Goal: Task Accomplishment & Management: Complete application form

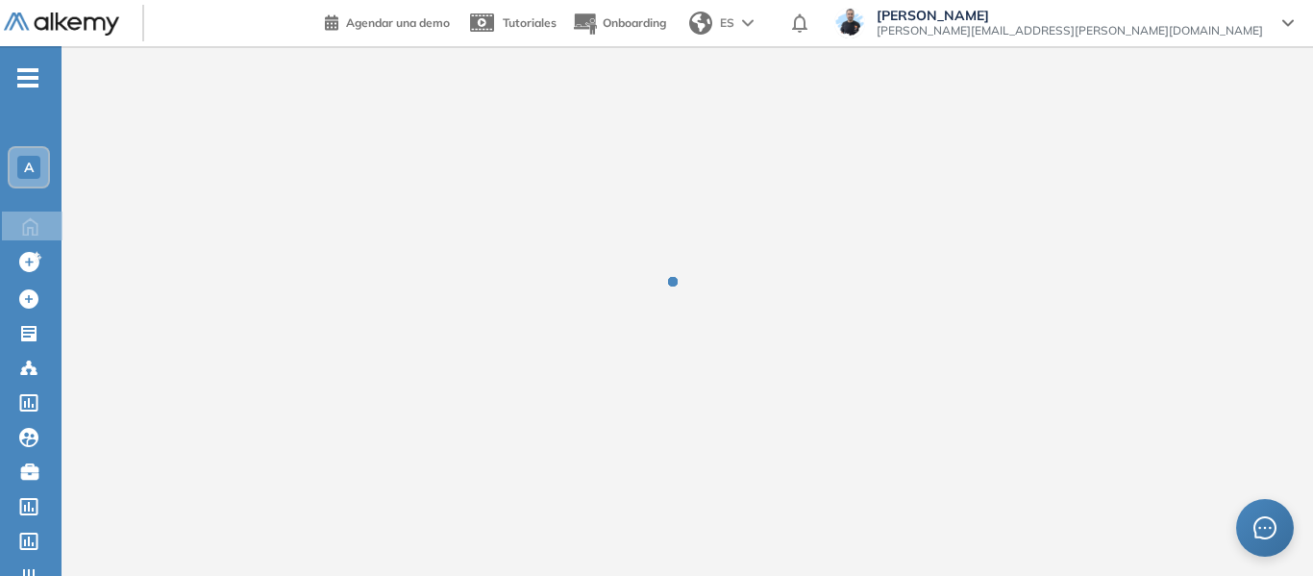
click at [33, 158] on div "A" at bounding box center [28, 167] width 23 height 23
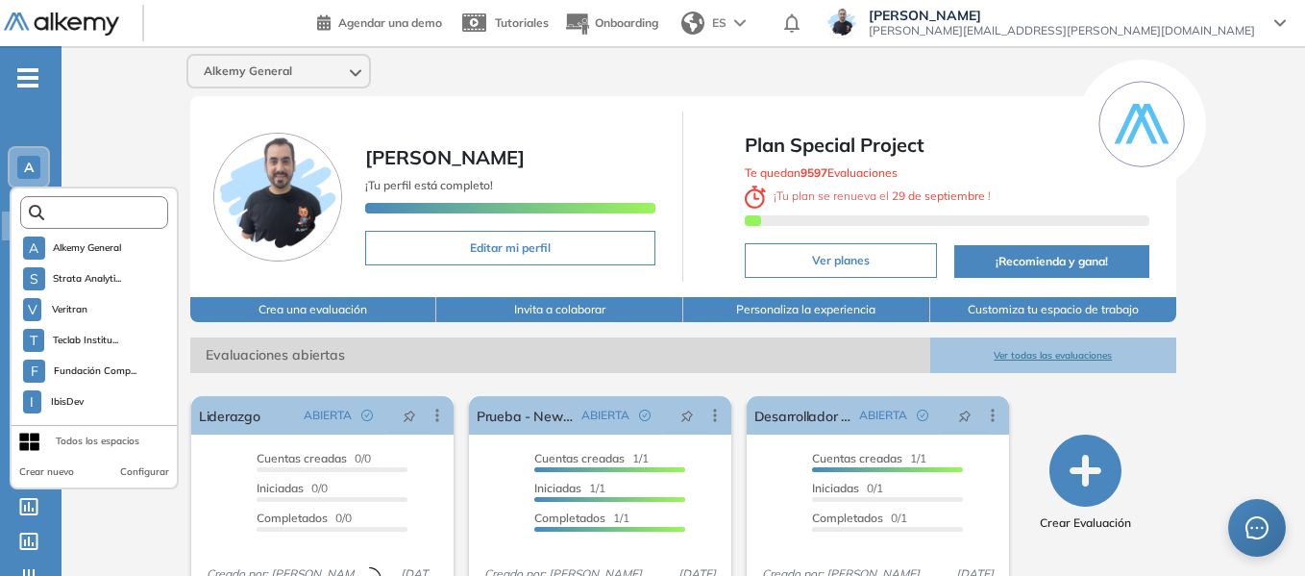
click at [122, 215] on input "text" at bounding box center [99, 213] width 111 height 14
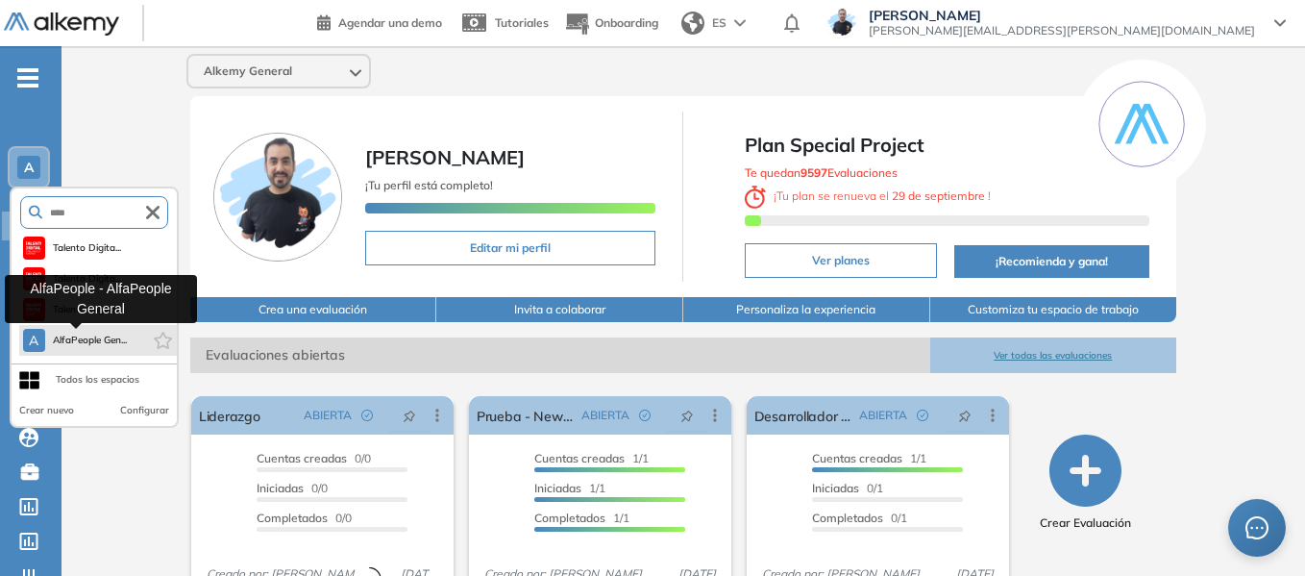
type input "****"
click at [103, 341] on span "AlfaPeople Gen..." at bounding box center [90, 339] width 75 height 15
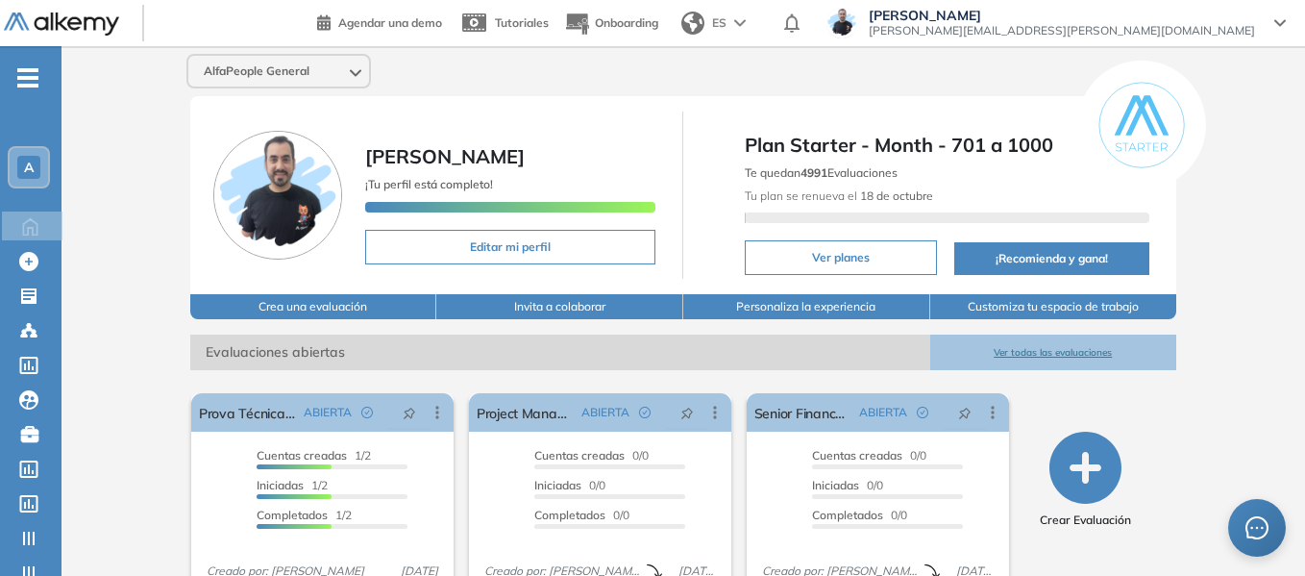
click at [28, 69] on span "-" at bounding box center [27, 75] width 21 height 15
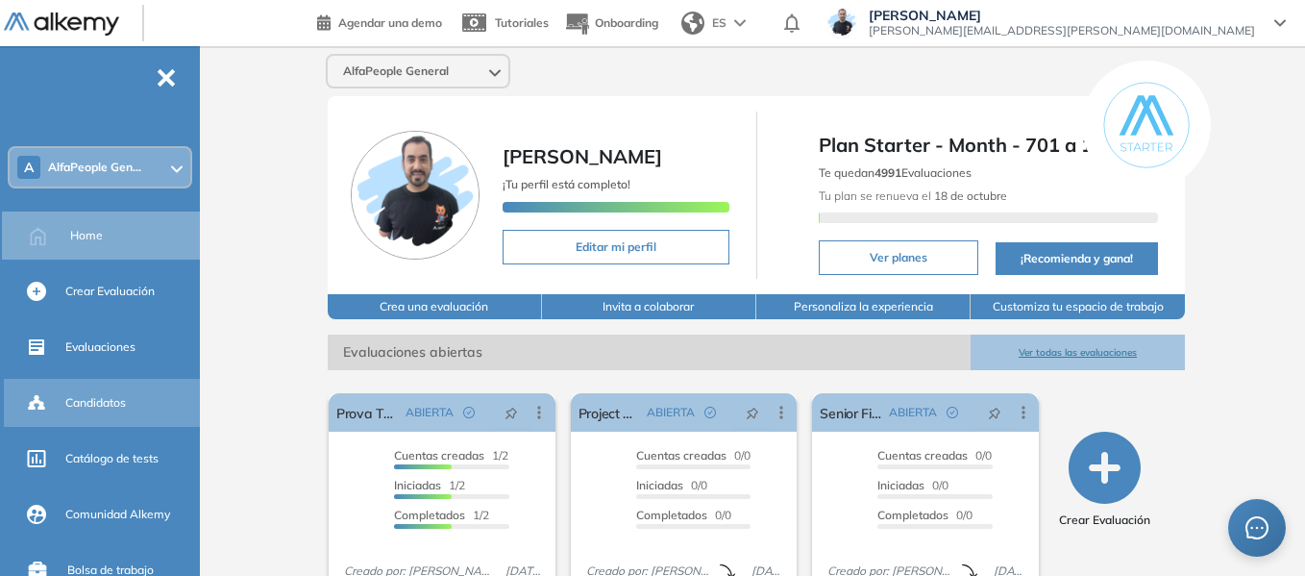
scroll to position [96, 0]
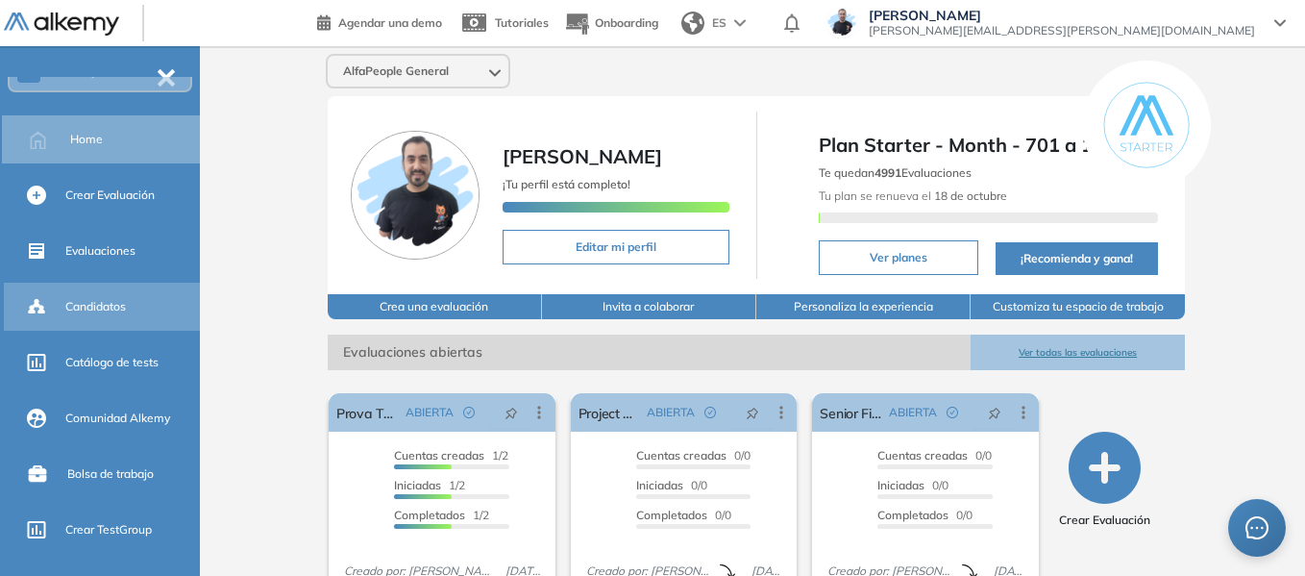
click at [101, 317] on div "Candidatos" at bounding box center [130, 306] width 131 height 33
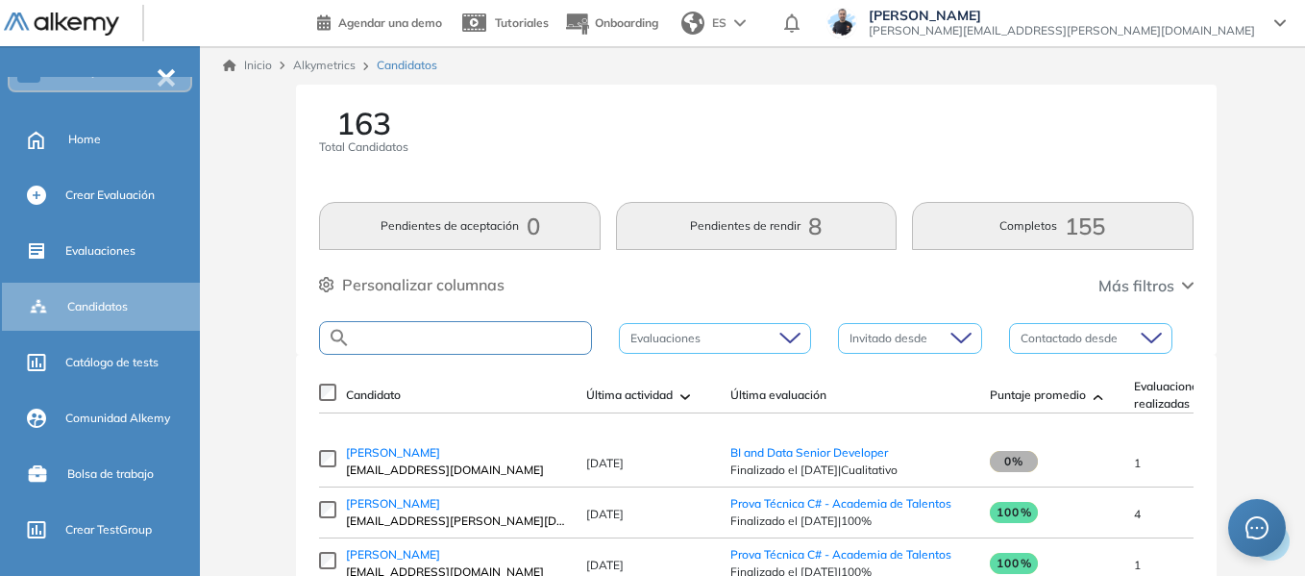
click at [438, 338] on input "text" at bounding box center [471, 338] width 240 height 14
paste input "**********"
type input "**********"
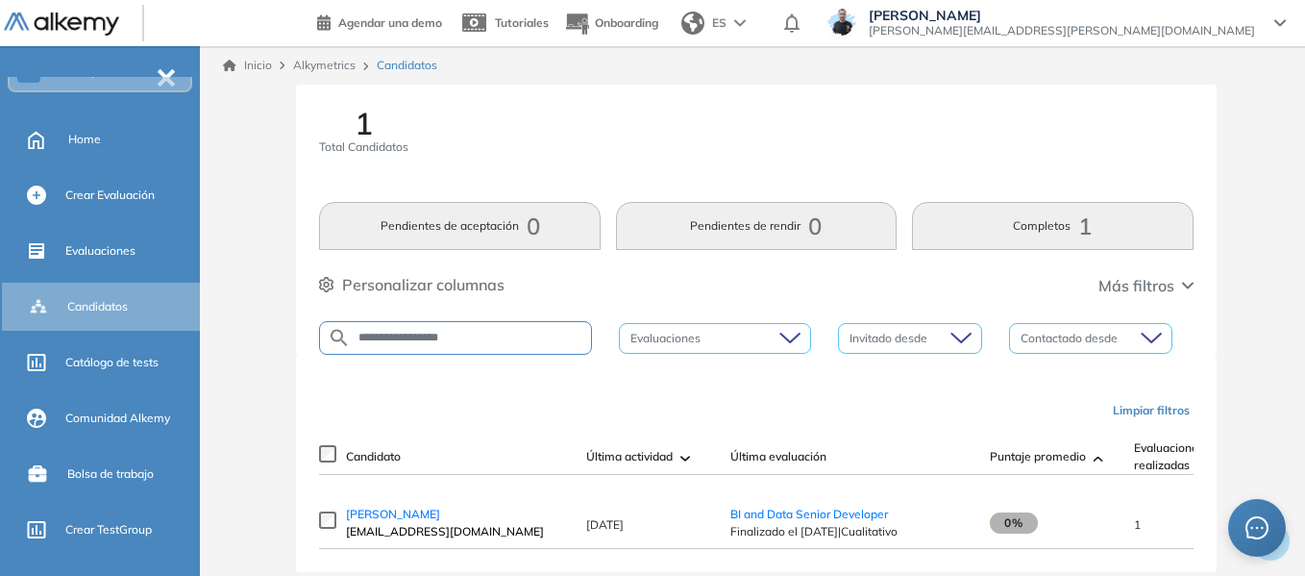
scroll to position [50, 0]
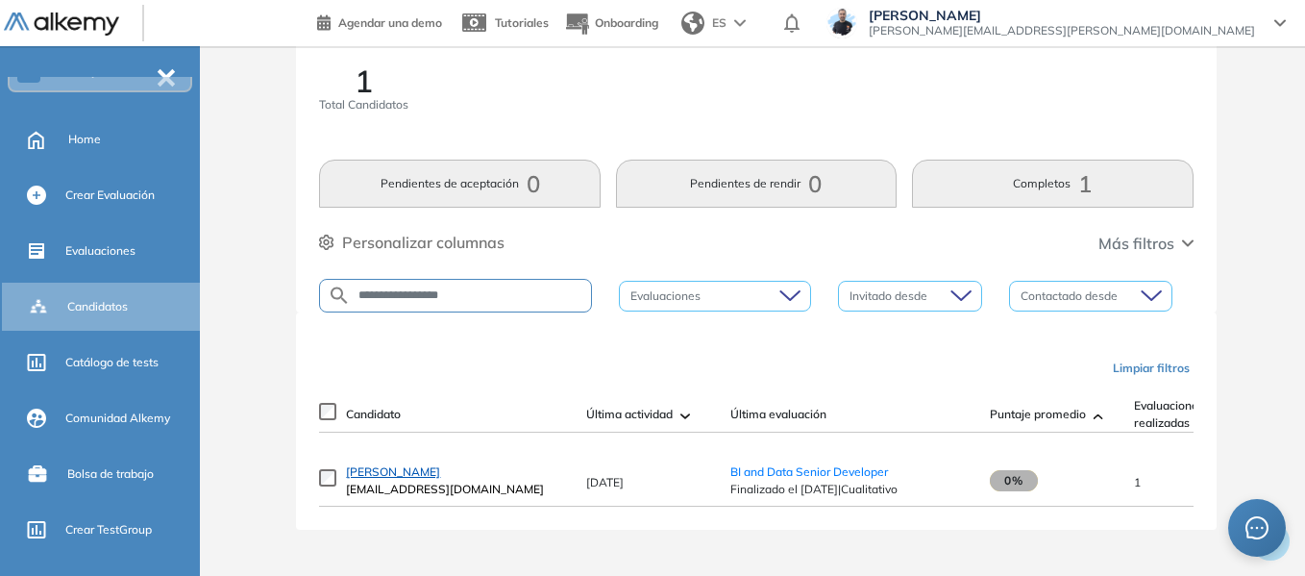
click at [389, 476] on span "[PERSON_NAME]" at bounding box center [393, 471] width 94 height 14
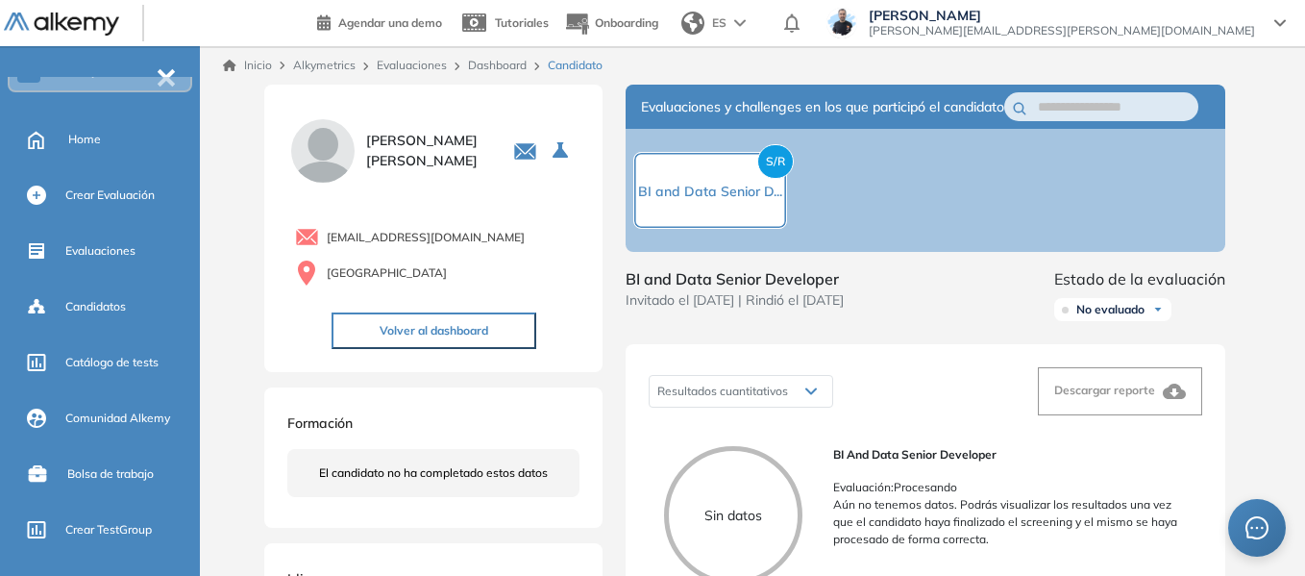
click at [490, 63] on link "Dashboard" at bounding box center [497, 65] width 59 height 14
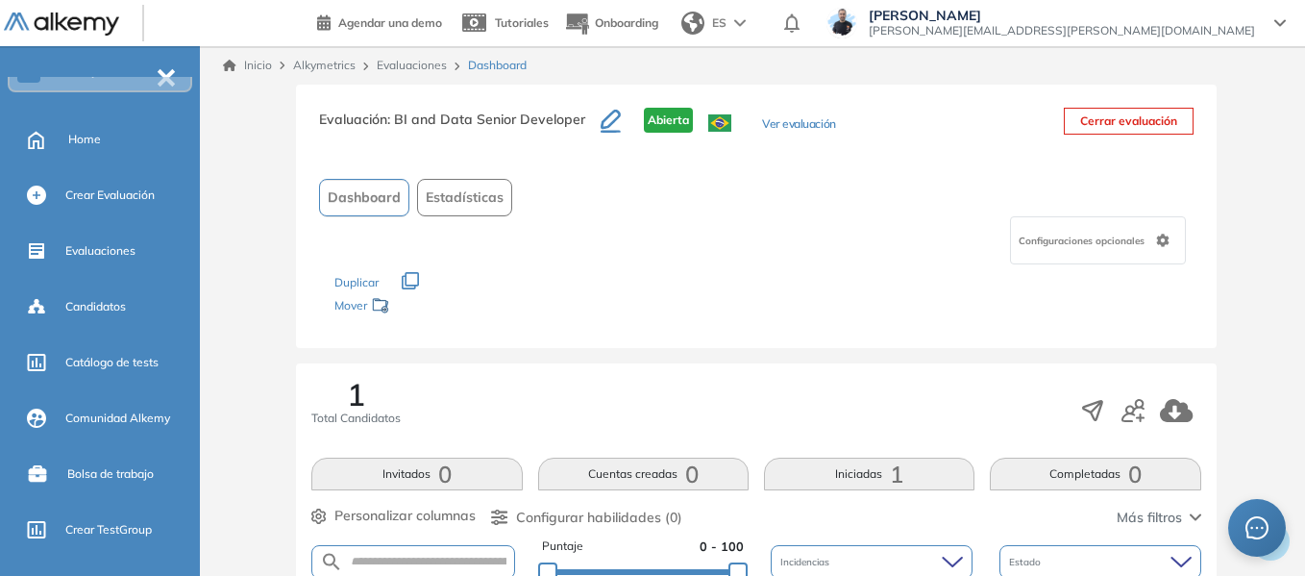
click at [805, 126] on button "Ver evaluación" at bounding box center [798, 125] width 73 height 20
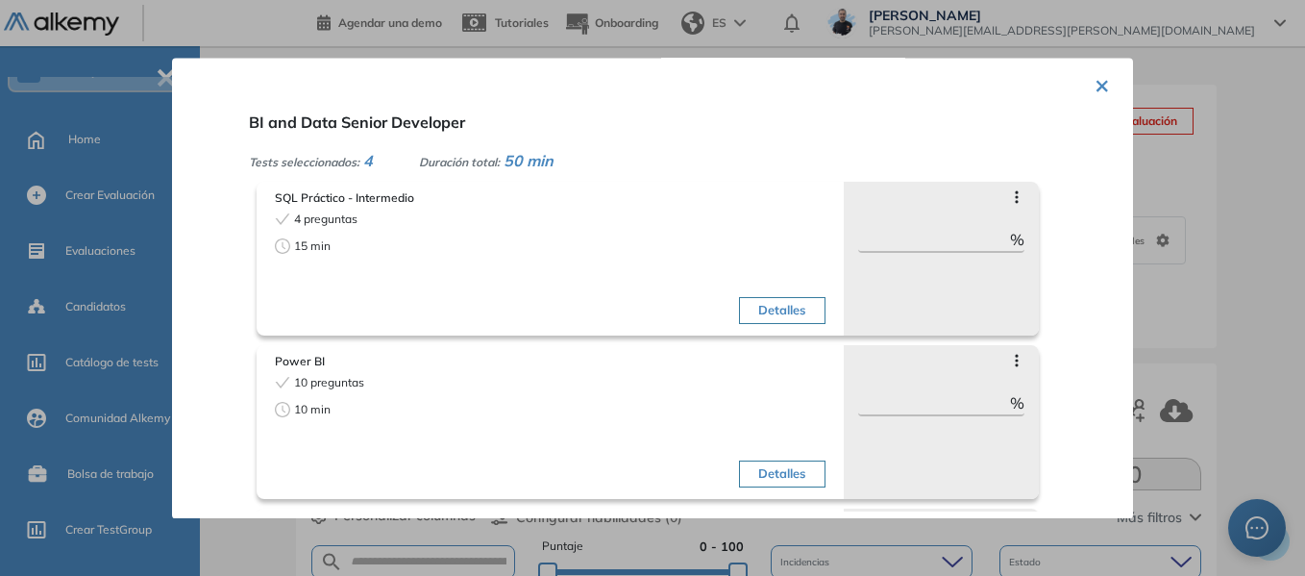
click at [1094, 90] on button "×" at bounding box center [1101, 83] width 15 height 37
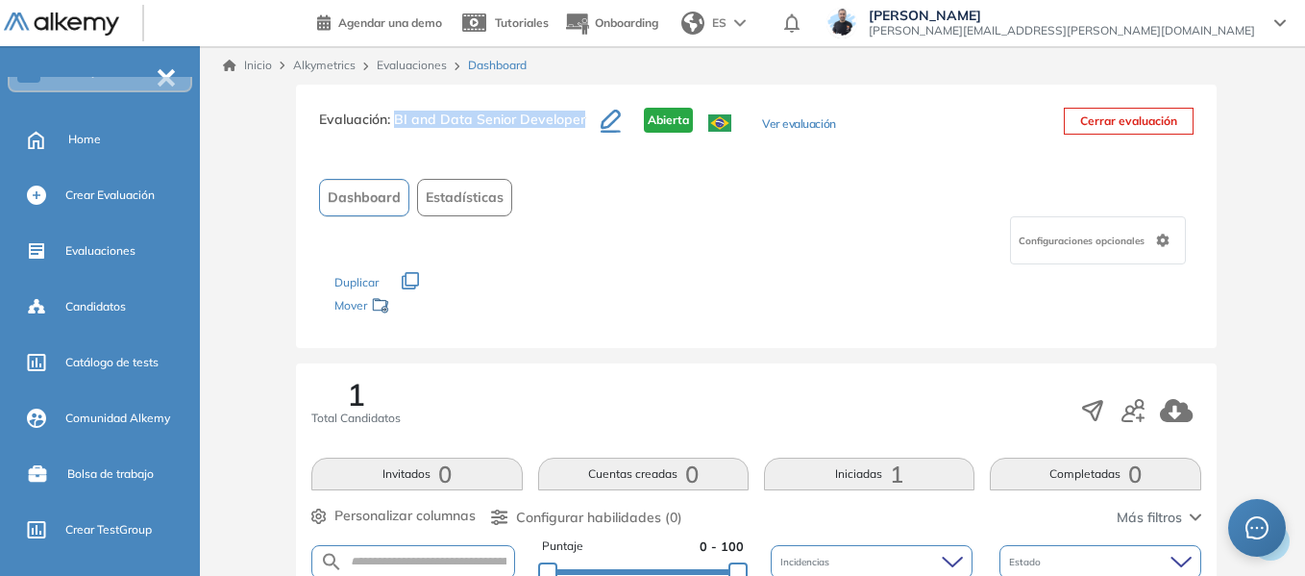
drag, startPoint x: 394, startPoint y: 119, endPoint x: 582, endPoint y: 125, distance: 188.4
click at [582, 125] on h3 "Evaluación : BI and Data Senior Developer" at bounding box center [460, 128] width 282 height 40
copy span "BI and Data Senior Developer"
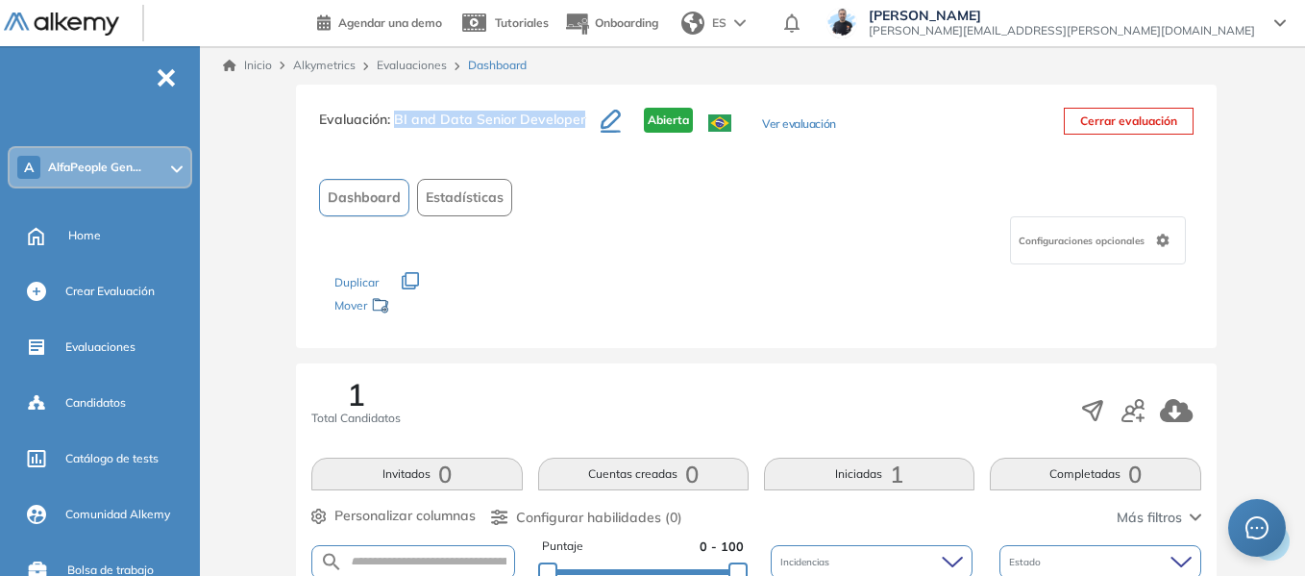
click at [98, 164] on span "AlfaPeople Gen..." at bounding box center [94, 167] width 93 height 15
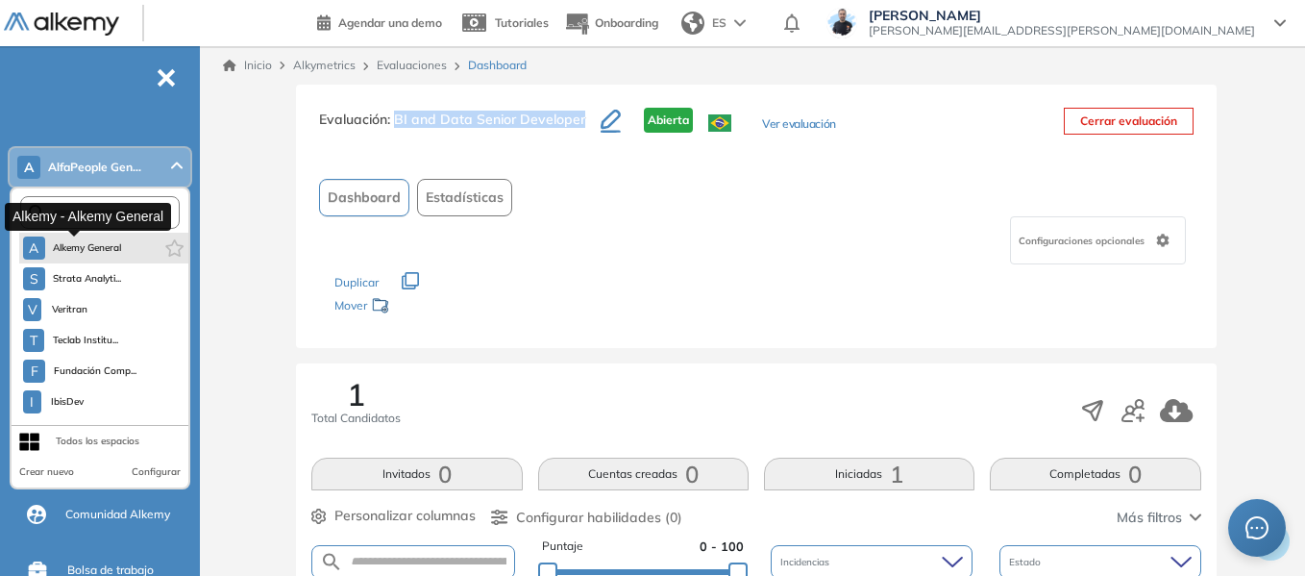
click at [78, 241] on span "Alkemy General" at bounding box center [87, 247] width 69 height 15
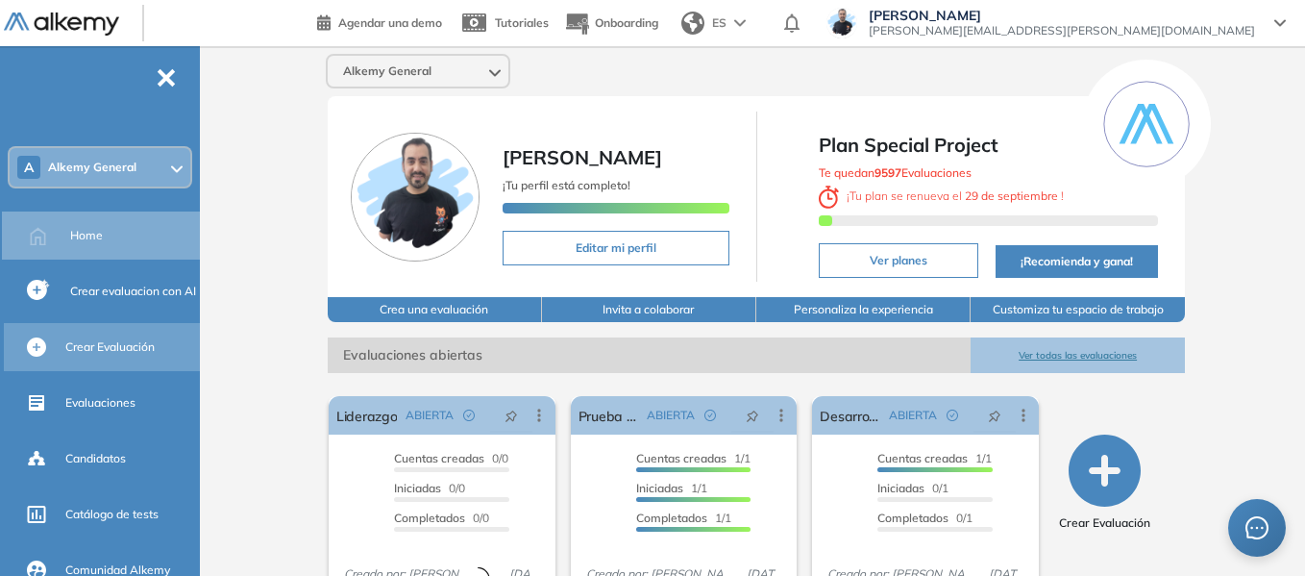
click at [95, 349] on span "Crear Evaluación" at bounding box center [109, 346] width 89 height 17
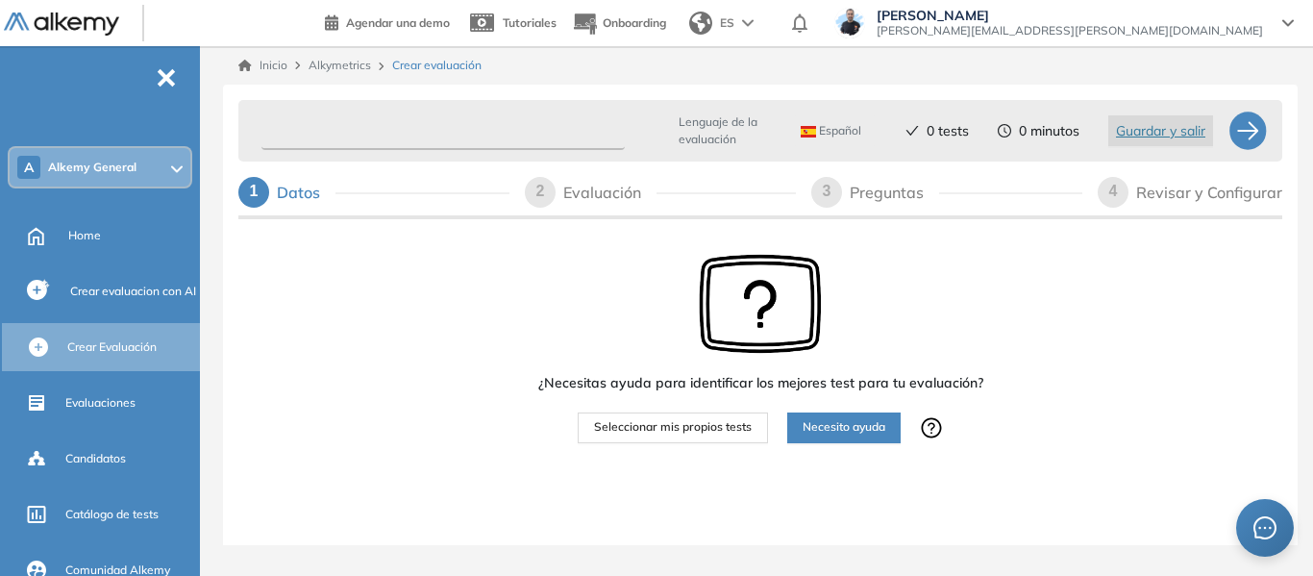
click at [339, 129] on input "text" at bounding box center [442, 130] width 363 height 37
type input "**********"
click at [705, 431] on span "Seleccionar mis propios tests" at bounding box center [673, 427] width 158 height 18
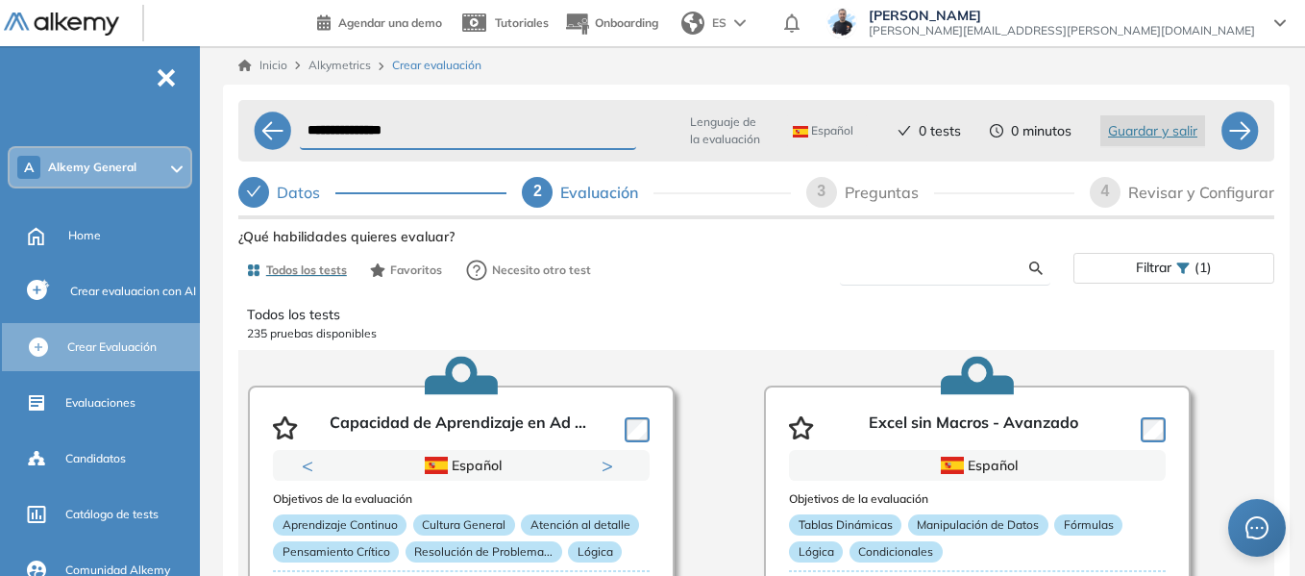
click at [890, 267] on input "text" at bounding box center [942, 267] width 174 height 17
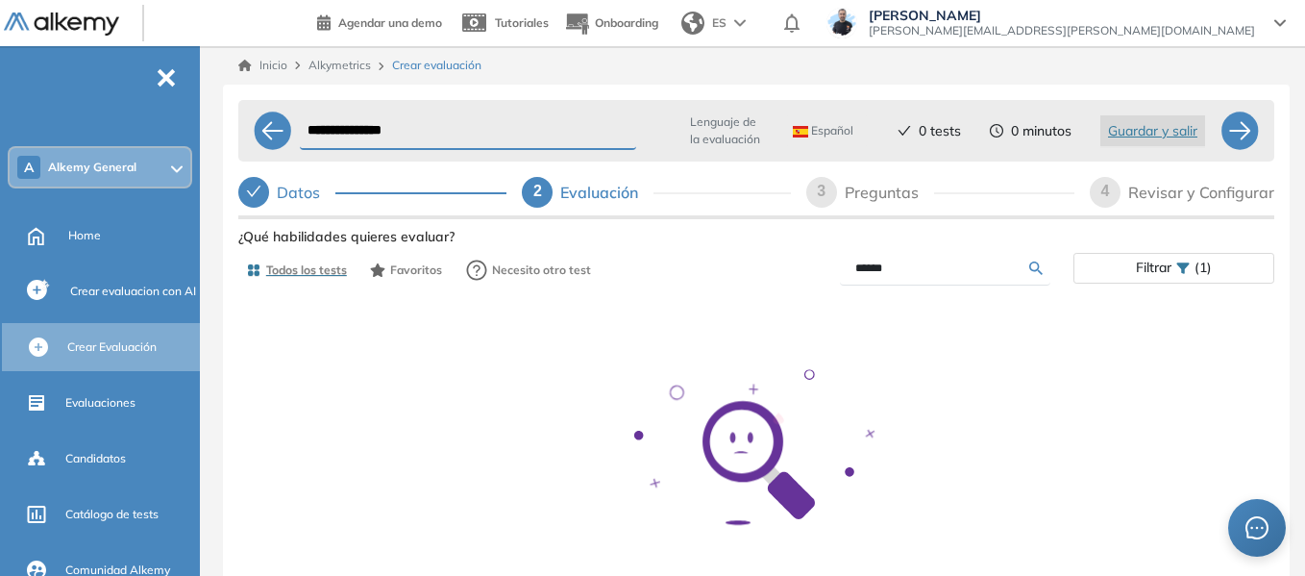
type input "******"
drag, startPoint x: 912, startPoint y: 269, endPoint x: 783, endPoint y: 258, distance: 129.2
click at [783, 258] on div "******" at bounding box center [914, 269] width 317 height 34
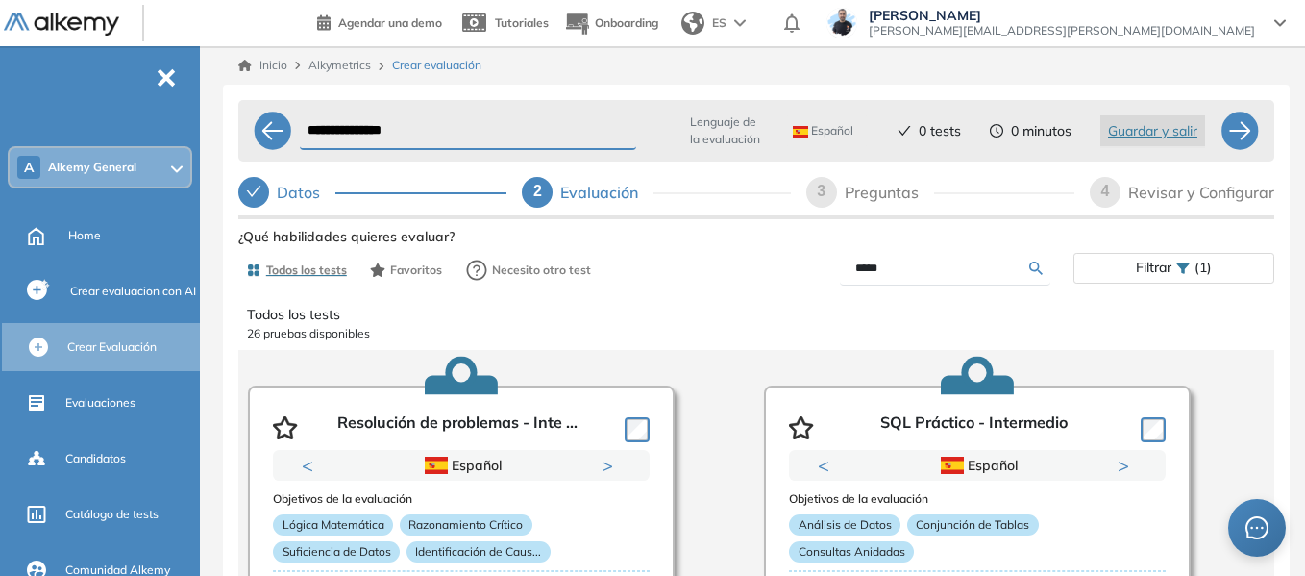
click at [887, 268] on input "*****" at bounding box center [942, 267] width 174 height 17
type input "********"
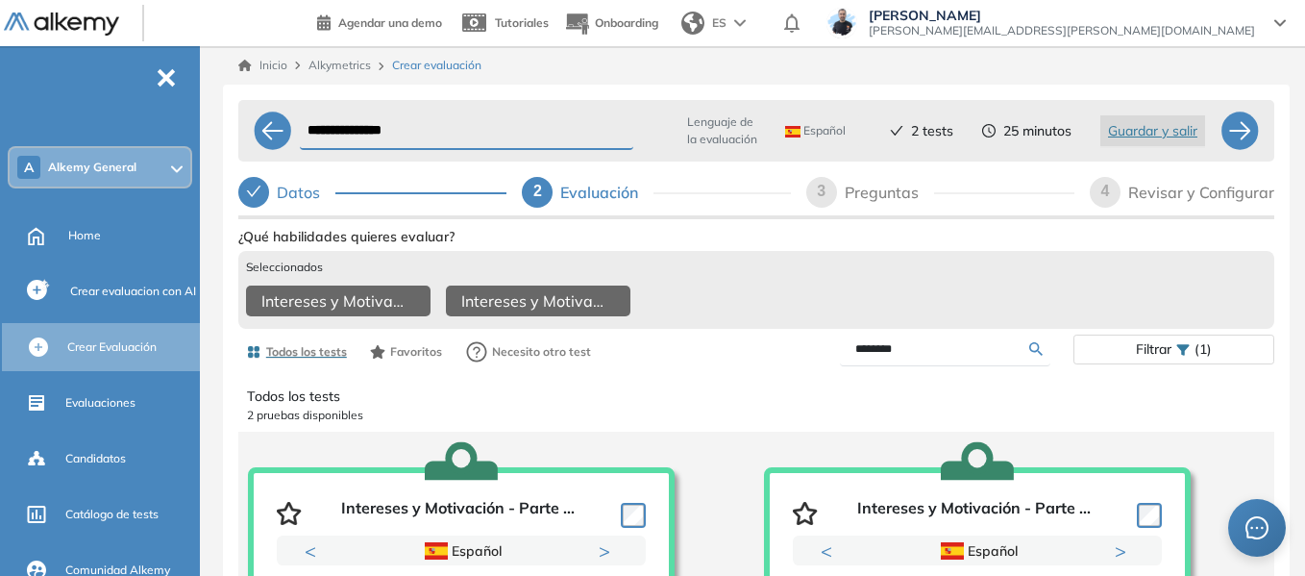
drag, startPoint x: 923, startPoint y: 354, endPoint x: 807, endPoint y: 370, distance: 117.4
click at [807, 366] on div "********" at bounding box center [914, 349] width 317 height 34
type input "****"
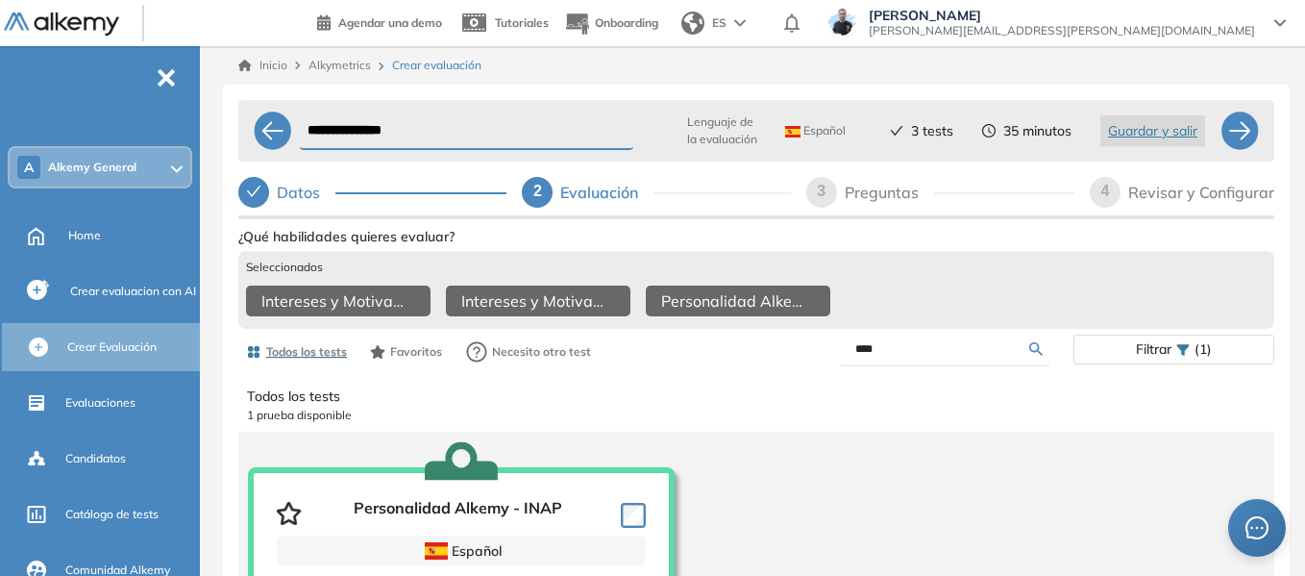
drag, startPoint x: 901, startPoint y: 363, endPoint x: 786, endPoint y: 375, distance: 115.9
click at [786, 366] on div "****" at bounding box center [914, 349] width 317 height 34
type input "******"
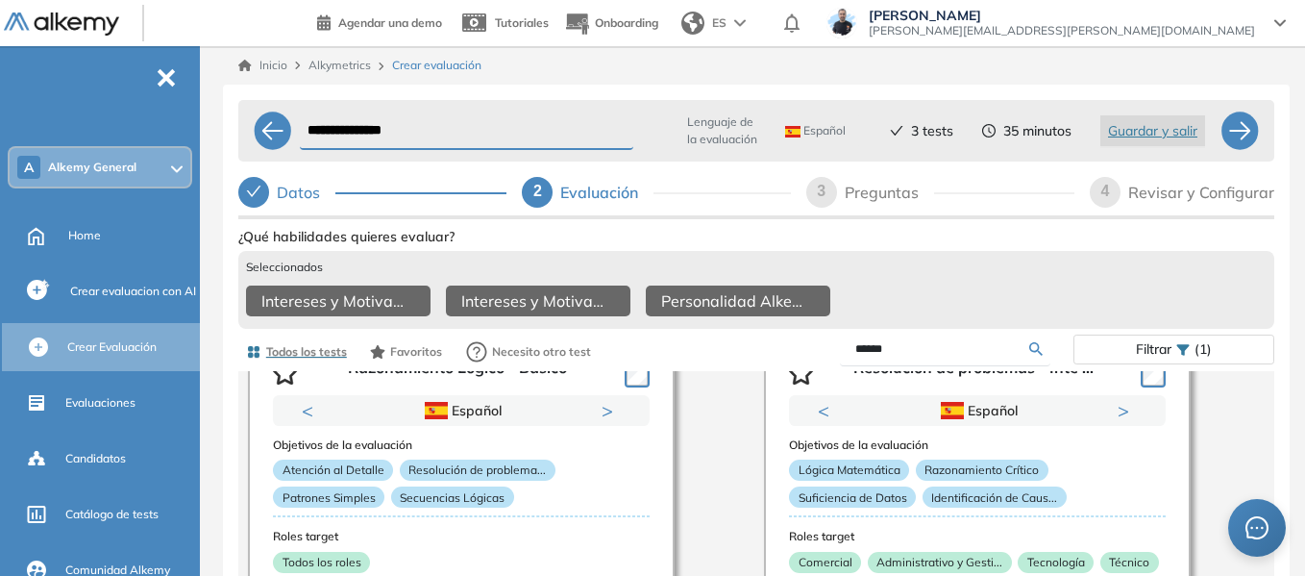
scroll to position [1345, 0]
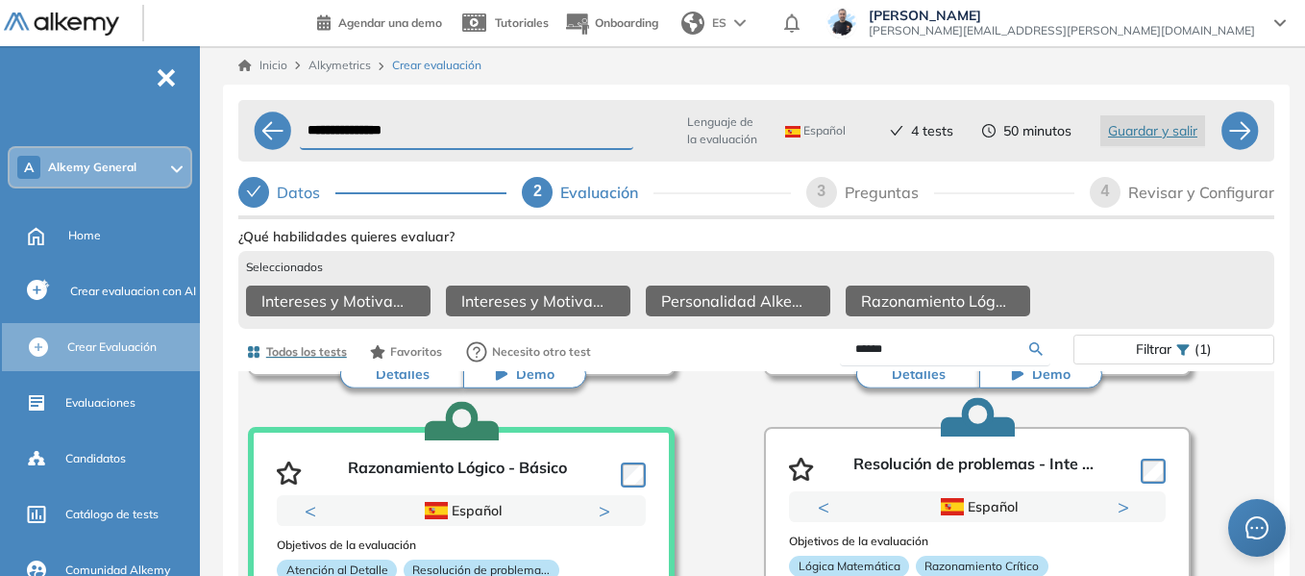
drag, startPoint x: 903, startPoint y: 366, endPoint x: 805, endPoint y: 362, distance: 98.1
click at [805, 362] on div "******" at bounding box center [914, 349] width 317 height 34
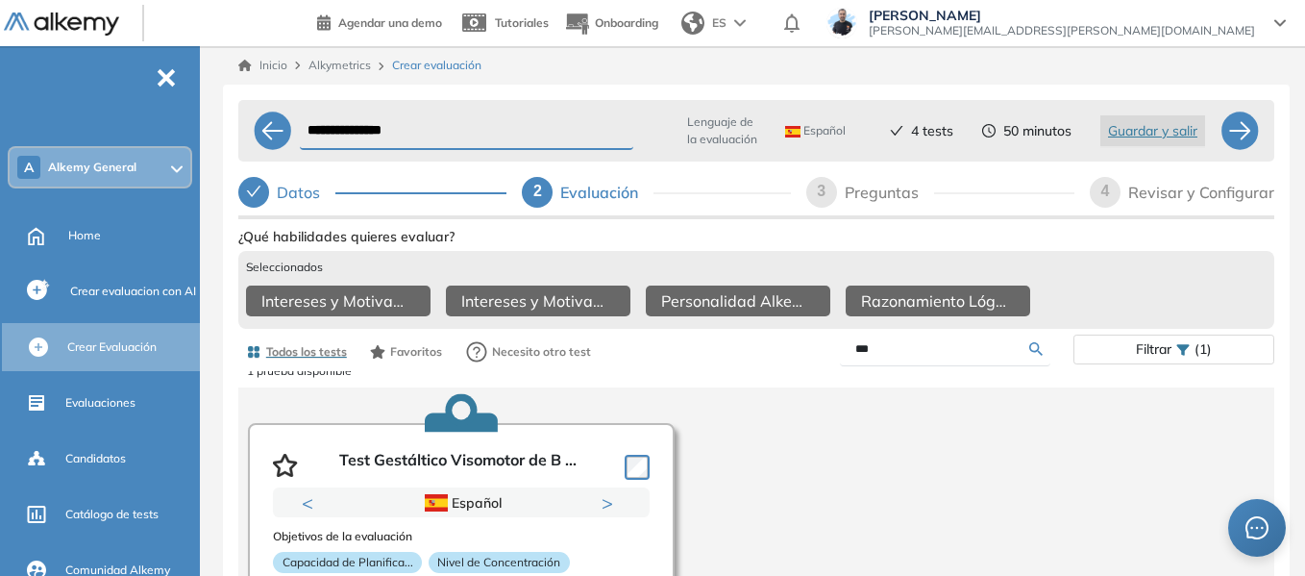
scroll to position [0, 0]
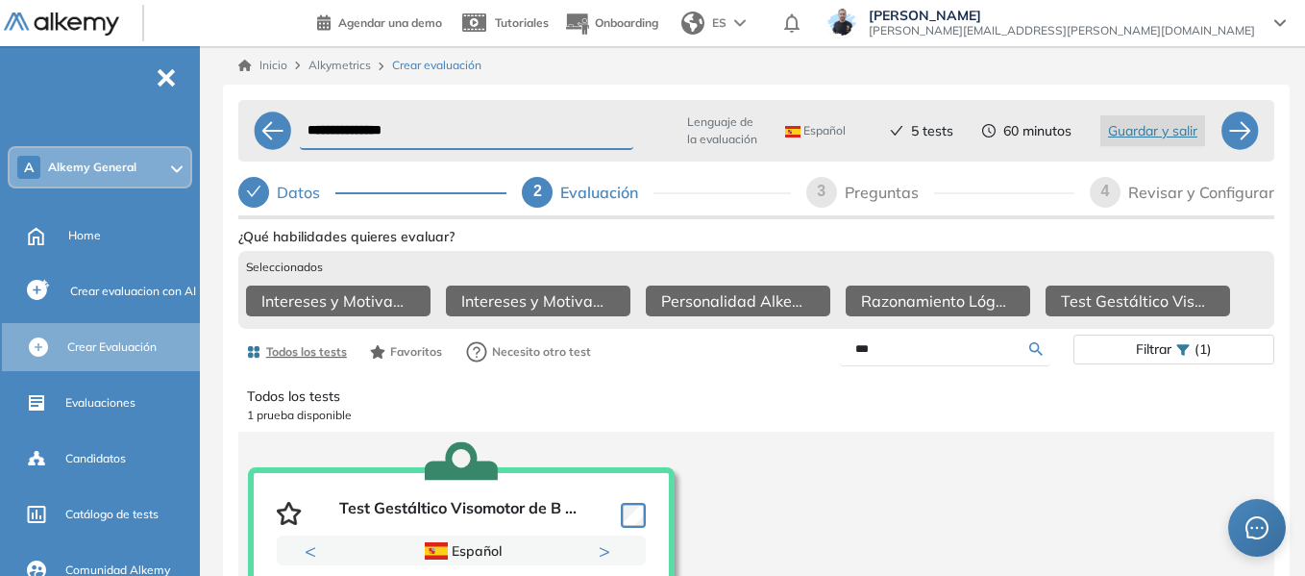
drag, startPoint x: 914, startPoint y: 364, endPoint x: 774, endPoint y: 362, distance: 139.3
click at [774, 362] on div "***" at bounding box center [914, 349] width 317 height 34
type input "*"
type input "****"
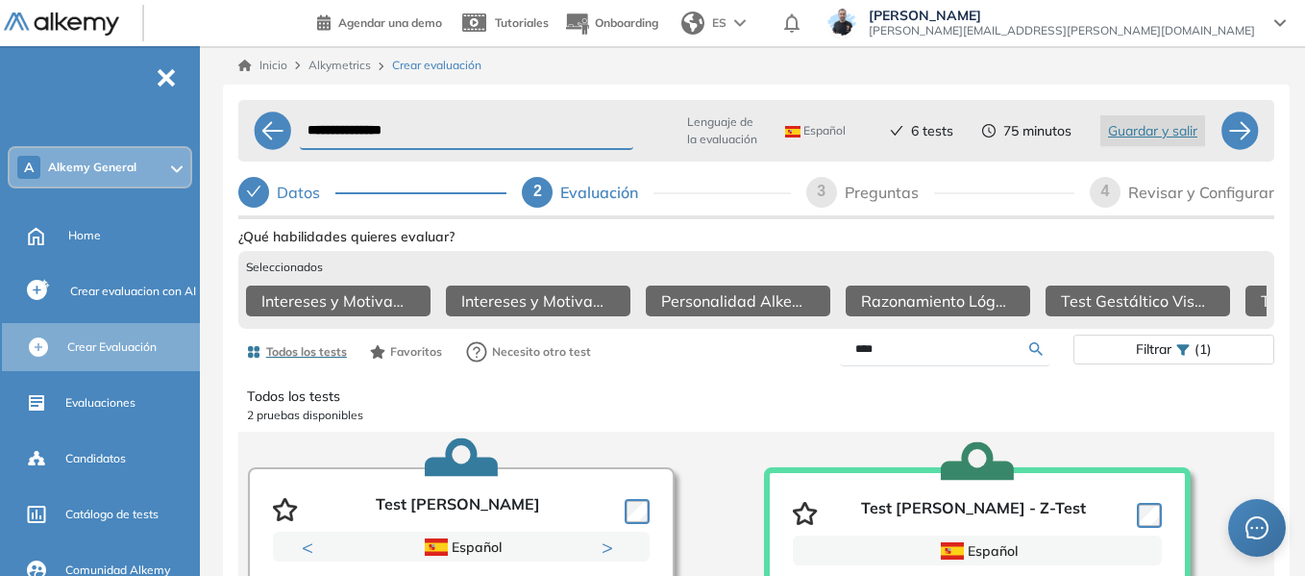
drag, startPoint x: 939, startPoint y: 361, endPoint x: 823, endPoint y: 351, distance: 115.8
click at [823, 351] on div "****" at bounding box center [914, 349] width 317 height 34
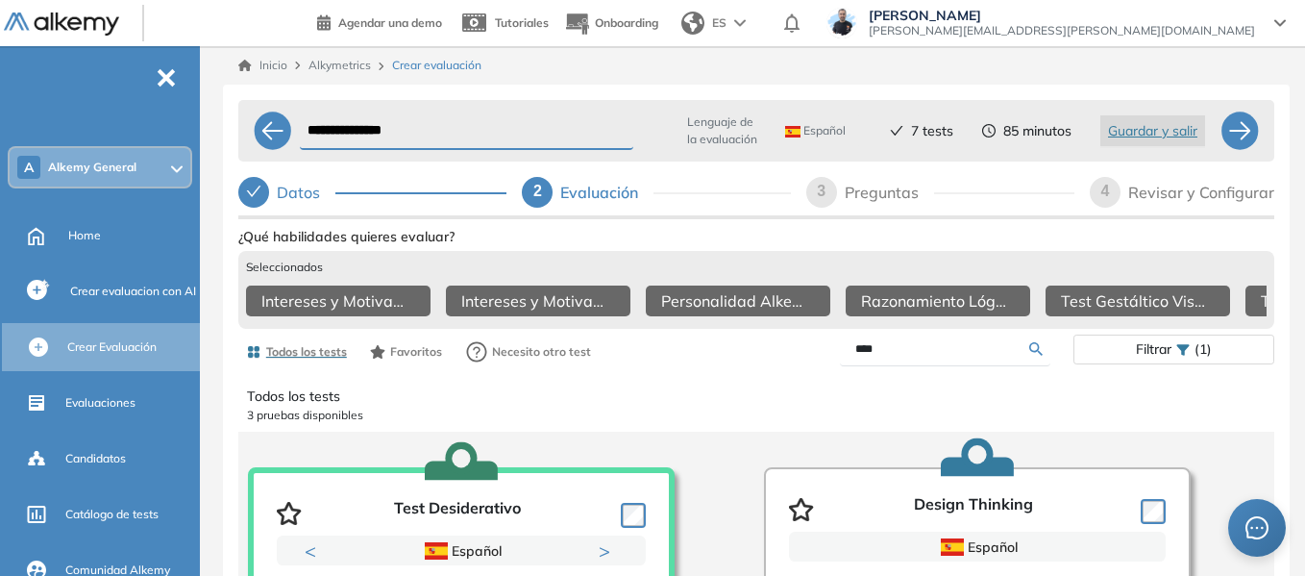
drag, startPoint x: 917, startPoint y: 360, endPoint x: 799, endPoint y: 374, distance: 118.0
click at [799, 366] on div "****" at bounding box center [914, 349] width 317 height 34
type input "*******"
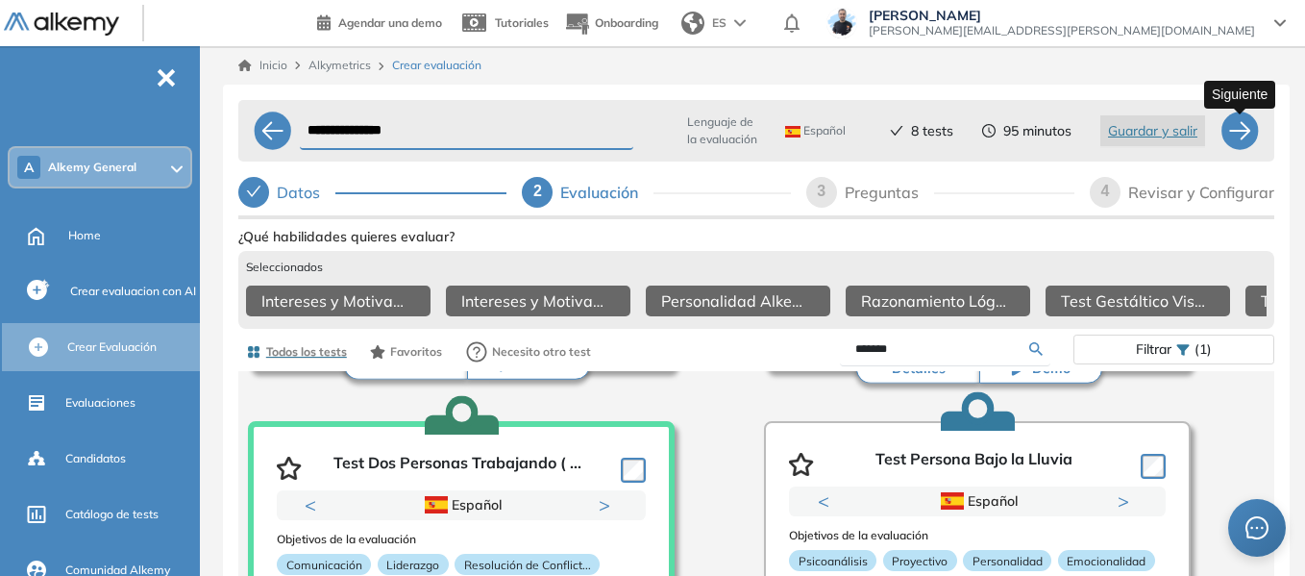
click at [1241, 143] on div at bounding box center [1239, 130] width 38 height 38
select select "*****"
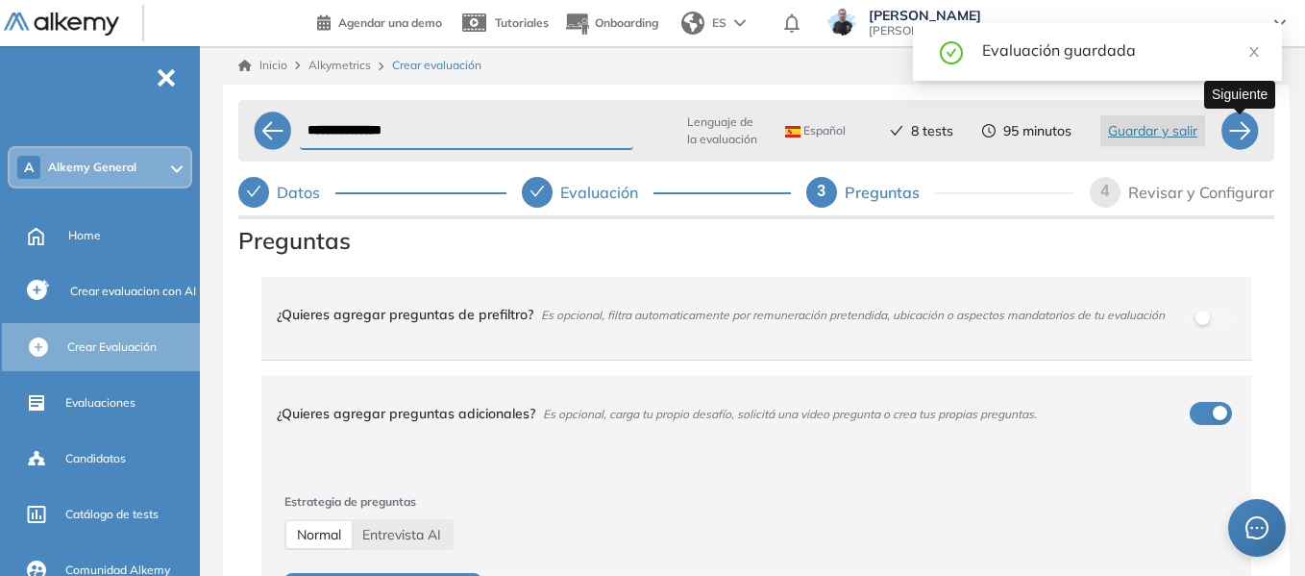
click at [1242, 143] on div at bounding box center [1239, 130] width 38 height 38
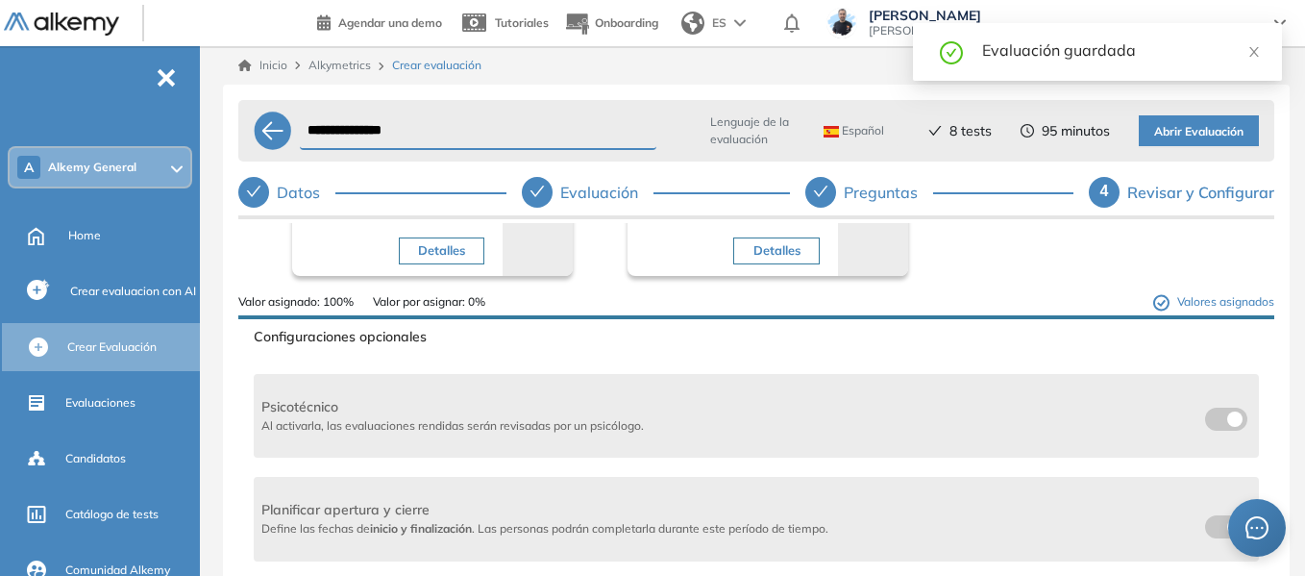
scroll to position [673, 0]
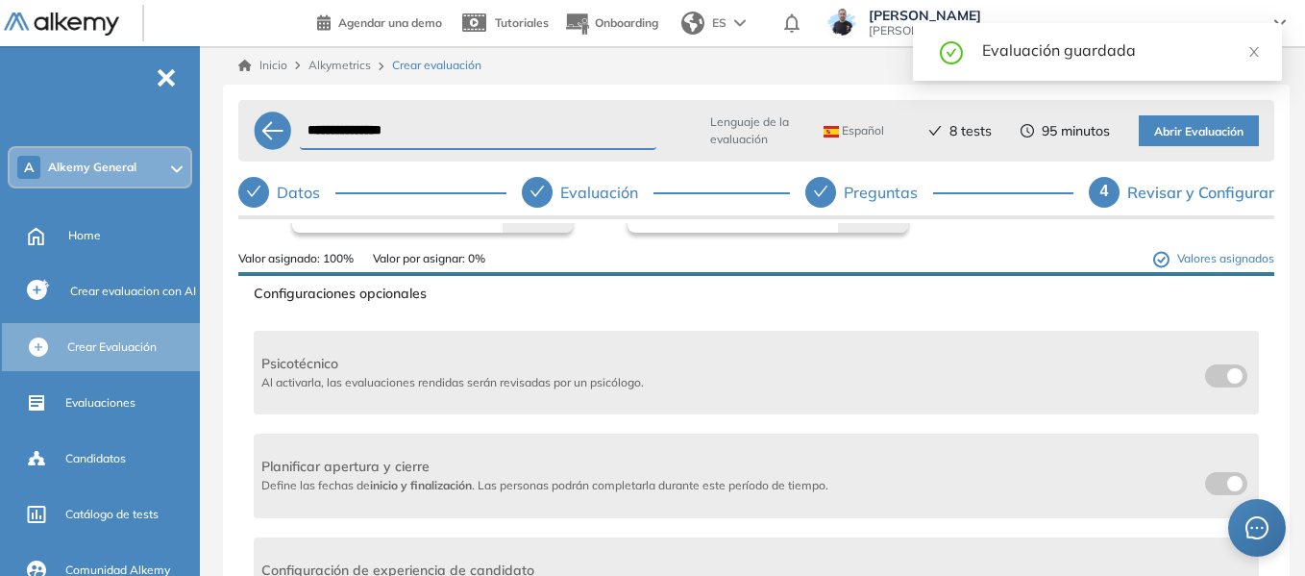
click at [1215, 378] on span at bounding box center [1212, 371] width 15 height 15
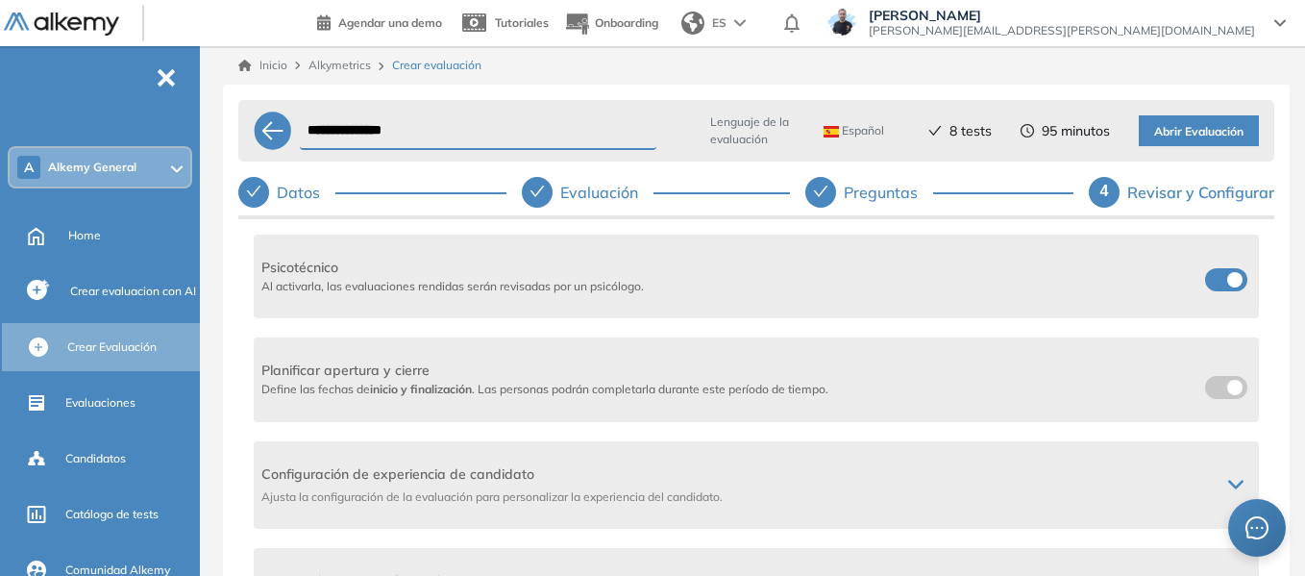
scroll to position [865, 0]
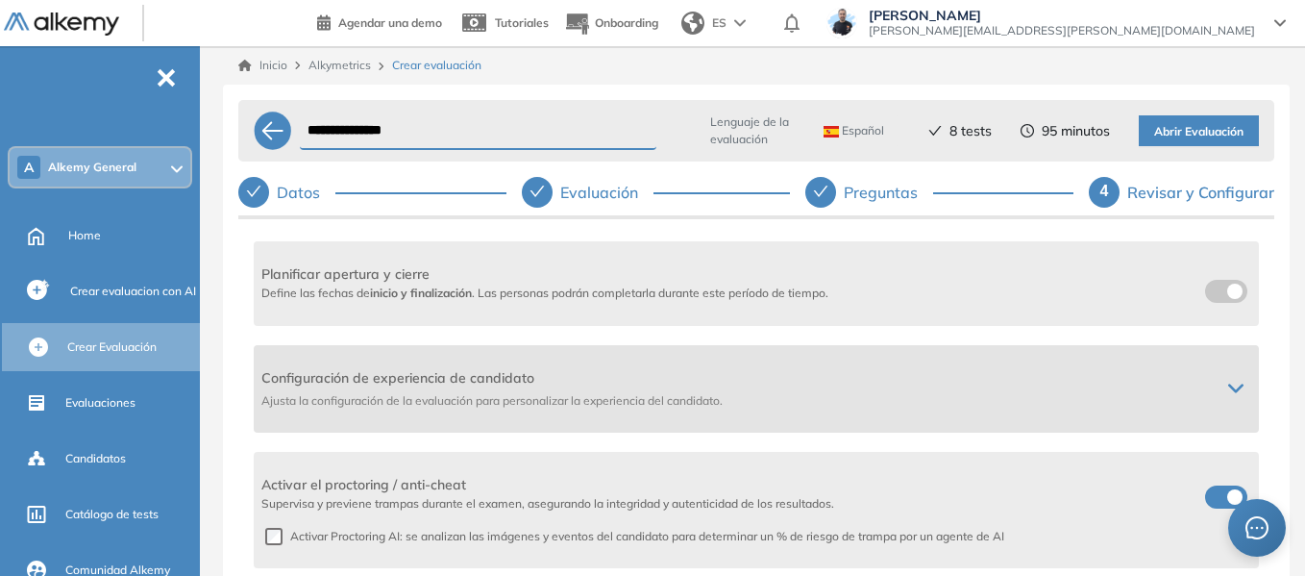
click at [1233, 381] on icon at bounding box center [1235, 387] width 15 height 15
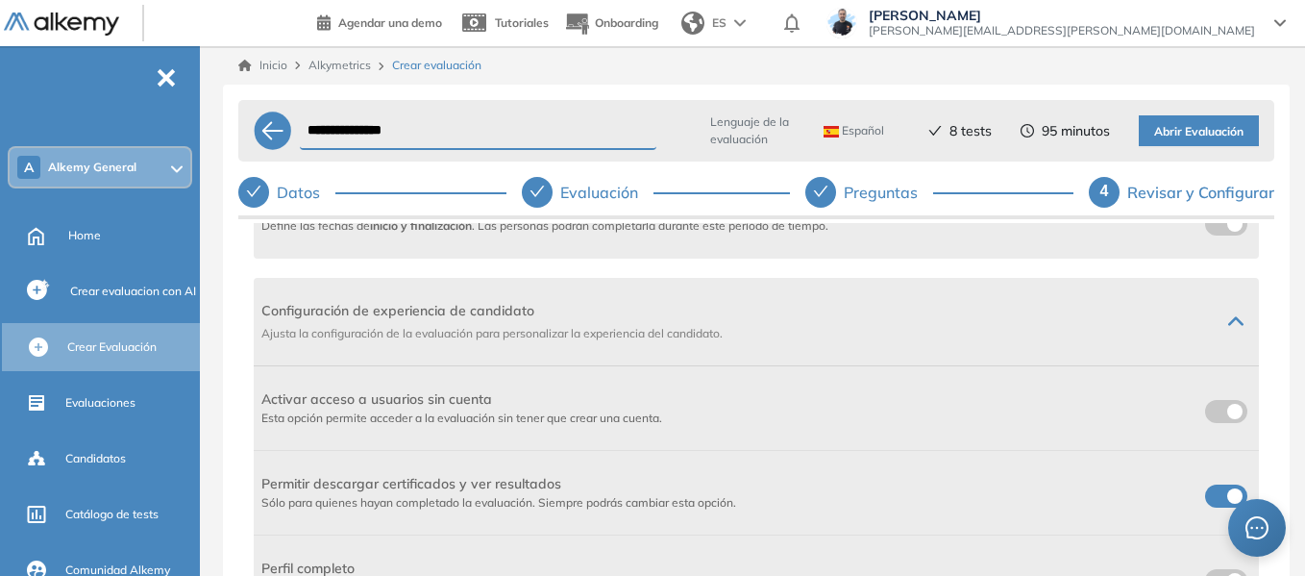
scroll to position [961, 0]
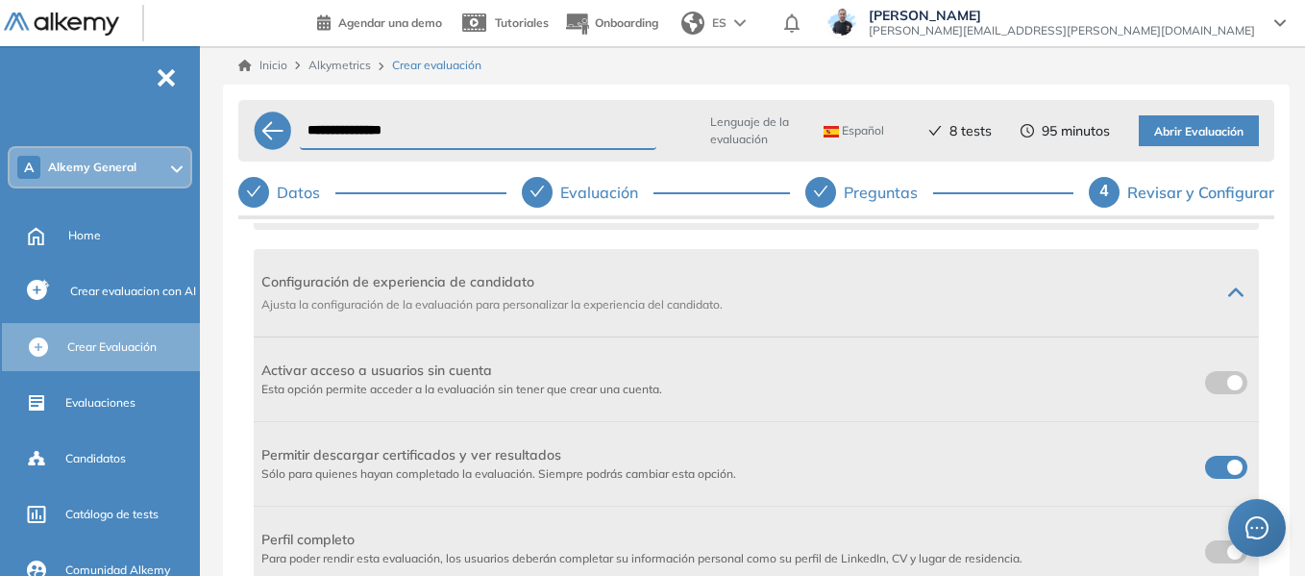
click at [1214, 384] on span at bounding box center [1212, 378] width 15 height 15
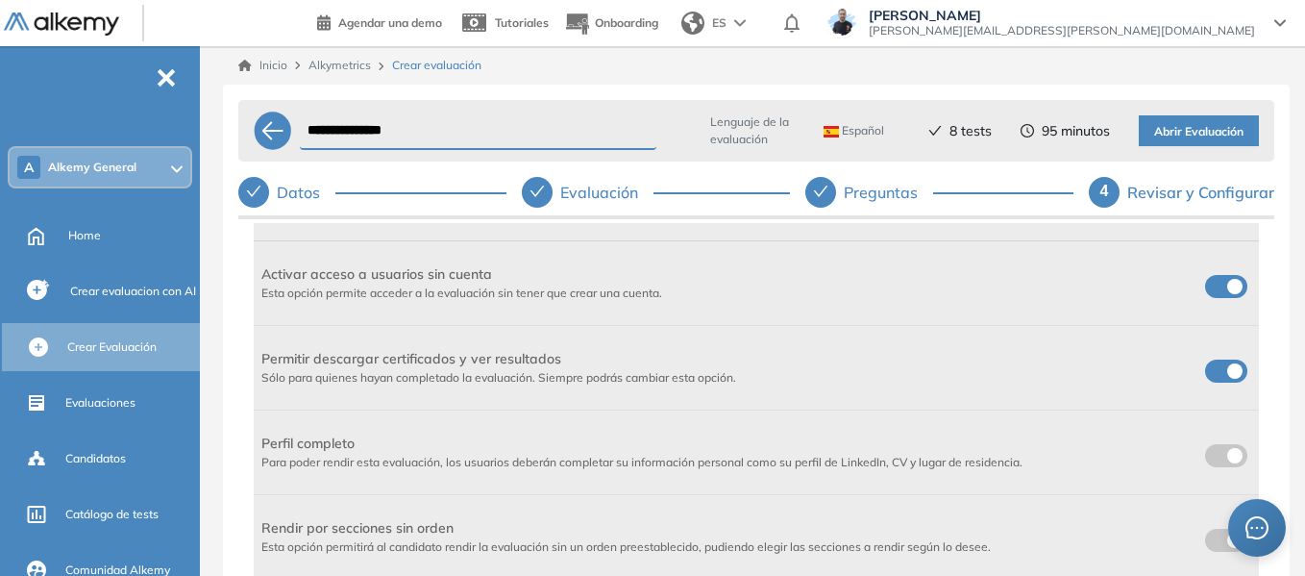
click at [1220, 365] on span at bounding box center [1212, 366] width 15 height 15
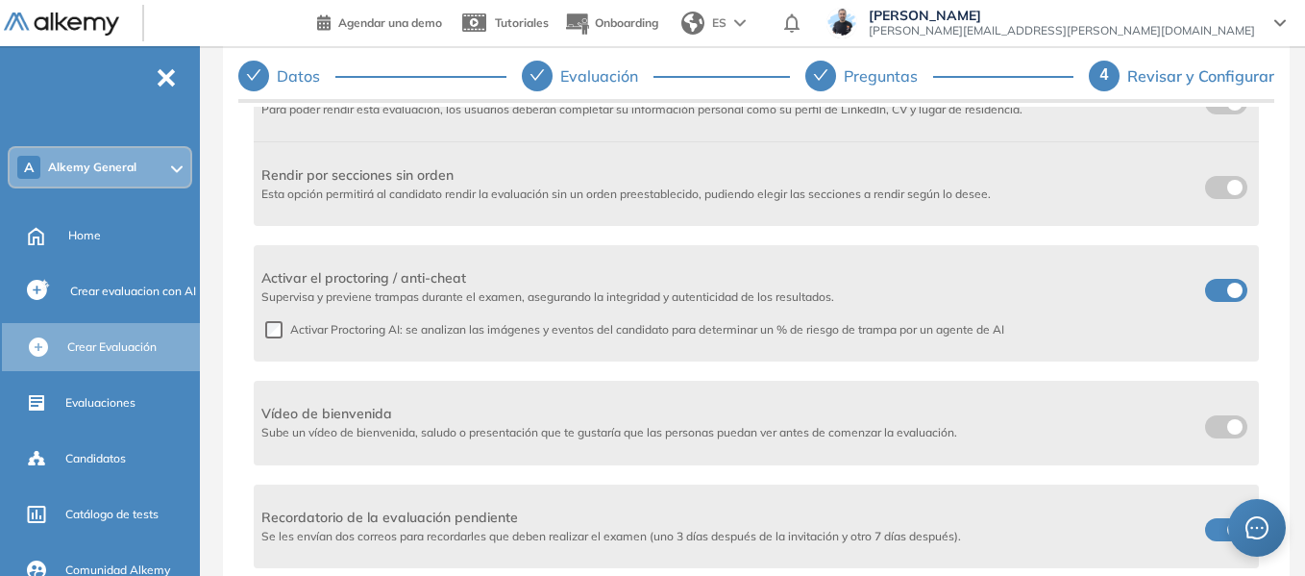
scroll to position [0, 0]
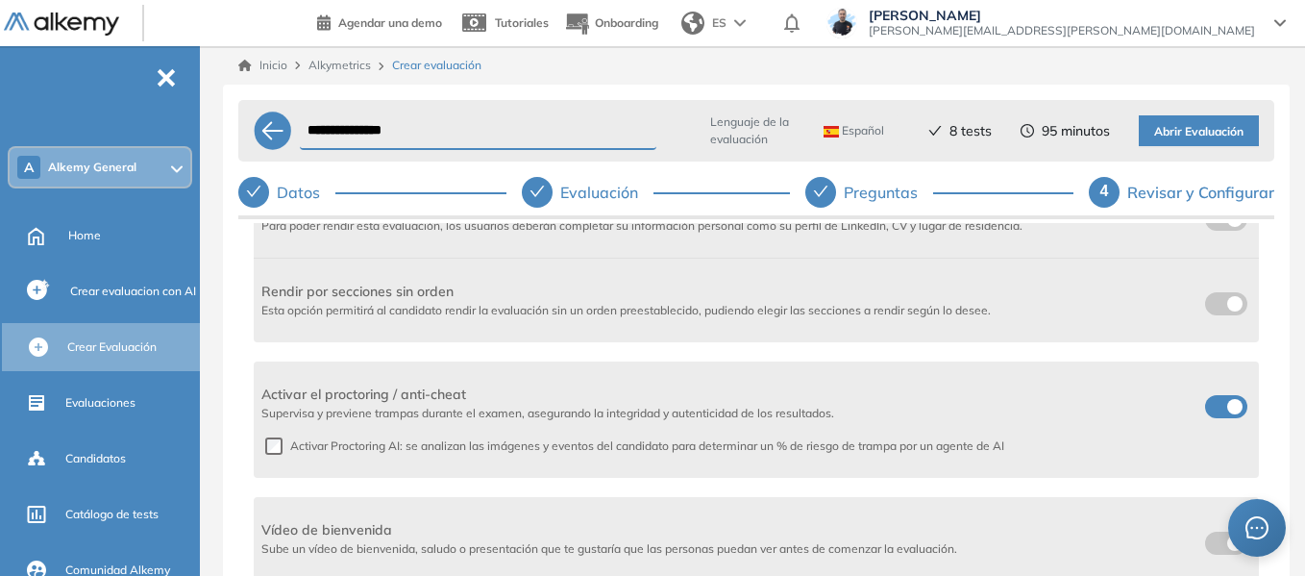
click at [1203, 127] on span "Abrir Evaluación" at bounding box center [1198, 132] width 89 height 18
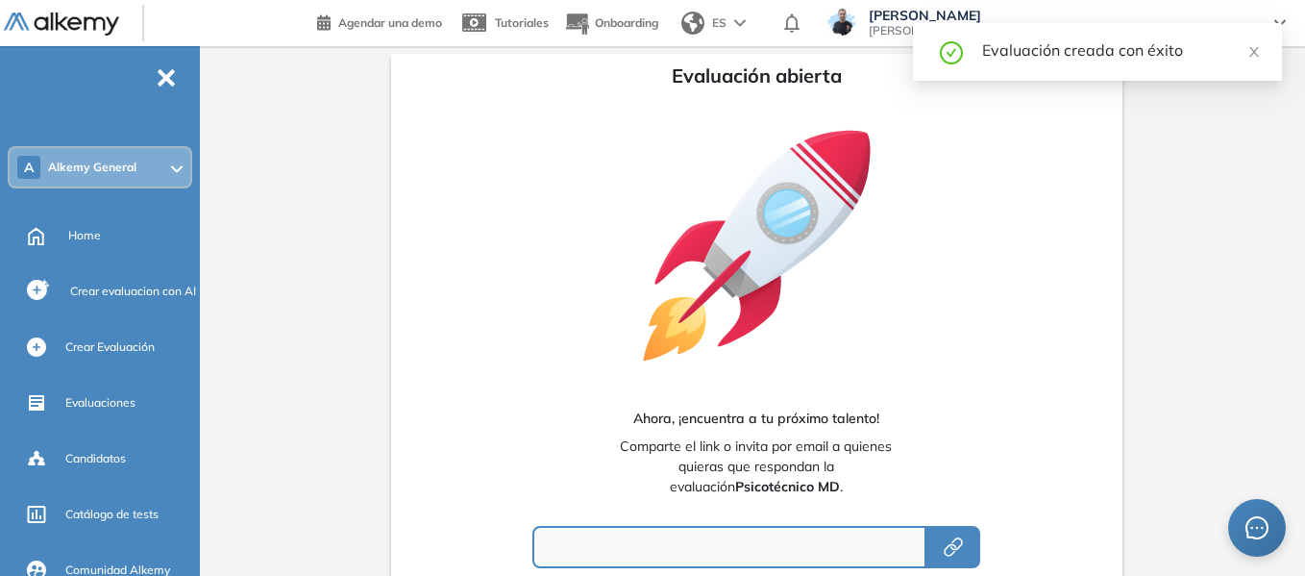
type input "**********"
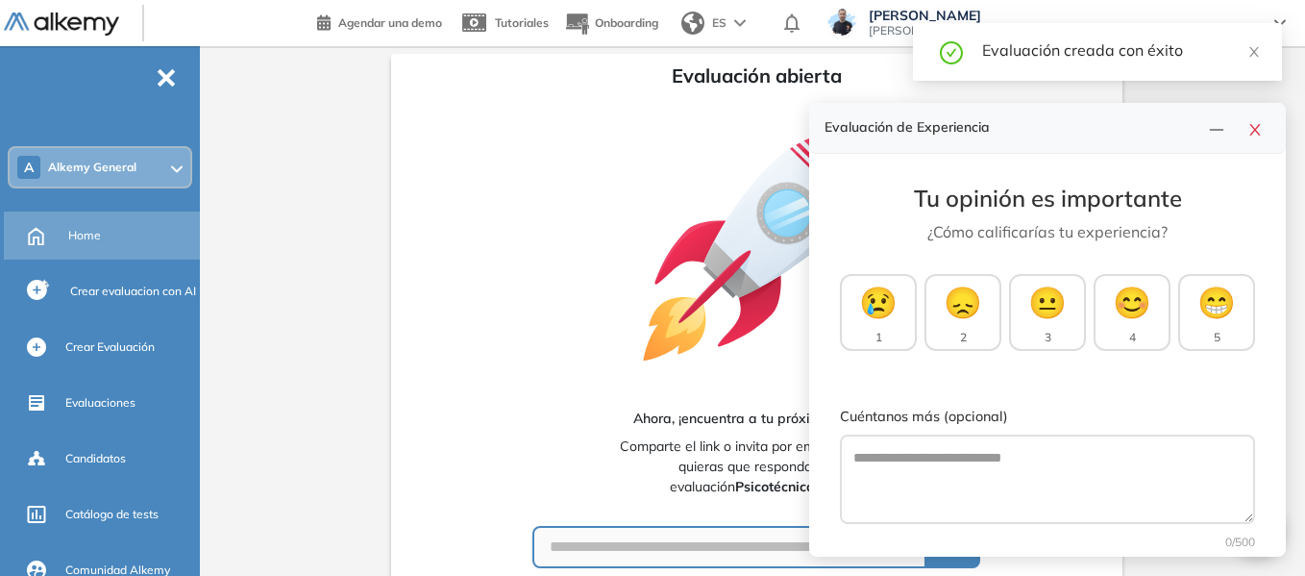
click at [85, 232] on span "Home" at bounding box center [84, 235] width 33 height 17
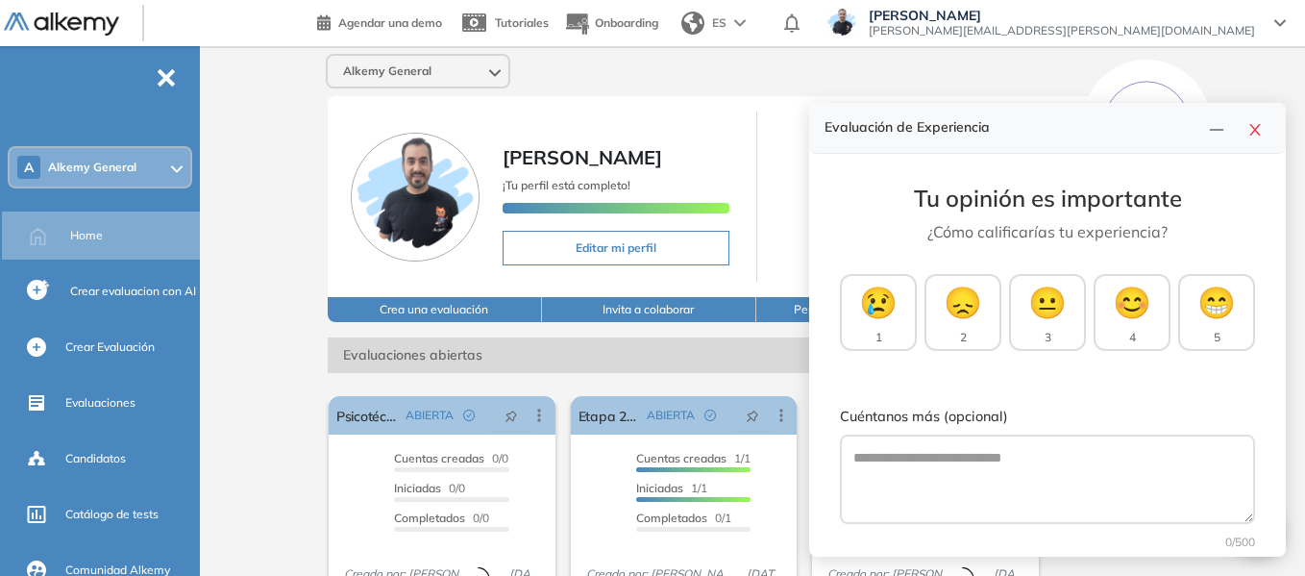
click at [154, 167] on div "A Alkemy General" at bounding box center [100, 167] width 181 height 38
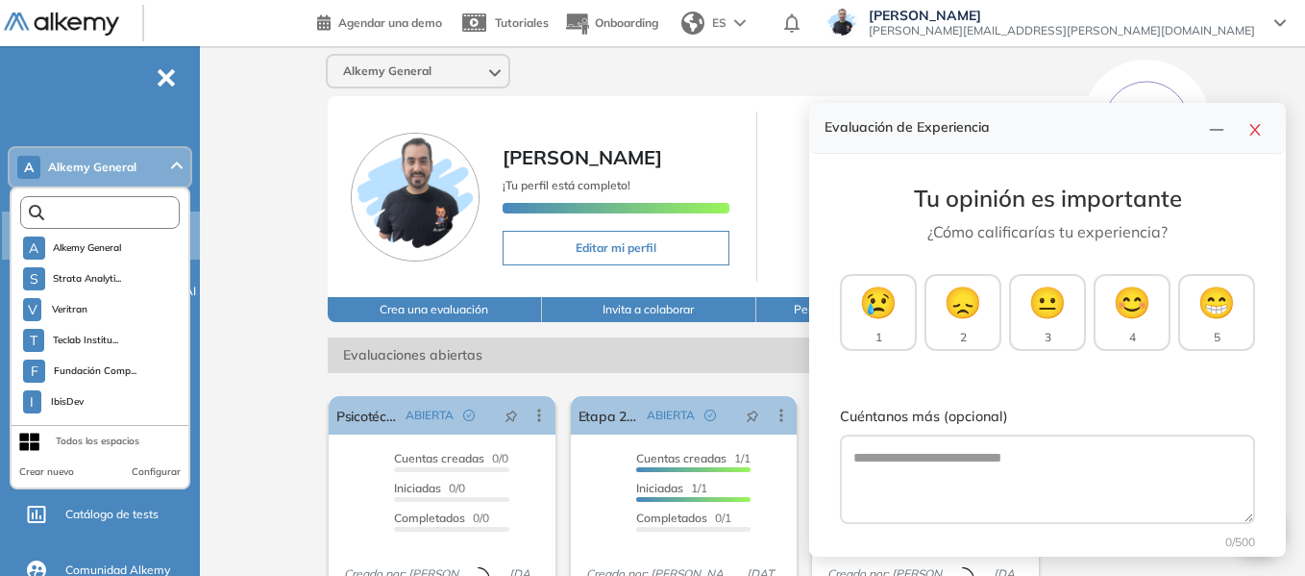
click at [117, 212] on input "text" at bounding box center [104, 213] width 120 height 14
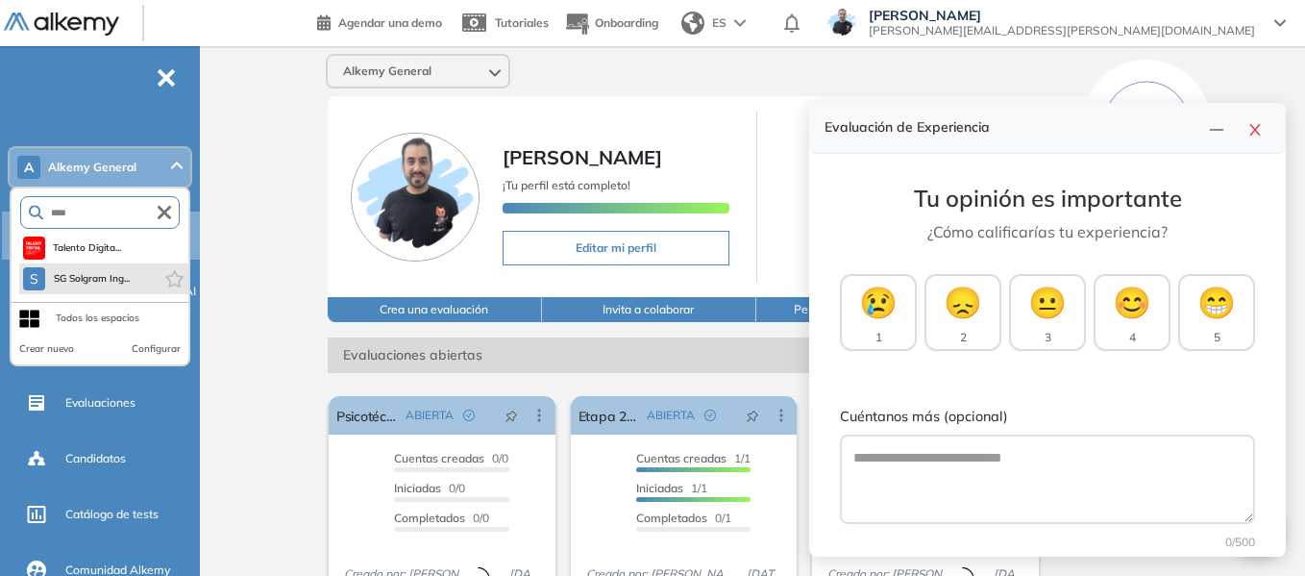
type input "****"
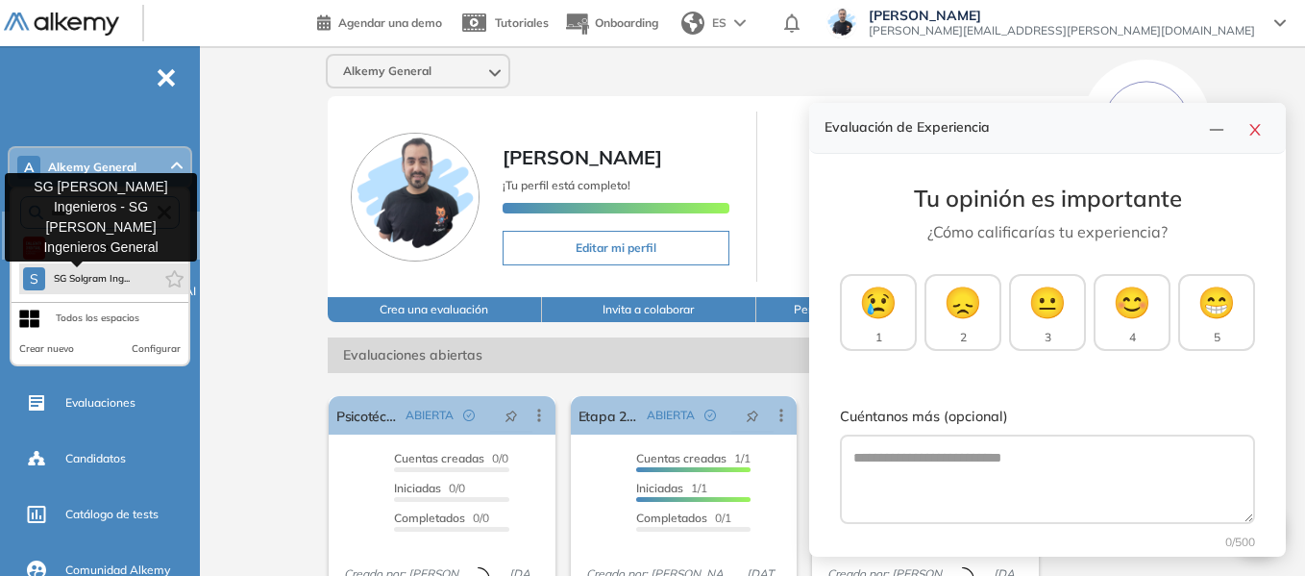
click at [104, 276] on span "SG Solgram Ing..." at bounding box center [91, 278] width 77 height 15
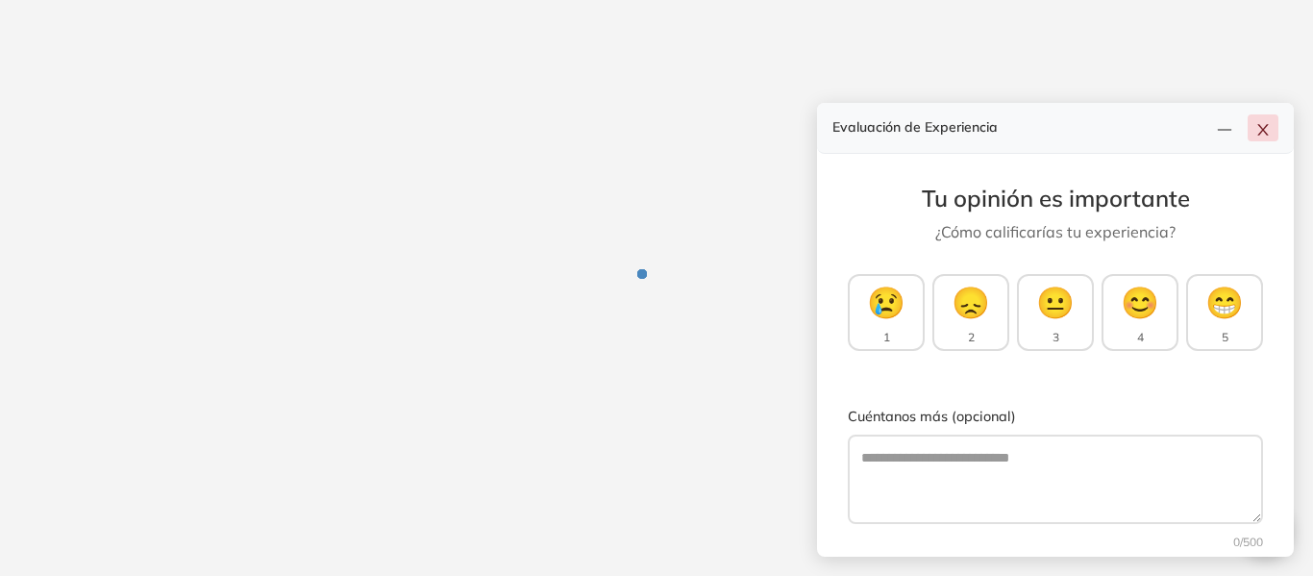
click at [1260, 129] on icon "close" at bounding box center [1262, 129] width 15 height 15
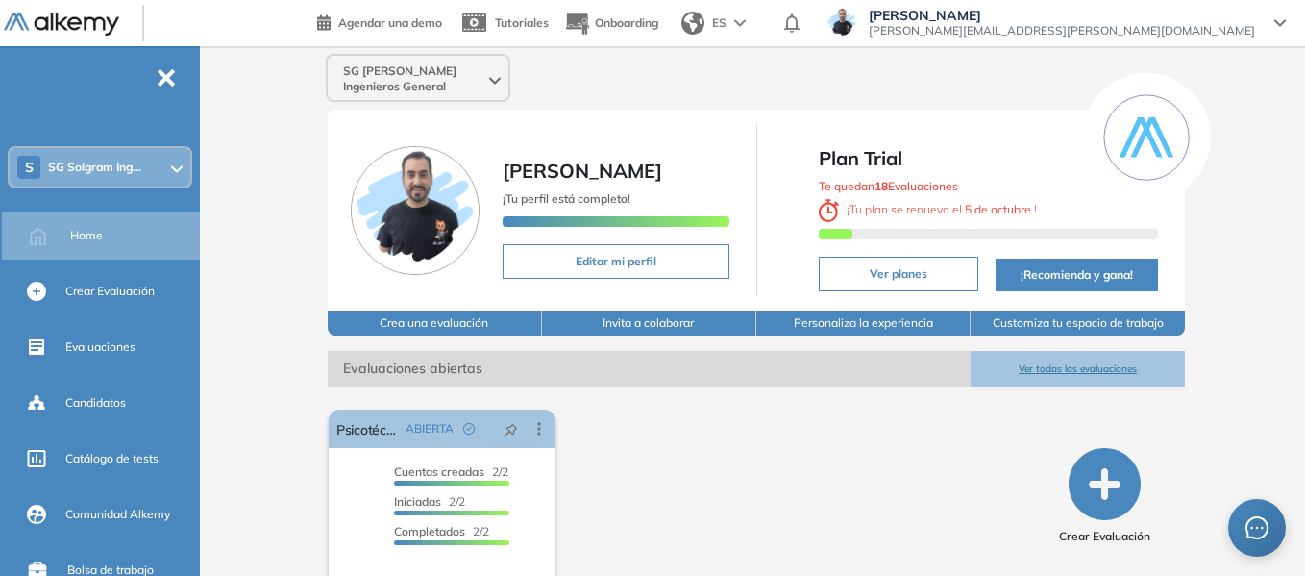
scroll to position [89, 0]
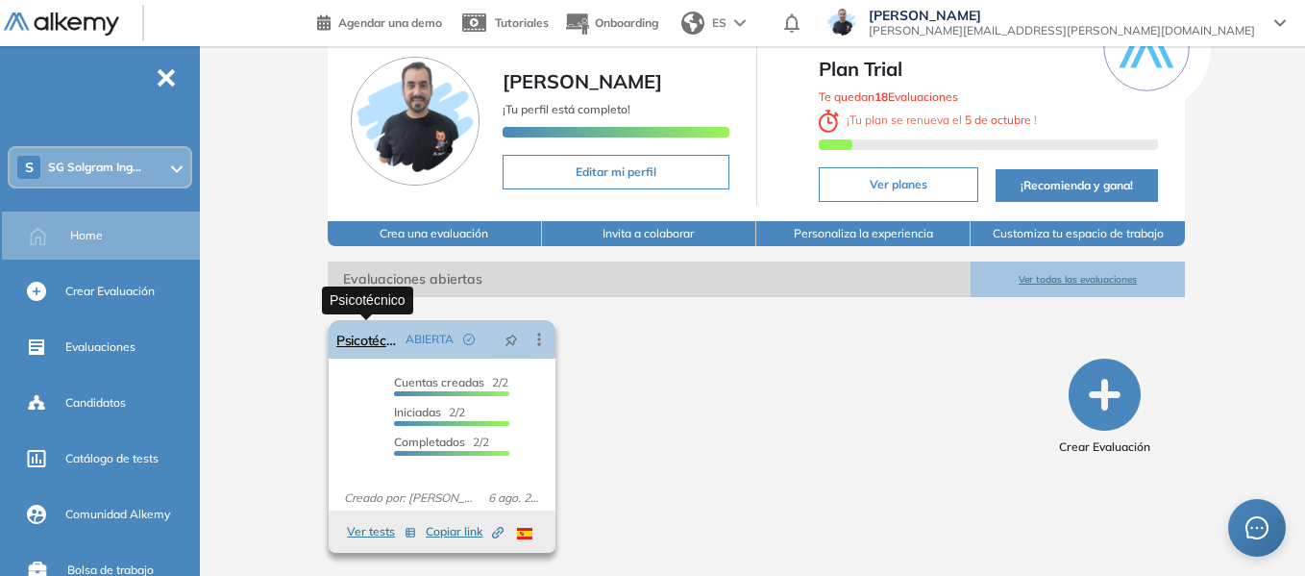
click at [368, 342] on link "Psicotécnico" at bounding box center [366, 339] width 61 height 38
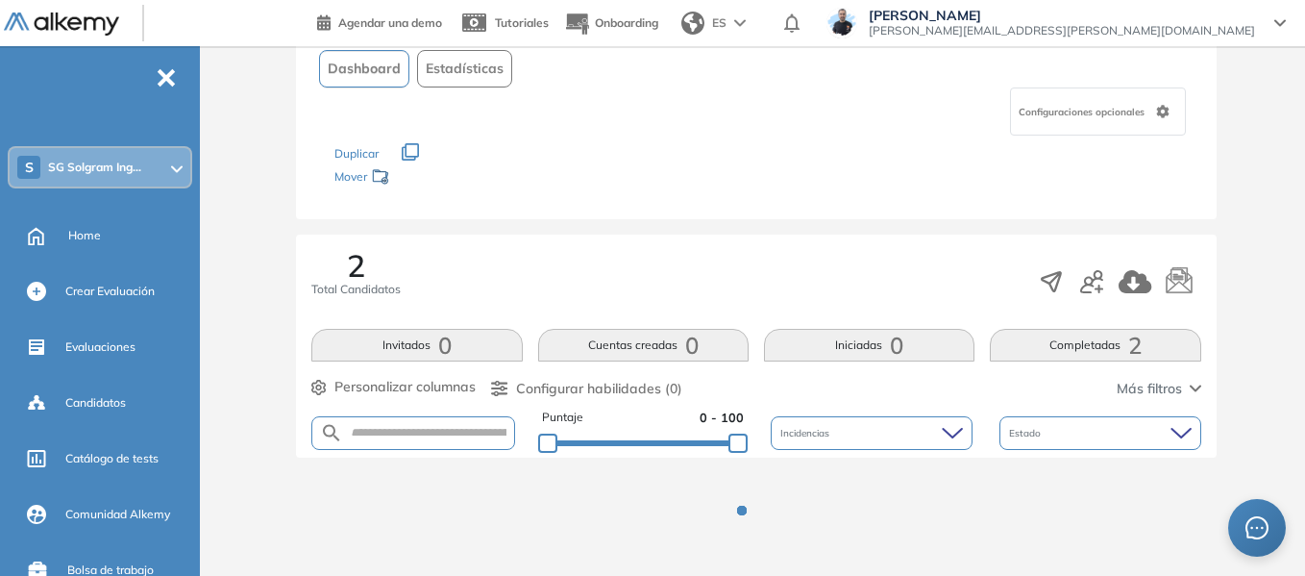
scroll to position [145, 0]
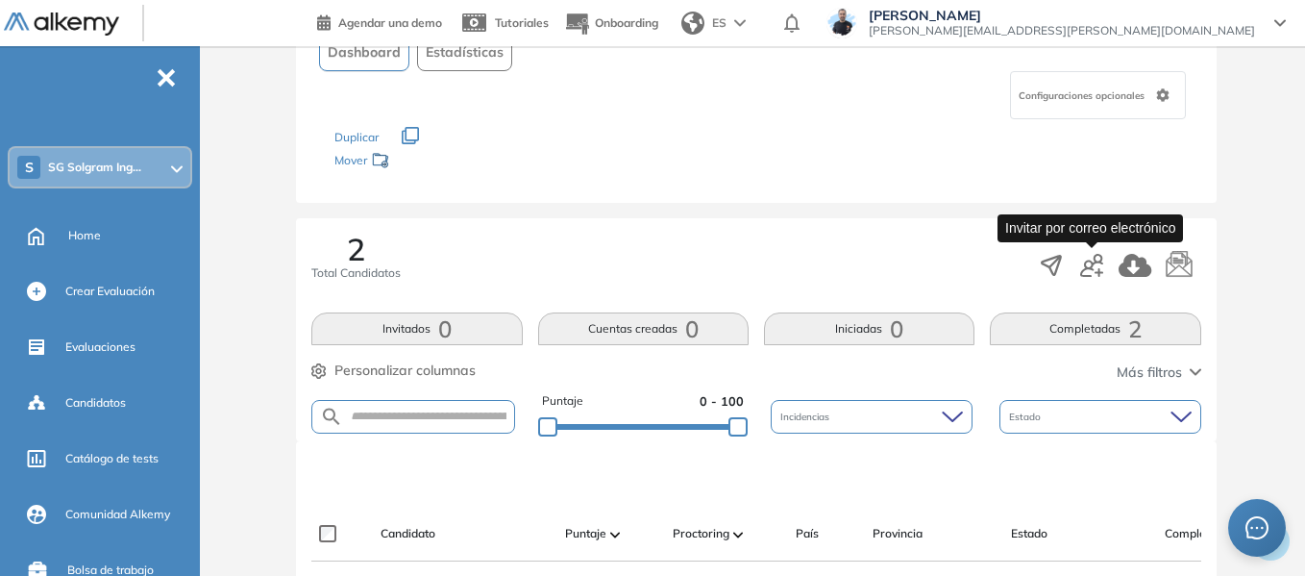
click at [1093, 265] on icon "button" at bounding box center [1091, 265] width 23 height 23
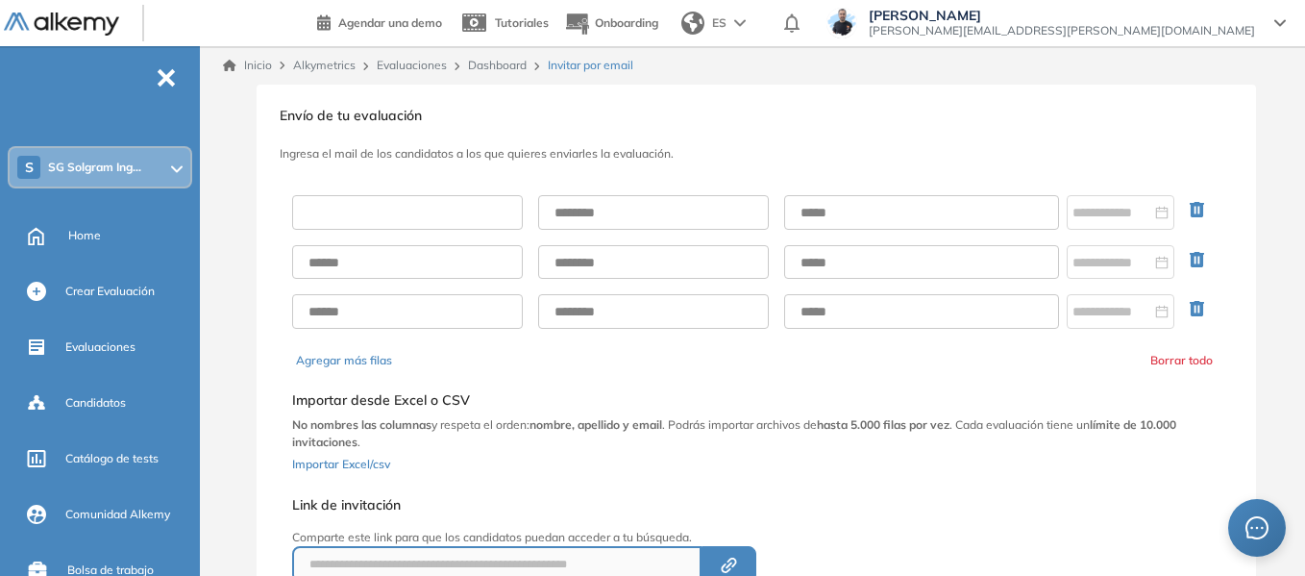
drag, startPoint x: 481, startPoint y: 207, endPoint x: 469, endPoint y: 215, distance: 15.2
click at [481, 207] on input "text" at bounding box center [407, 212] width 231 height 35
type input "******"
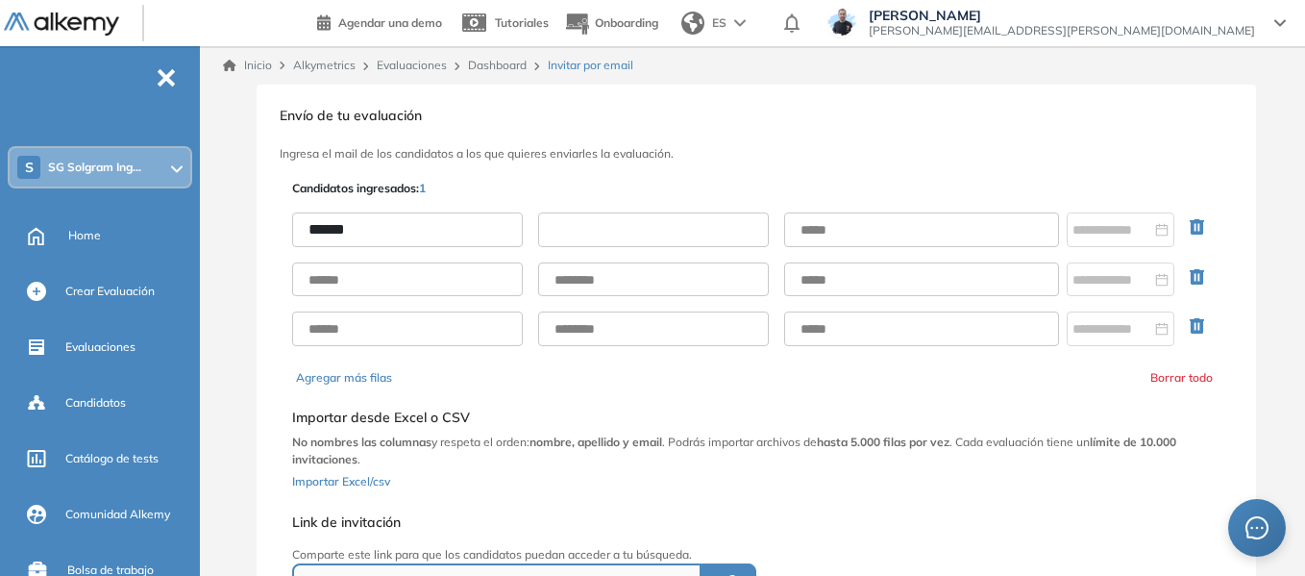
click at [572, 233] on input "text" at bounding box center [653, 229] width 231 height 35
type input "*****"
click at [825, 232] on input "text" at bounding box center [921, 229] width 275 height 35
type input "**********"
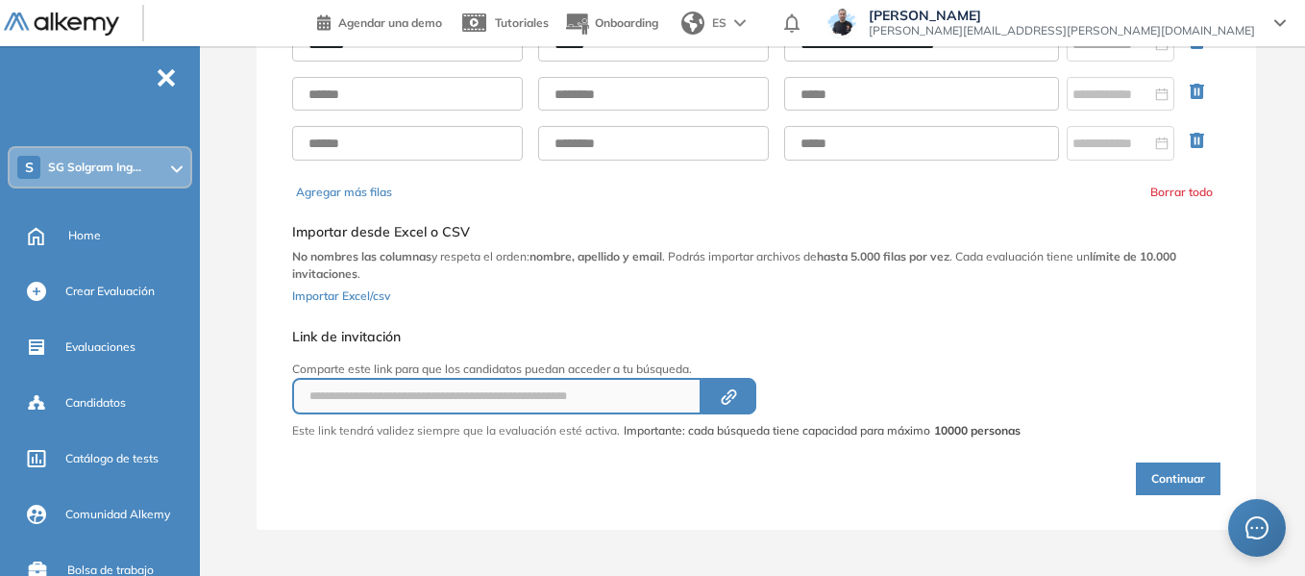
click at [1179, 484] on button "Continuar" at bounding box center [1178, 478] width 85 height 33
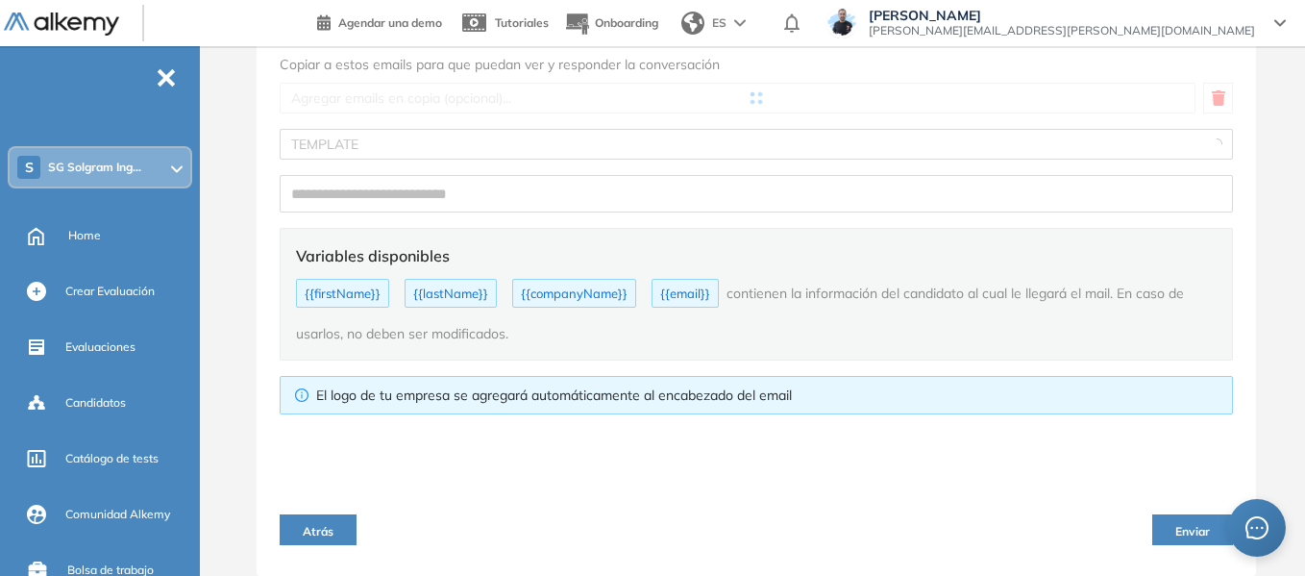
type input "**********"
type textarea "**********"
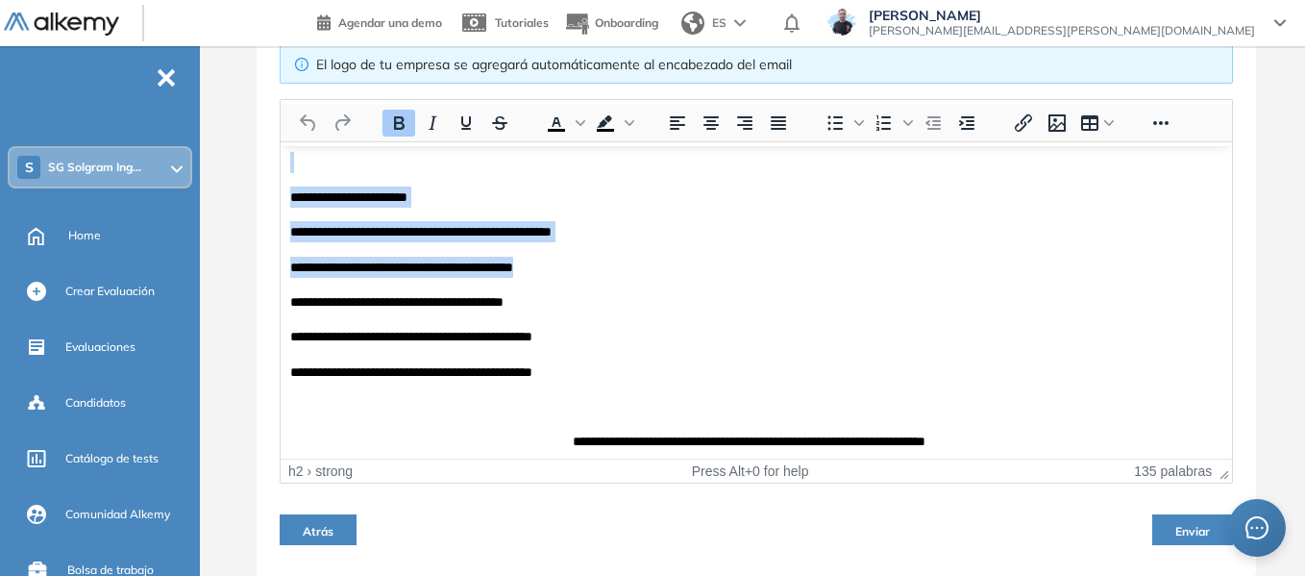
scroll to position [627, 0]
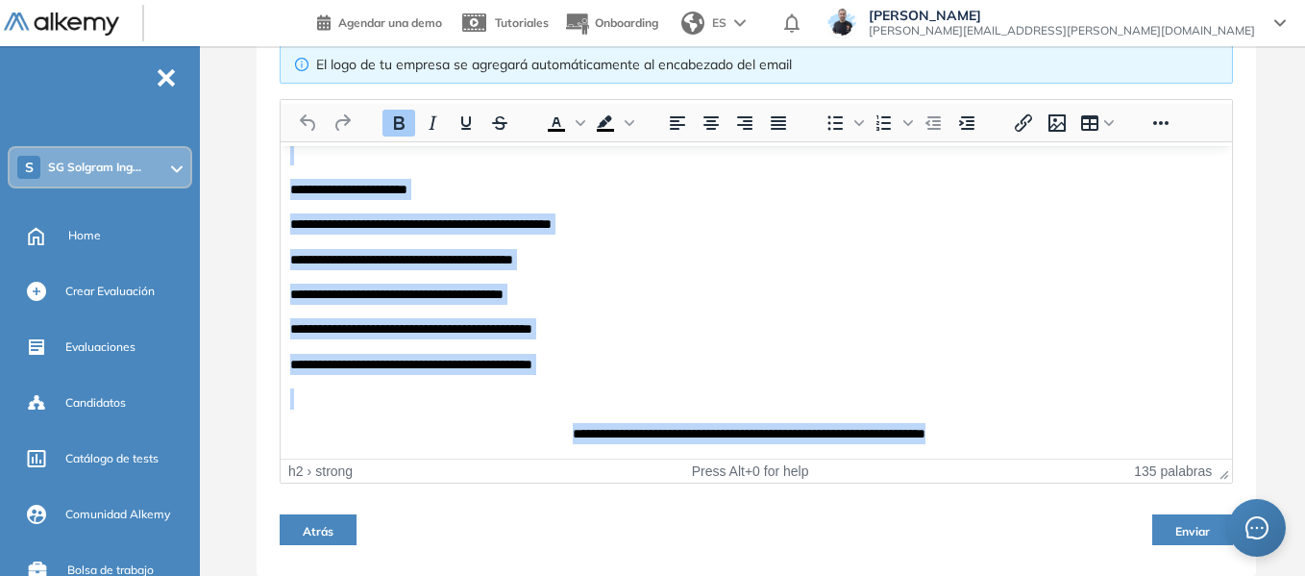
drag, startPoint x: 519, startPoint y: 186, endPoint x: 1021, endPoint y: 439, distance: 562.5
copy body "**********"
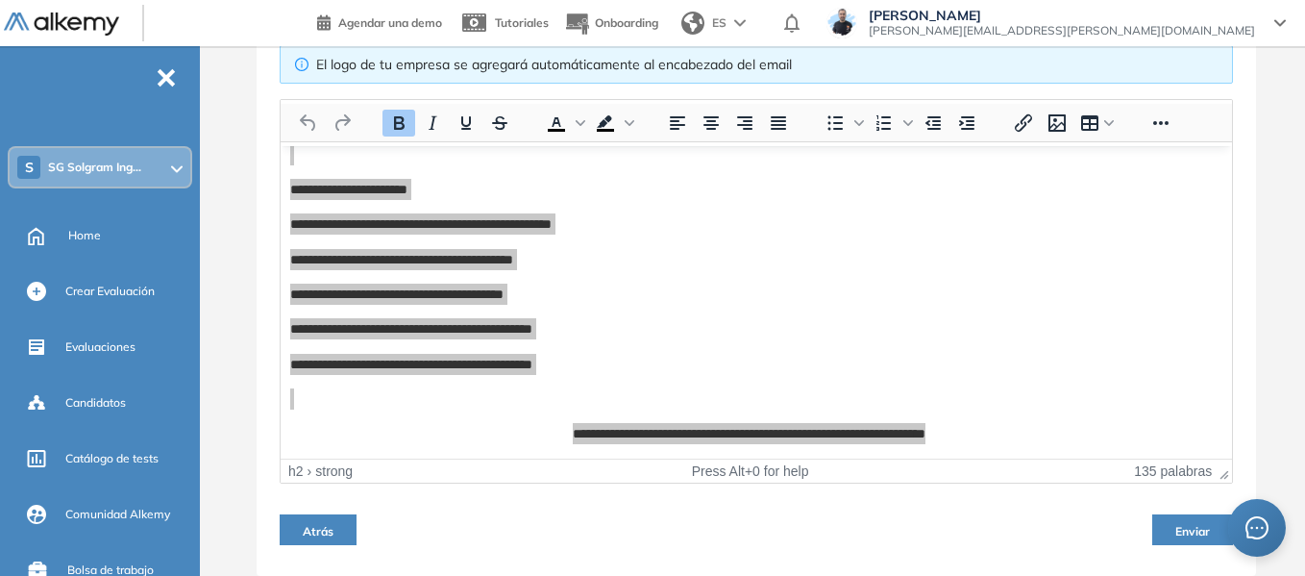
click at [138, 155] on div "S SG Solgram Ing..." at bounding box center [100, 167] width 181 height 38
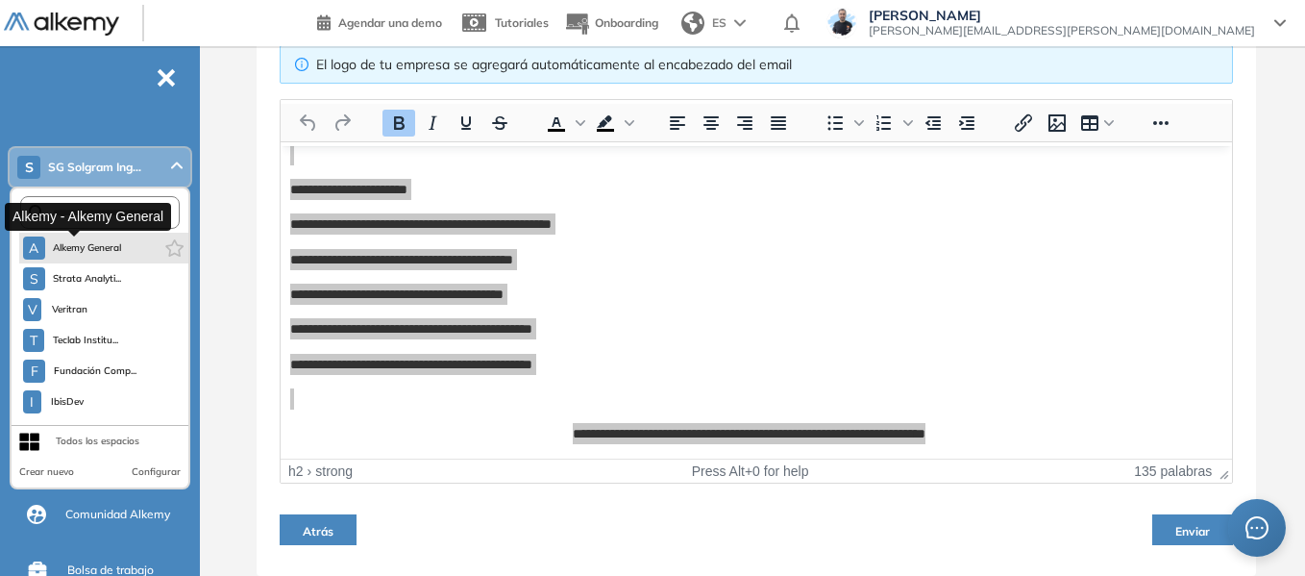
click at [81, 241] on span "Alkemy General" at bounding box center [87, 247] width 69 height 15
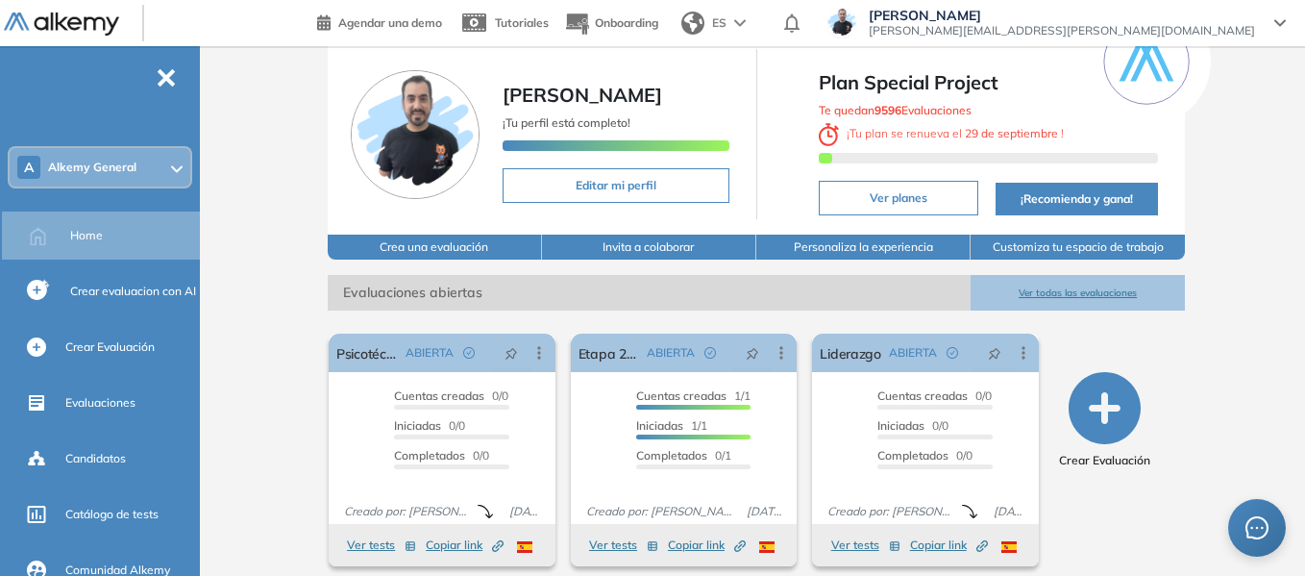
scroll to position [96, 0]
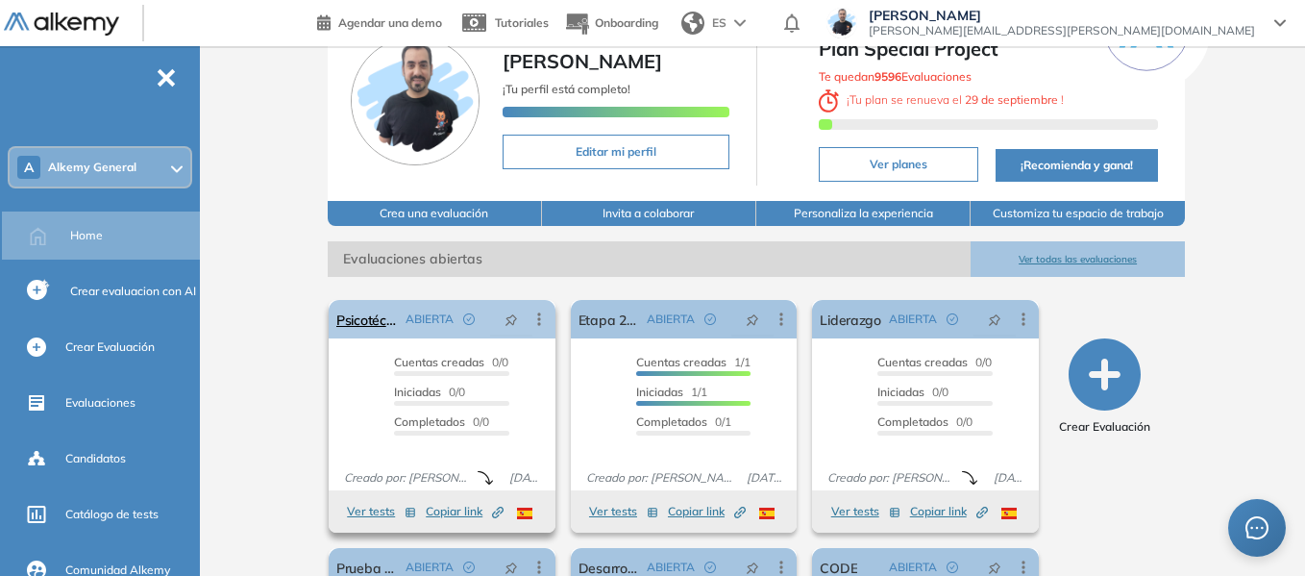
click at [543, 319] on icon at bounding box center [538, 318] width 19 height 19
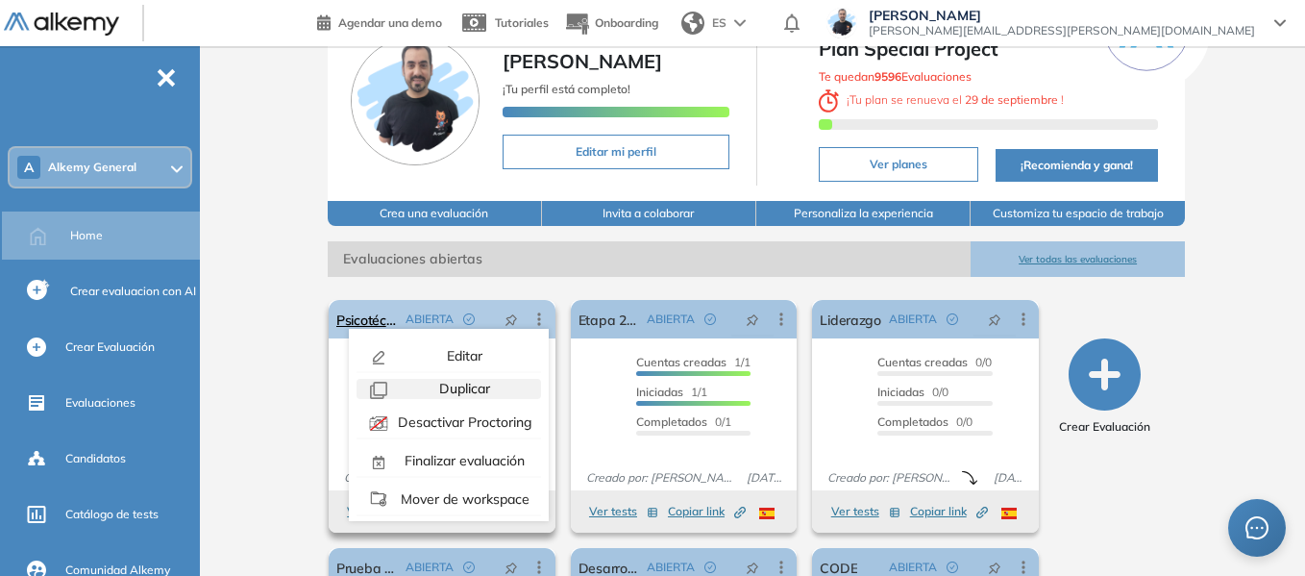
click at [458, 381] on span "Duplicar" at bounding box center [462, 388] width 55 height 17
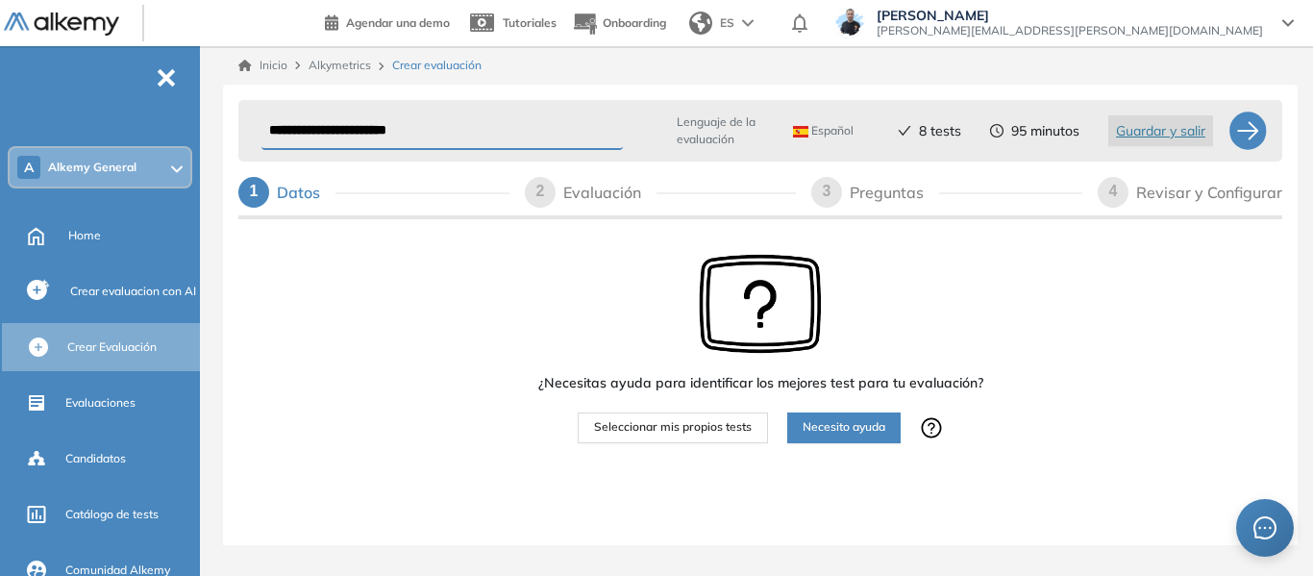
drag, startPoint x: 341, startPoint y: 131, endPoint x: 228, endPoint y: 146, distance: 114.4
click at [228, 146] on div "**********" at bounding box center [760, 334] width 1074 height 499
type input "**********"
click at [694, 427] on span "Seleccionar mis propios tests" at bounding box center [673, 427] width 158 height 18
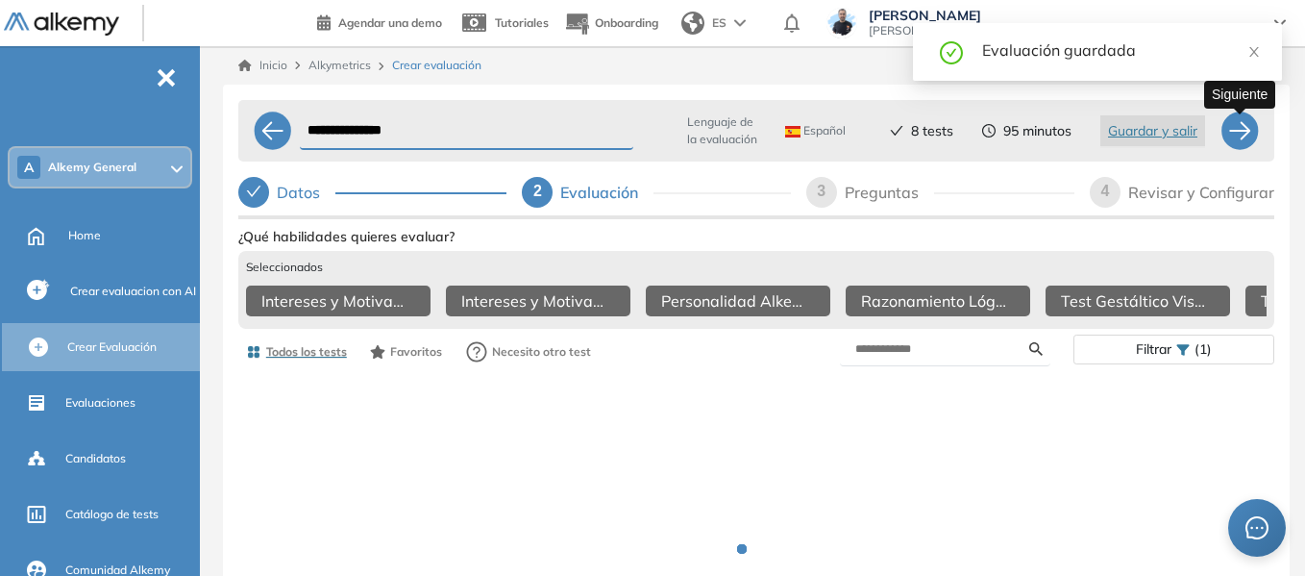
click at [1240, 135] on div at bounding box center [1239, 130] width 38 height 38
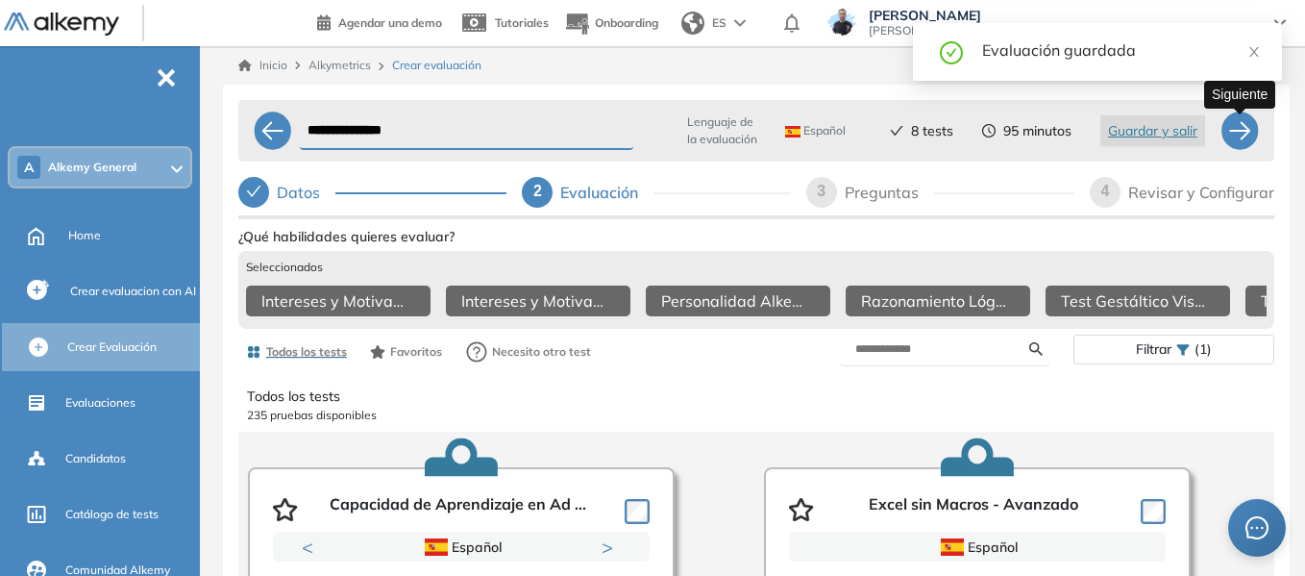
select select "*****"
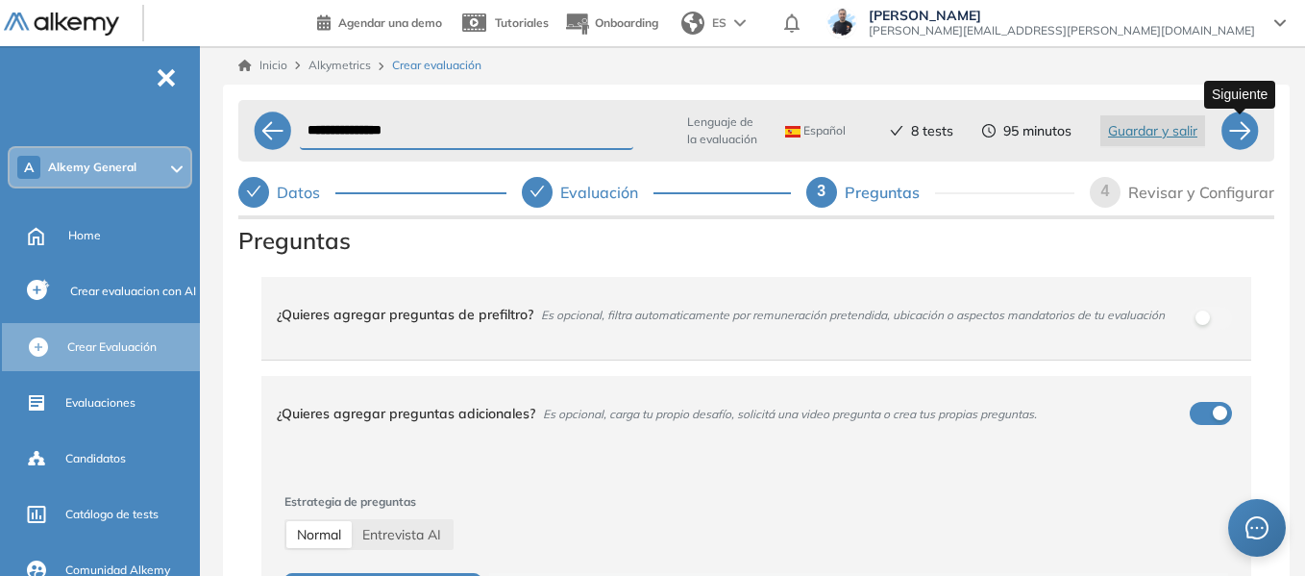
click at [1243, 127] on div at bounding box center [1239, 130] width 38 height 38
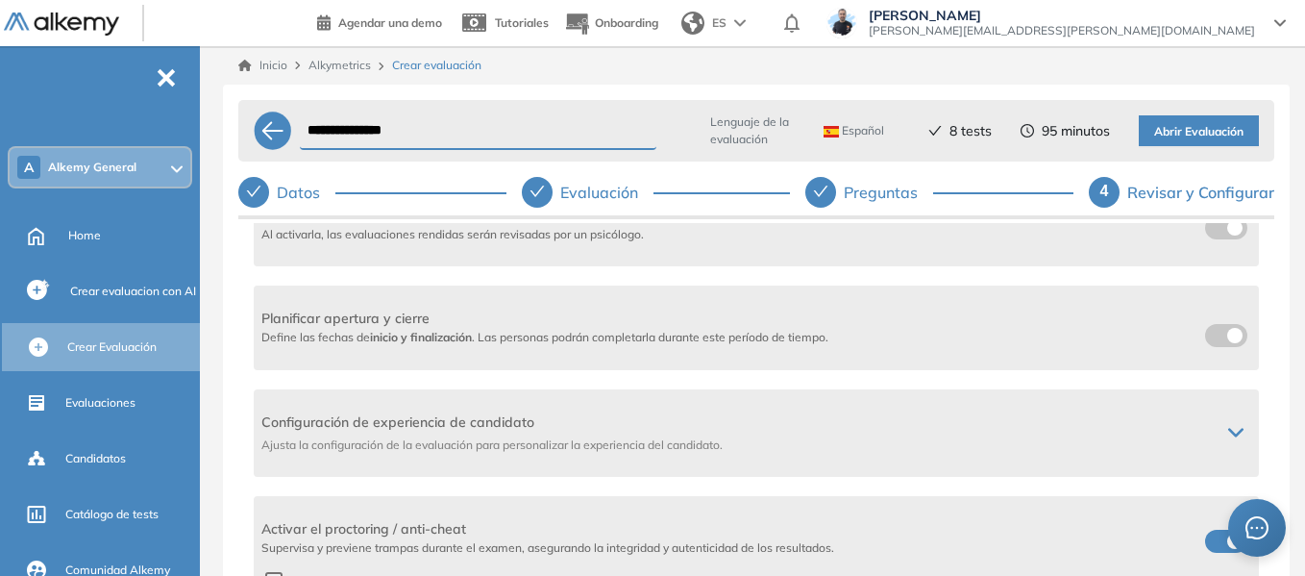
scroll to position [673, 0]
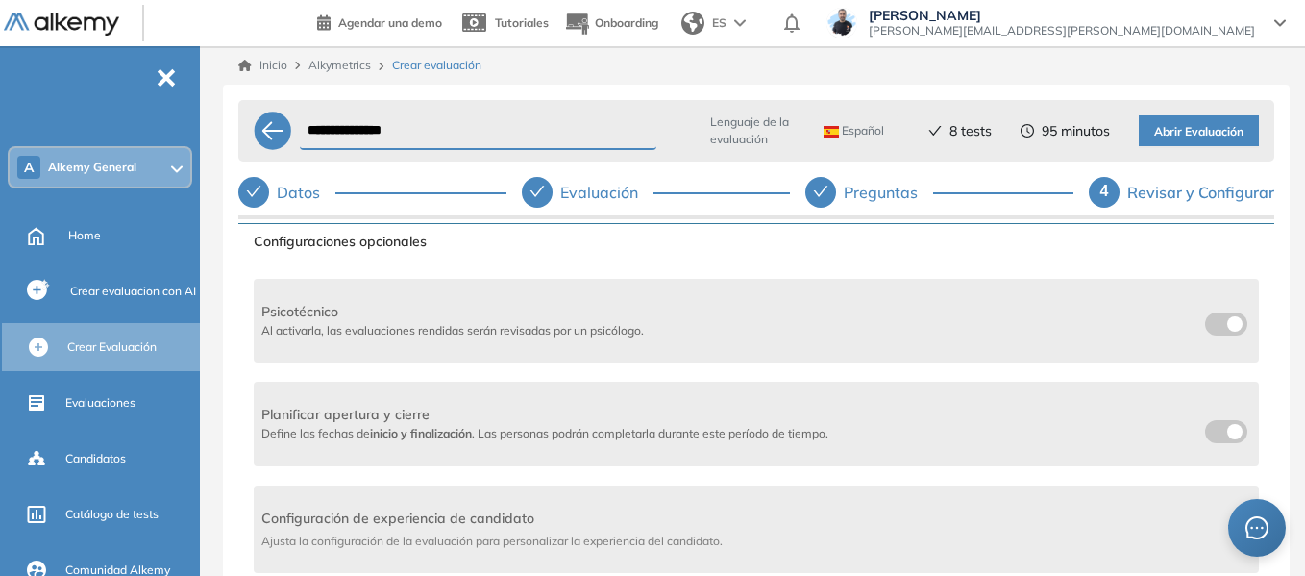
click at [1205, 317] on span at bounding box center [1212, 319] width 15 height 15
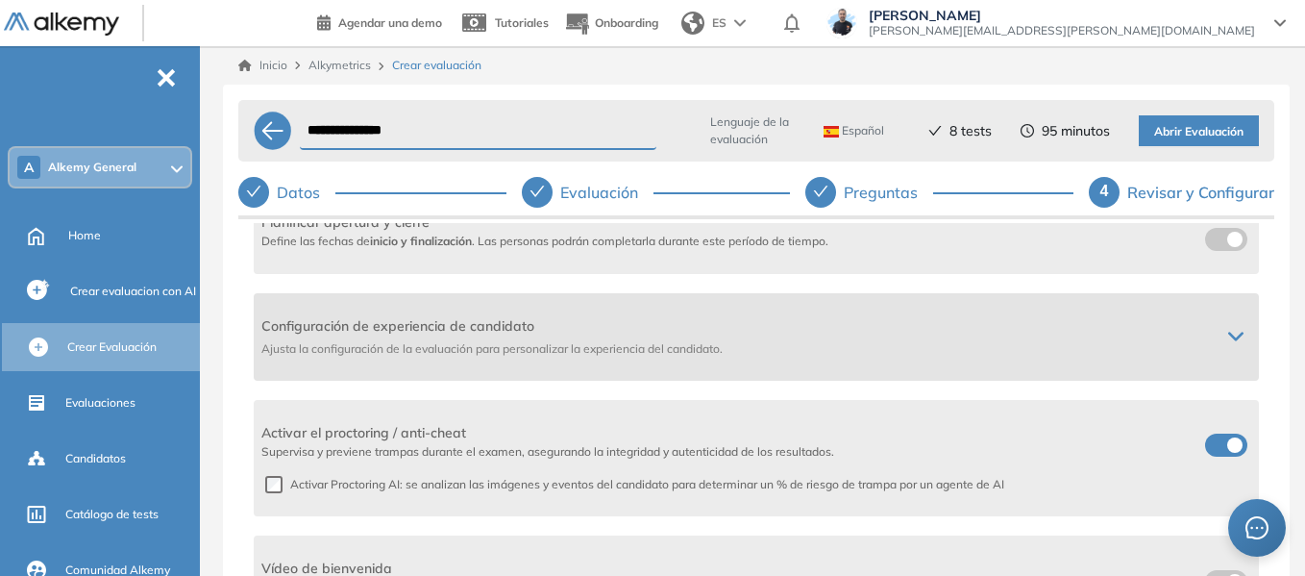
click at [1228, 338] on icon at bounding box center [1235, 336] width 15 height 15
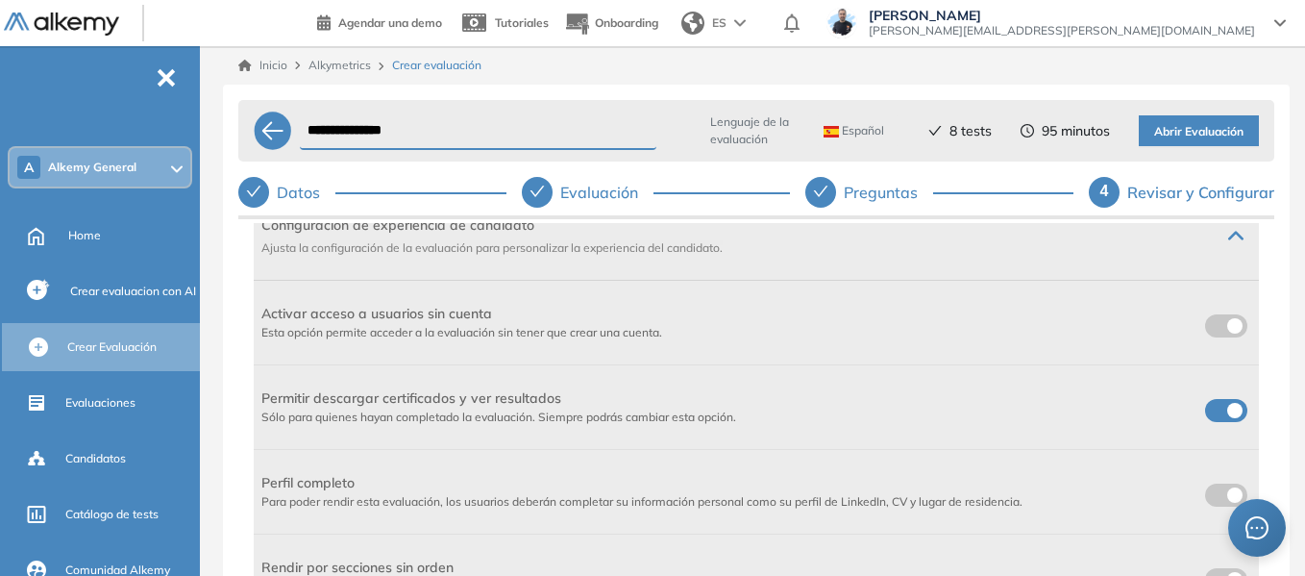
scroll to position [1057, 0]
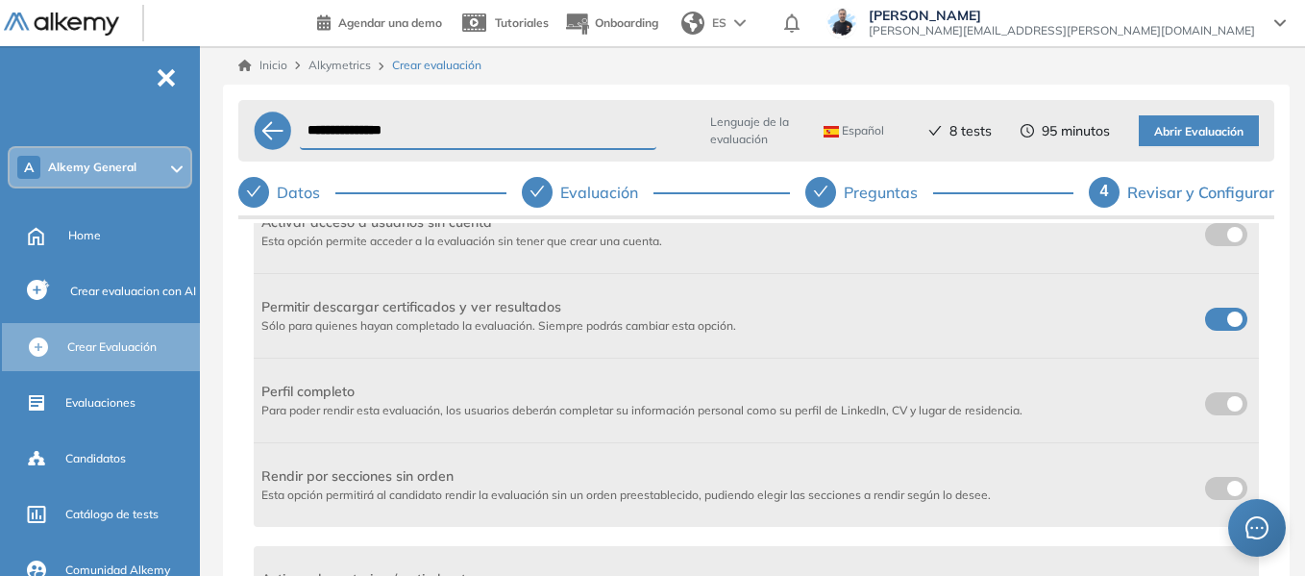
click at [1220, 229] on label at bounding box center [1226, 234] width 42 height 23
click at [1220, 322] on span at bounding box center [1212, 314] width 15 height 15
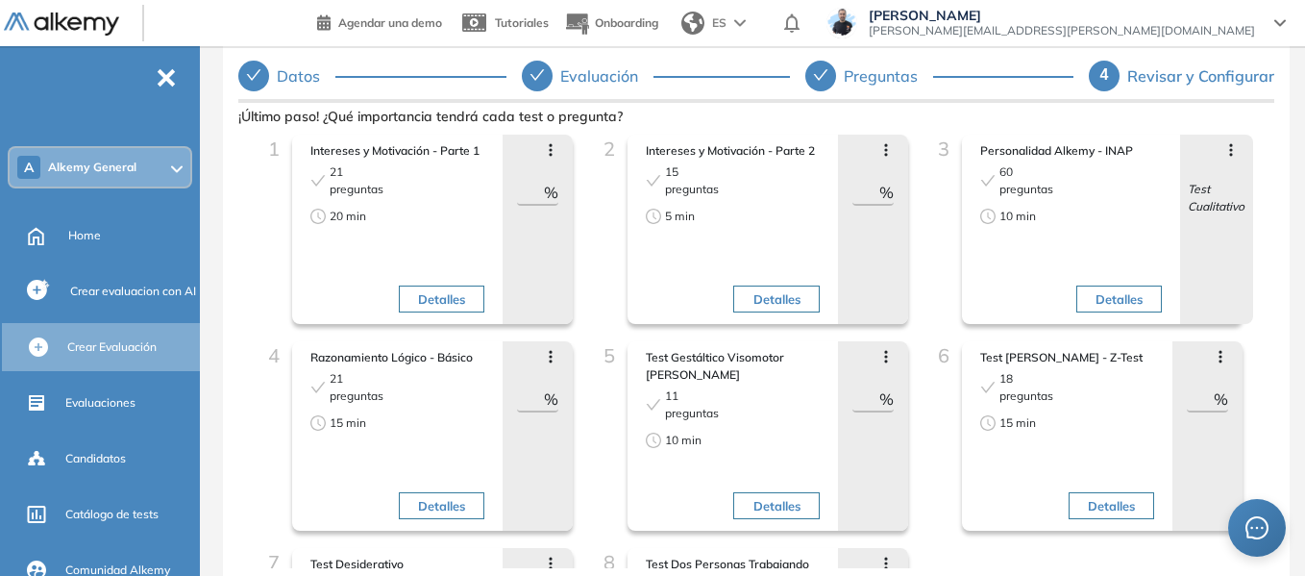
scroll to position [0, 0]
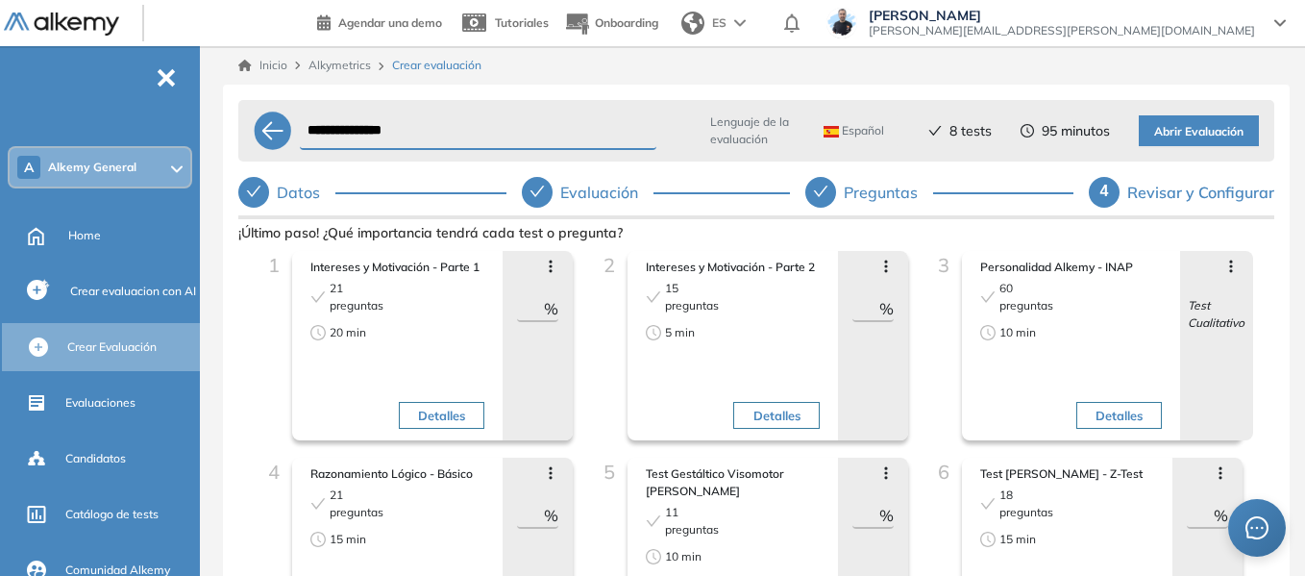
click at [1193, 124] on span "Abrir Evaluación" at bounding box center [1198, 132] width 89 height 18
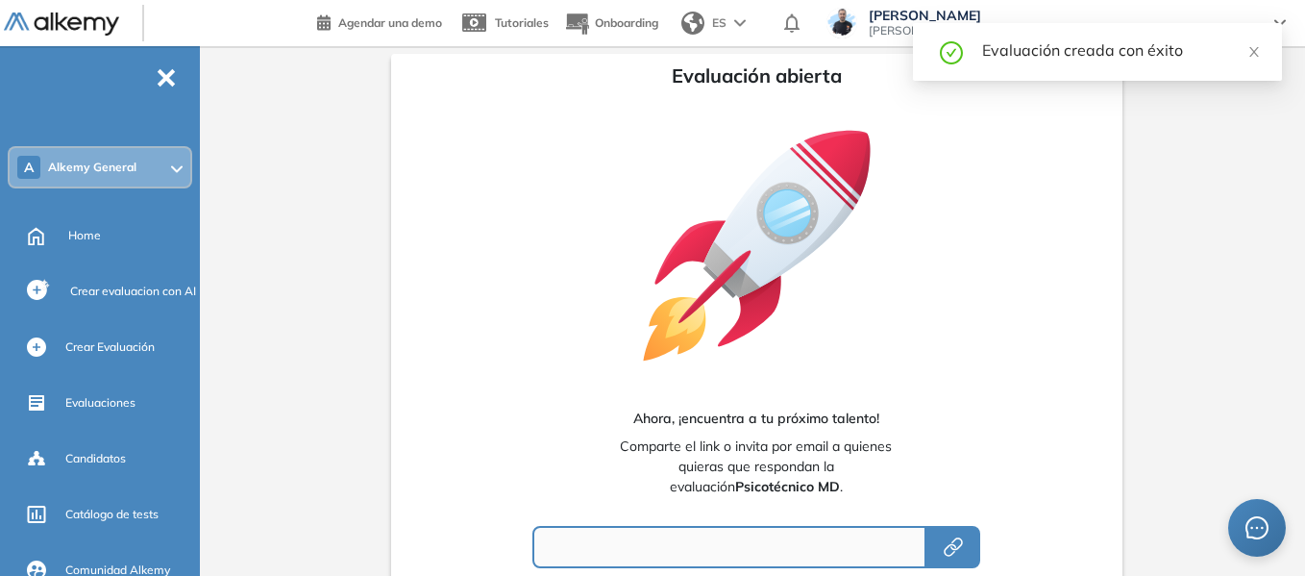
type input "**********"
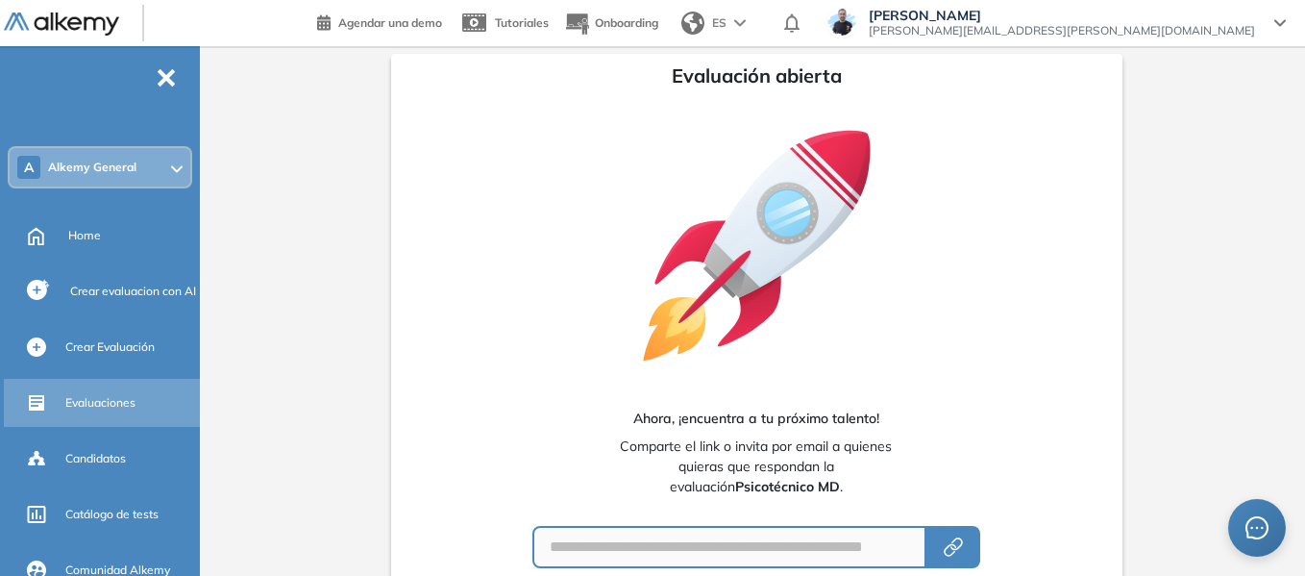
click at [107, 402] on span "Evaluaciones" at bounding box center [100, 402] width 70 height 17
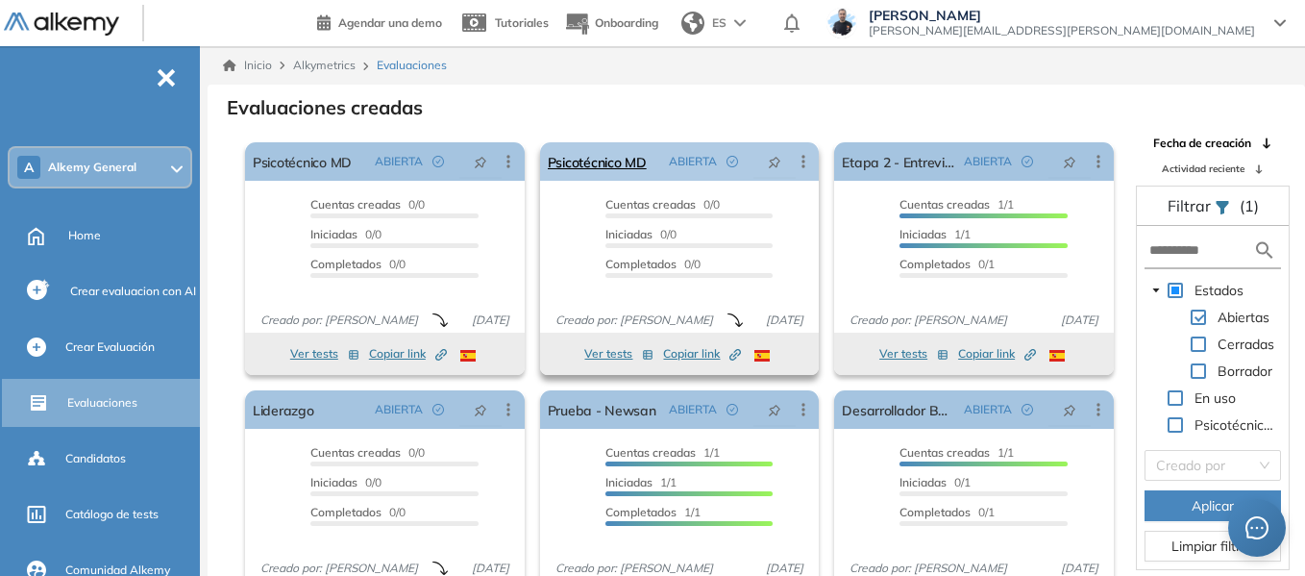
click at [800, 160] on icon at bounding box center [803, 161] width 19 height 19
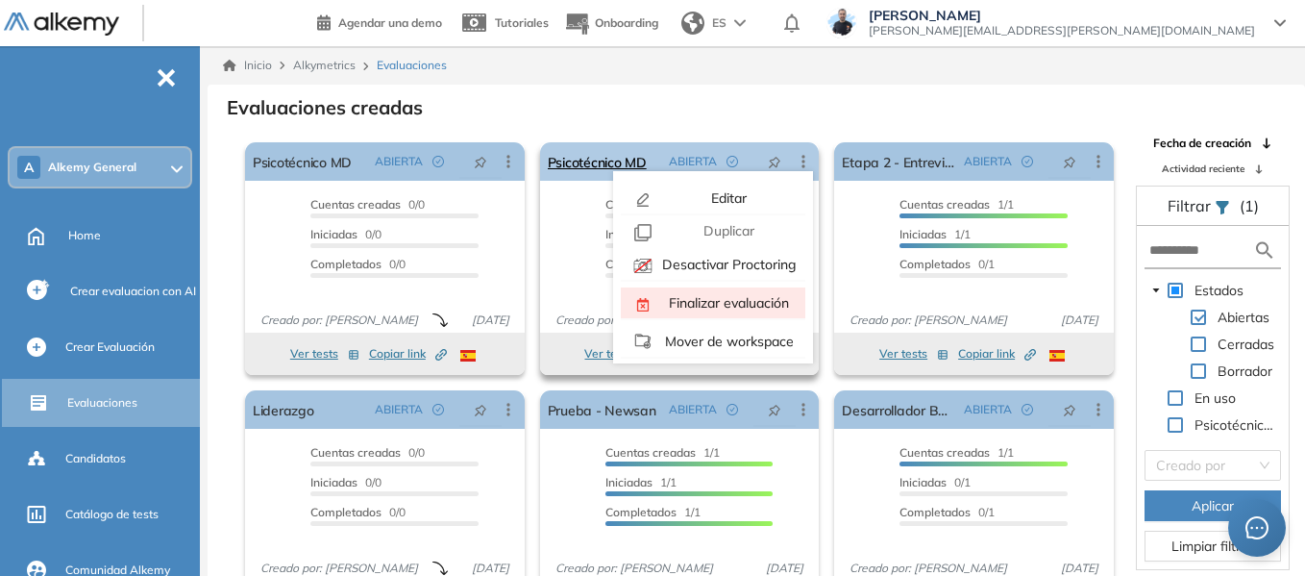
click at [707, 298] on span "Finalizar evaluación" at bounding box center [727, 302] width 124 height 17
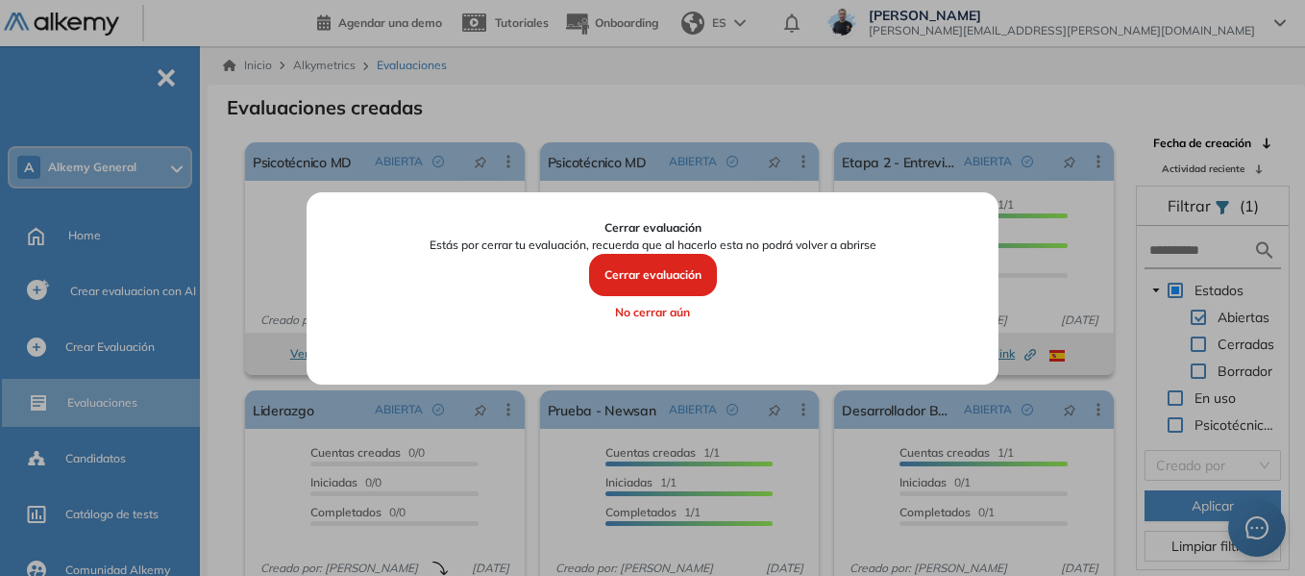
click at [663, 275] on button "Cerrar evaluación" at bounding box center [653, 275] width 128 height 42
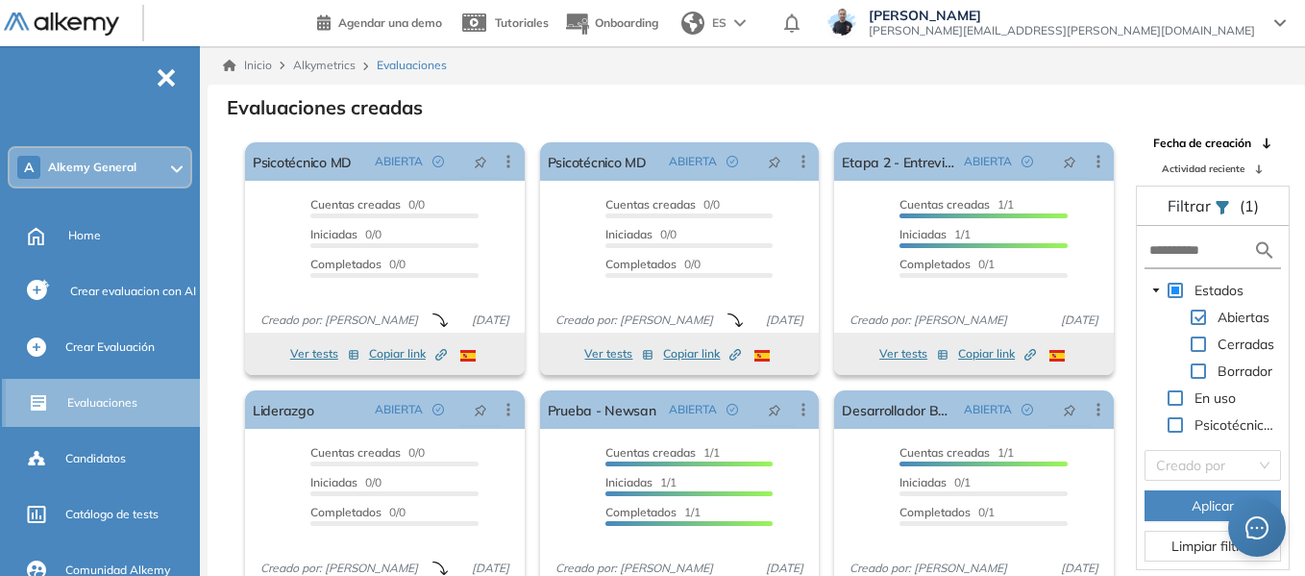
click at [86, 408] on span "Evaluaciones" at bounding box center [102, 402] width 70 height 17
click at [96, 397] on span "Evaluaciones" at bounding box center [102, 402] width 70 height 17
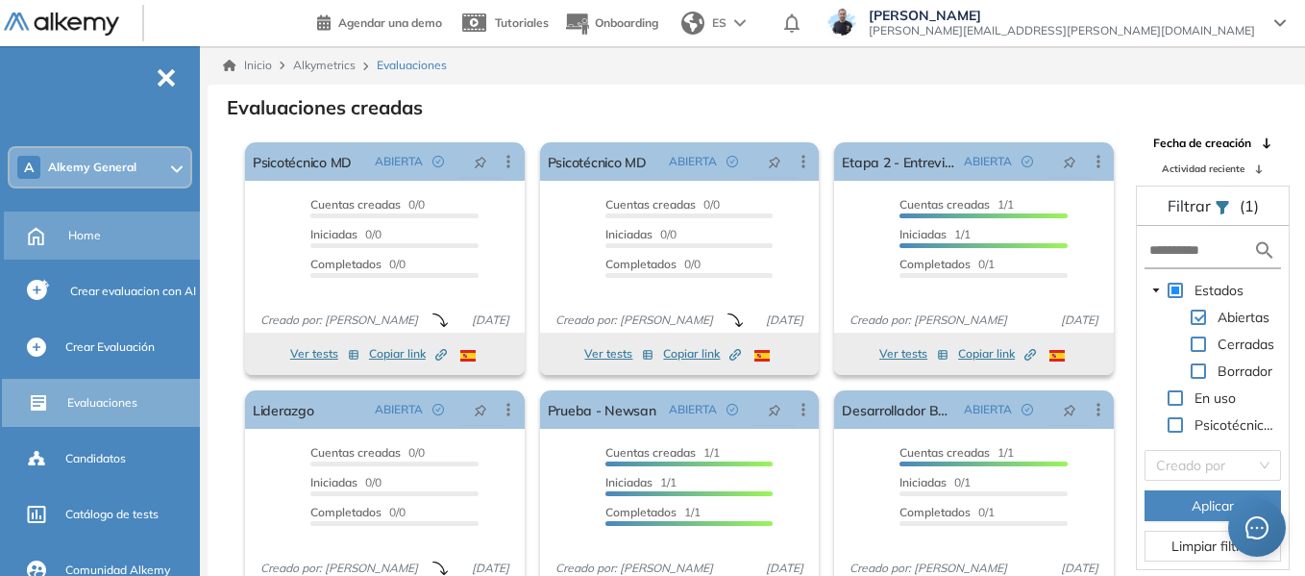
click at [96, 230] on span "Home" at bounding box center [84, 235] width 33 height 17
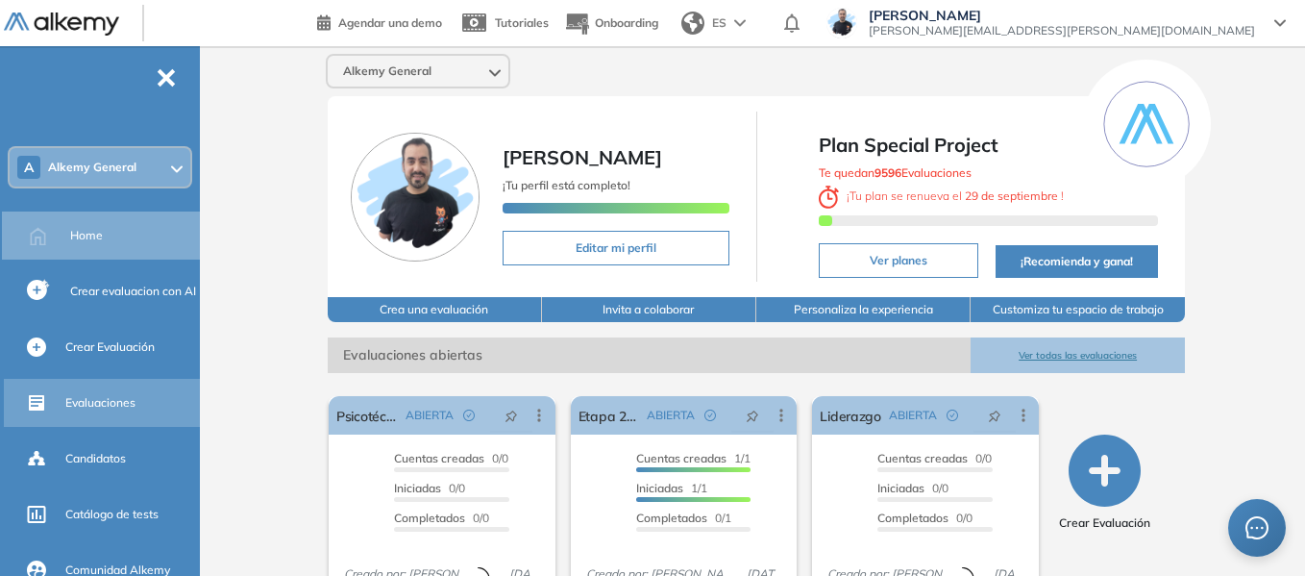
click at [109, 400] on span "Evaluaciones" at bounding box center [100, 402] width 70 height 17
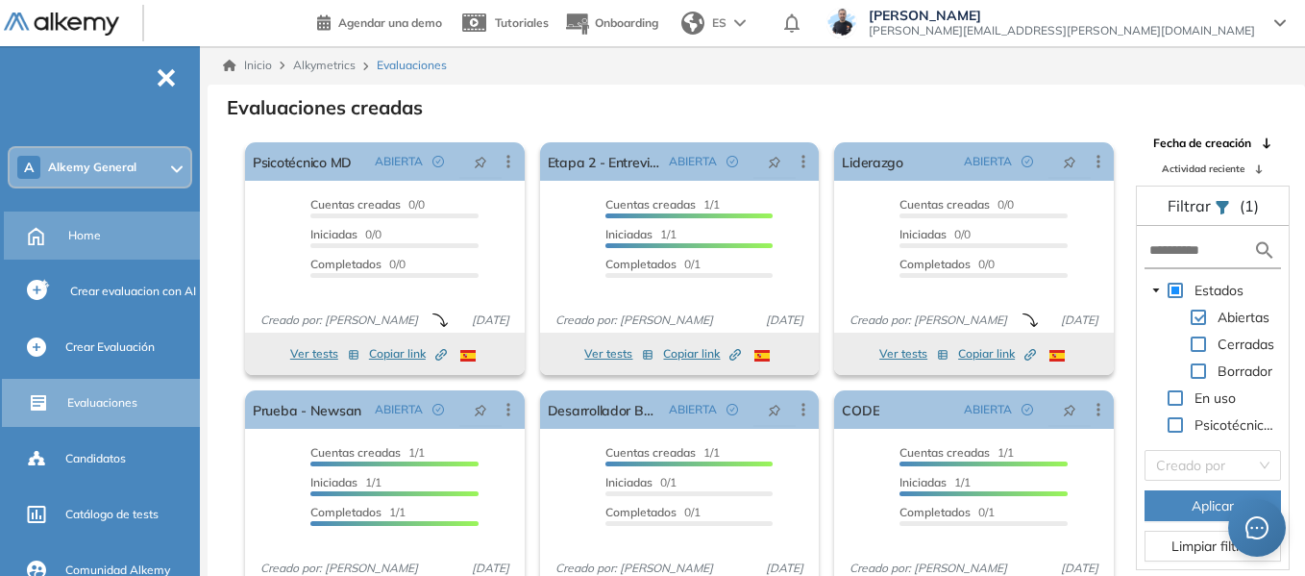
click at [86, 237] on span "Home" at bounding box center [84, 235] width 33 height 17
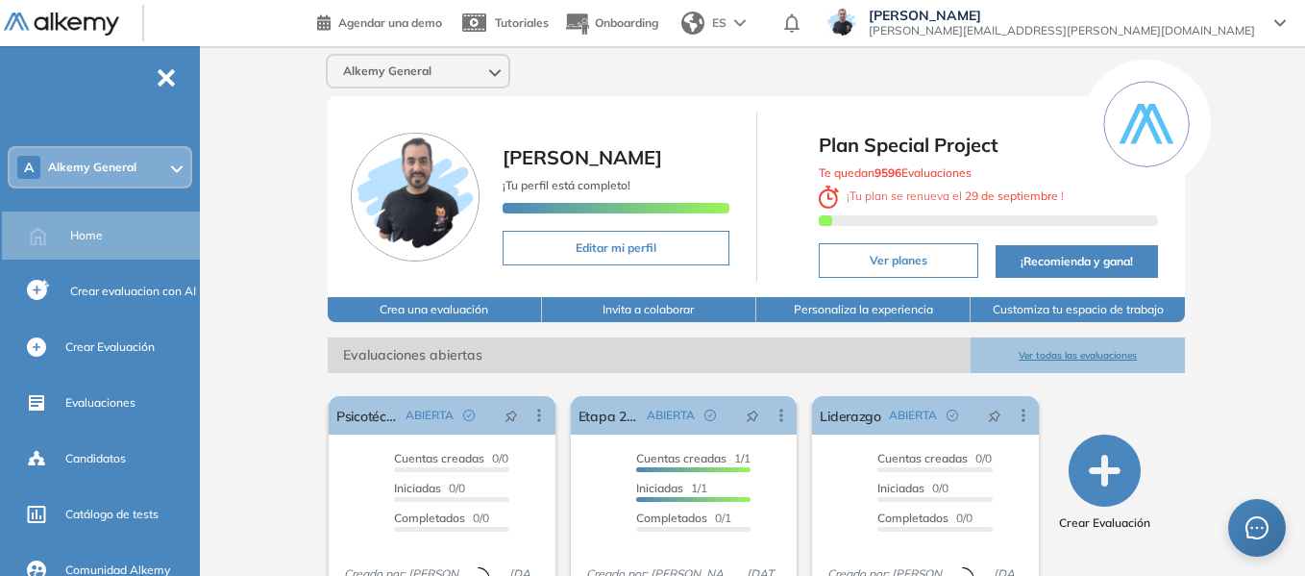
click at [153, 170] on div "A Alkemy General" at bounding box center [100, 167] width 181 height 38
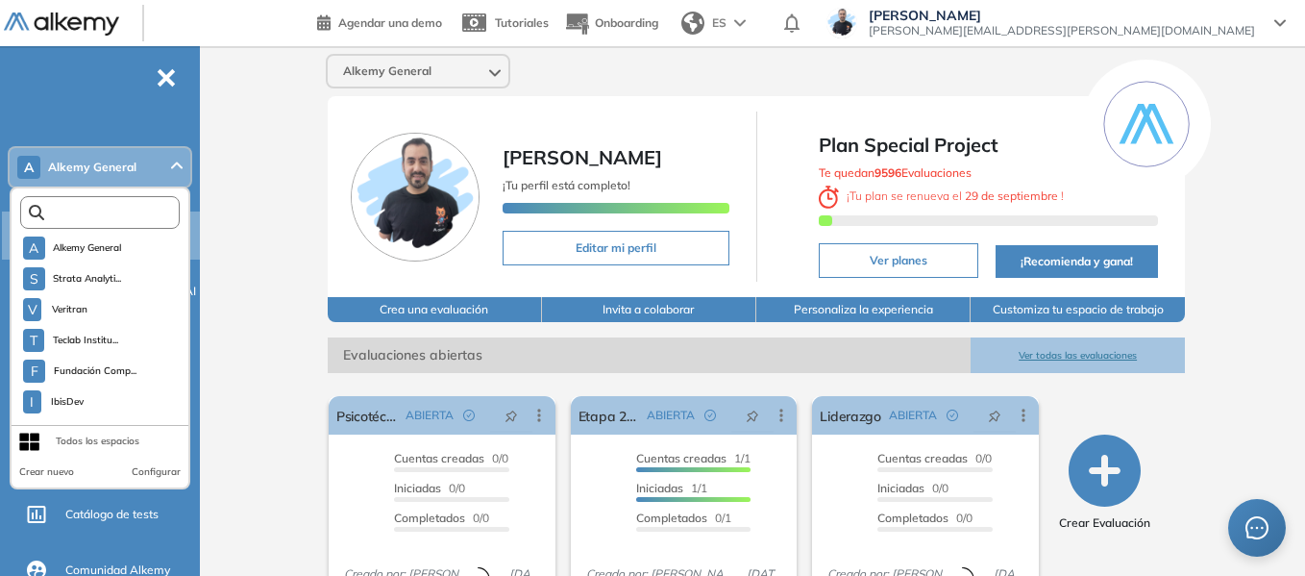
click at [112, 219] on input "text" at bounding box center [104, 213] width 120 height 14
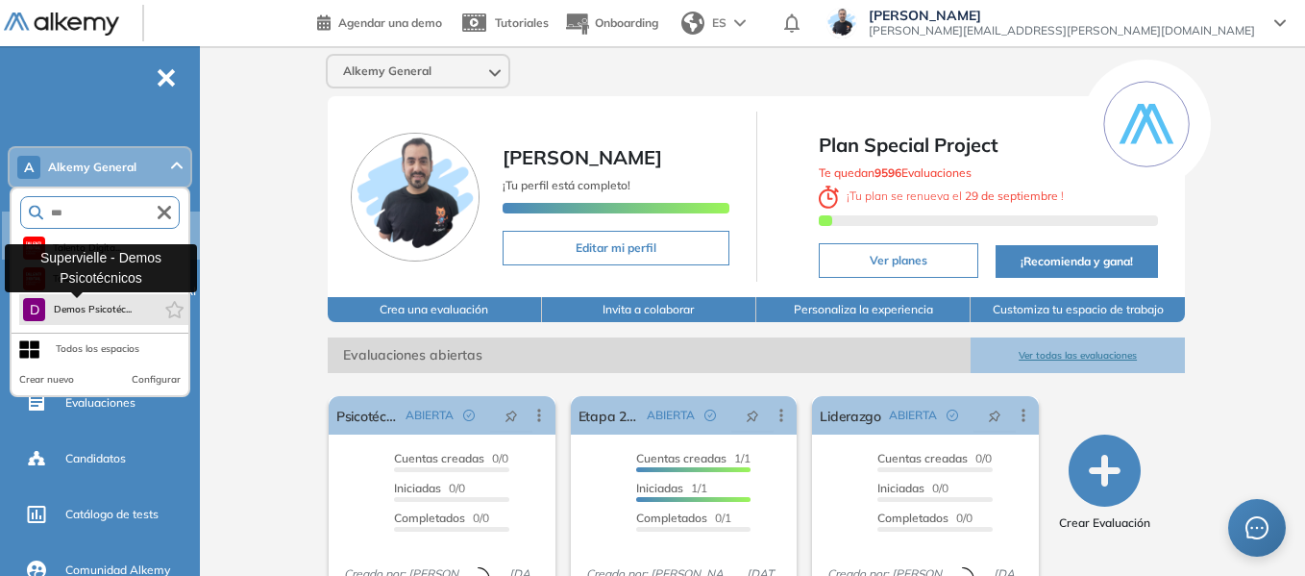
type input "***"
click at [125, 305] on span "Demos Psicotéc..." at bounding box center [92, 309] width 79 height 15
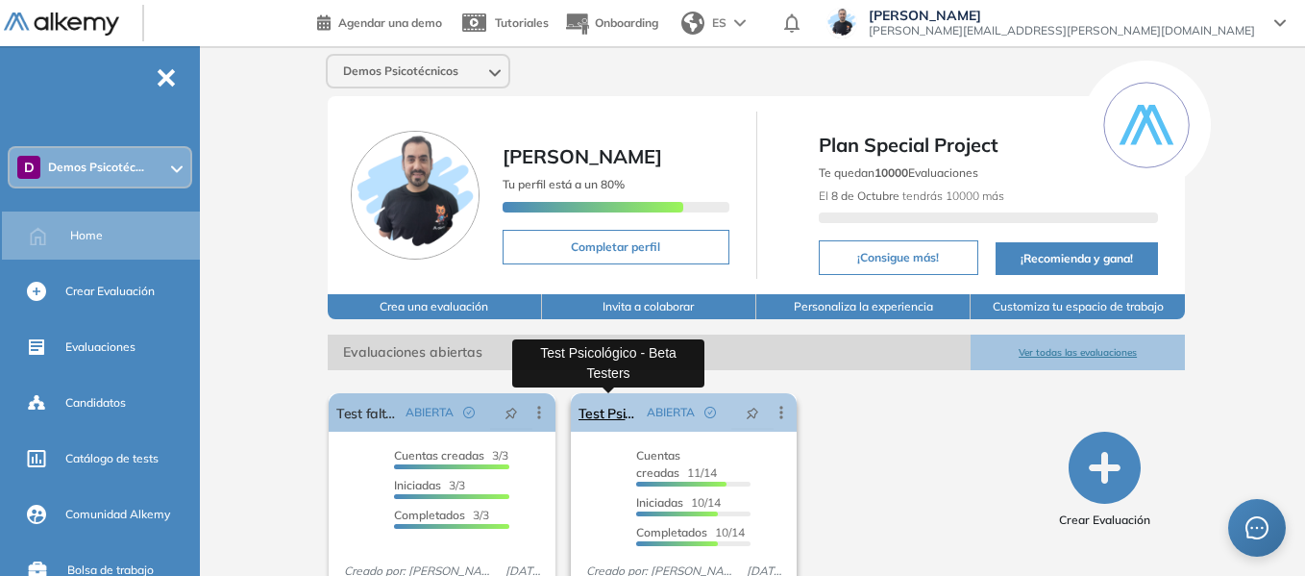
click at [612, 410] on link "Test Psicológico - Beta Testers" at bounding box center [608, 412] width 61 height 38
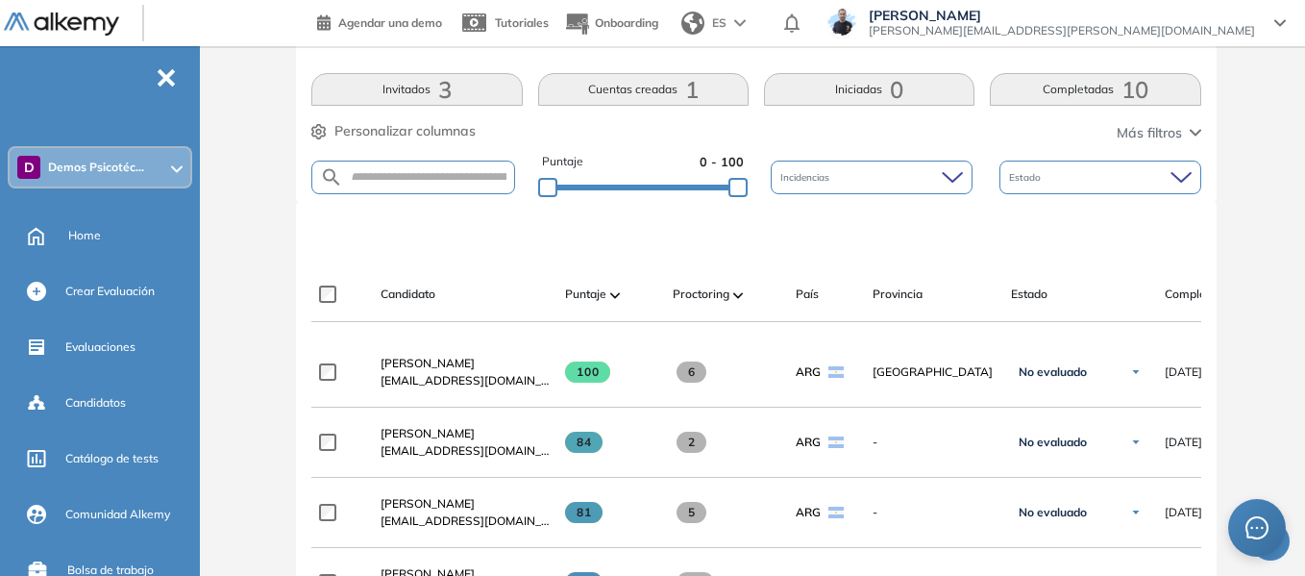
scroll to position [480, 0]
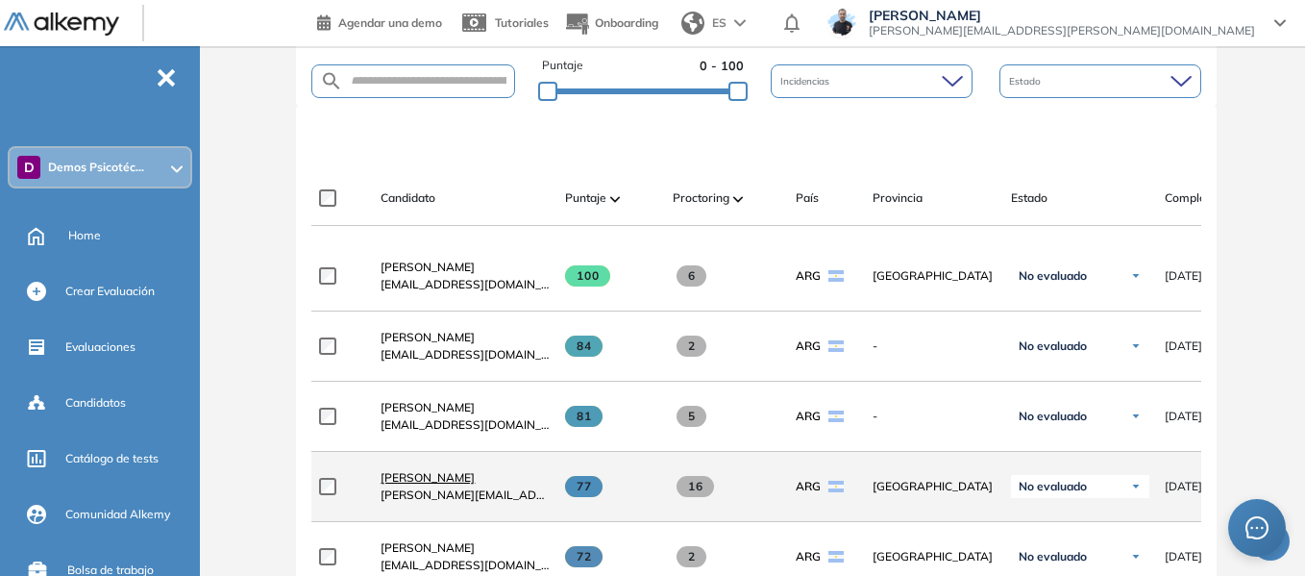
click at [432, 484] on span "Santino Monachesi" at bounding box center [427, 477] width 94 height 14
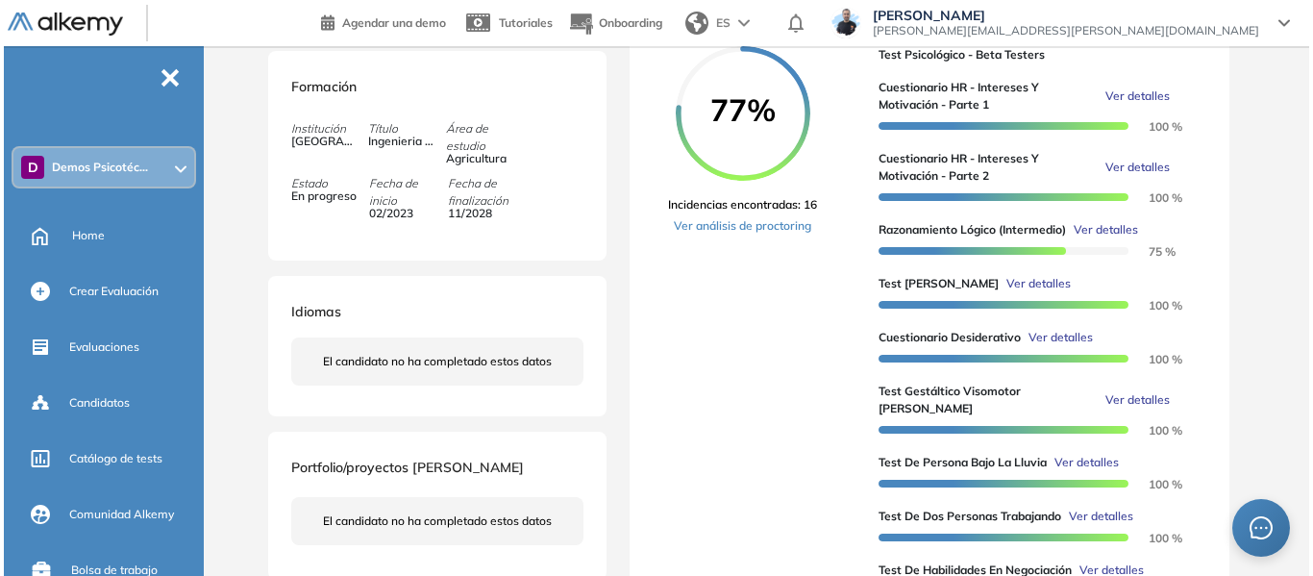
scroll to position [480, 0]
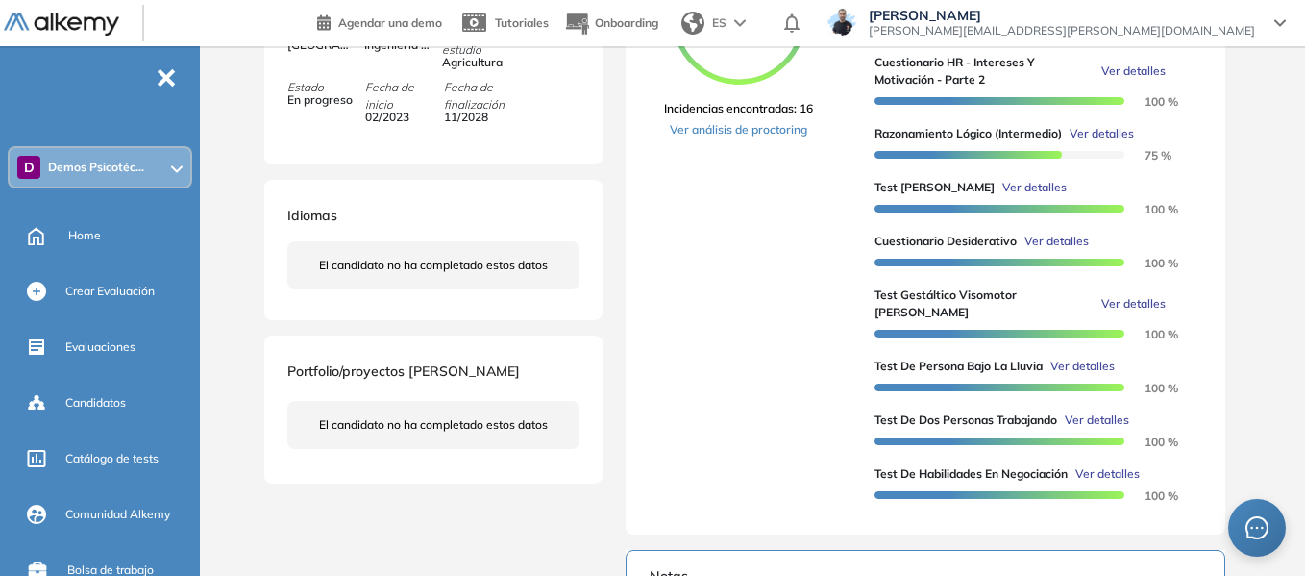
click at [1002, 196] on span "Ver detalles" at bounding box center [1034, 187] width 64 height 17
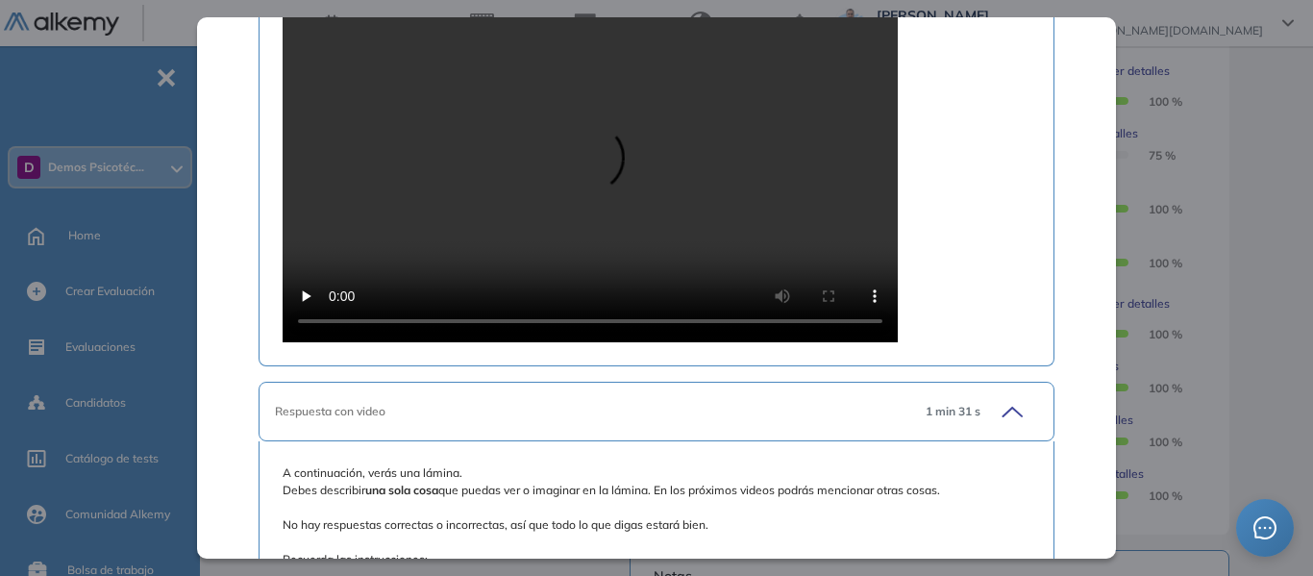
scroll to position [2690, 0]
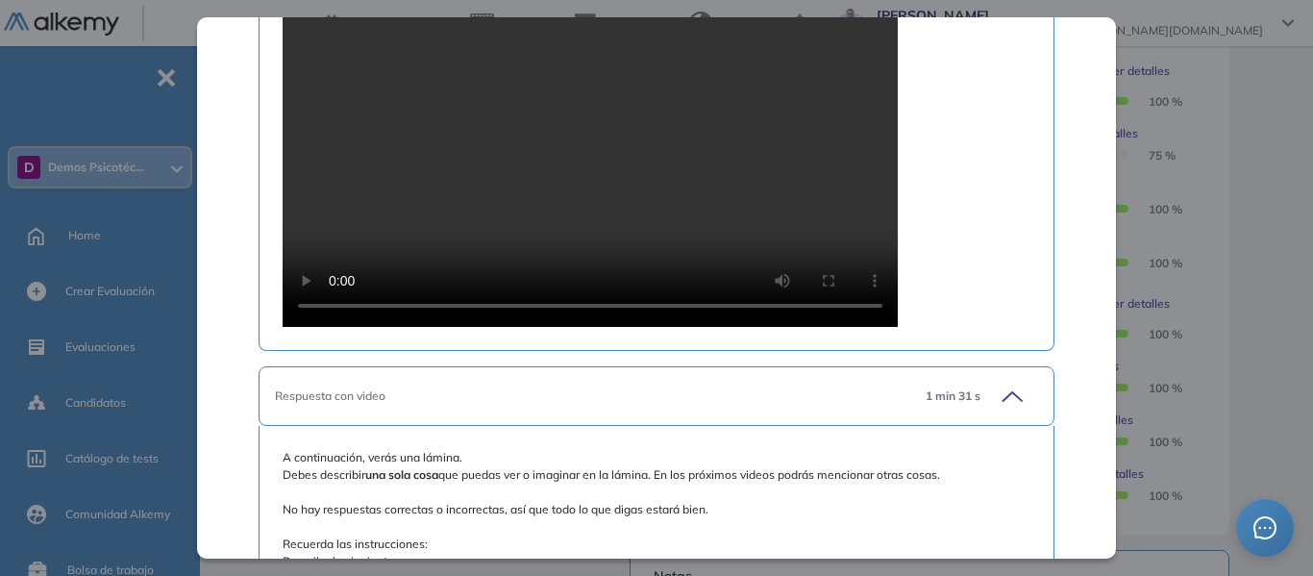
click at [1227, 236] on div "Test de Zulliger Recursos Humanos y Capacitación Intermedio Idiomas Objetivos P…" at bounding box center [759, 300] width 999 height 1392
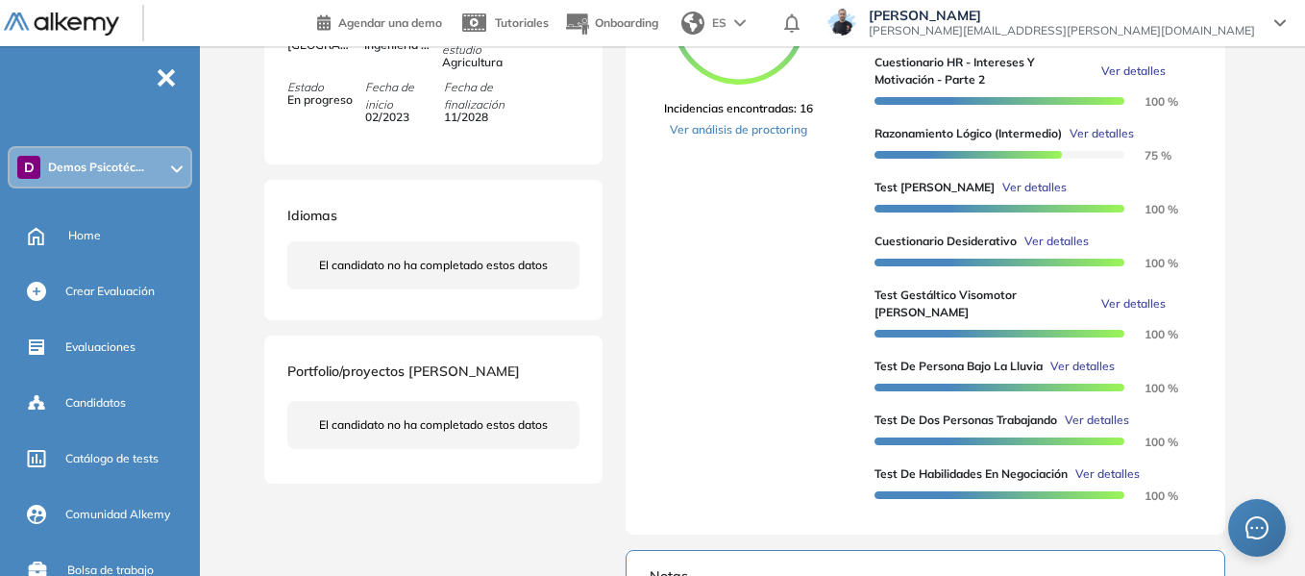
click at [1075, 363] on span "Ver detalles" at bounding box center [1082, 365] width 64 height 17
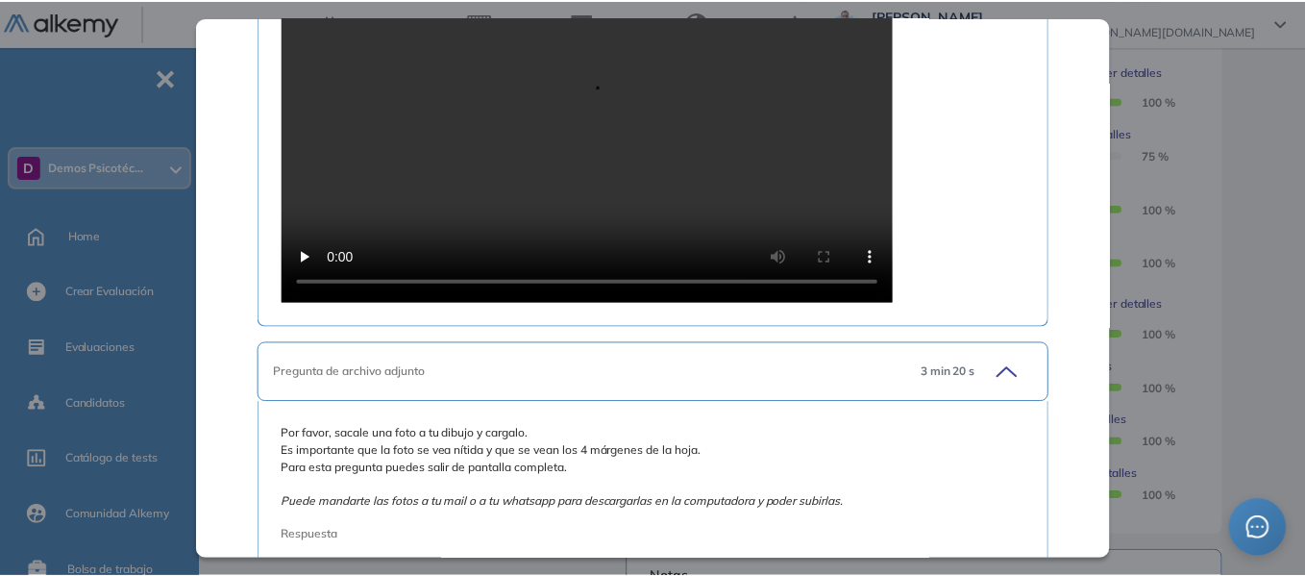
scroll to position [1555, 0]
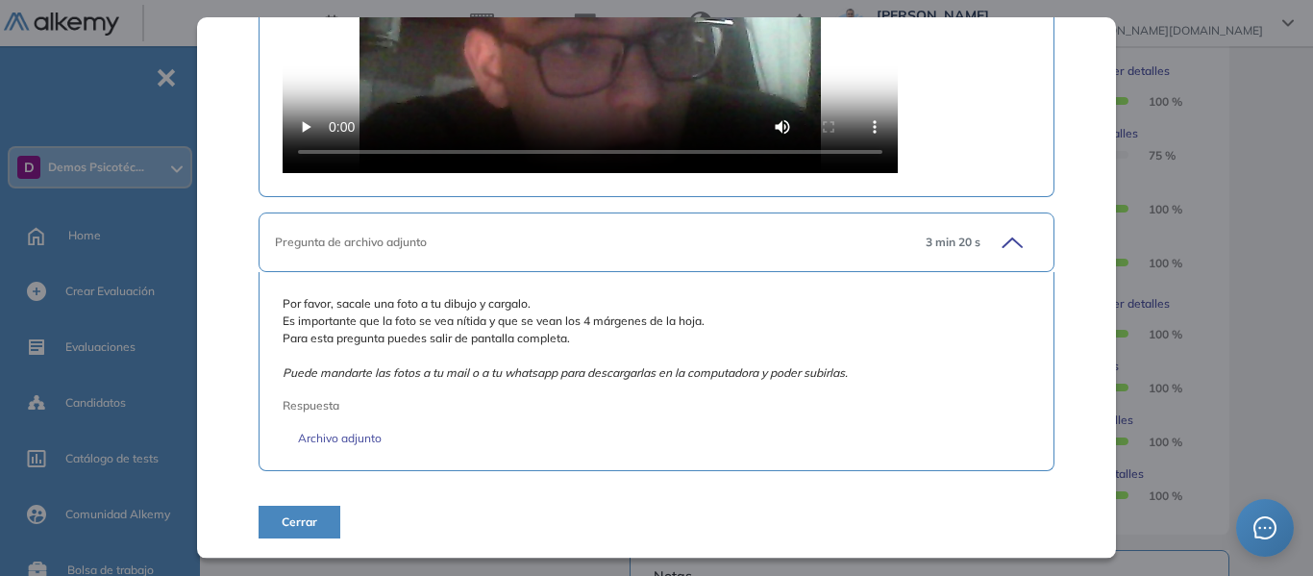
click at [1245, 213] on div "Test de Persona Bajo la Lluvia Recursos Humanos y Capacitación Intermedio Idiom…" at bounding box center [759, 300] width 999 height 1392
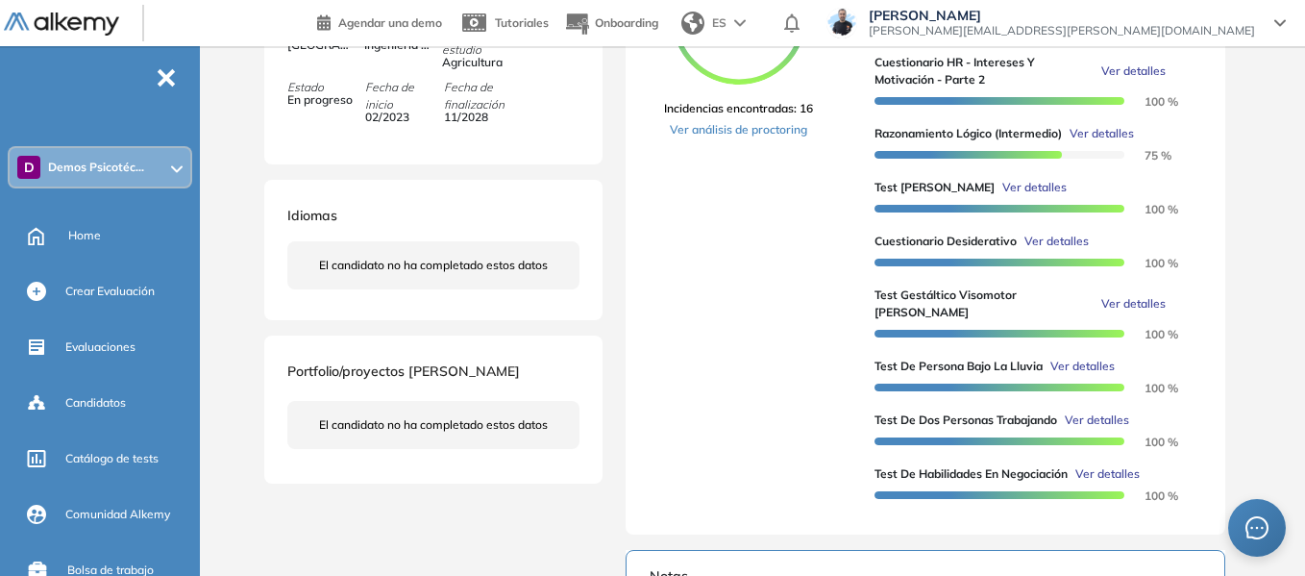
scroll to position [709, 0]
click at [113, 166] on span "Demos Psicotéc..." at bounding box center [96, 167] width 96 height 15
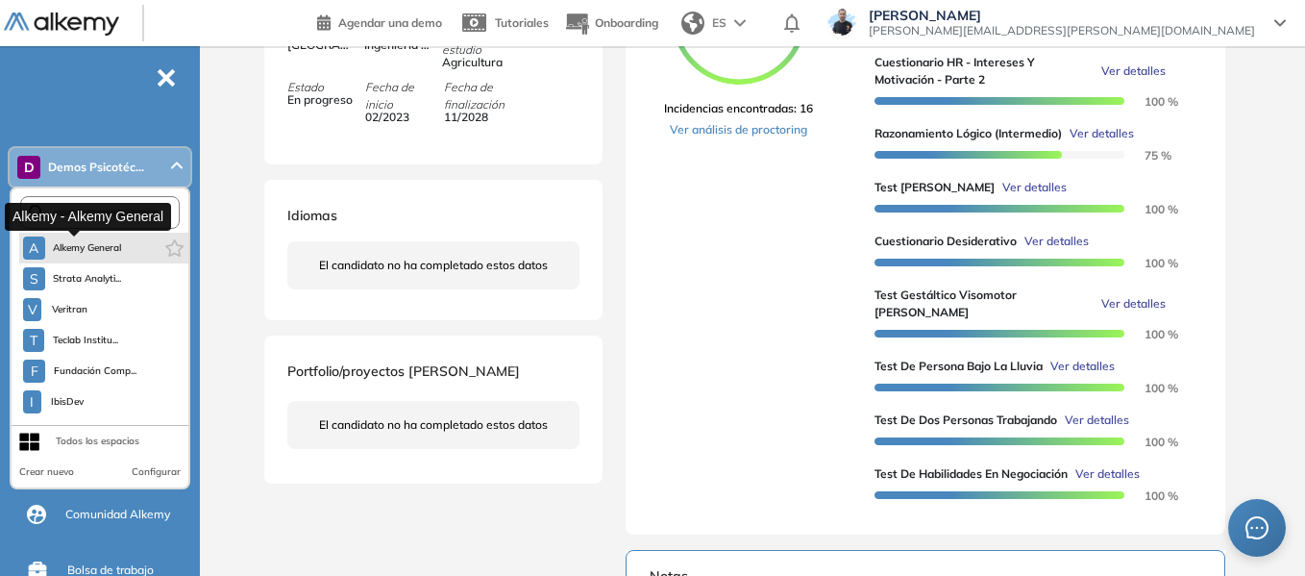
click at [101, 240] on span "Alkemy General" at bounding box center [87, 247] width 69 height 15
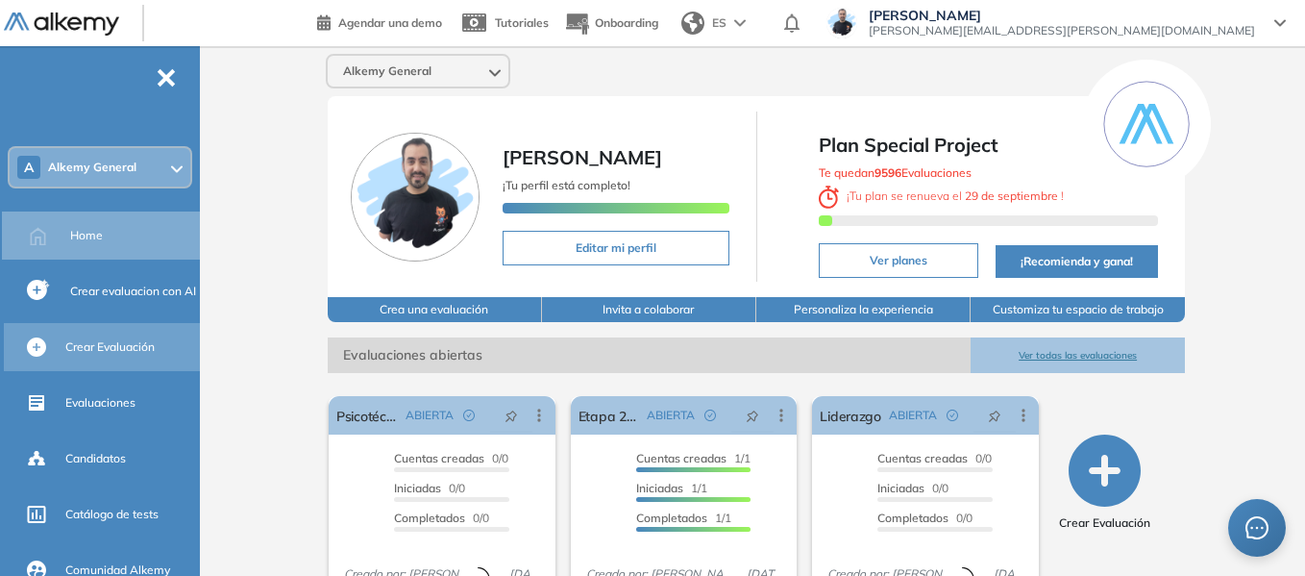
click at [130, 339] on span "Crear Evaluación" at bounding box center [109, 346] width 89 height 17
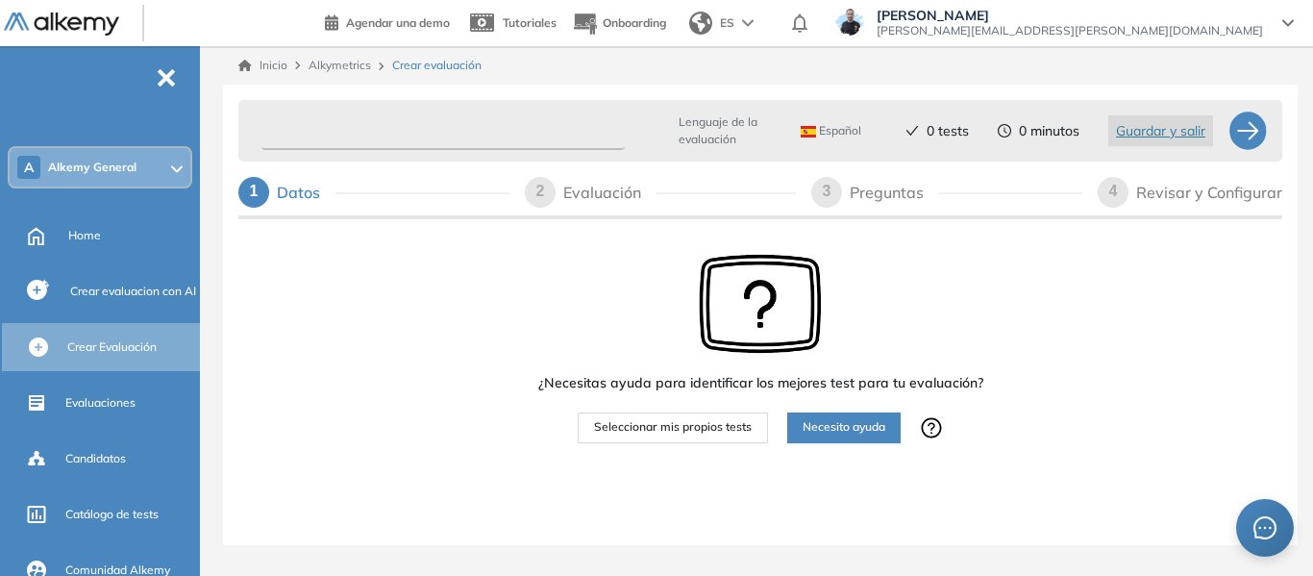
click at [383, 132] on input "text" at bounding box center [442, 130] width 363 height 37
type input "*"
type input "**********"
click at [635, 434] on span "Seleccionar mis propios tests" at bounding box center [673, 427] width 158 height 18
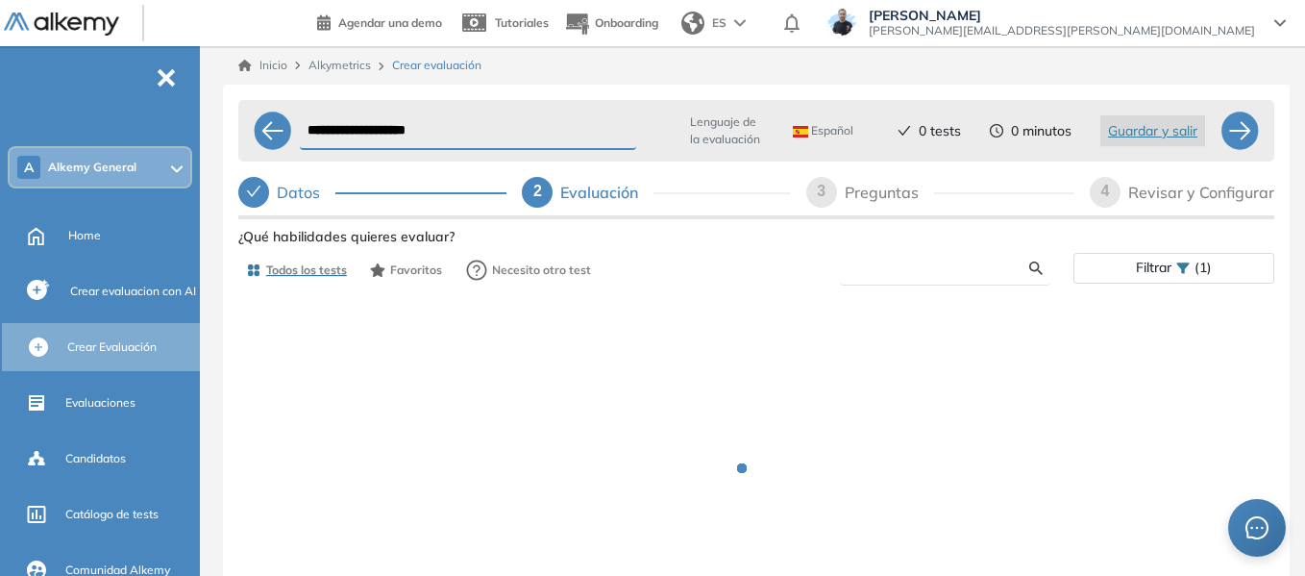
click at [916, 269] on input "text" at bounding box center [942, 267] width 174 height 17
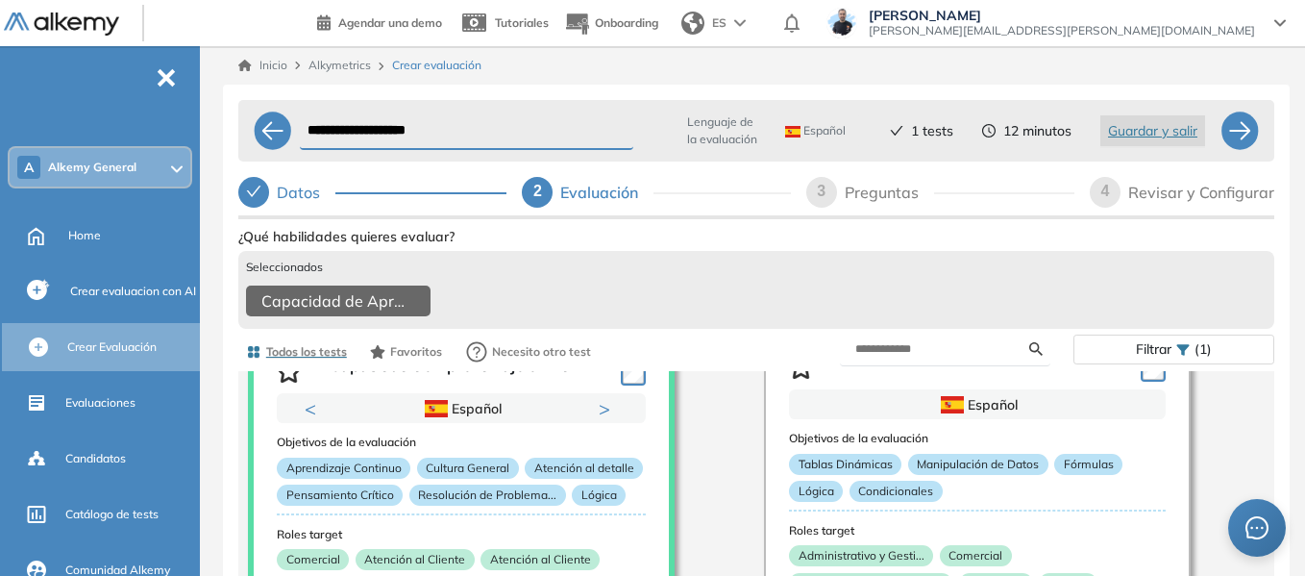
scroll to position [96, 0]
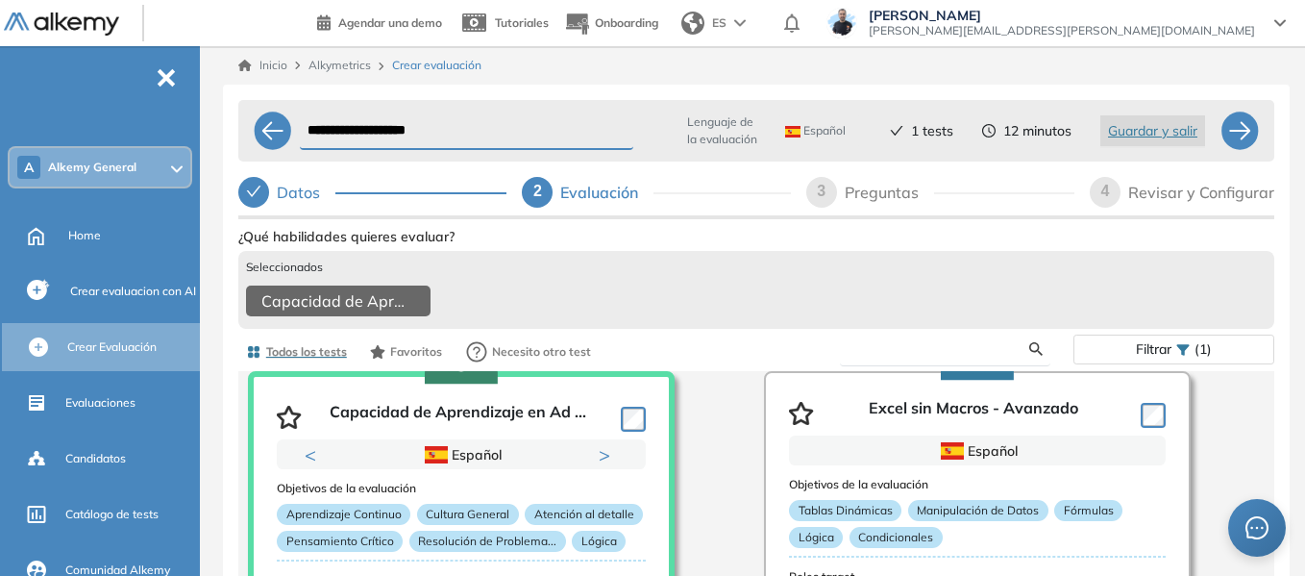
click at [919, 357] on input "text" at bounding box center [942, 348] width 174 height 17
click at [920, 357] on input "text" at bounding box center [942, 348] width 174 height 17
type input "*"
type input "***"
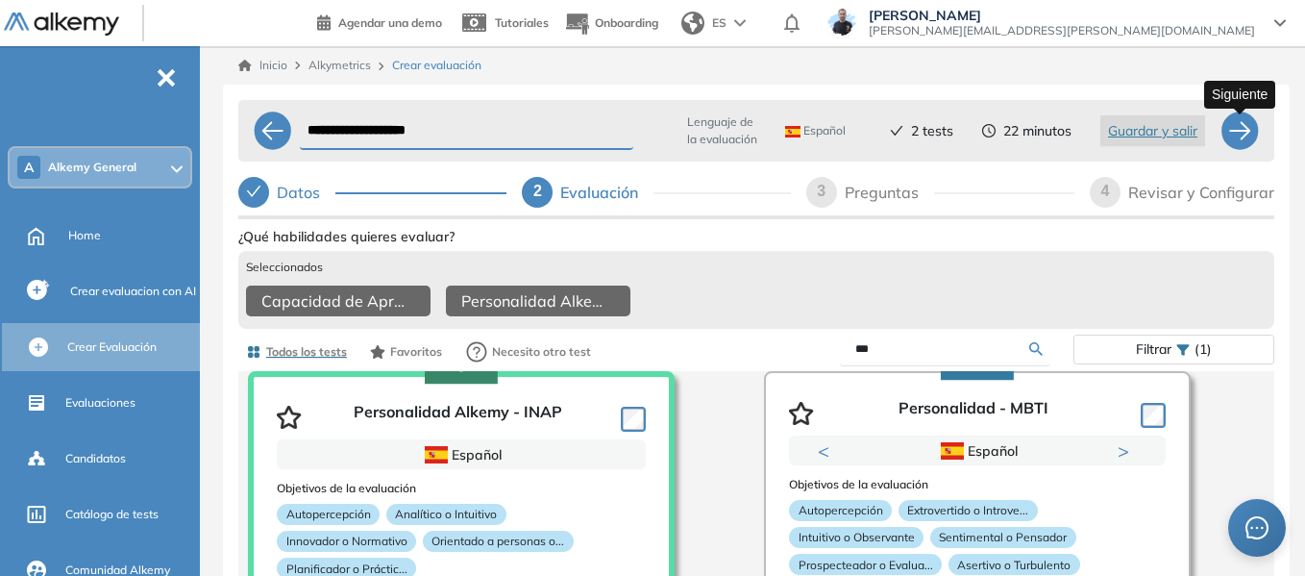
click at [1239, 128] on div at bounding box center [1239, 130] width 38 height 38
select select "*****"
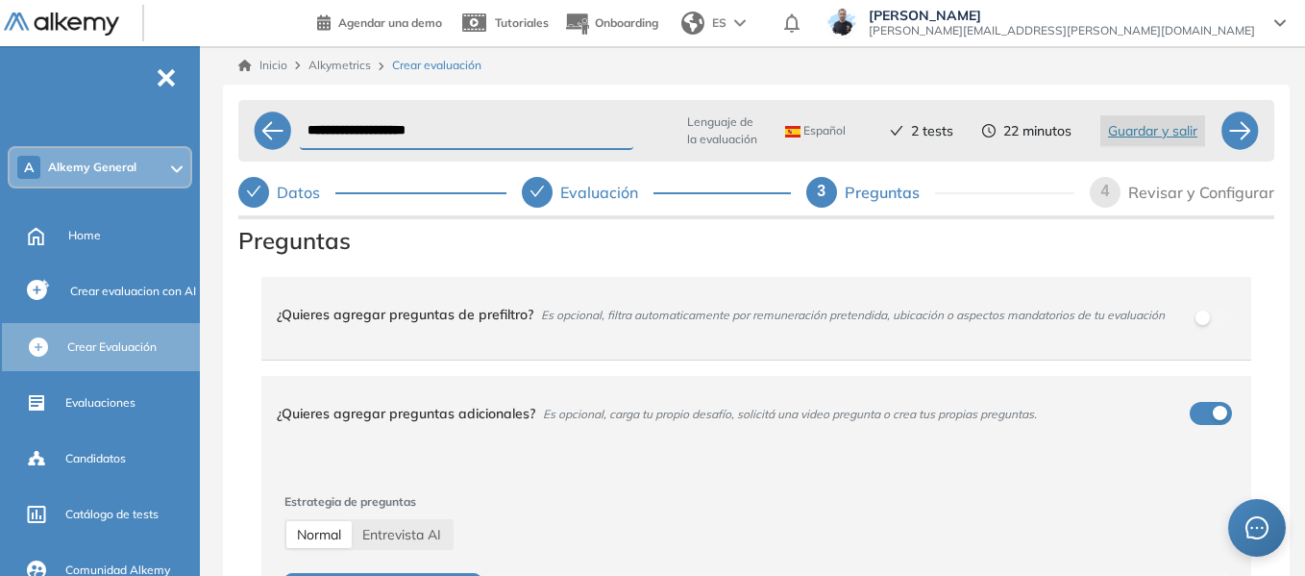
click at [214, 165] on div "**********" at bounding box center [756, 369] width 1097 height 646
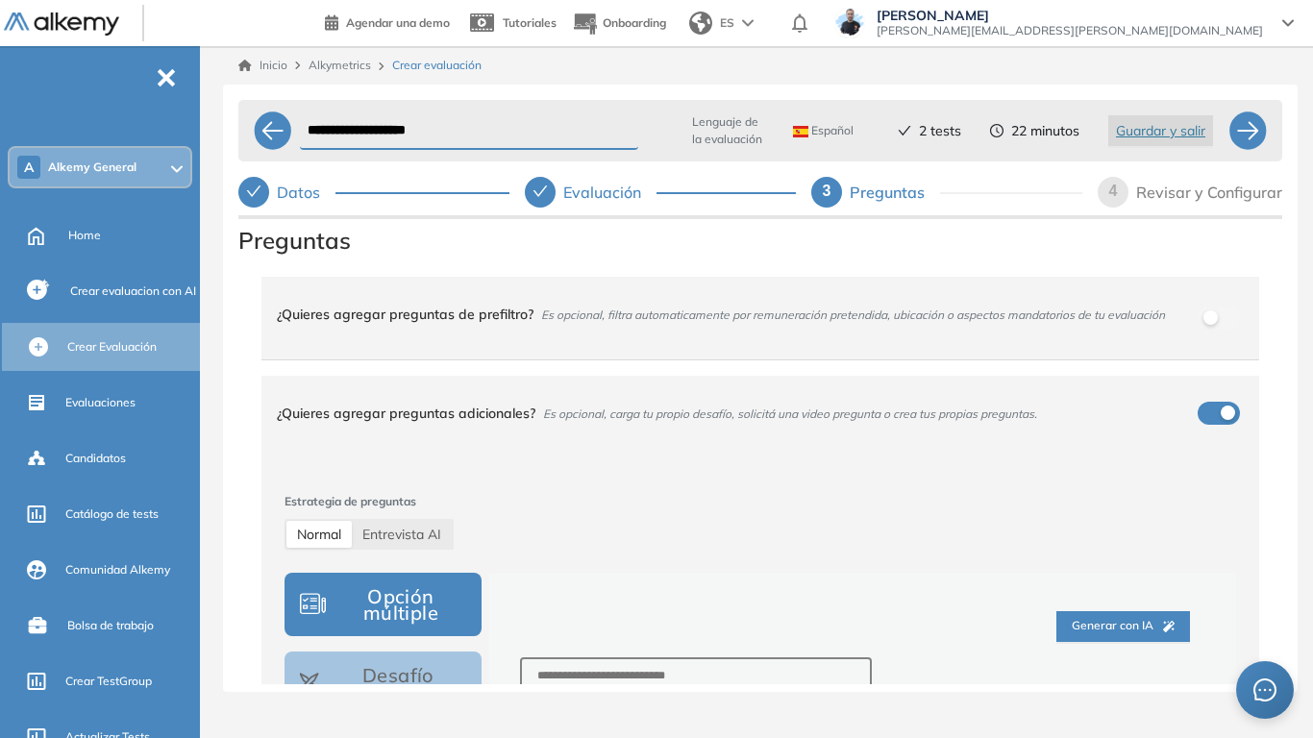
click at [1083, 339] on div "¿Quieres agregar preguntas de prefiltro? Es opcional, filtra automaticamente po…" at bounding box center [749, 314] width 944 height 52
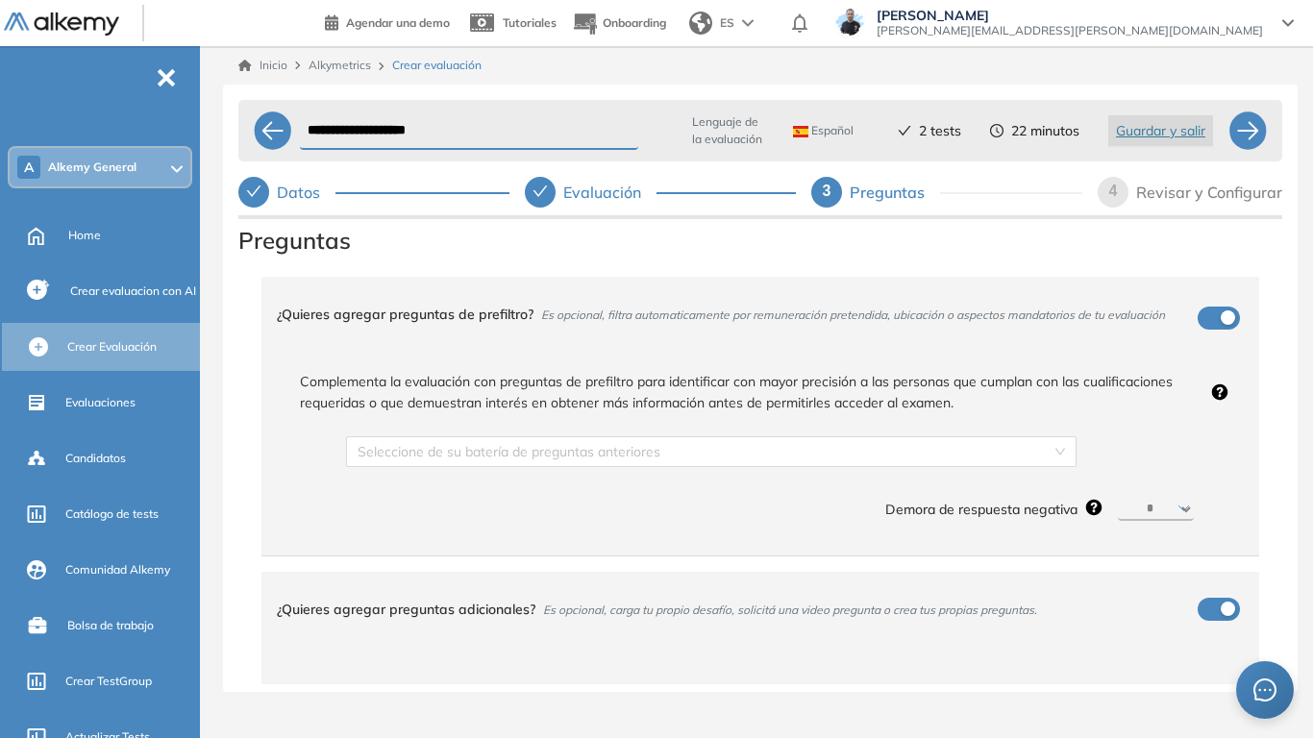
drag, startPoint x: 254, startPoint y: 347, endPoint x: 242, endPoint y: 349, distance: 11.7
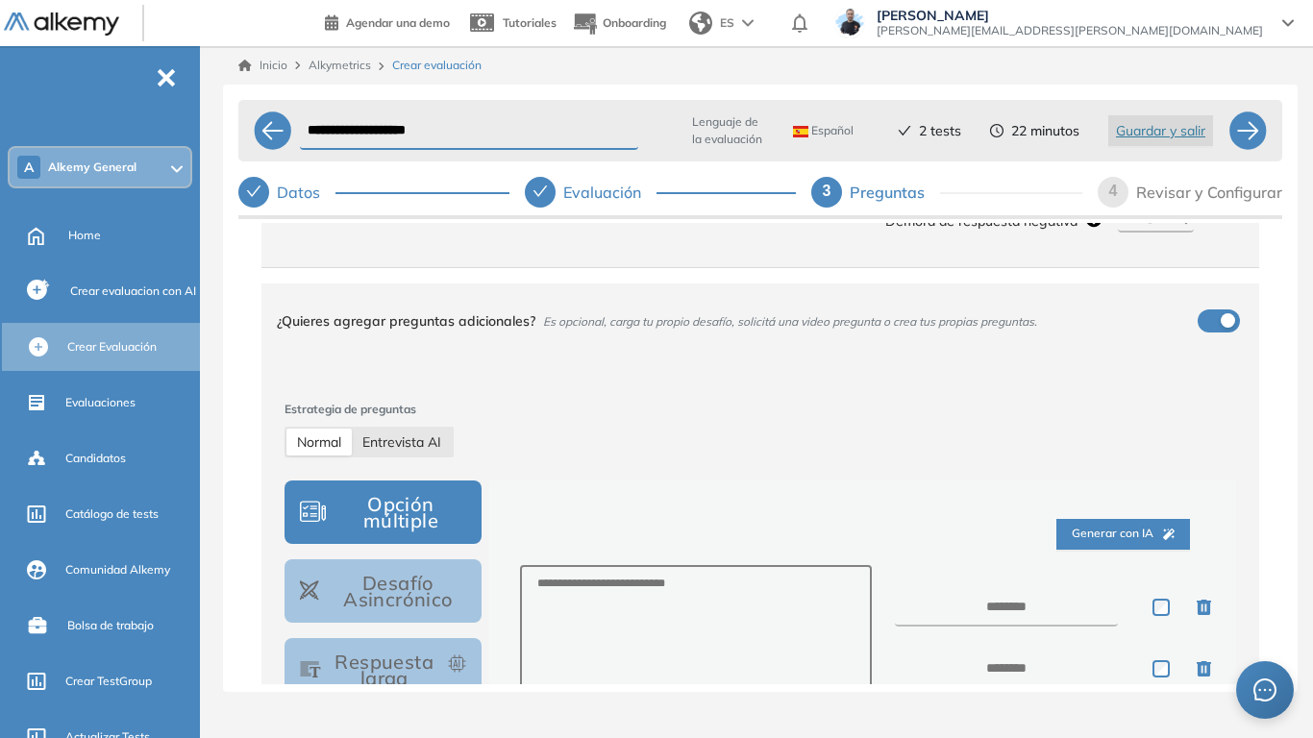
click at [422, 451] on span "Entrevista AI" at bounding box center [401, 441] width 79 height 17
select select "***"
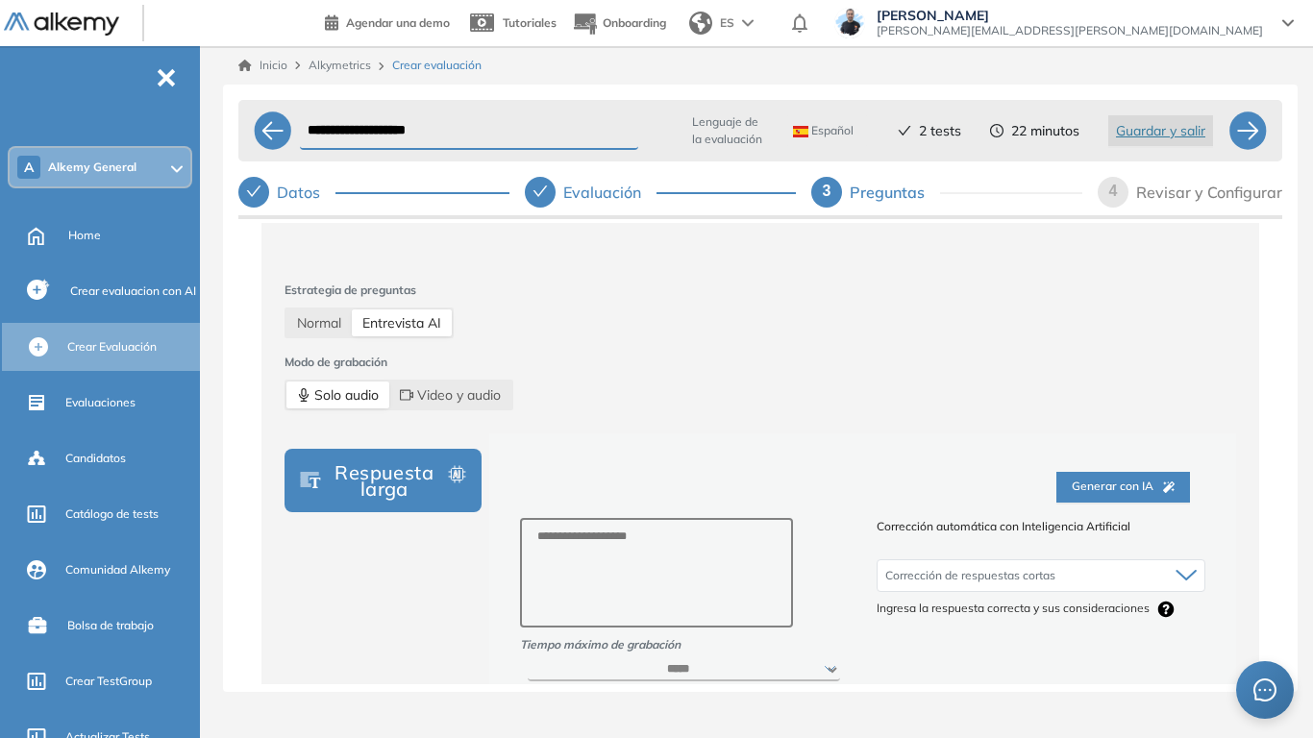
scroll to position [480, 0]
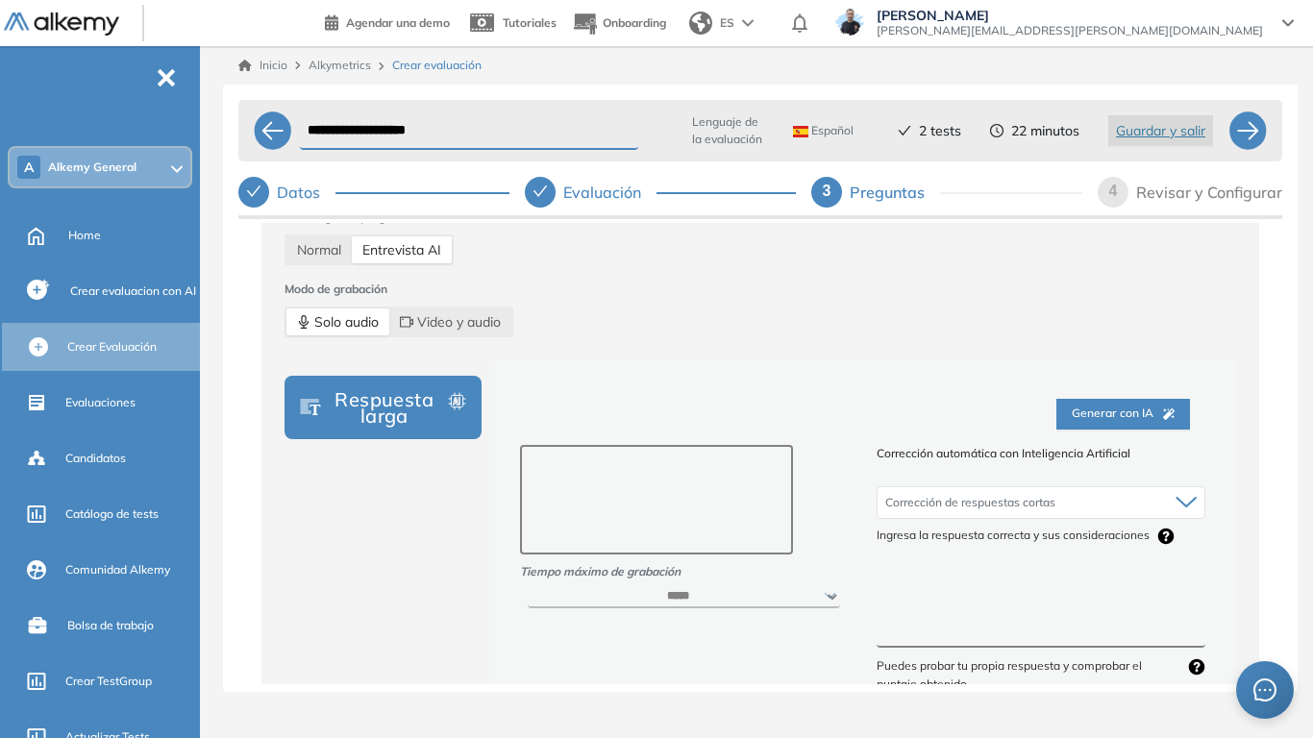
click at [713, 471] on textarea at bounding box center [657, 500] width 274 height 110
click at [965, 575] on textarea at bounding box center [1040, 613] width 329 height 72
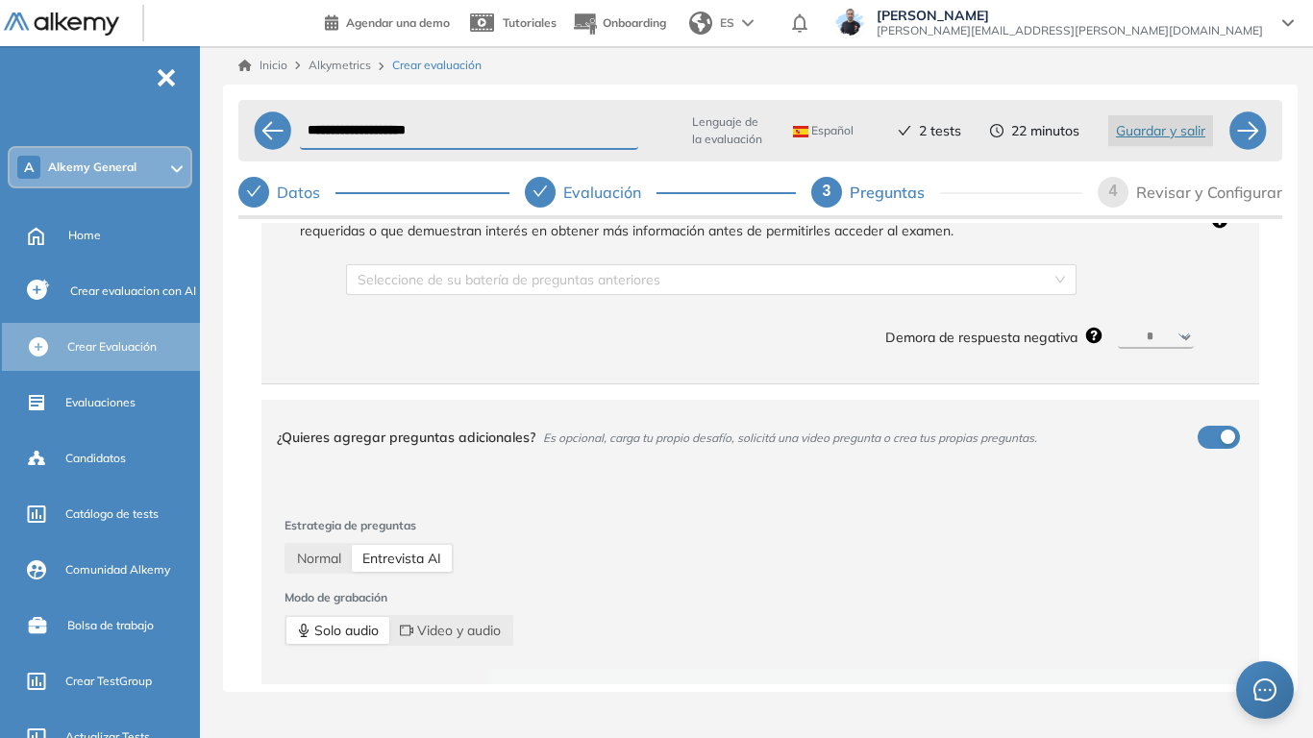
scroll to position [96, 0]
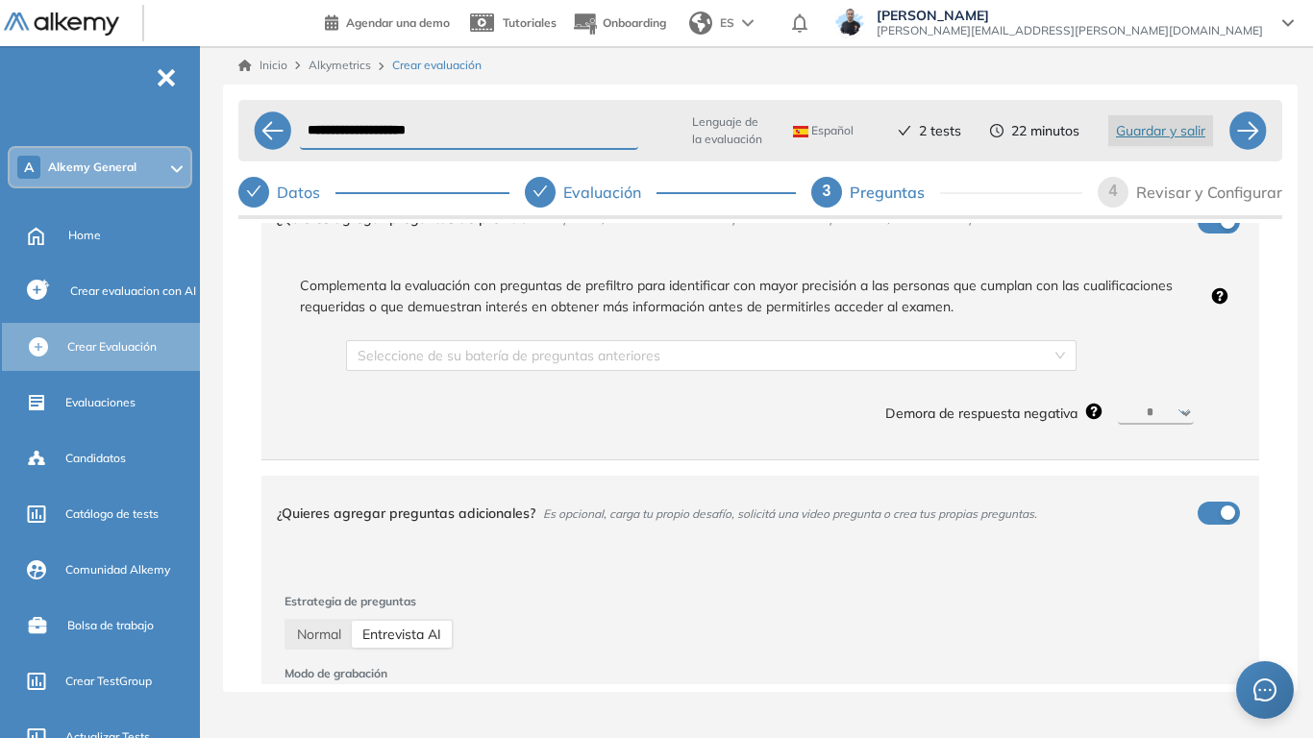
click at [1210, 229] on div "¿Quieres agregar preguntas de prefiltro? Es opcional, filtra automaticamente po…" at bounding box center [749, 218] width 944 height 52
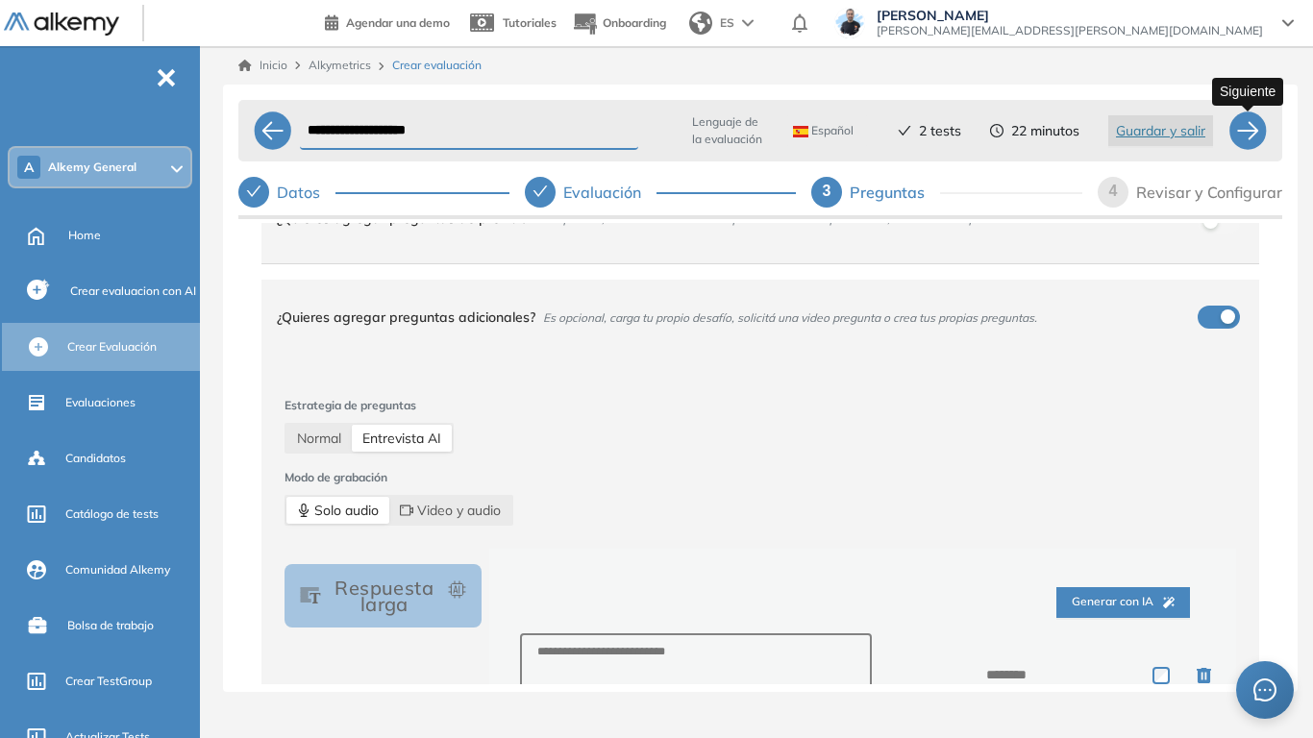
click at [1240, 123] on div at bounding box center [1247, 130] width 38 height 38
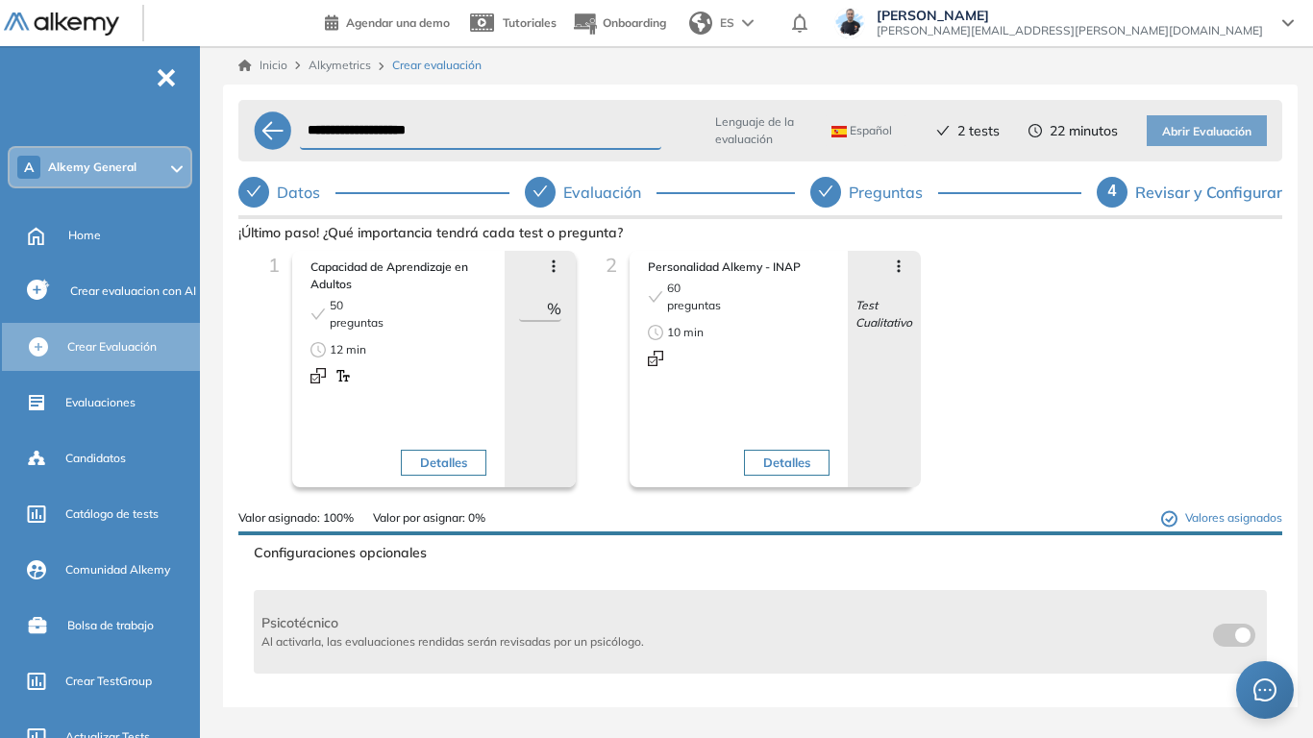
type input "***"
click at [1212, 135] on span "Abrir Evaluación" at bounding box center [1206, 132] width 89 height 18
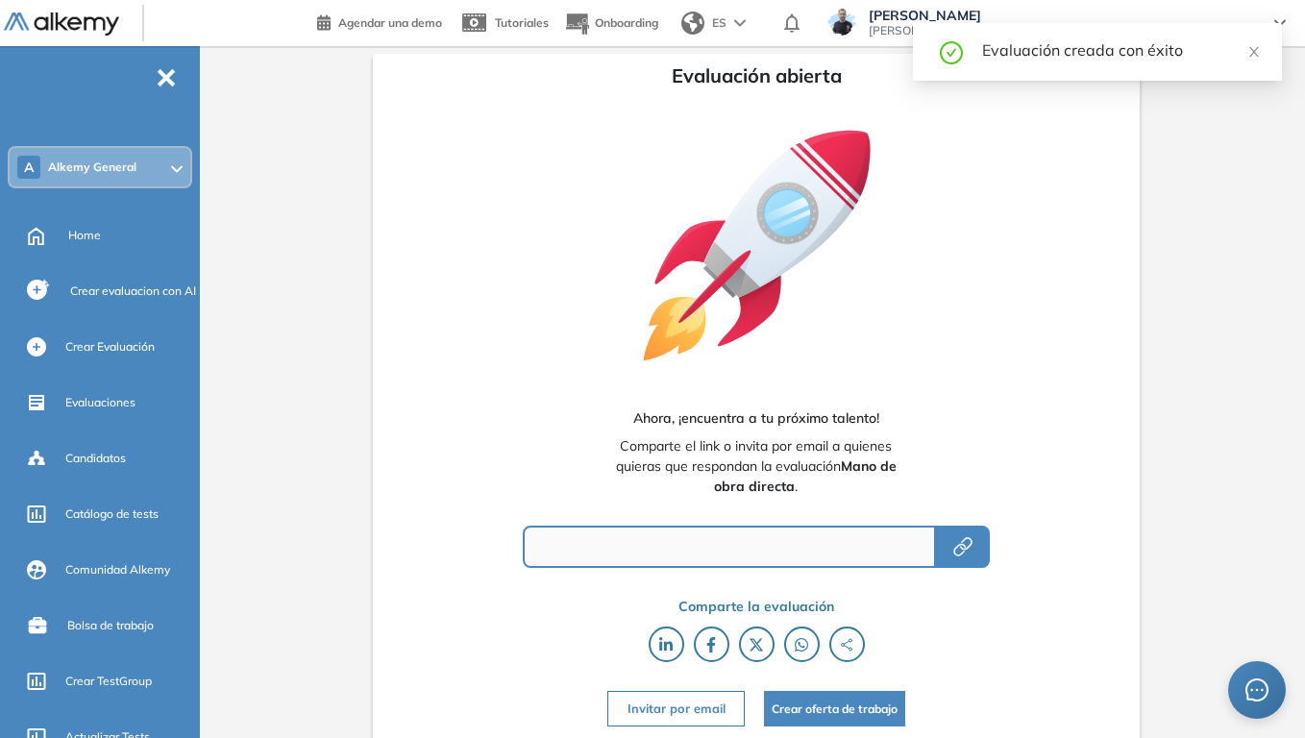
type input "**********"
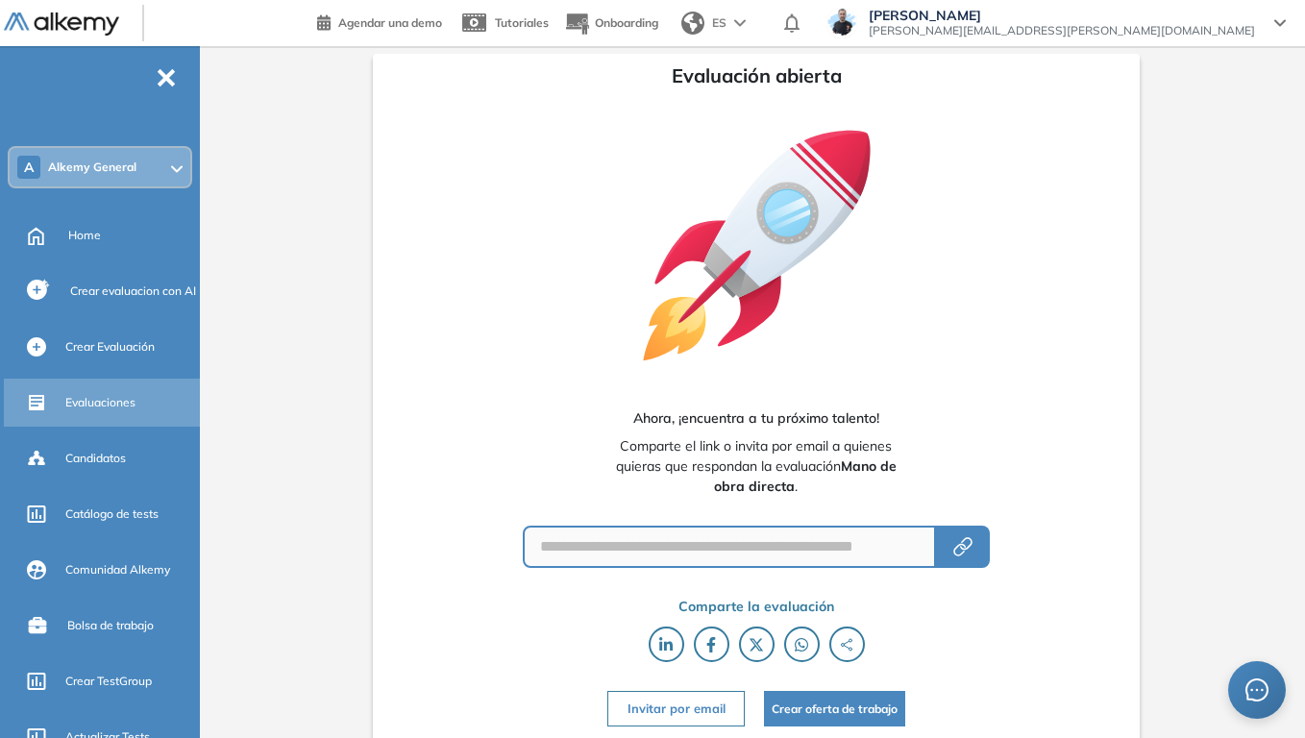
click at [120, 406] on span "Evaluaciones" at bounding box center [100, 402] width 70 height 17
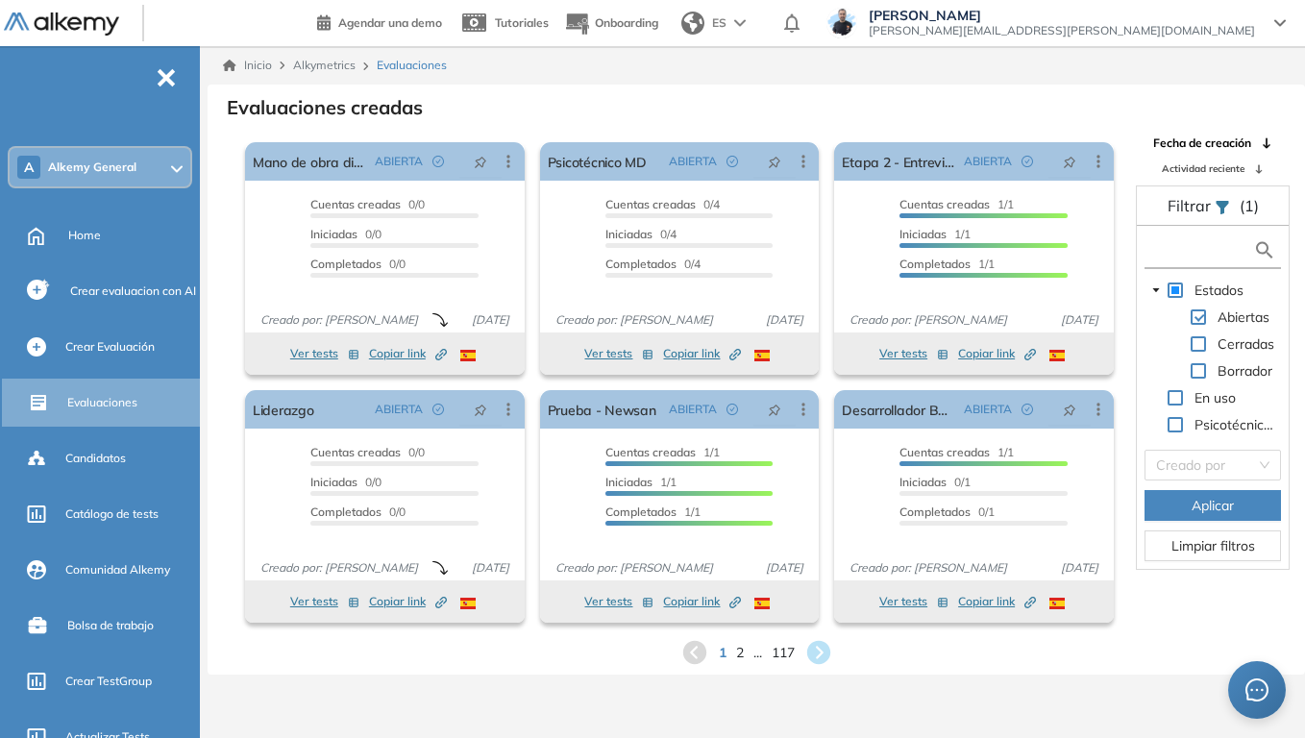
click at [1169, 244] on input "text" at bounding box center [1201, 250] width 104 height 20
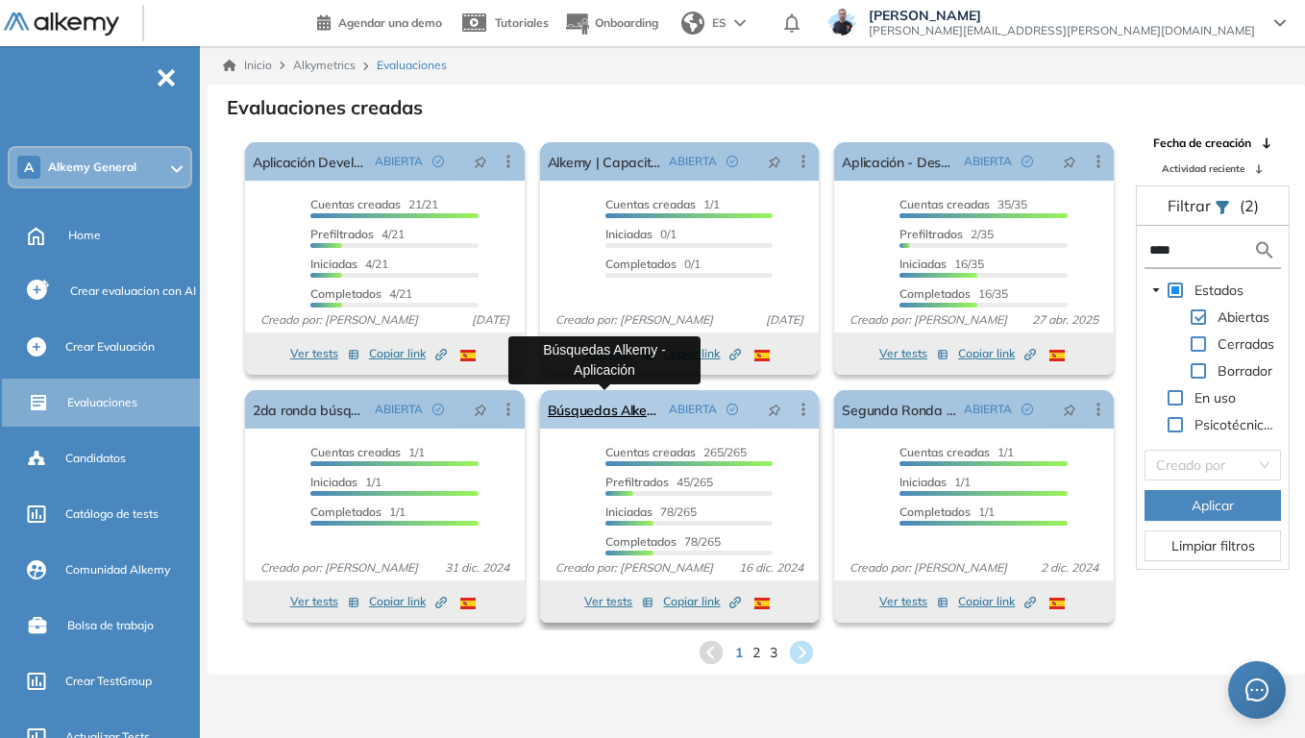
type input "****"
click at [599, 413] on link "Búsquedas Alkemy - Aplicación" at bounding box center [605, 409] width 114 height 38
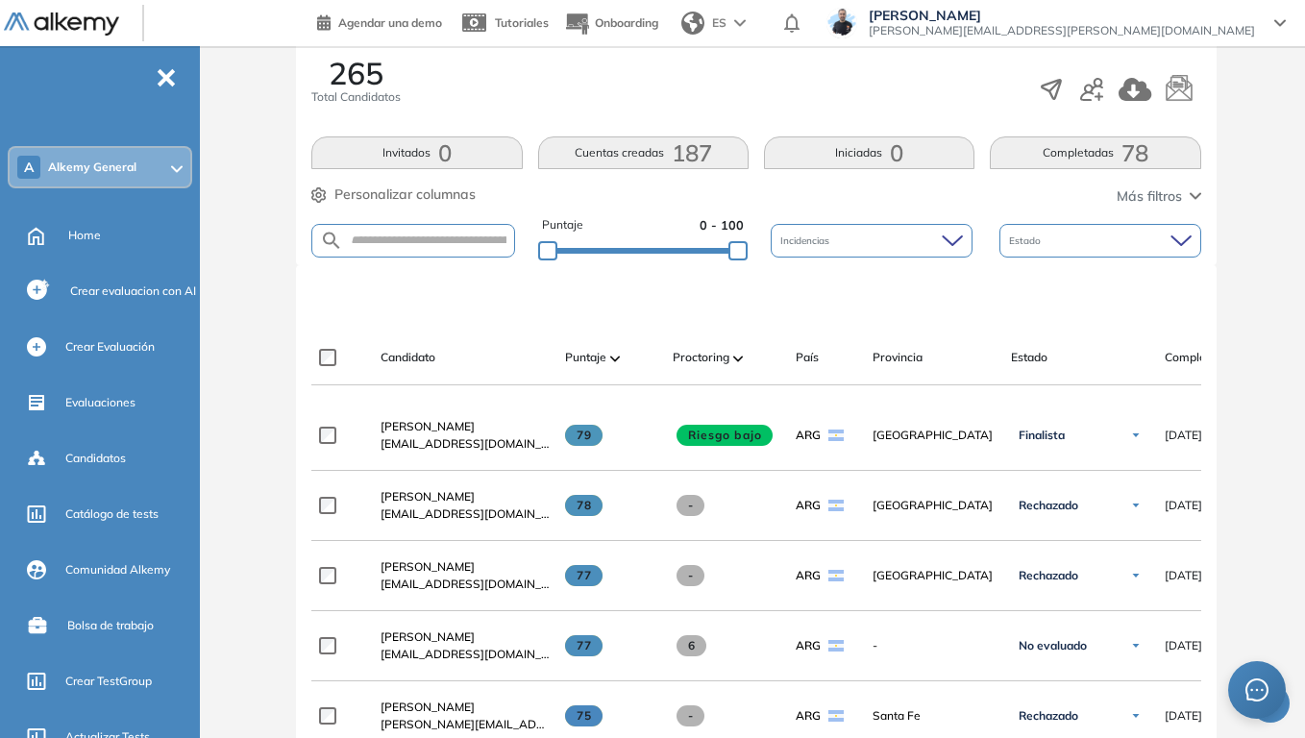
scroll to position [288, 0]
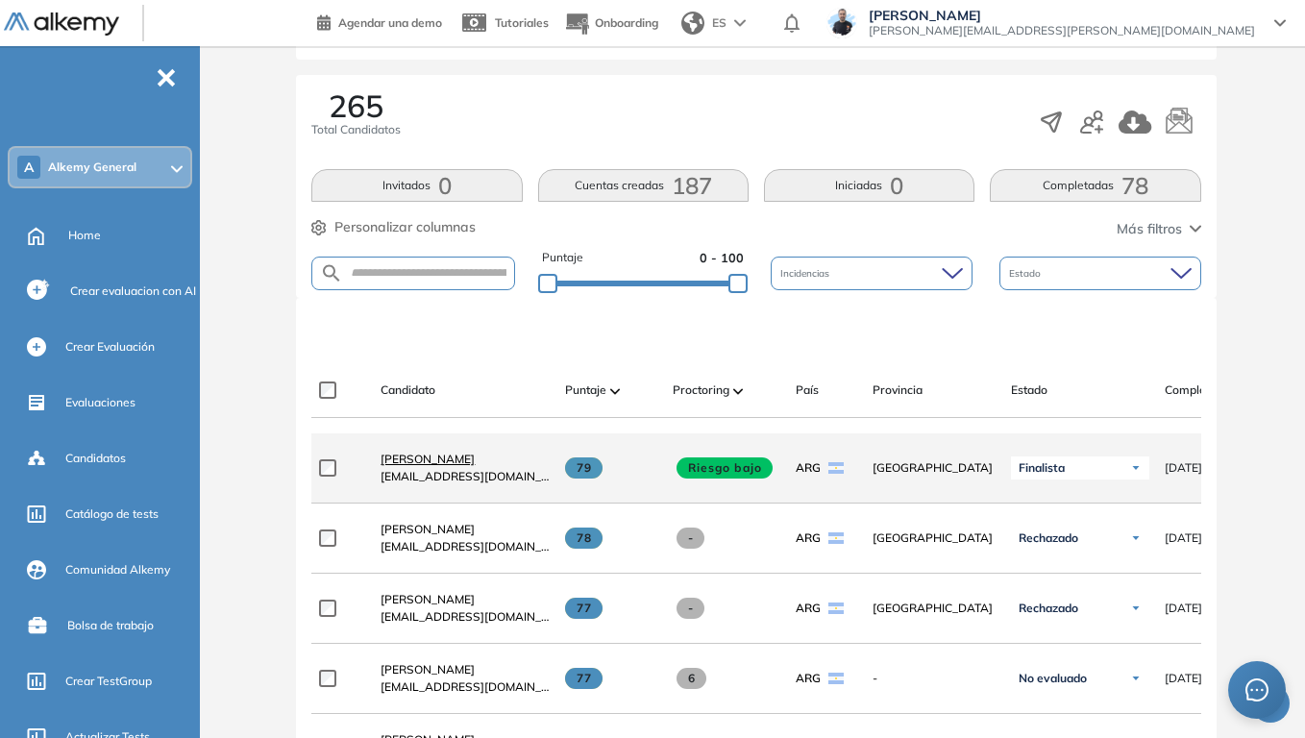
click at [429, 466] on span "[PERSON_NAME]" at bounding box center [427, 459] width 94 height 14
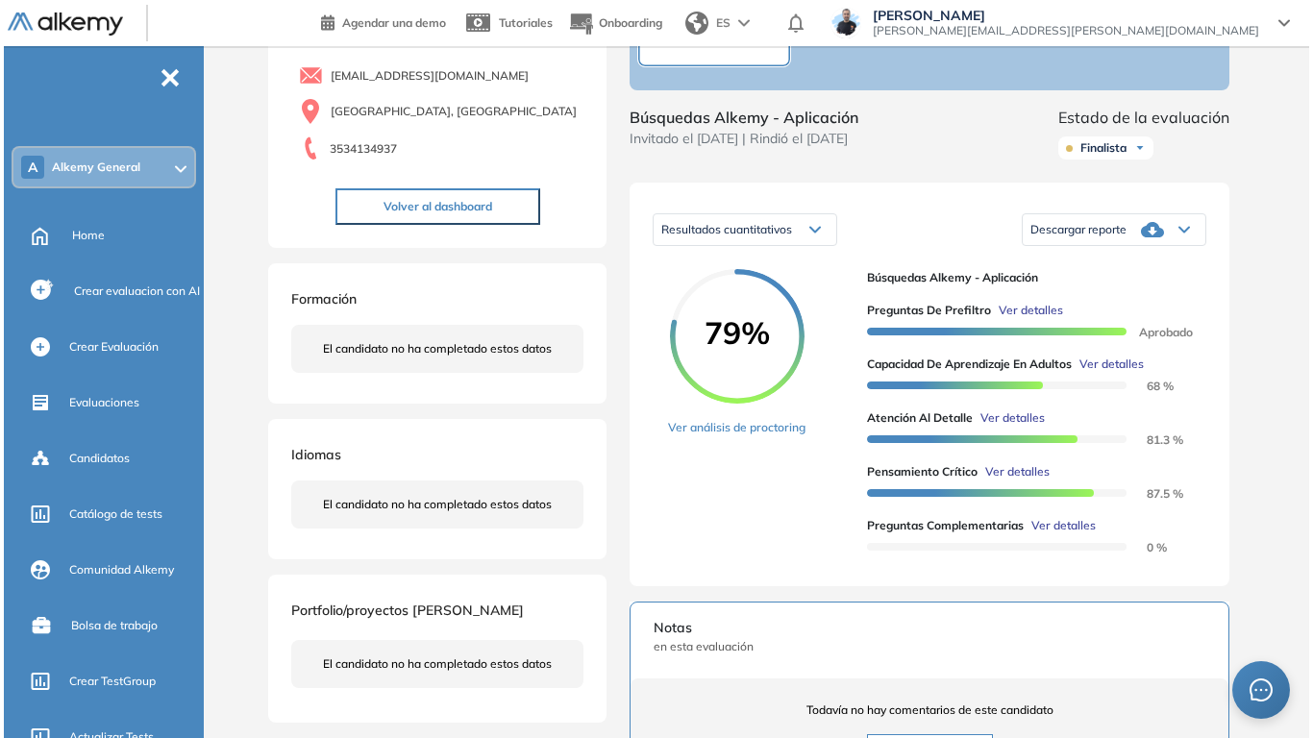
scroll to position [192, 0]
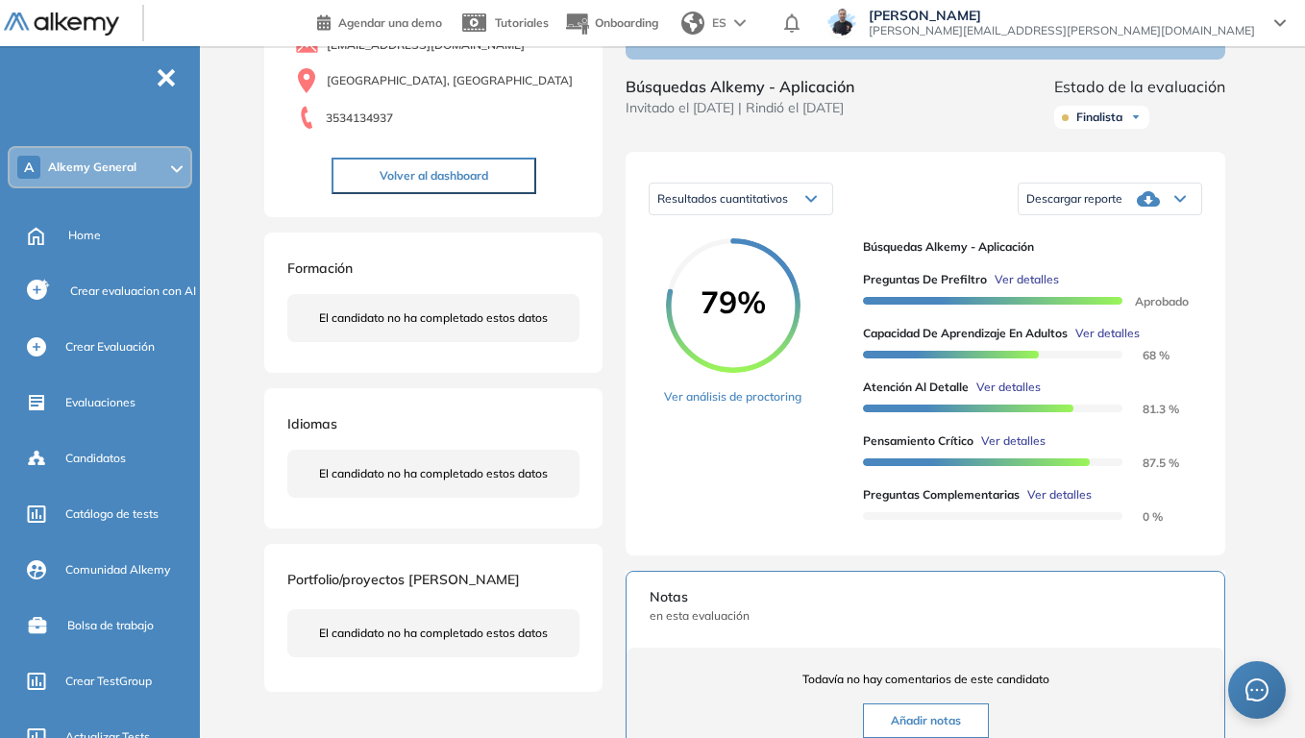
click at [1114, 342] on span "Ver detalles" at bounding box center [1107, 333] width 64 height 17
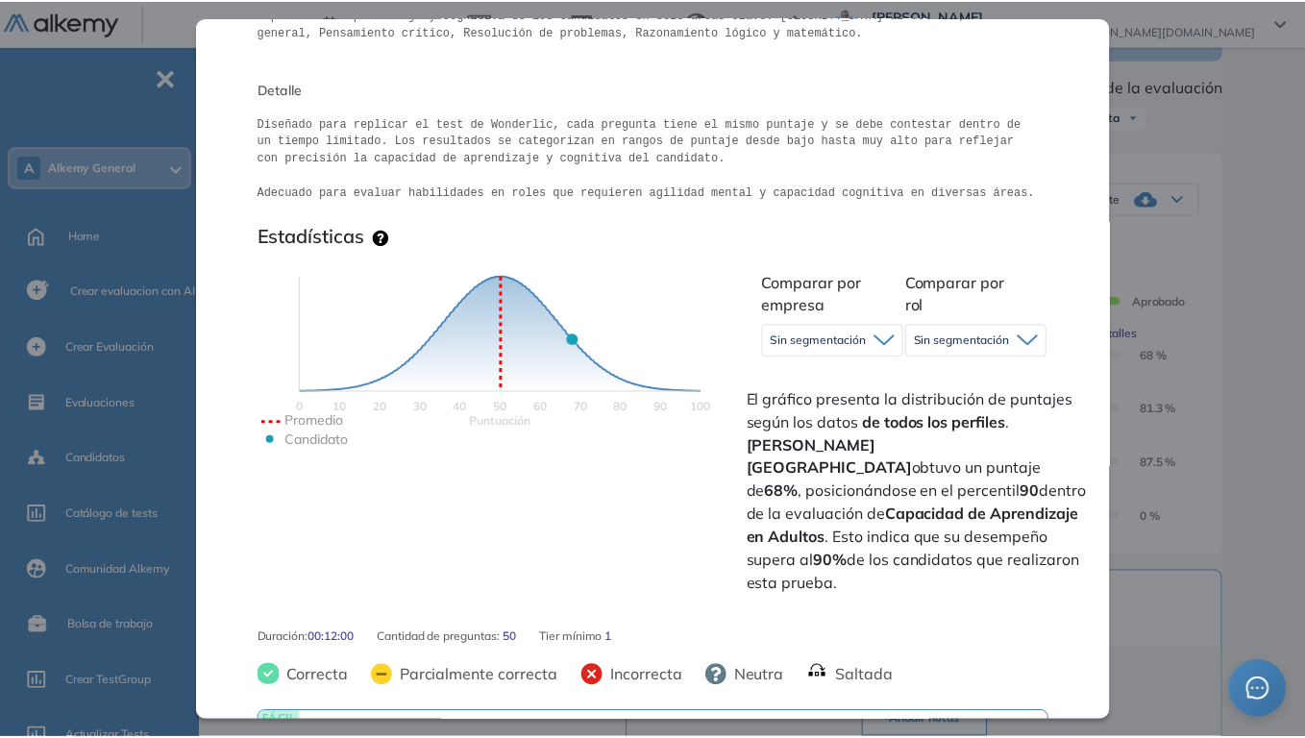
scroll to position [384, 0]
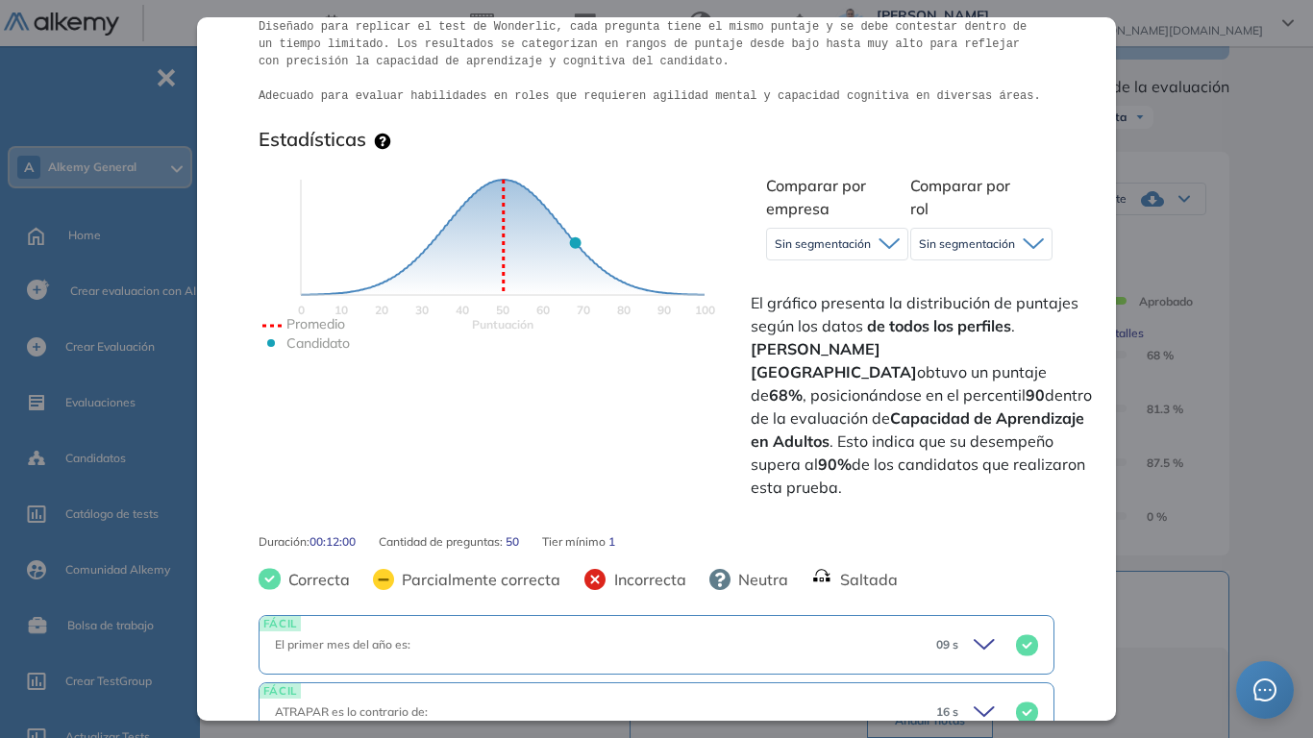
click at [895, 250] on icon at bounding box center [888, 243] width 21 height 12
click at [1230, 255] on div "Capacidad de Aprendizaje en Adultos Capacidad de Pensamiento Integrador Idiomas…" at bounding box center [759, 454] width 999 height 1125
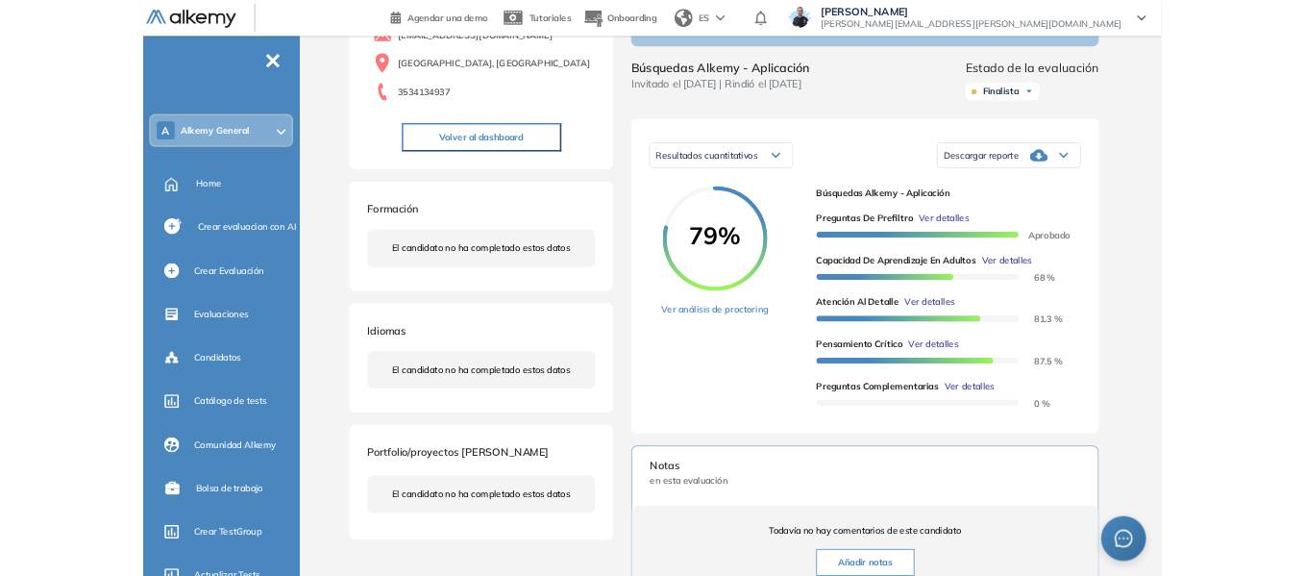
scroll to position [0, 0]
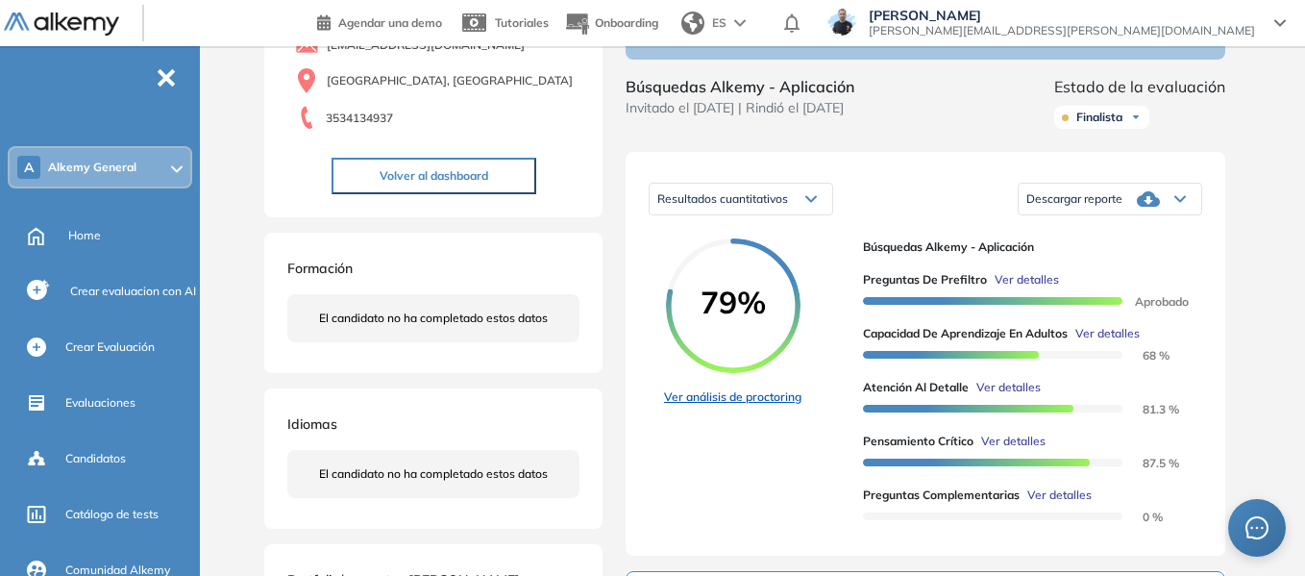
click at [742, 405] on link "Ver análisis de proctoring" at bounding box center [732, 396] width 137 height 17
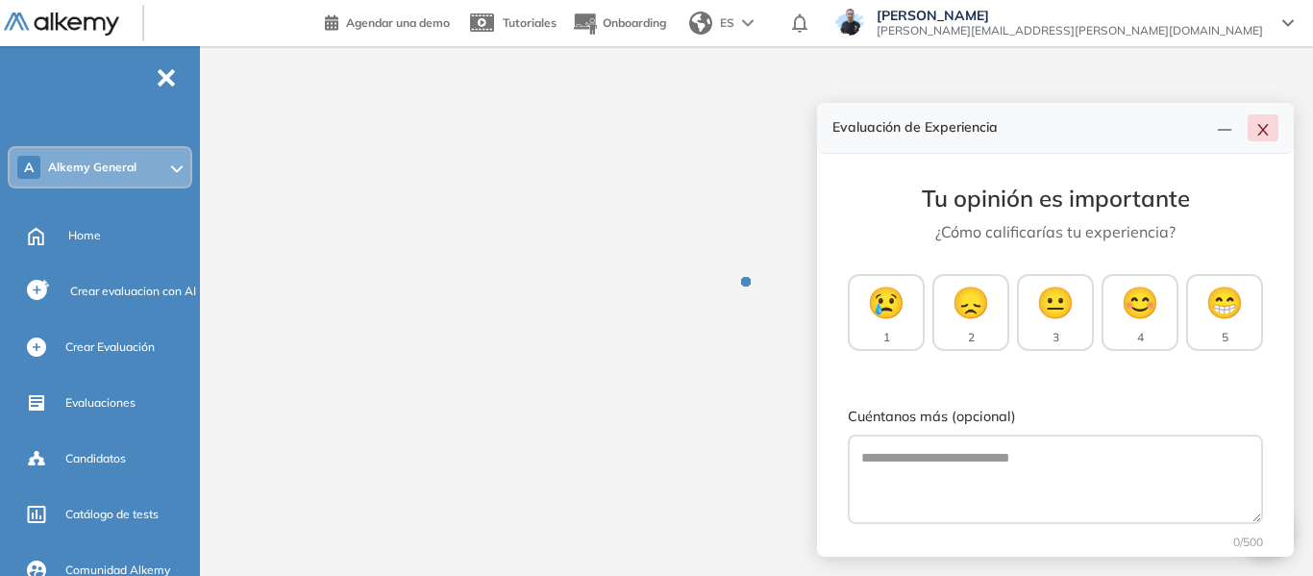
click at [1256, 128] on icon "close" at bounding box center [1262, 129] width 15 height 15
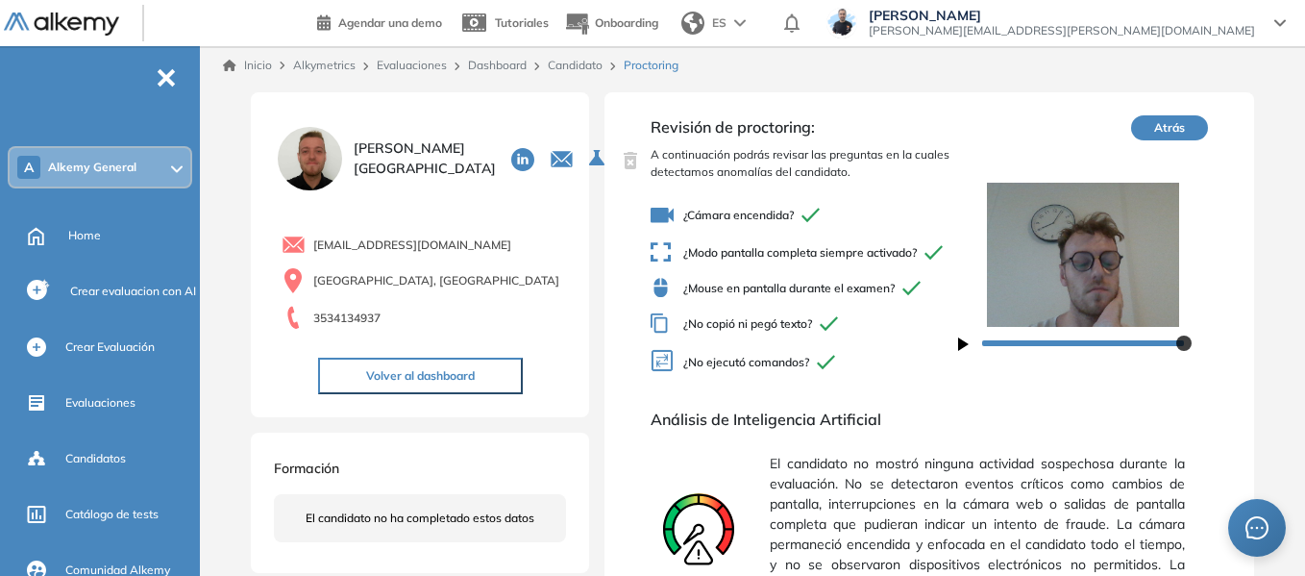
click at [502, 62] on link "Dashboard" at bounding box center [497, 65] width 59 height 14
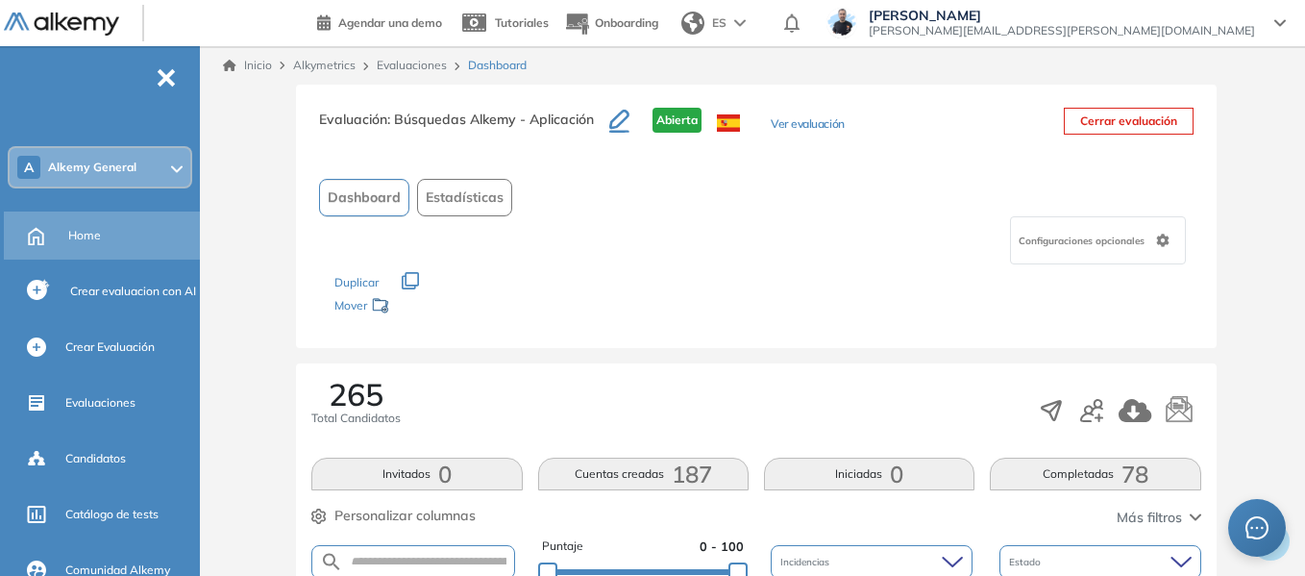
click at [92, 235] on span "Home" at bounding box center [84, 235] width 33 height 17
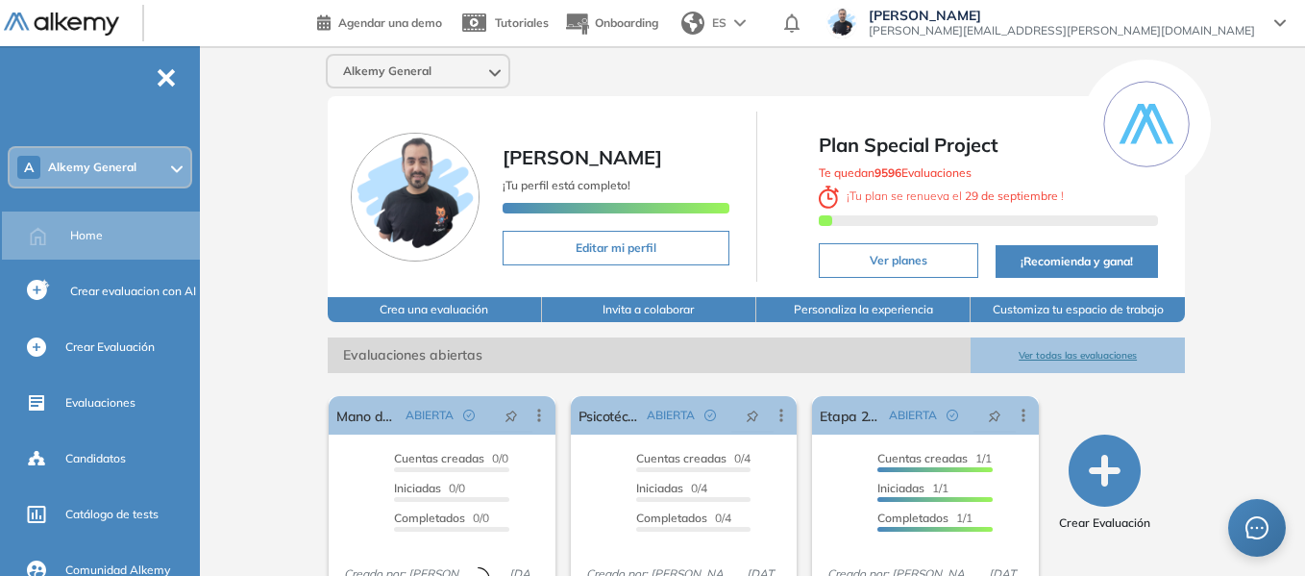
click at [104, 170] on span "Alkemy General" at bounding box center [92, 167] width 88 height 15
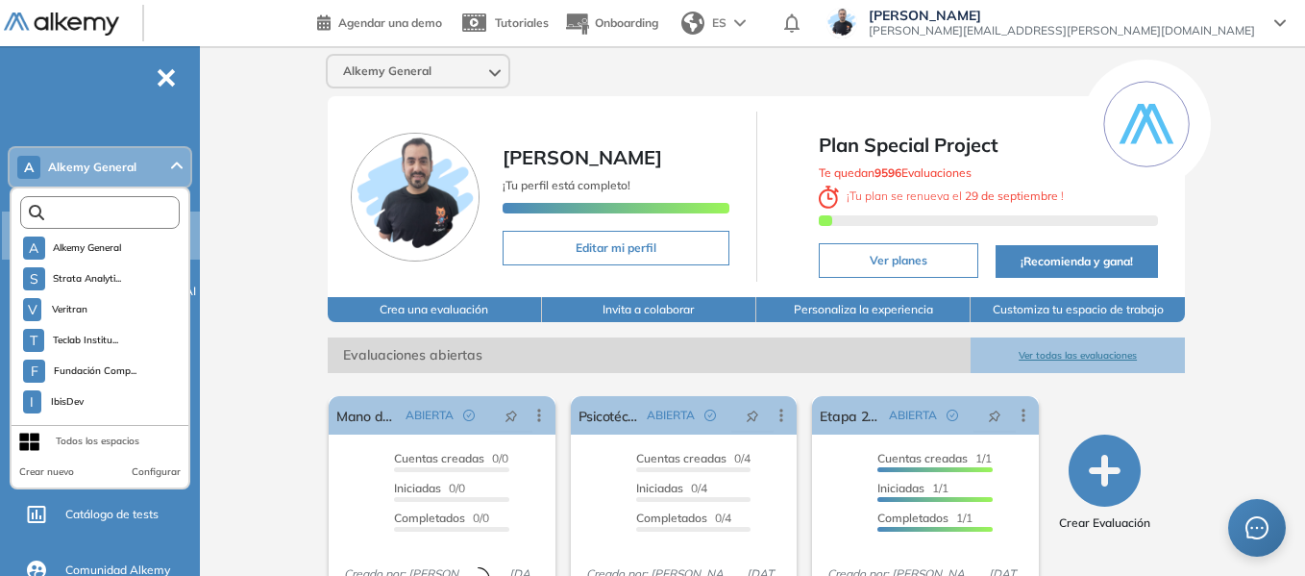
click at [108, 208] on input "text" at bounding box center [104, 213] width 120 height 14
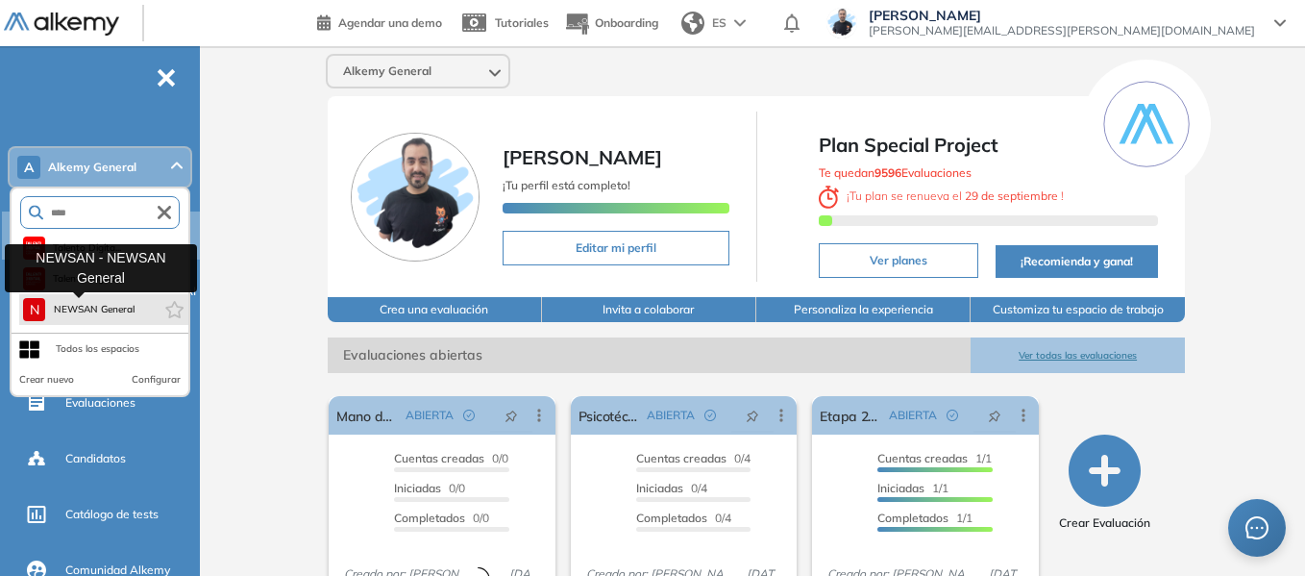
type input "****"
click at [119, 305] on span "NEWSAN General" at bounding box center [94, 309] width 82 height 15
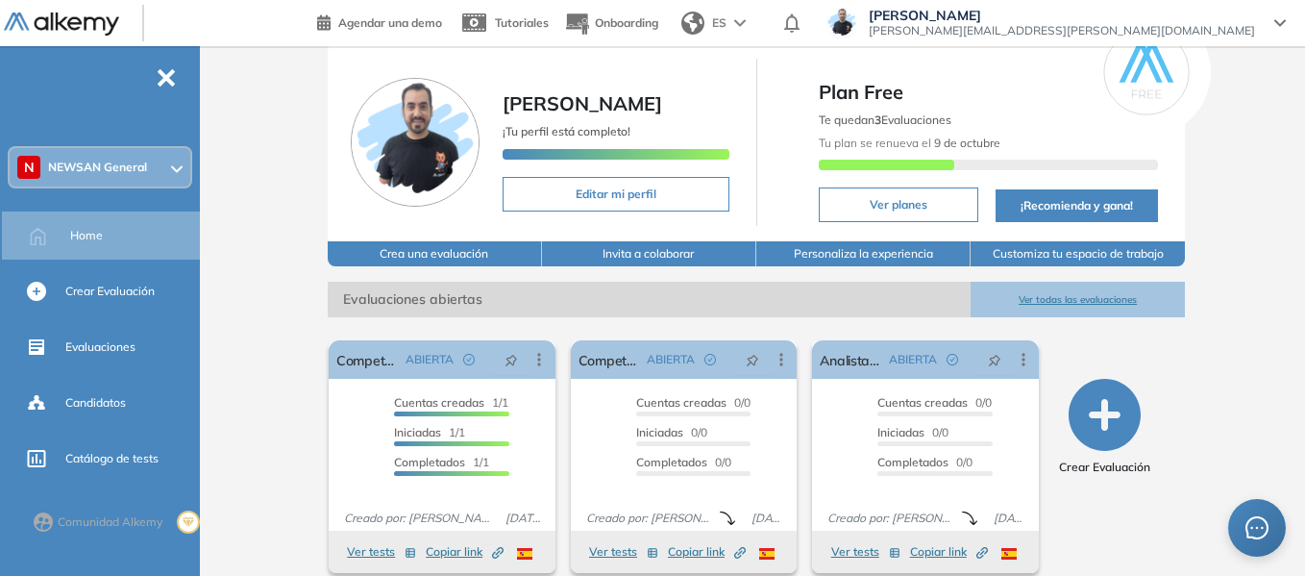
scroll to position [96, 0]
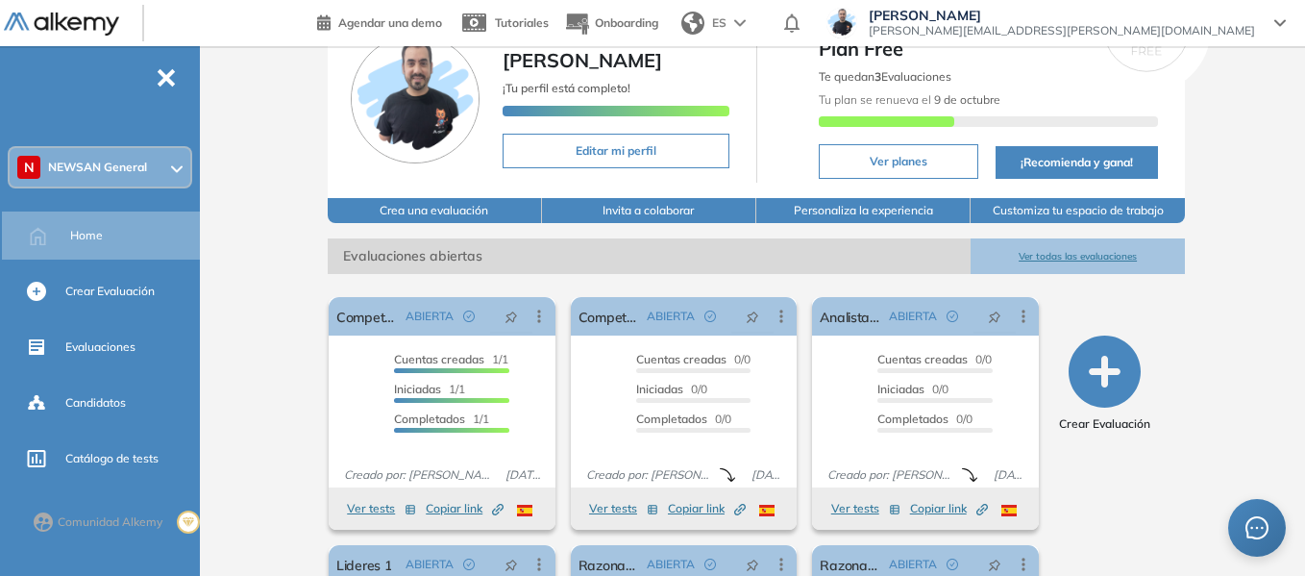
click at [139, 164] on span "NEWSAN General" at bounding box center [97, 167] width 99 height 15
click at [224, 230] on div "NEWSAN General Miguel Gomez ¡Tu perfil está completo! Editar mi perfil Plan Fre…" at bounding box center [756, 375] width 1097 height 850
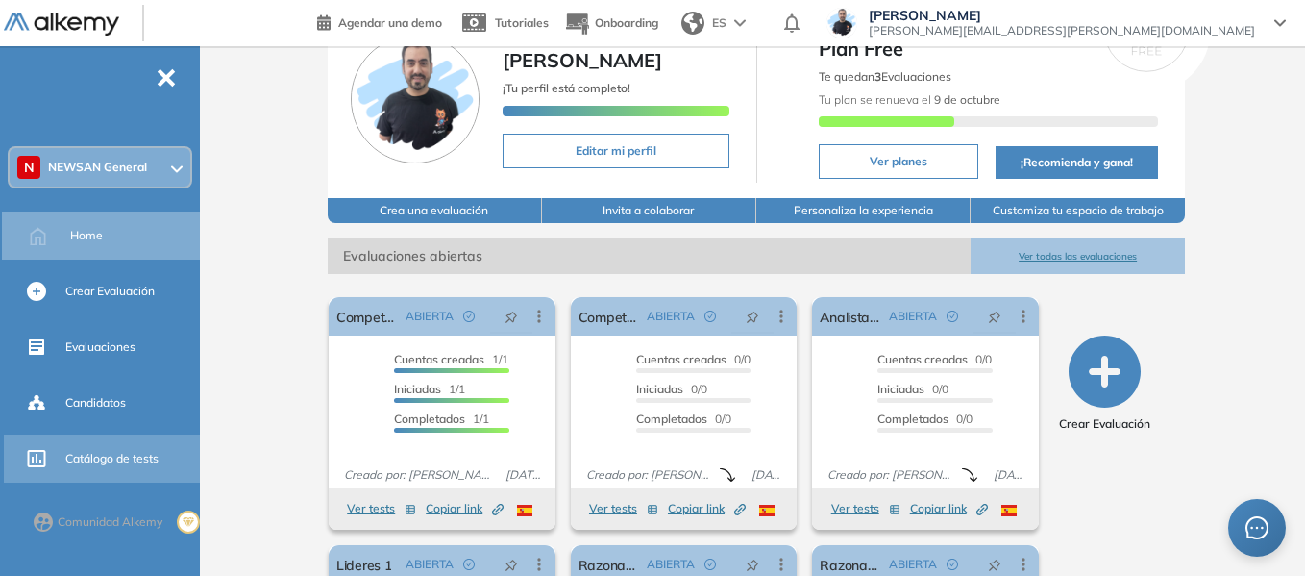
click at [112, 454] on span "Catálogo de tests" at bounding box center [111, 458] width 93 height 17
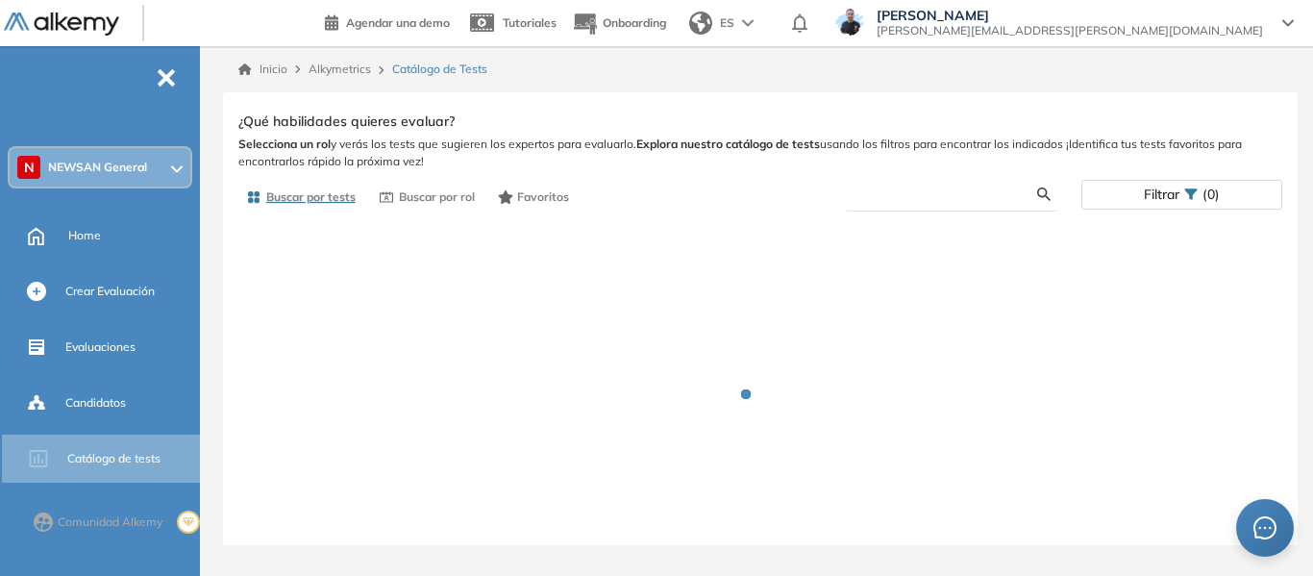
click at [920, 187] on input "text" at bounding box center [948, 193] width 177 height 17
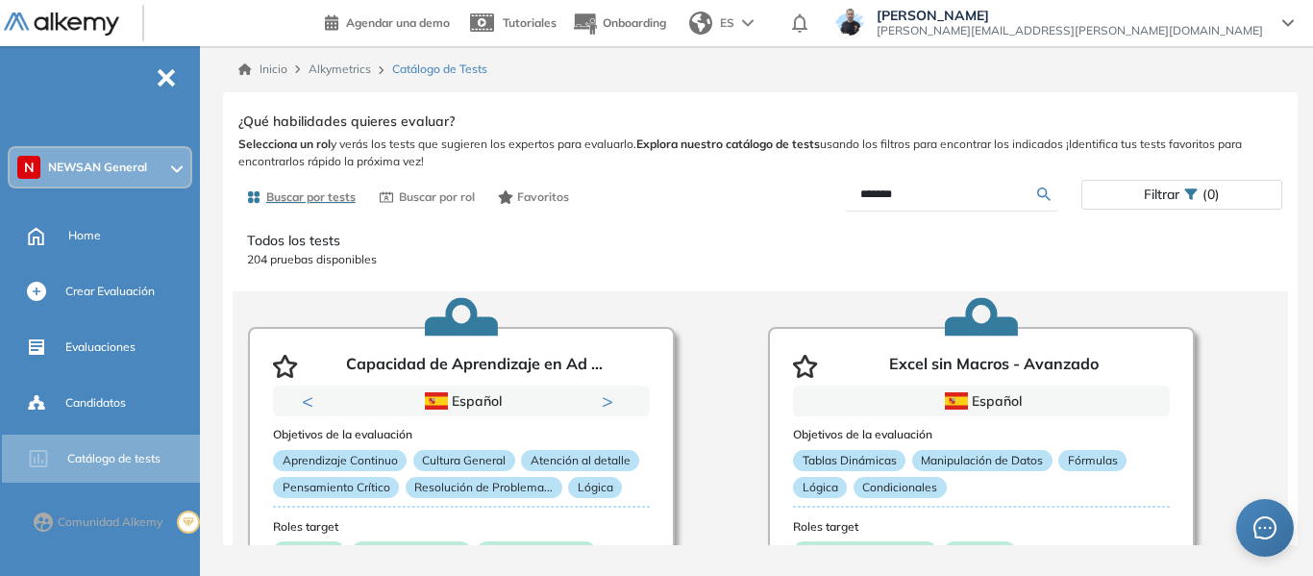
type input "*******"
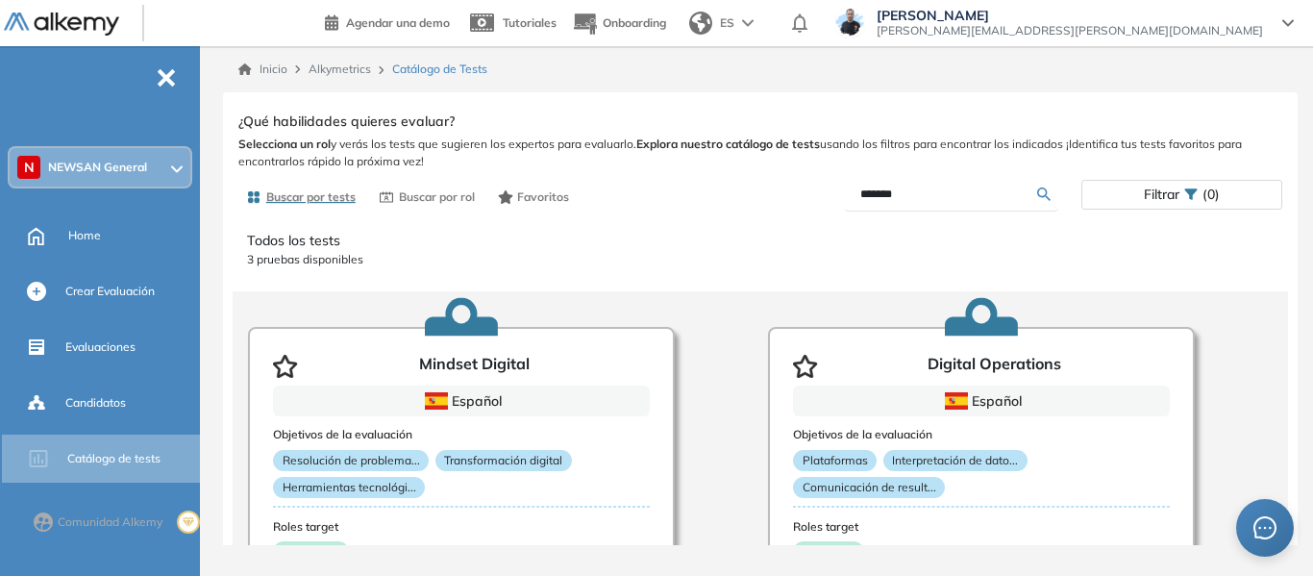
click at [134, 168] on span "NEWSAN General" at bounding box center [97, 167] width 99 height 15
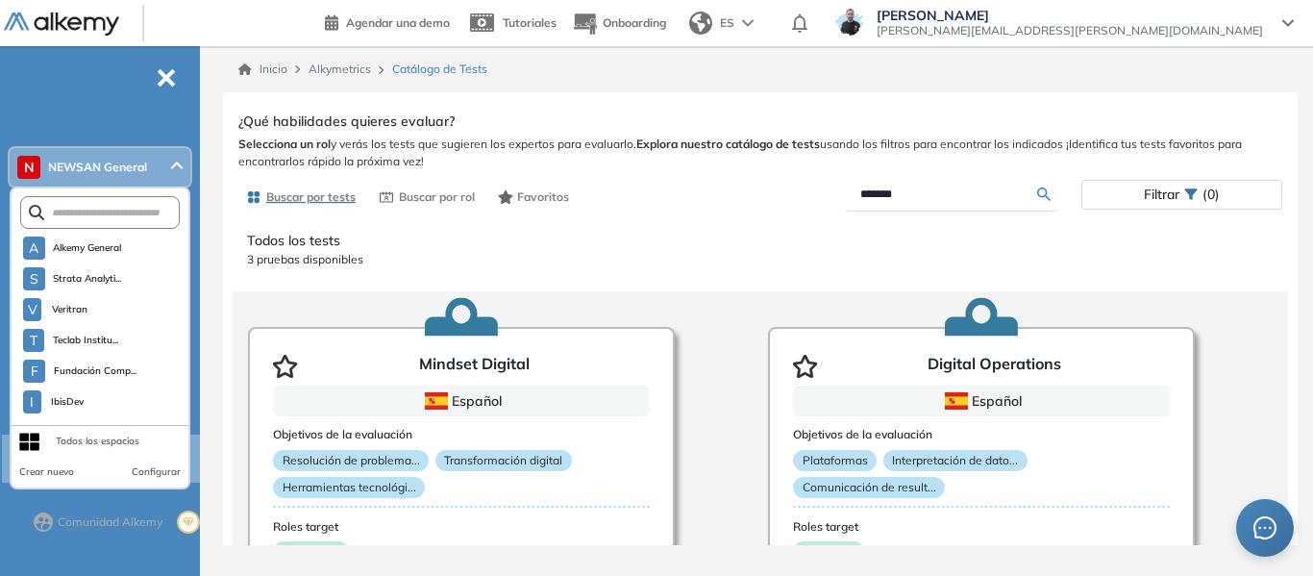
click at [134, 168] on span "NEWSAN General" at bounding box center [97, 167] width 99 height 15
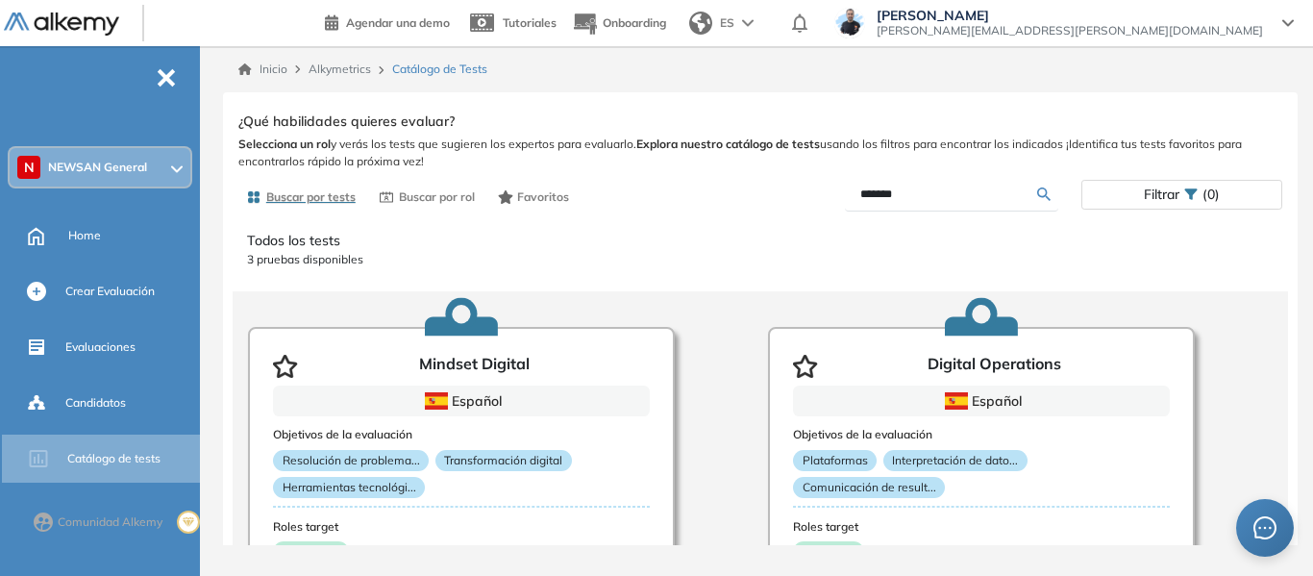
click at [107, 171] on span "NEWSAN General" at bounding box center [97, 167] width 99 height 15
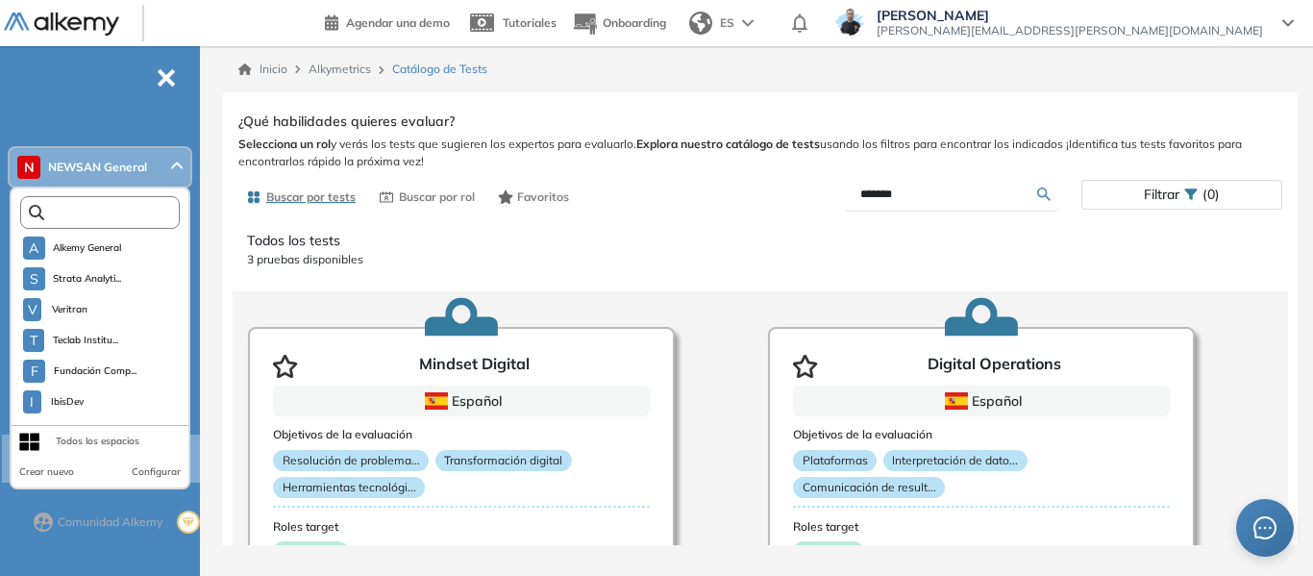
click at [126, 217] on input "text" at bounding box center [104, 213] width 120 height 14
type input "*"
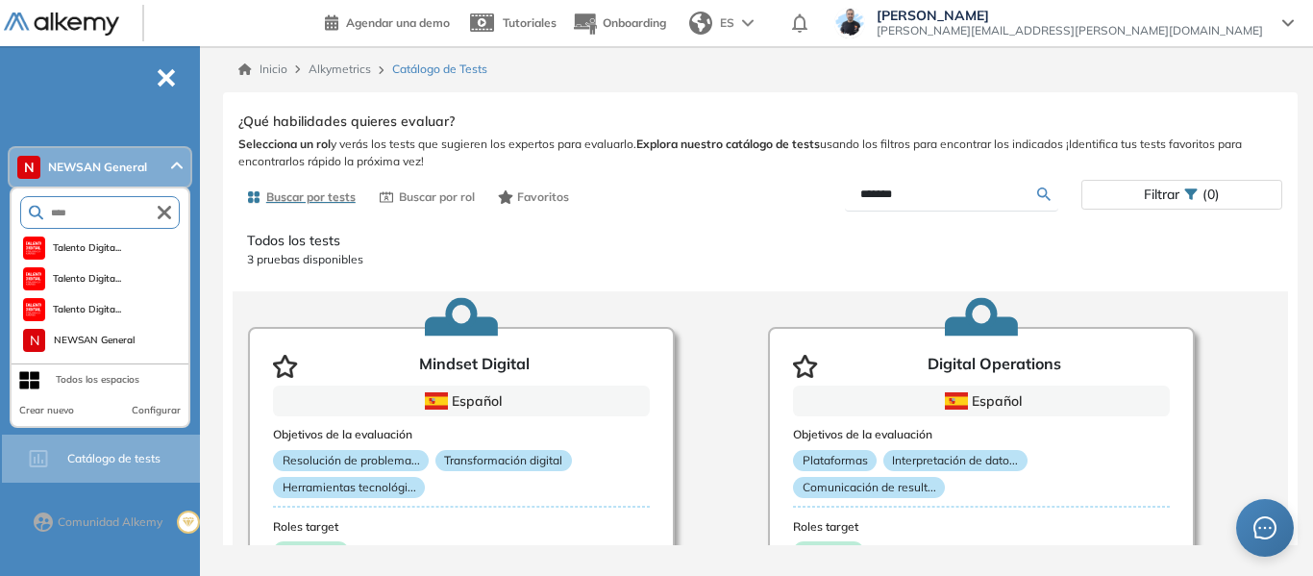
type input "****"
drag, startPoint x: 165, startPoint y: 218, endPoint x: 71, endPoint y: 232, distance: 95.1
click at [165, 218] on icon "button" at bounding box center [164, 212] width 13 height 13
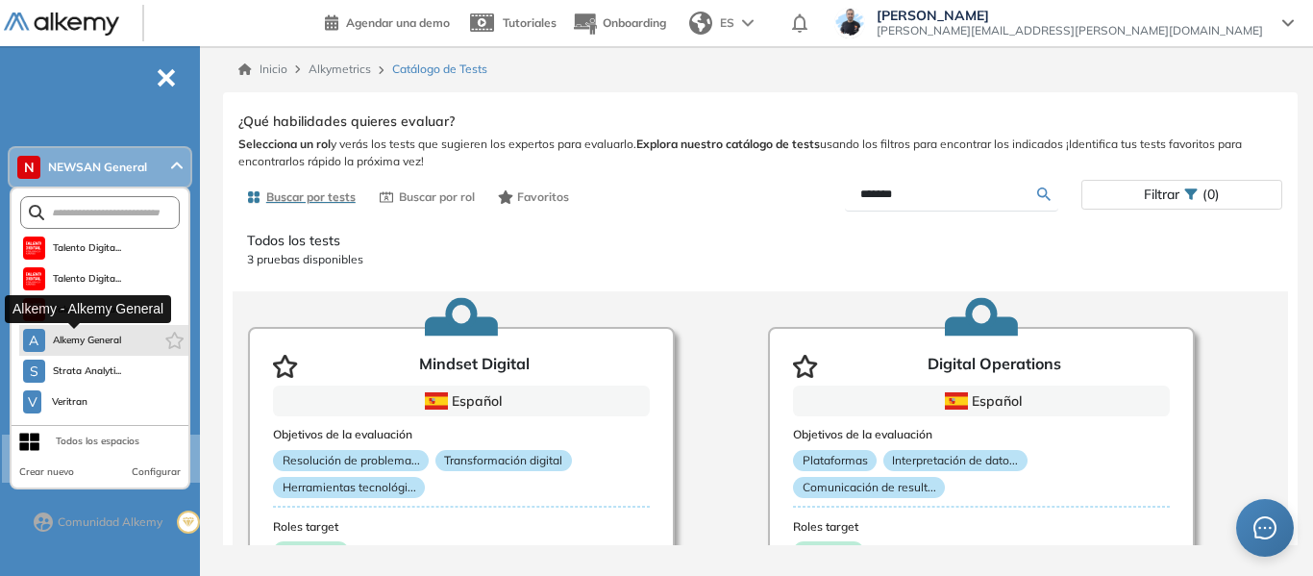
click at [102, 331] on button "A Alkemy General" at bounding box center [72, 340] width 99 height 23
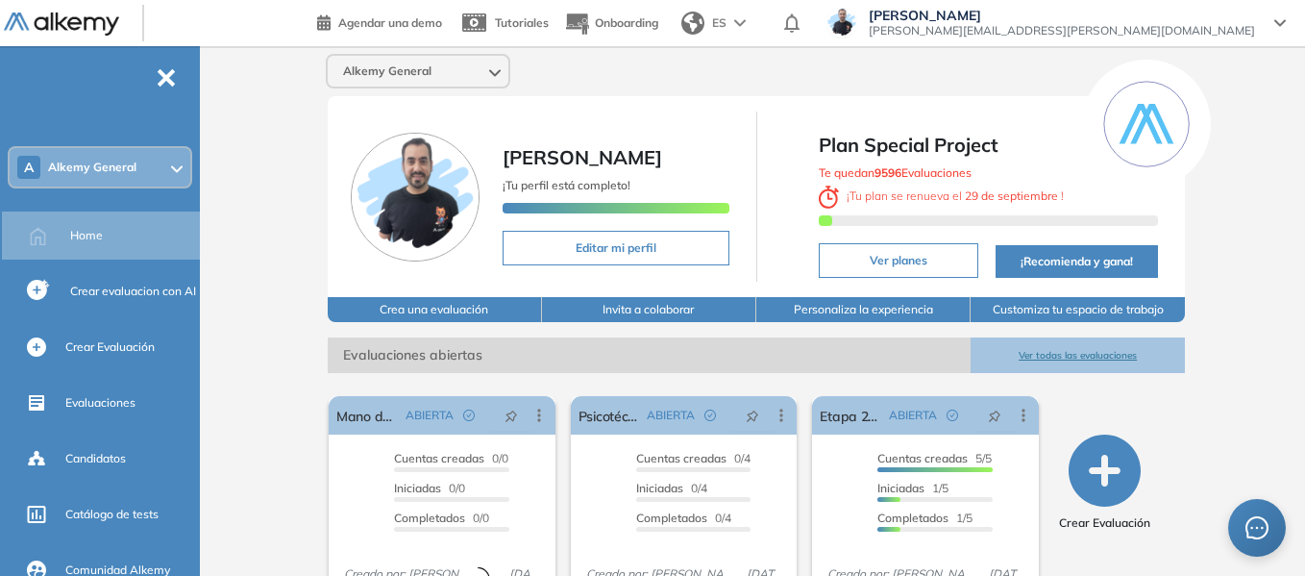
click at [147, 175] on div "A Alkemy General" at bounding box center [100, 167] width 181 height 38
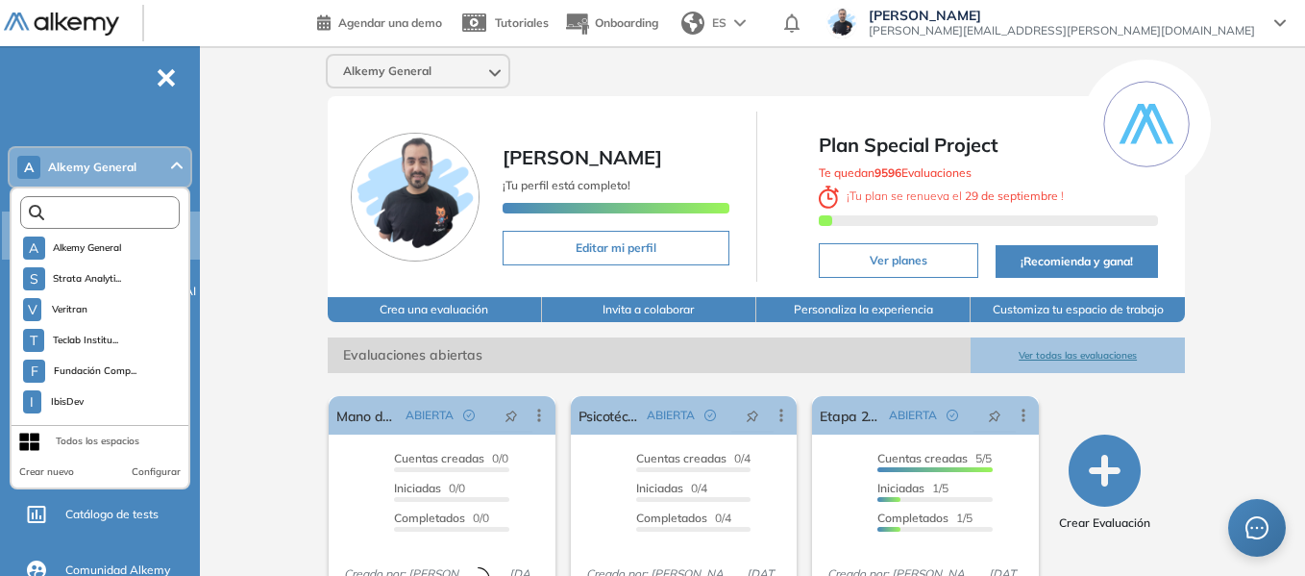
click at [126, 218] on input "text" at bounding box center [104, 213] width 120 height 14
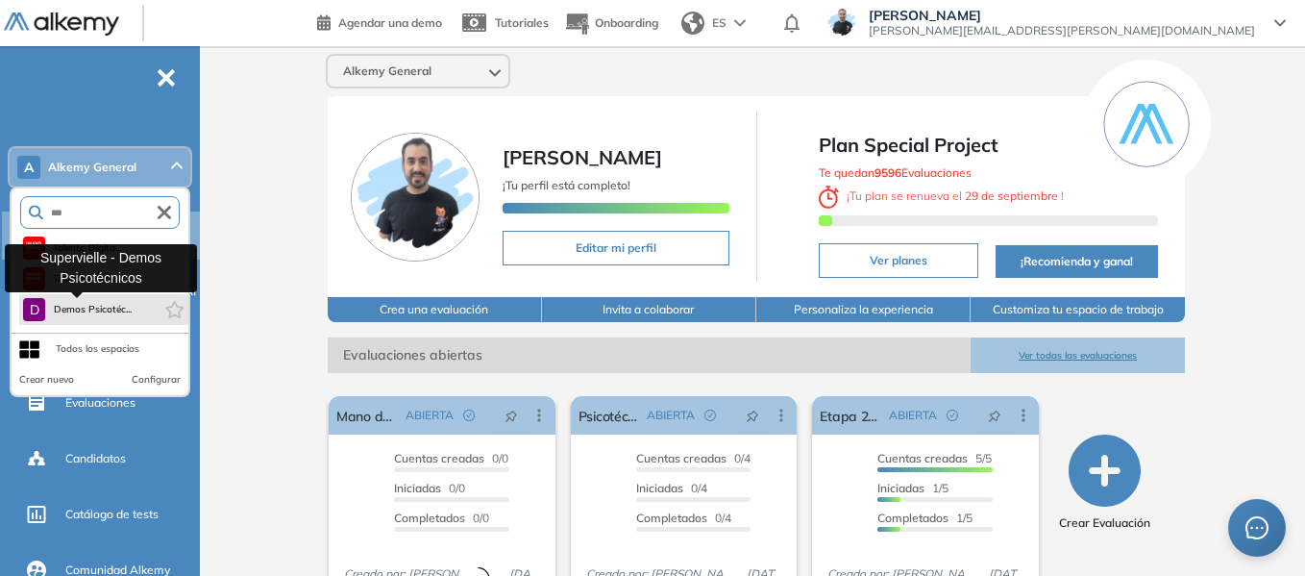
type input "***"
click at [91, 315] on span "Demos Psicotéc..." at bounding box center [92, 309] width 79 height 15
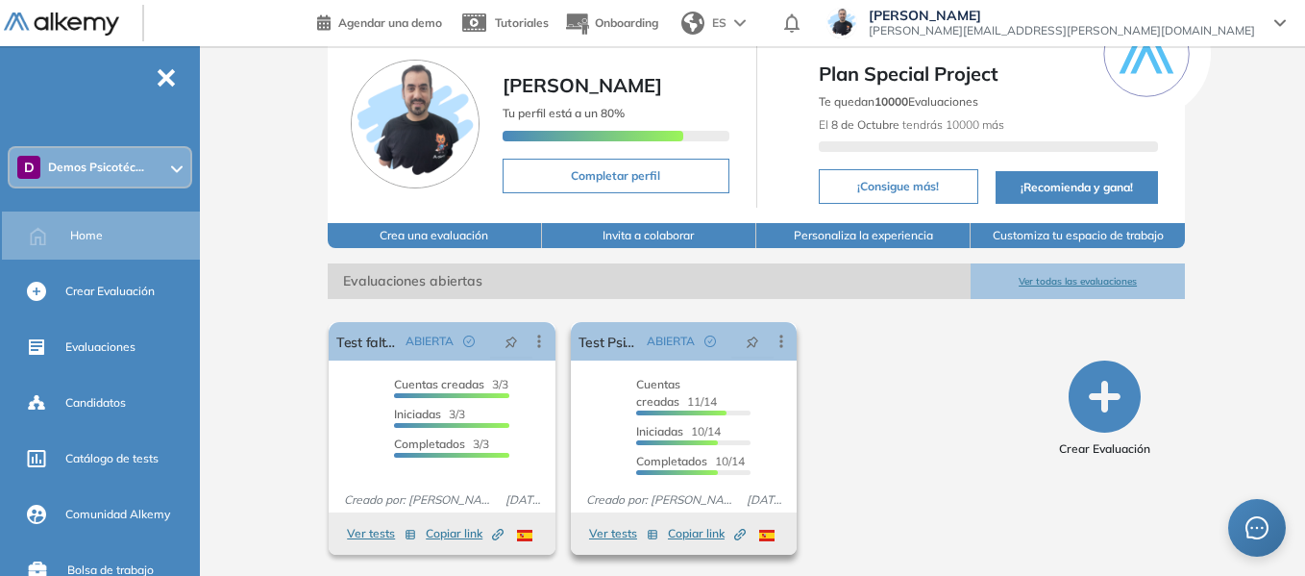
scroll to position [73, 0]
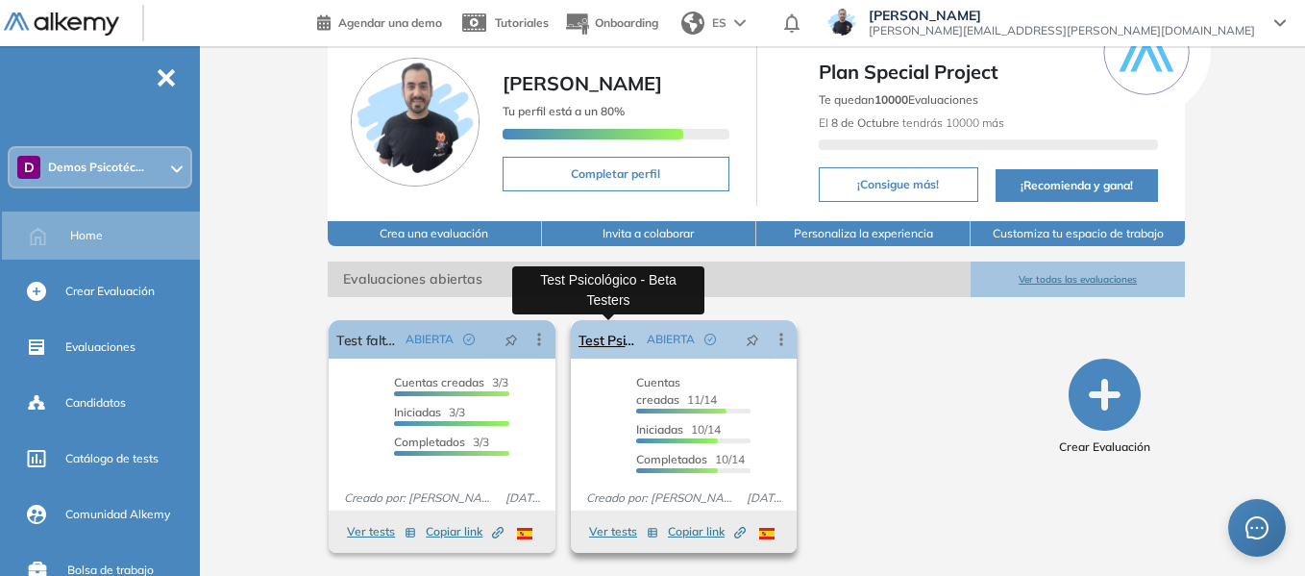
click at [610, 349] on link "Test Psicológico - Beta Testers" at bounding box center [608, 339] width 61 height 38
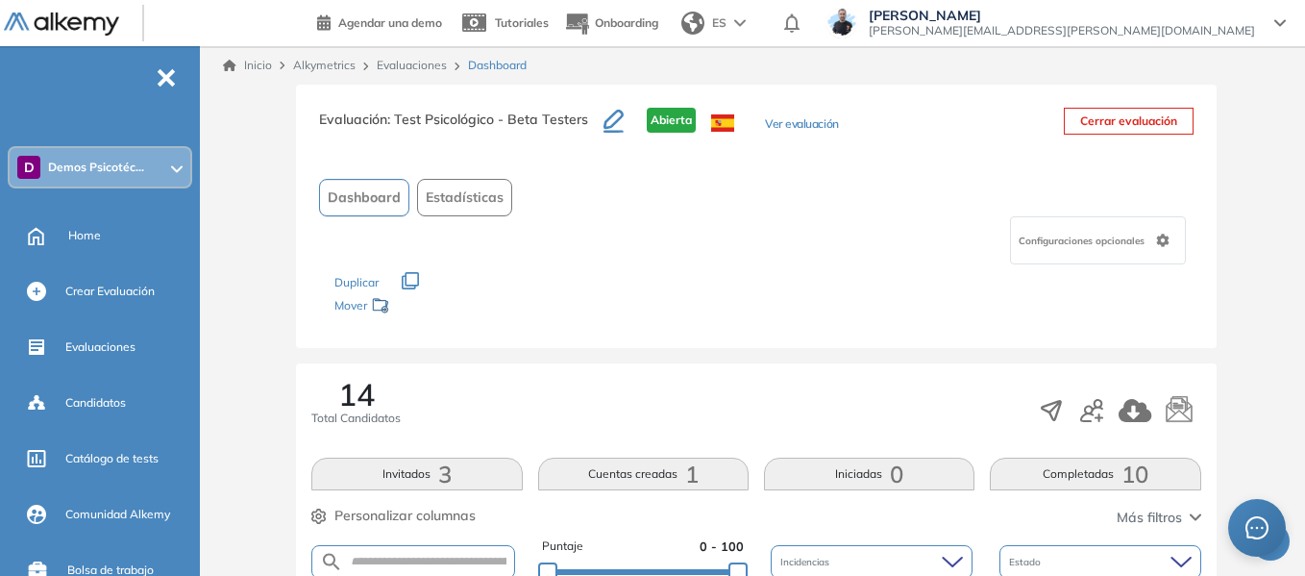
scroll to position [529, 0]
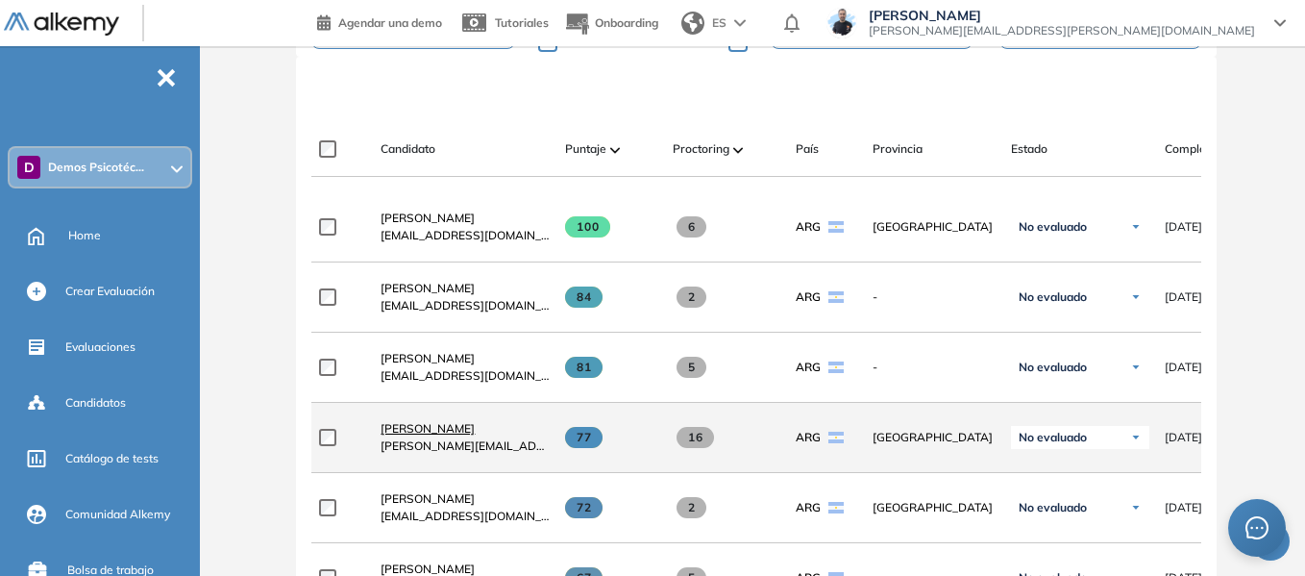
click at [450, 429] on span "Santino Monachesi" at bounding box center [427, 428] width 94 height 14
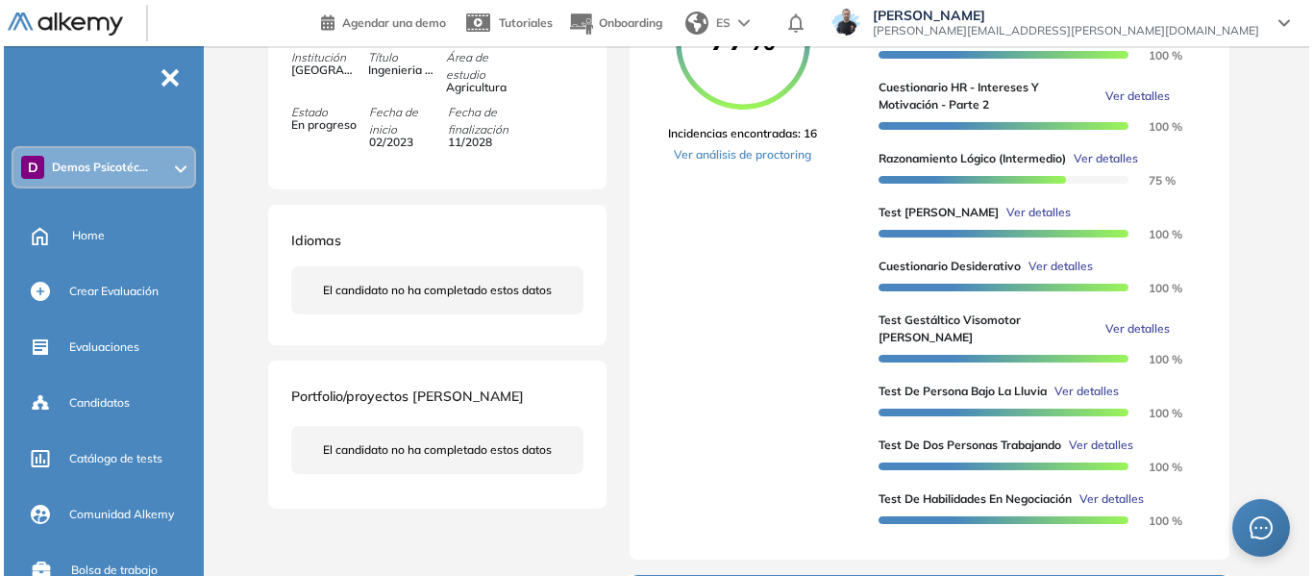
scroll to position [577, 0]
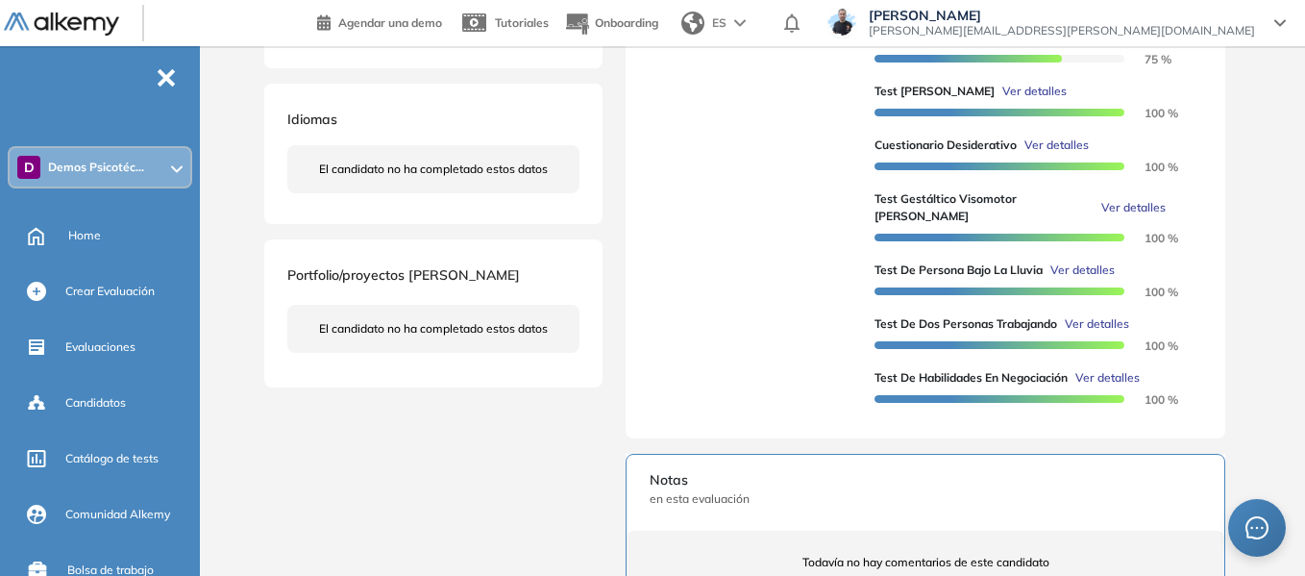
click at [1010, 100] on span "Ver detalles" at bounding box center [1034, 91] width 64 height 17
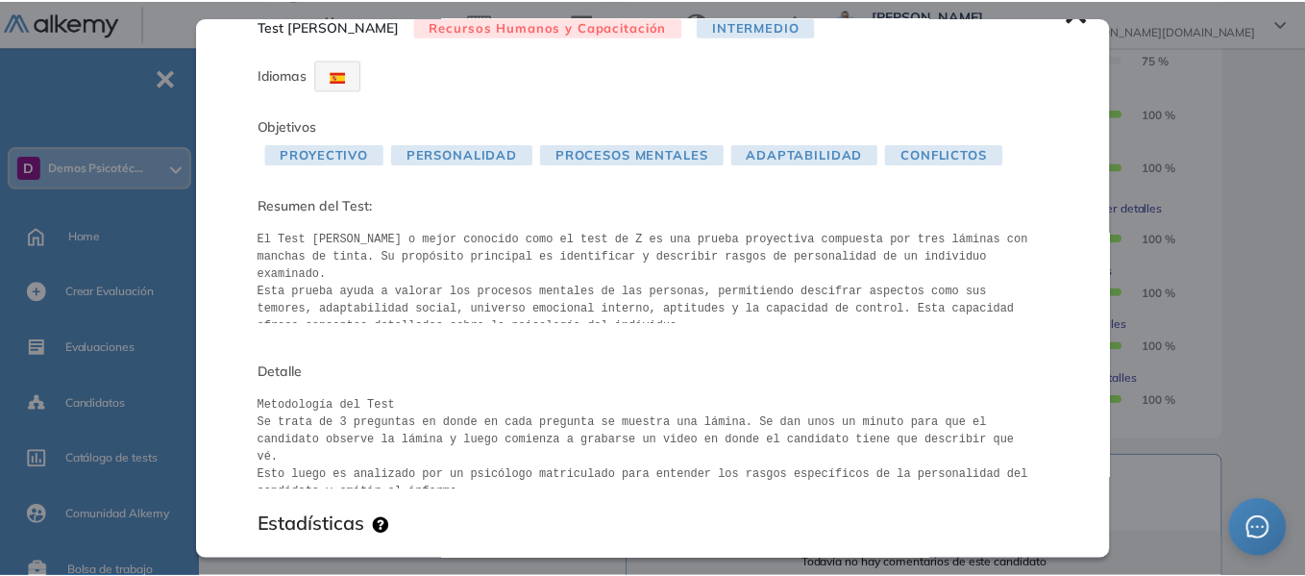
scroll to position [0, 0]
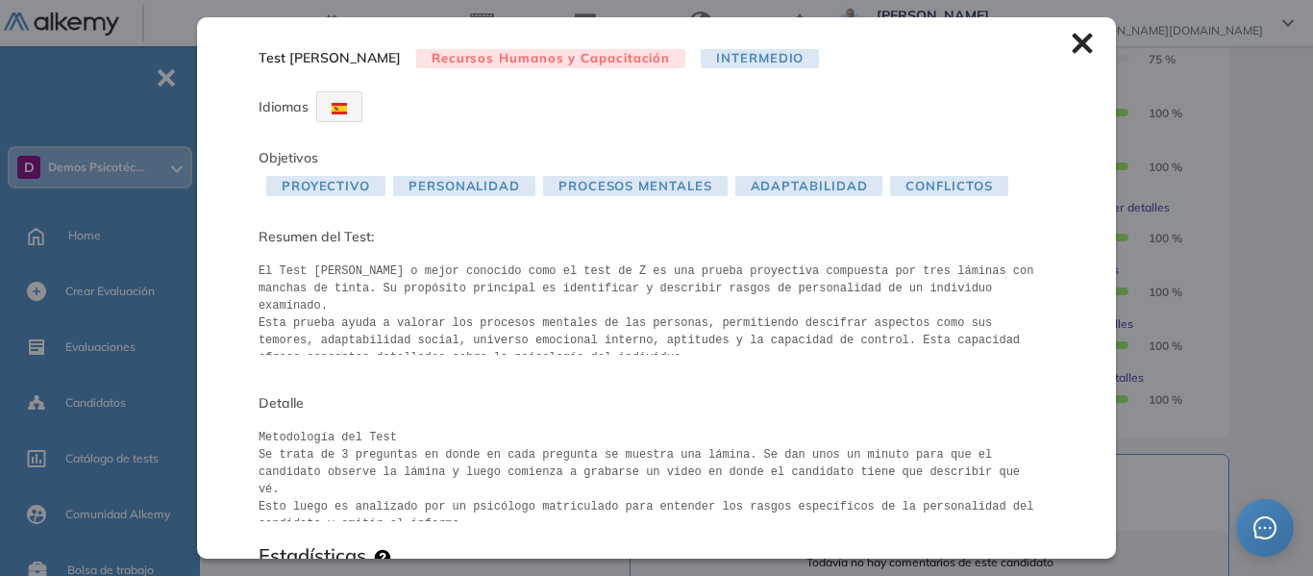
click at [1056, 43] on div "Test de Zulliger Recursos Humanos y Capacitación Intermedio Idiomas Objetivos P…" at bounding box center [656, 287] width 919 height 540
click at [1071, 45] on icon at bounding box center [1081, 44] width 20 height 20
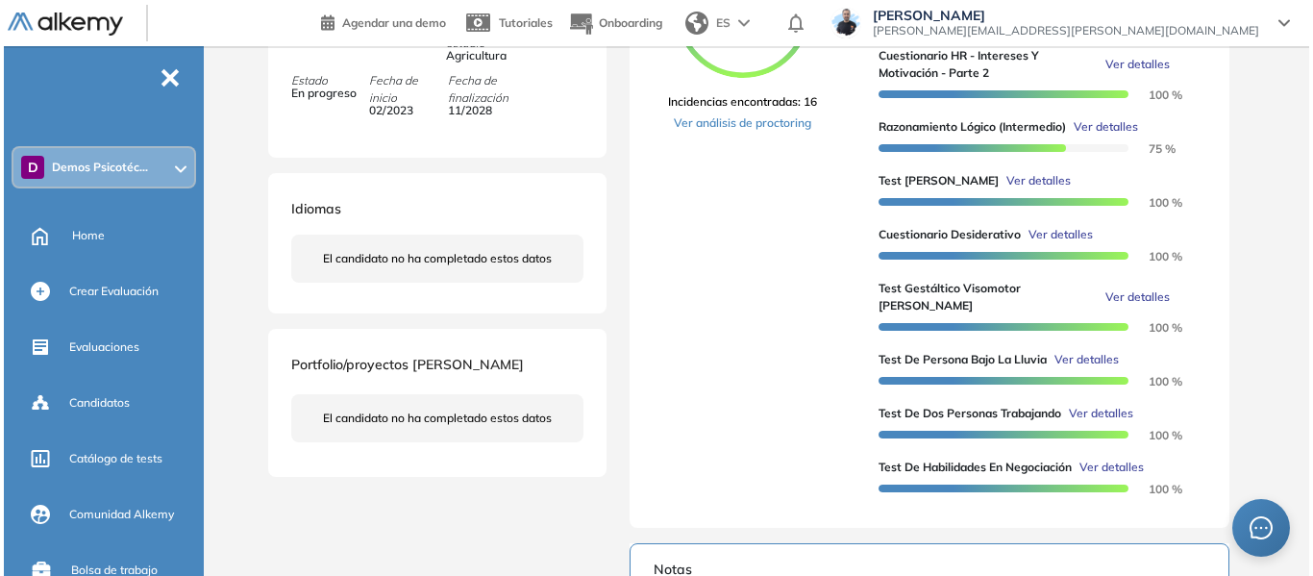
scroll to position [384, 0]
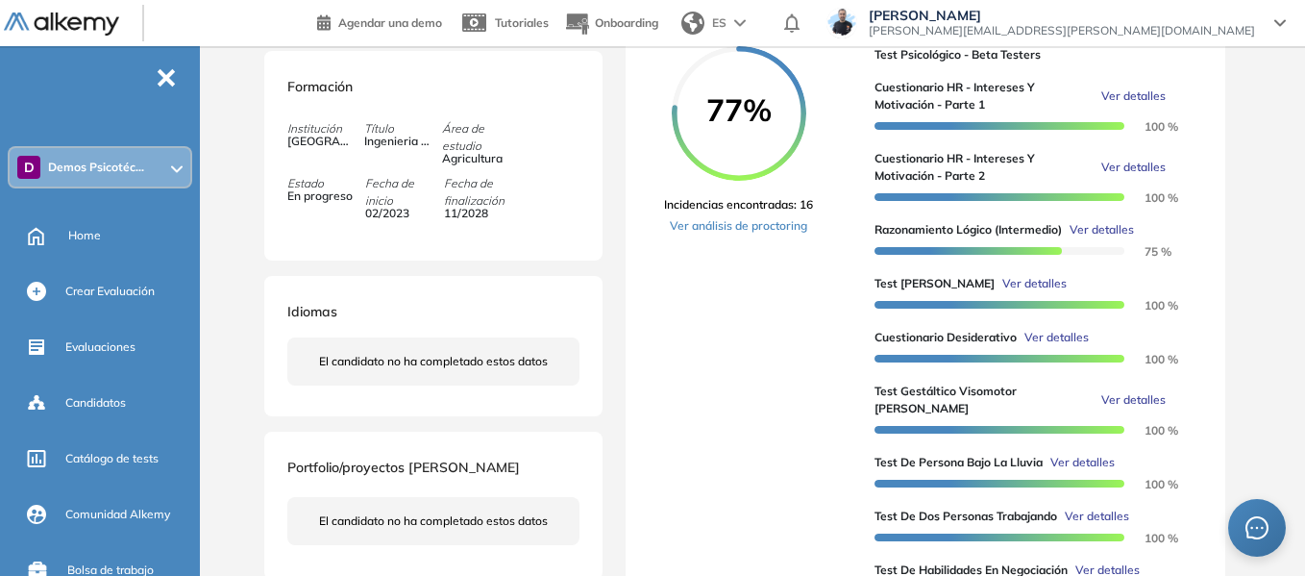
click at [1129, 105] on span "Ver detalles" at bounding box center [1133, 95] width 64 height 17
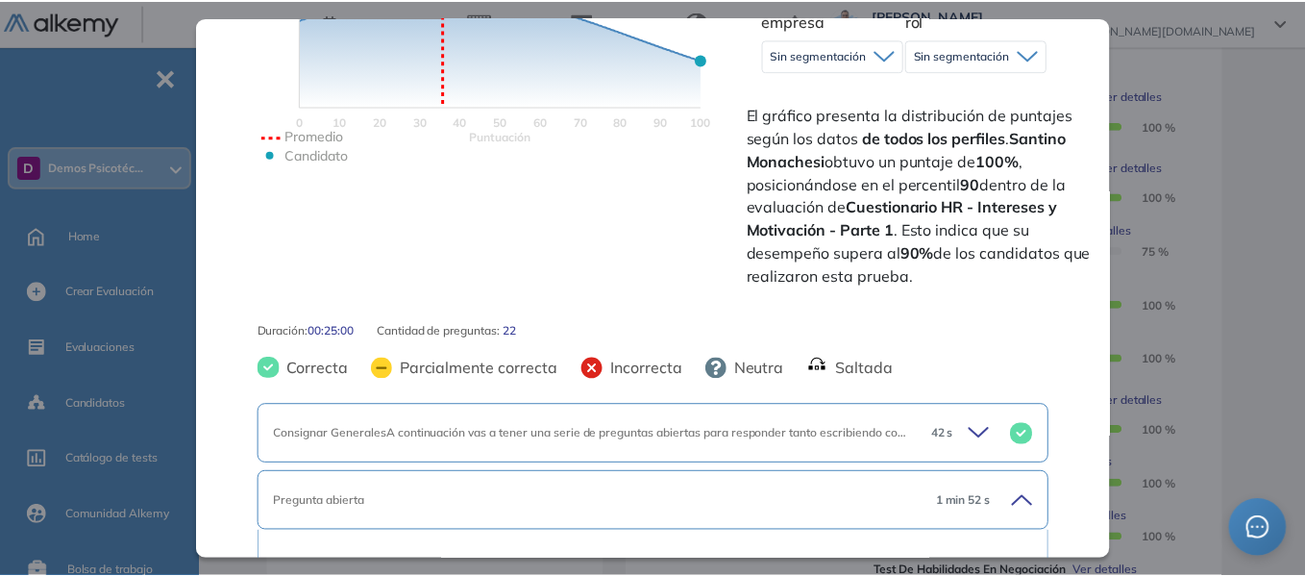
scroll to position [673, 0]
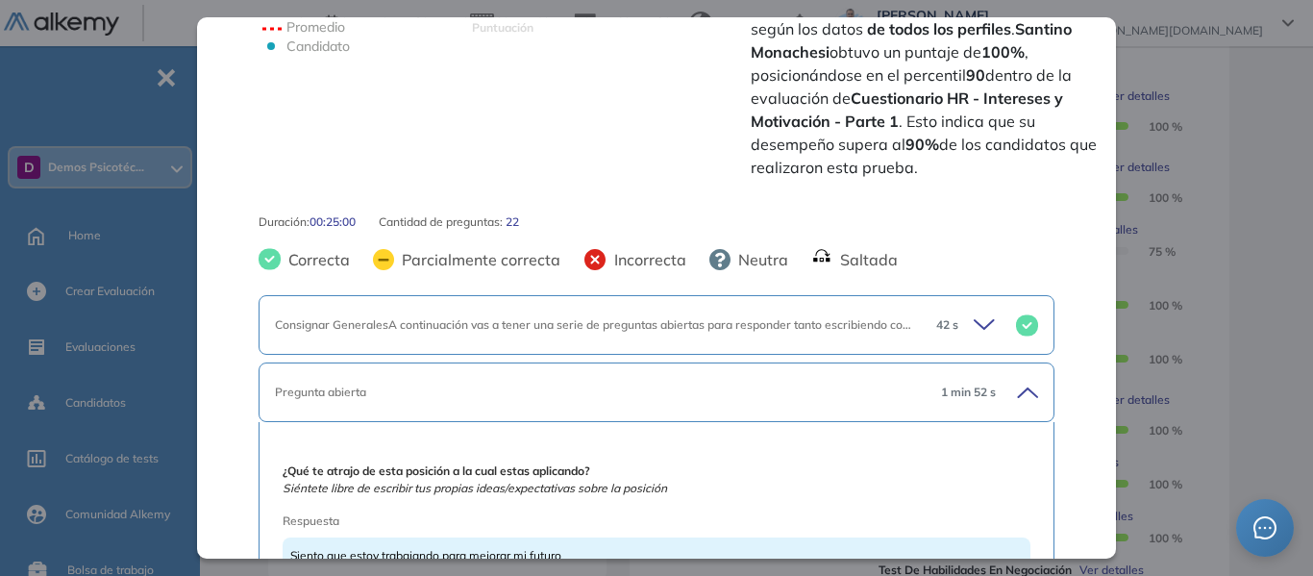
click at [1239, 141] on div "Cuestionario HR - Intereses y Motivación - Parte 1 Recursos Humanos y Capacitac…" at bounding box center [759, 396] width 999 height 1392
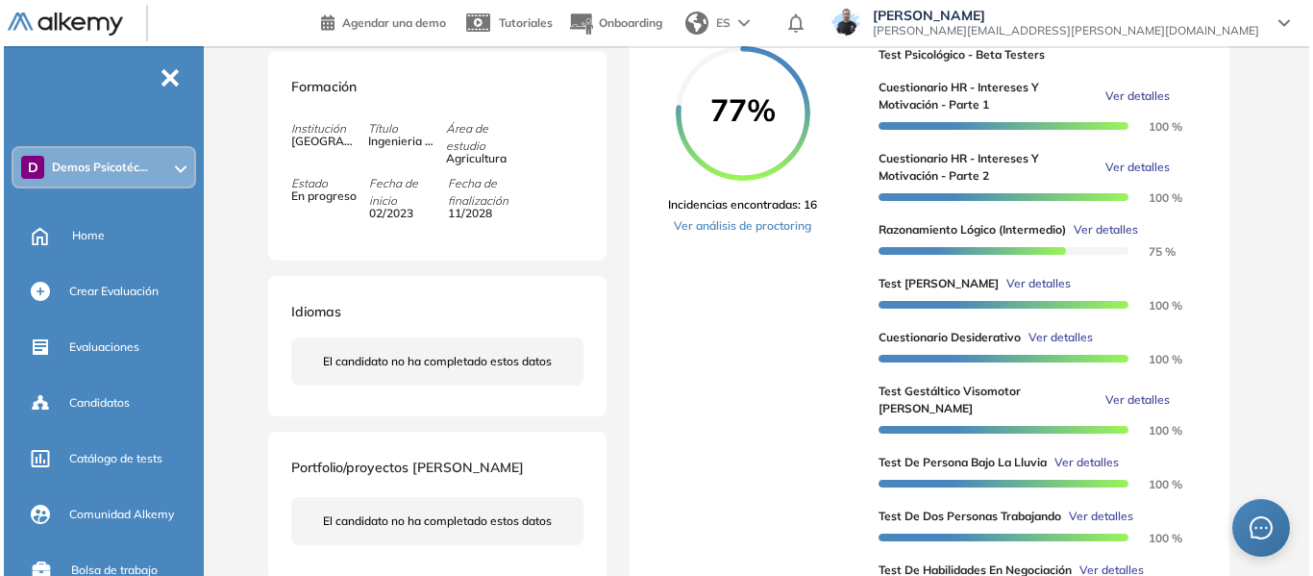
scroll to position [0, 0]
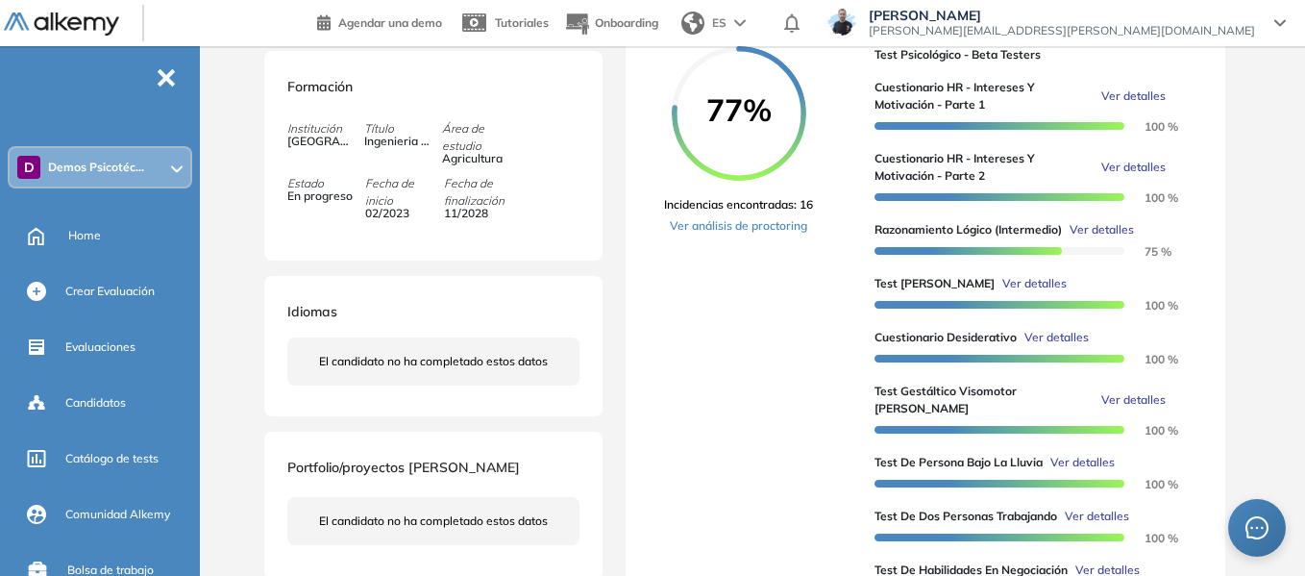
click at [1153, 105] on span "Ver detalles" at bounding box center [1133, 95] width 64 height 17
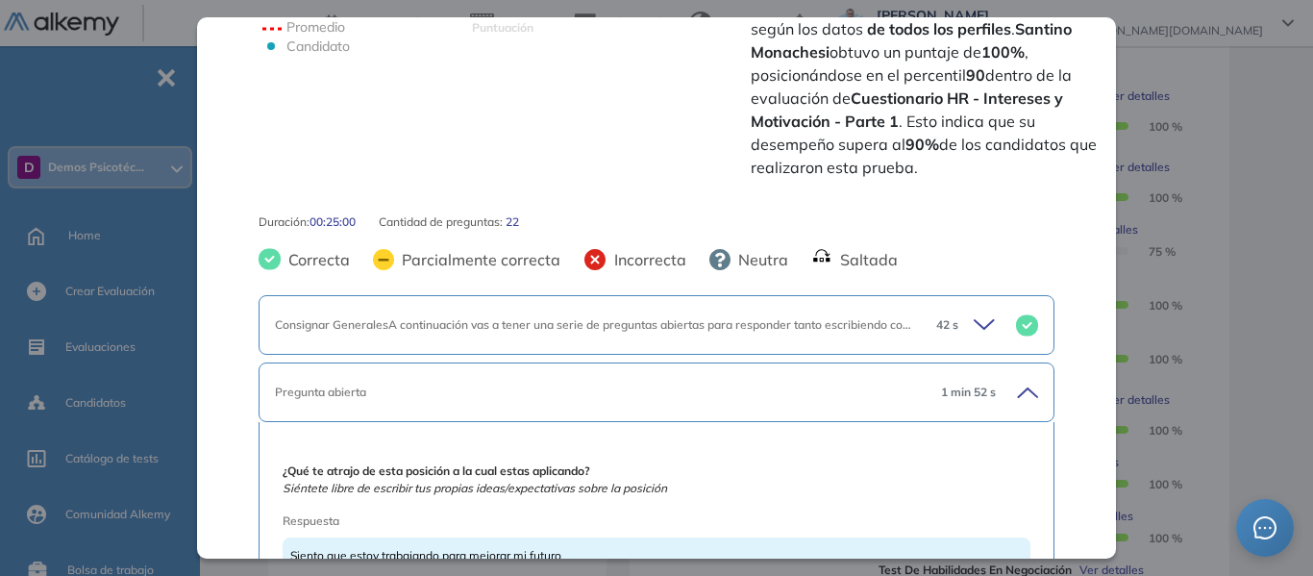
scroll to position [865, 0]
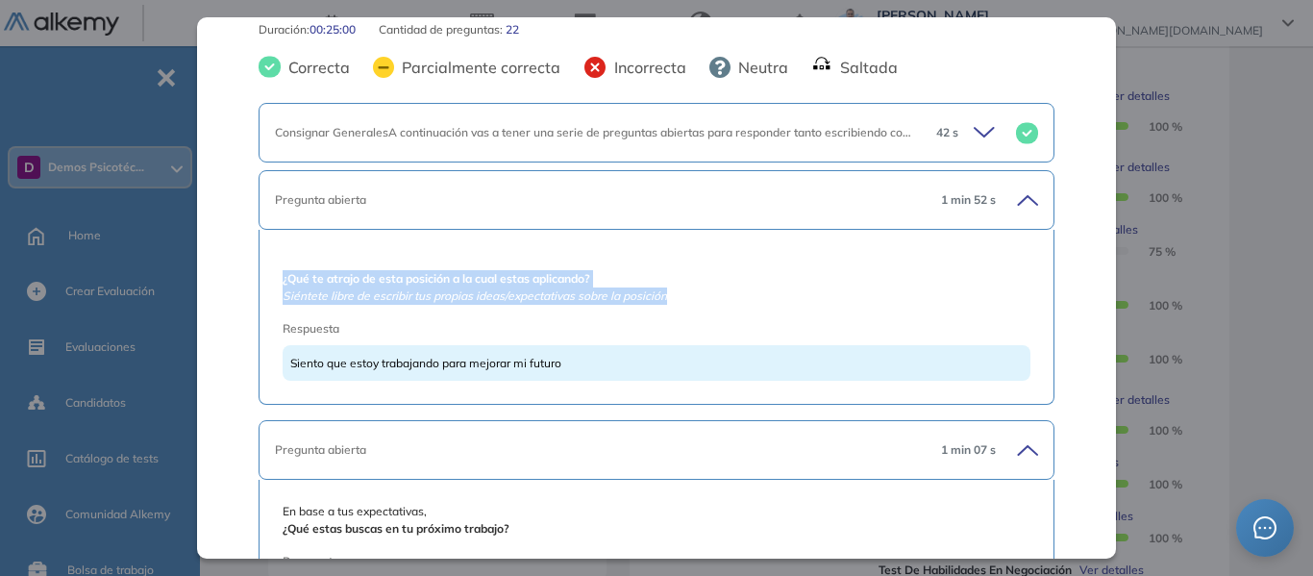
drag, startPoint x: 282, startPoint y: 265, endPoint x: 685, endPoint y: 278, distance: 402.8
click at [685, 278] on span "¿Qué te atrajo de esta posición a la cual estas aplicando? Siéntete libre de es…" at bounding box center [656, 279] width 748 height 52
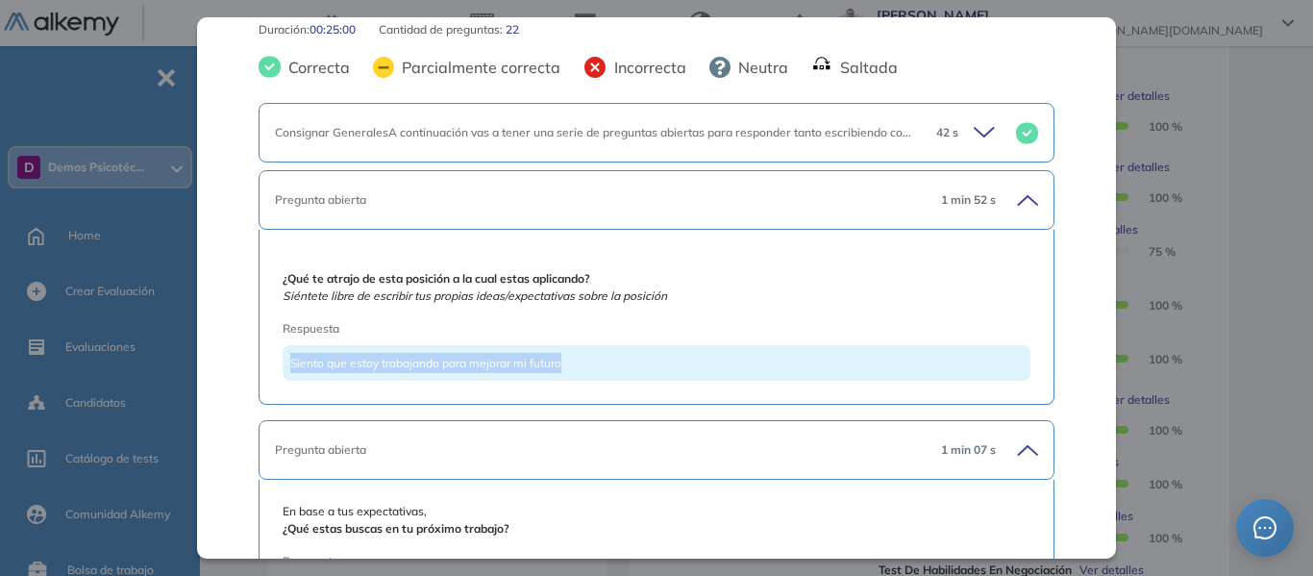
drag, startPoint x: 292, startPoint y: 343, endPoint x: 567, endPoint y: 356, distance: 275.1
click at [567, 356] on div "Siento que estoy trabajando para mejorar mi futuro" at bounding box center [656, 363] width 748 height 36
drag, startPoint x: 721, startPoint y: 284, endPoint x: 725, endPoint y: 274, distance: 11.6
click at [731, 281] on span "¿Qué te atrajo de esta posición a la cual estas aplicando? Siéntete libre de es…" at bounding box center [656, 279] width 748 height 52
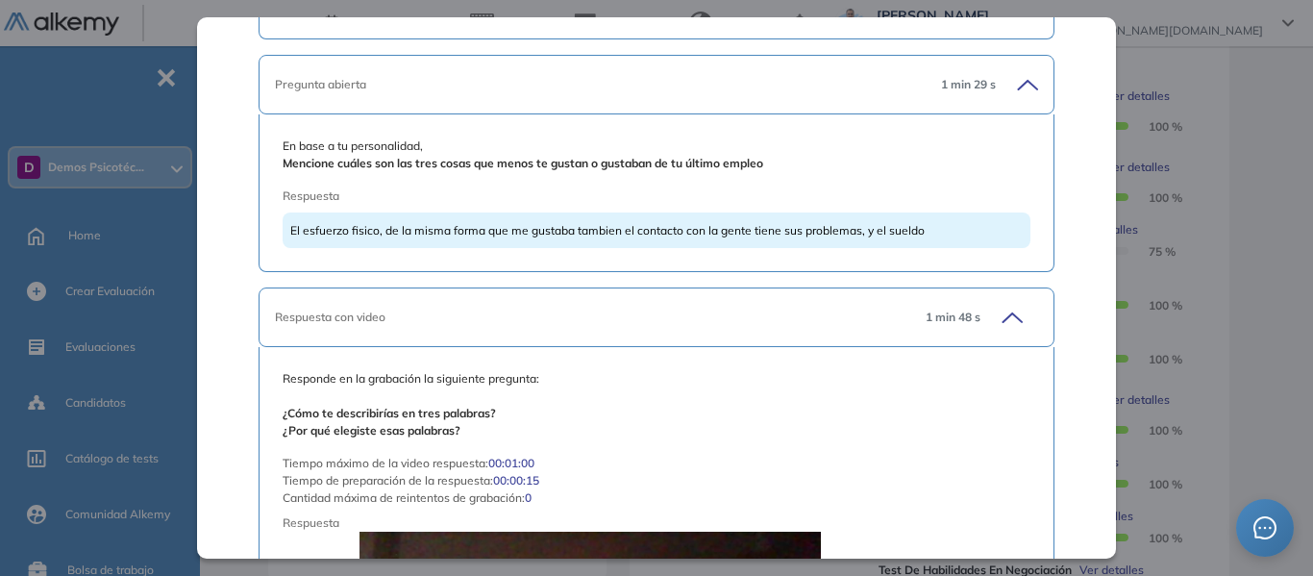
scroll to position [2979, 0]
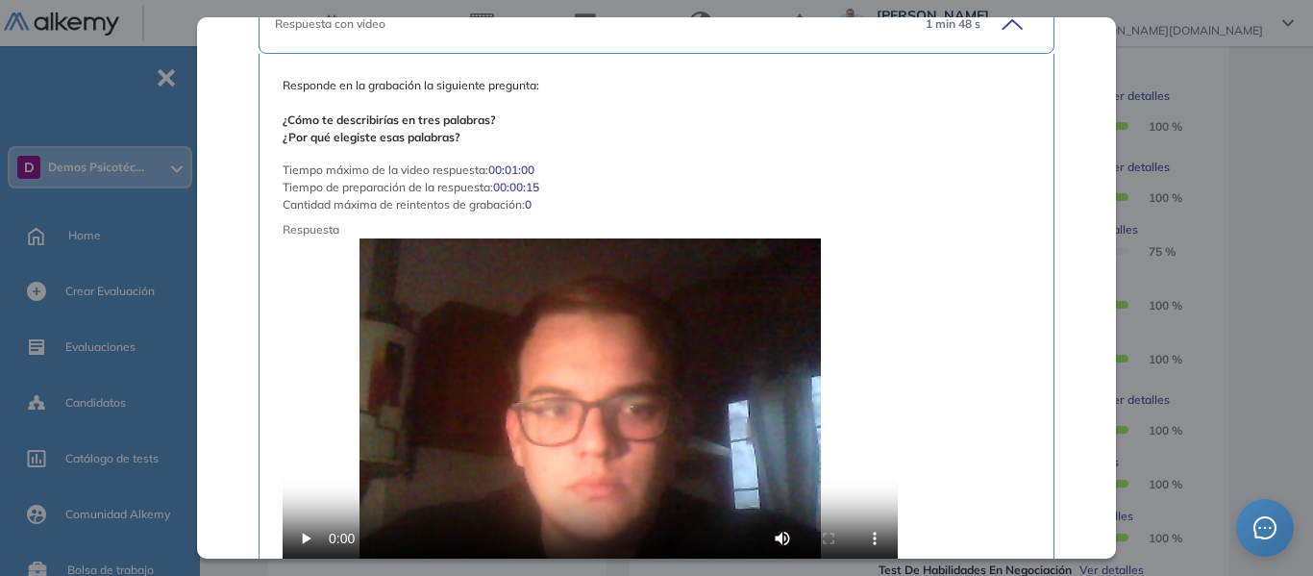
drag, startPoint x: 285, startPoint y: 95, endPoint x: 512, endPoint y: 114, distance: 227.6
click at [512, 114] on span "Responde en la grabación la siguiente pregunta: ¿Cómo te describirías en tres p…" at bounding box center [656, 111] width 748 height 69
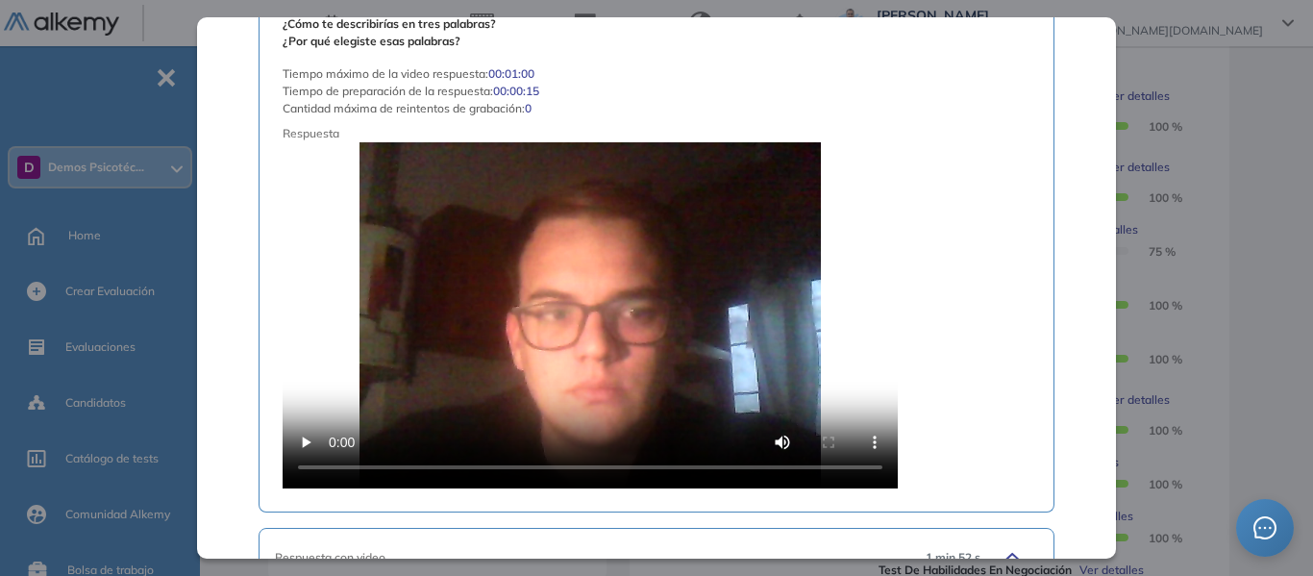
click at [941, 200] on div "Responde en la grabación la siguiente pregunta: ¿Cómo te describirías en tres p…" at bounding box center [656, 234] width 748 height 507
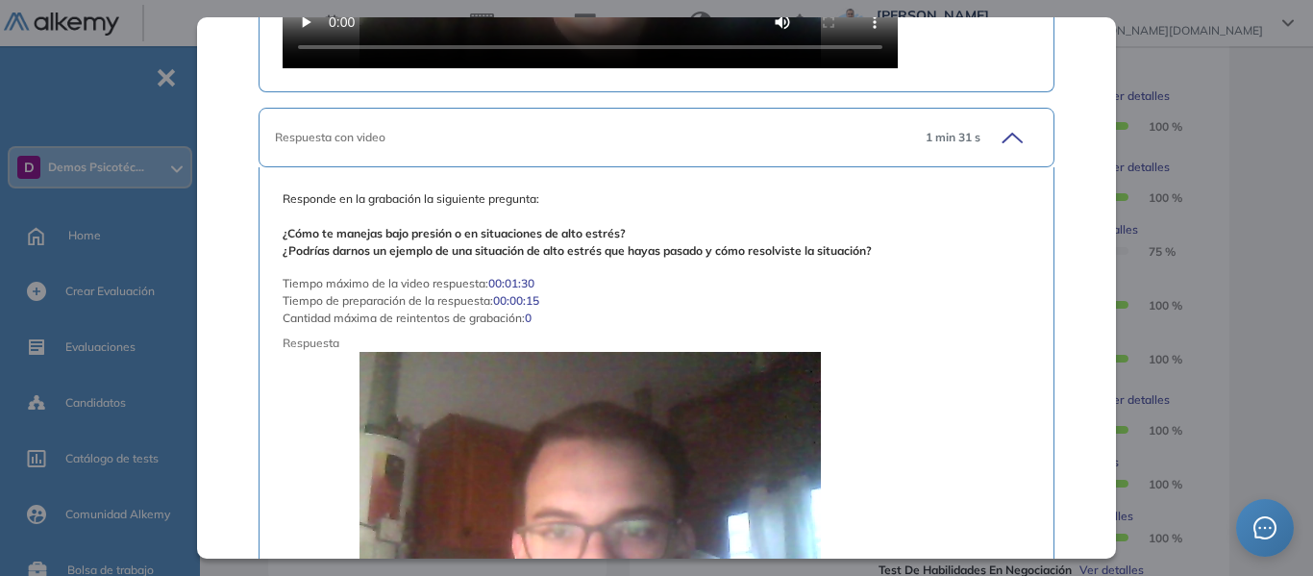
scroll to position [5285, 0]
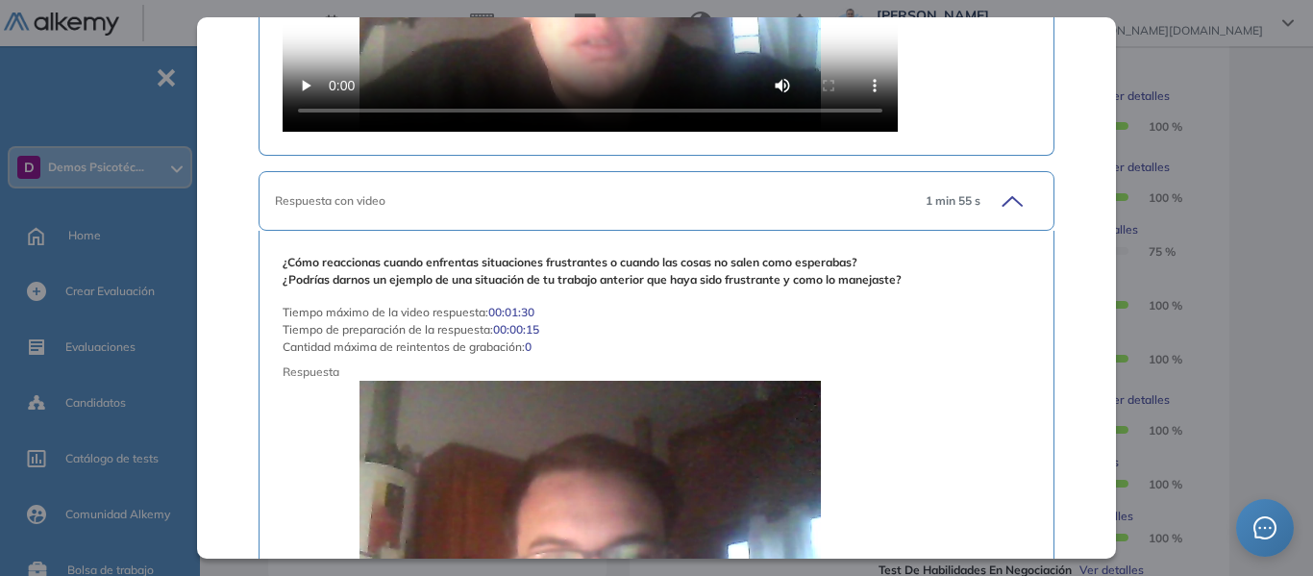
click at [1279, 116] on div "Inicio Alkymetrics Evaluaciones Dashboard Candidato Cuestionario HR - Intereses…" at bounding box center [760, 400] width 1105 height 1477
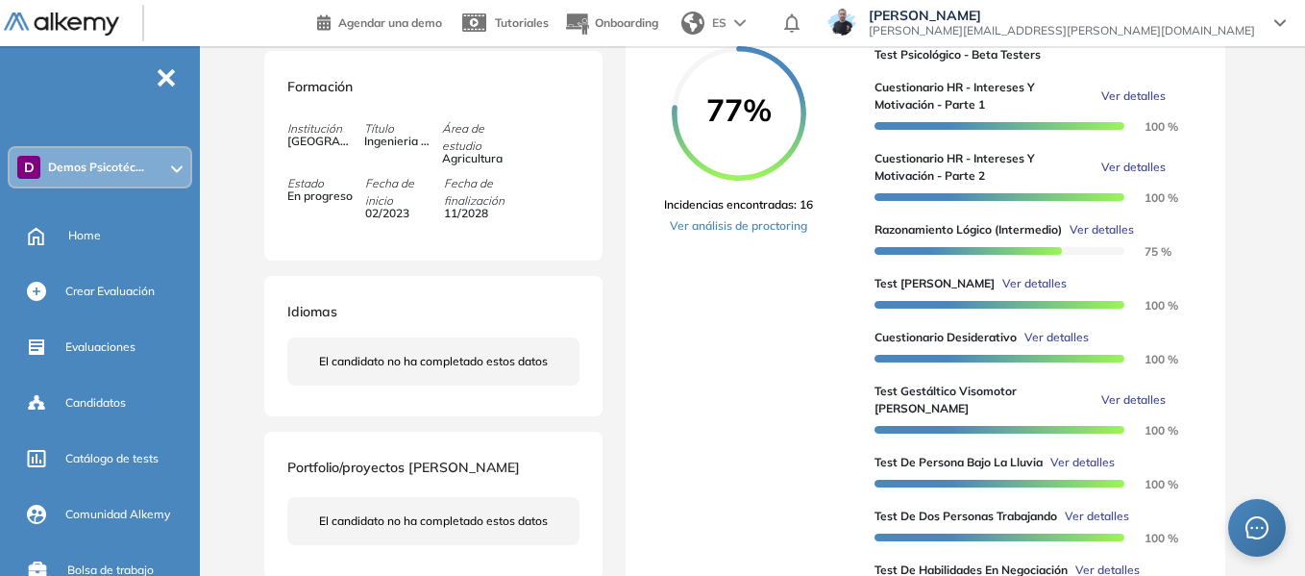
click at [1130, 176] on span "Ver detalles" at bounding box center [1133, 167] width 64 height 17
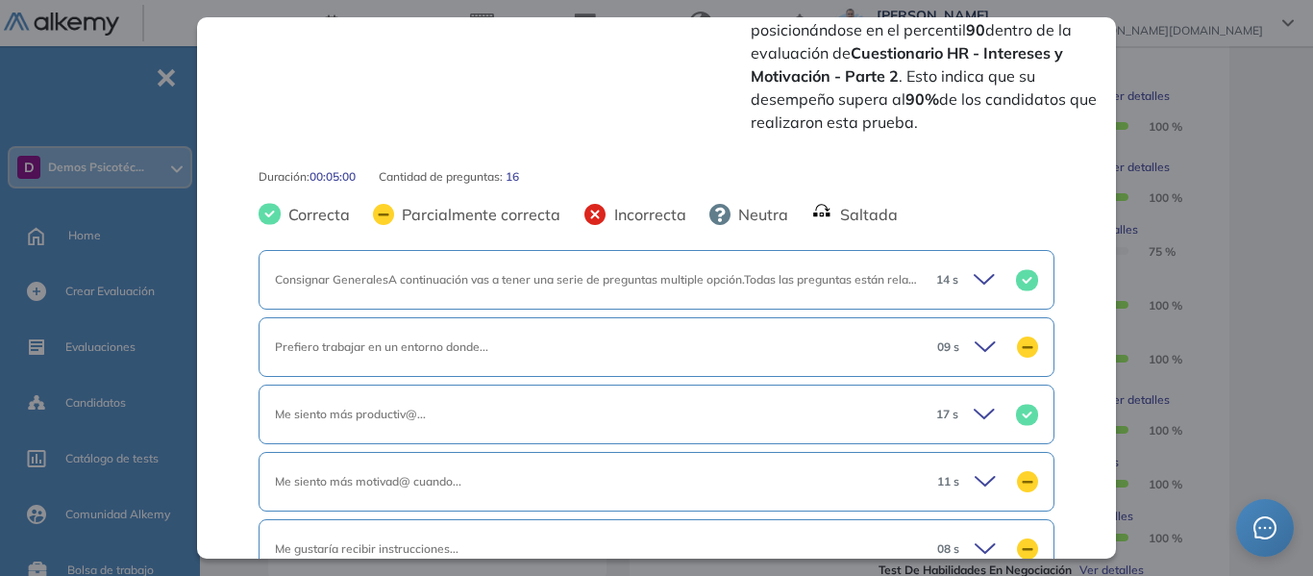
scroll to position [631, 0]
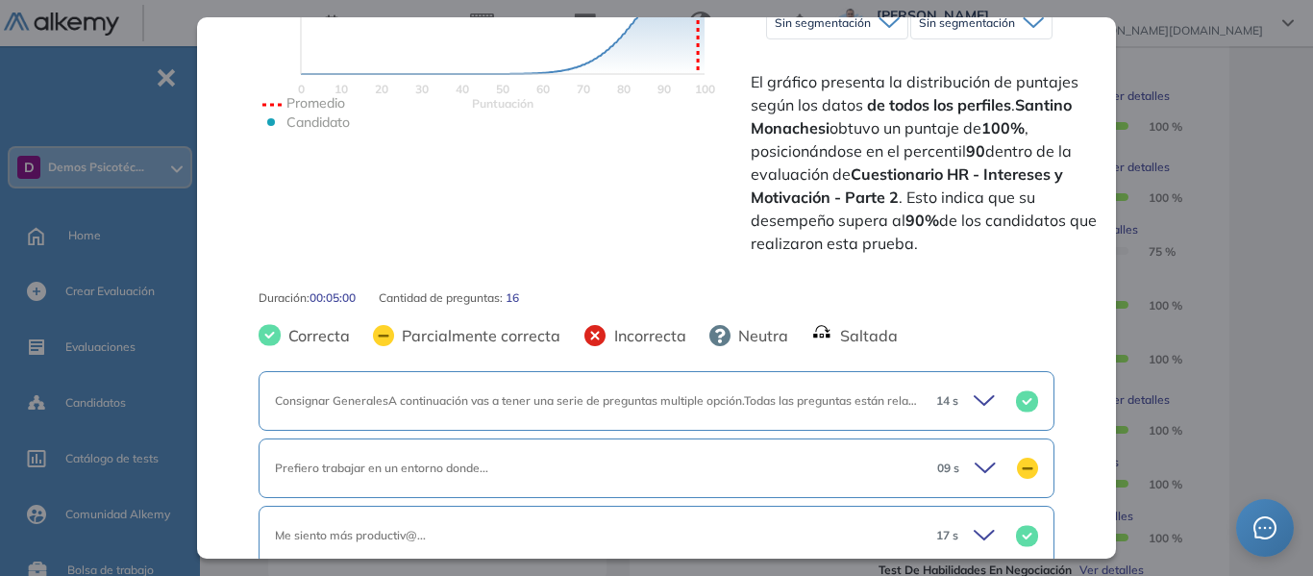
click at [973, 391] on icon at bounding box center [986, 400] width 27 height 27
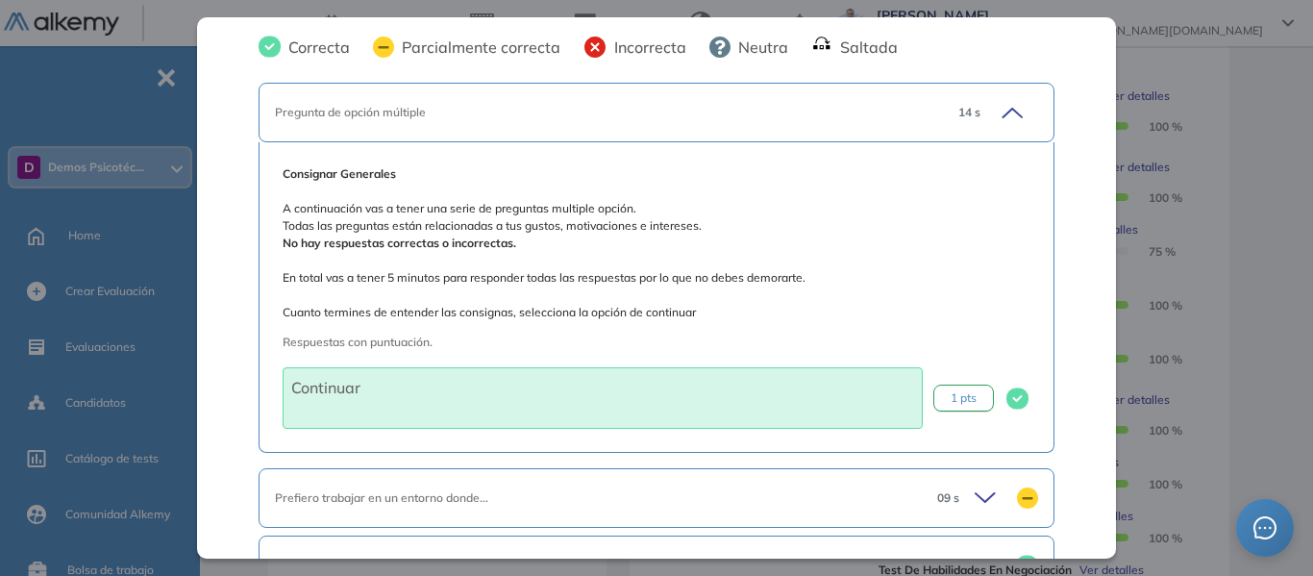
scroll to position [1016, 0]
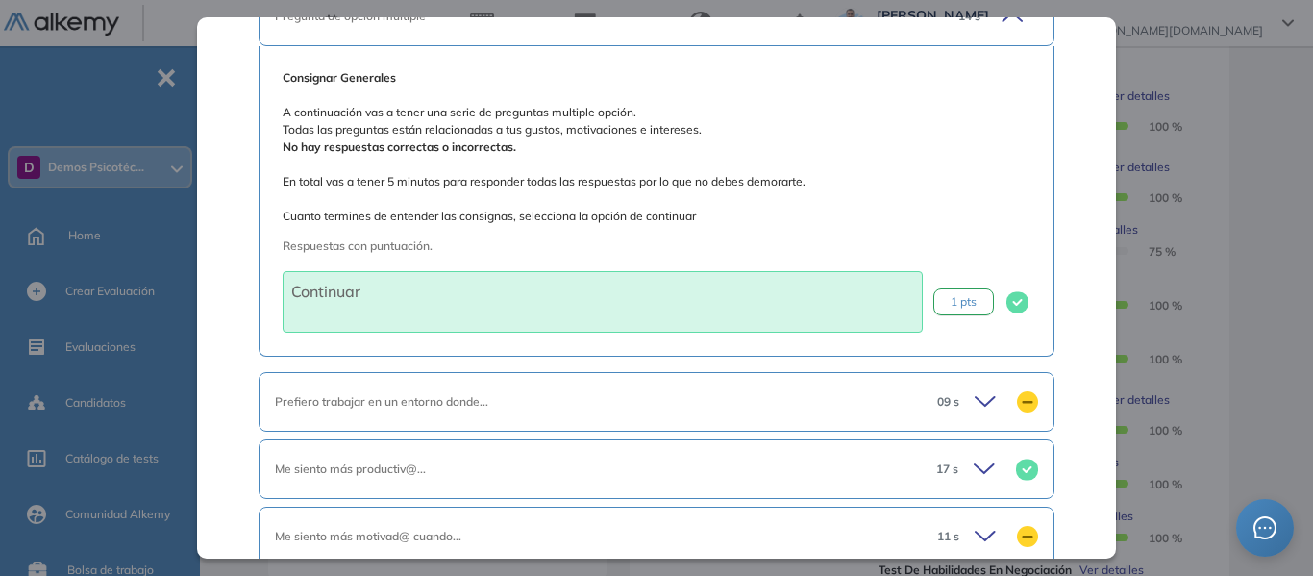
click at [973, 378] on div "Prefiero trabajar en un entorno donde... 09 s" at bounding box center [656, 402] width 796 height 60
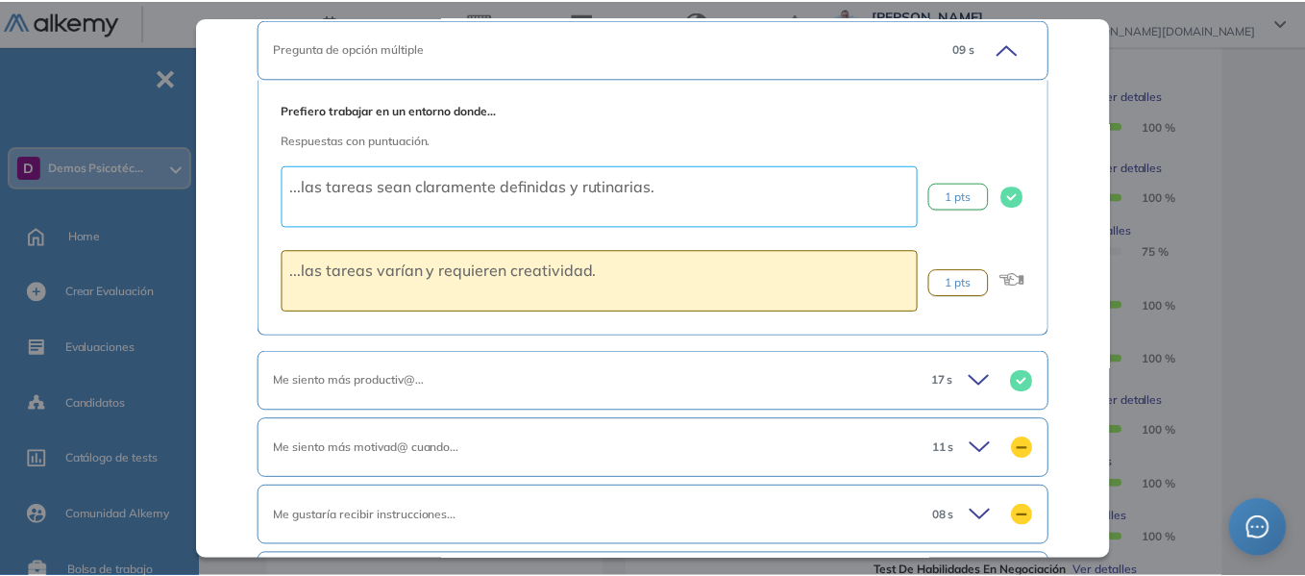
scroll to position [1400, 0]
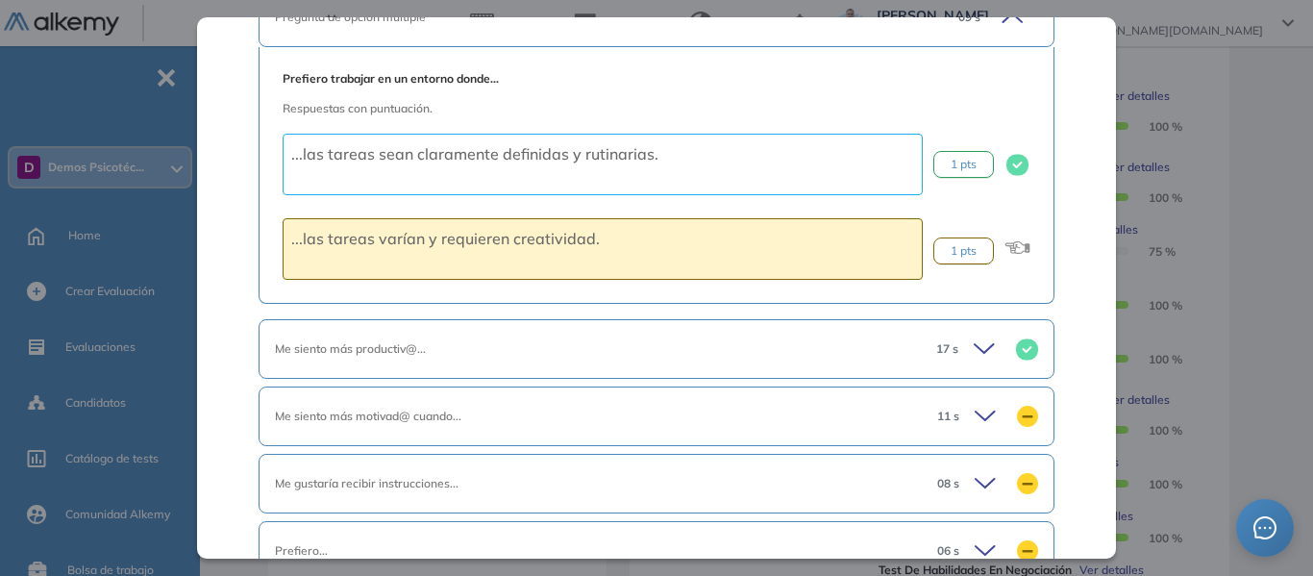
click at [1252, 111] on div "Cuestionario HR - Intereses y Motivación - Parte 2 Recursos Humanos y Capacitac…" at bounding box center [759, 396] width 999 height 1392
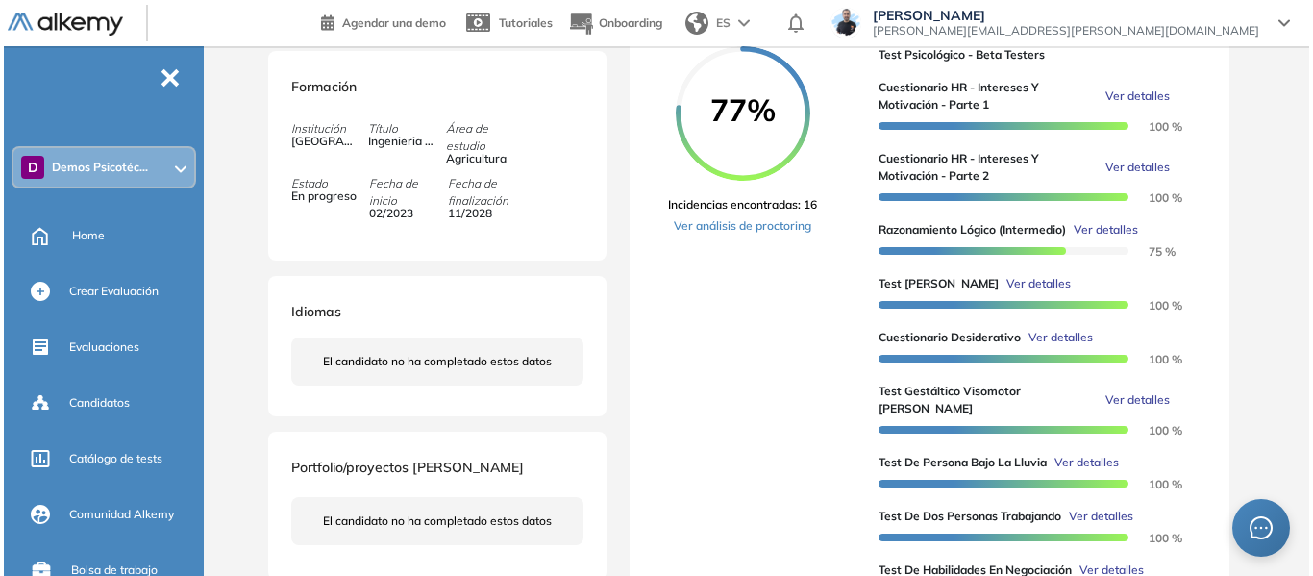
scroll to position [577, 0]
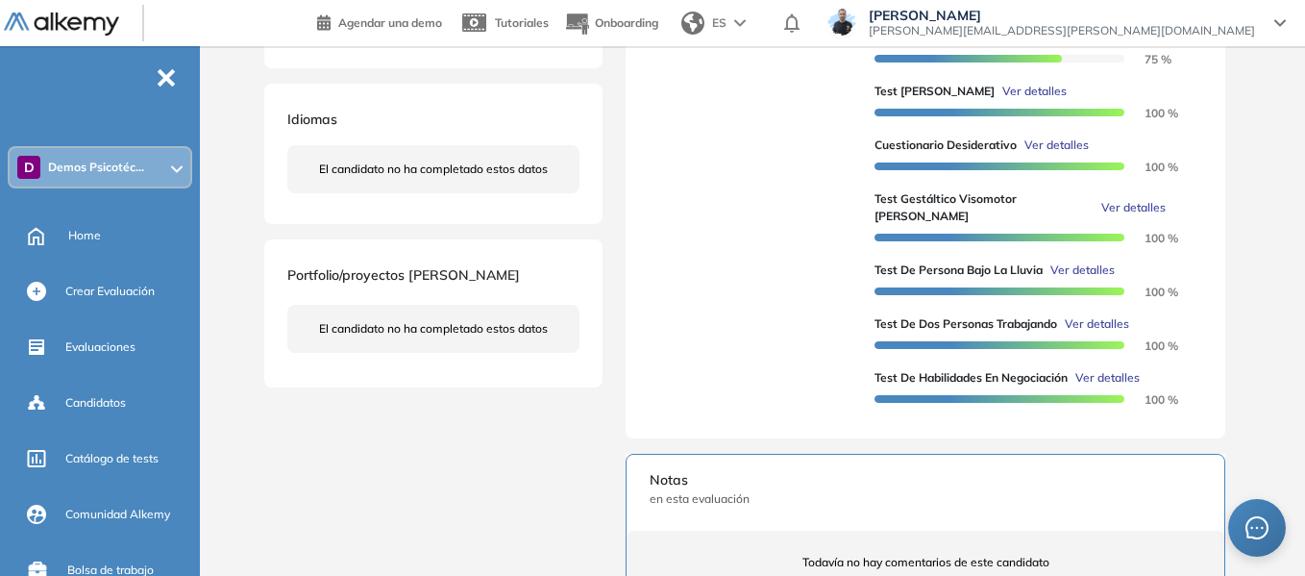
click at [1002, 100] on span "Ver detalles" at bounding box center [1034, 91] width 64 height 17
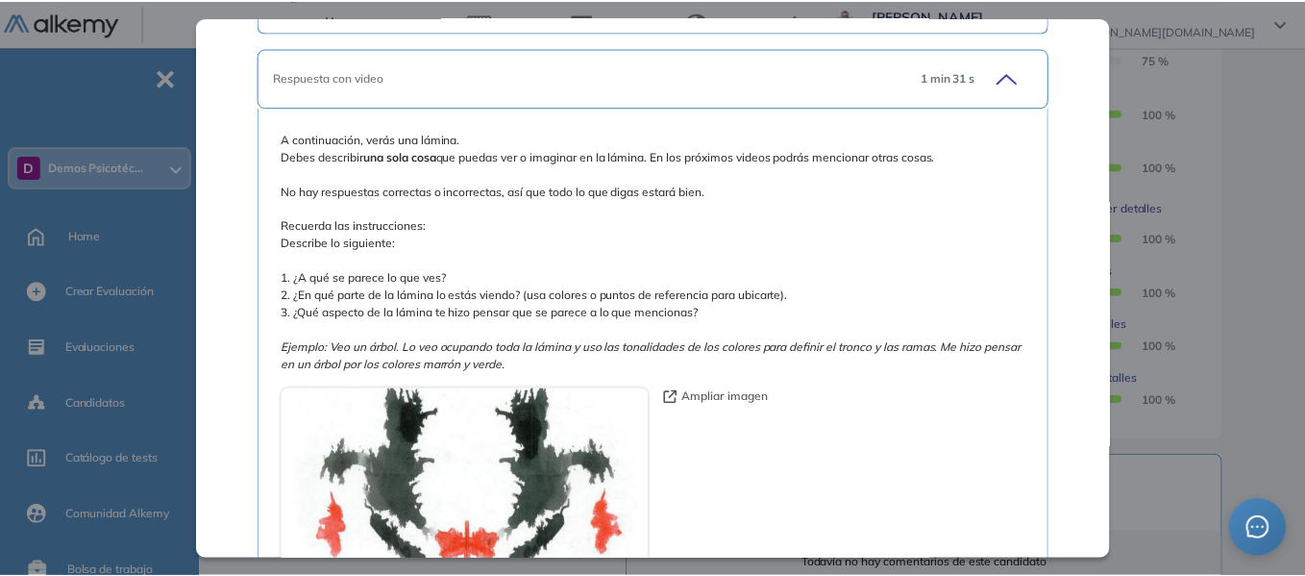
scroll to position [3118, 0]
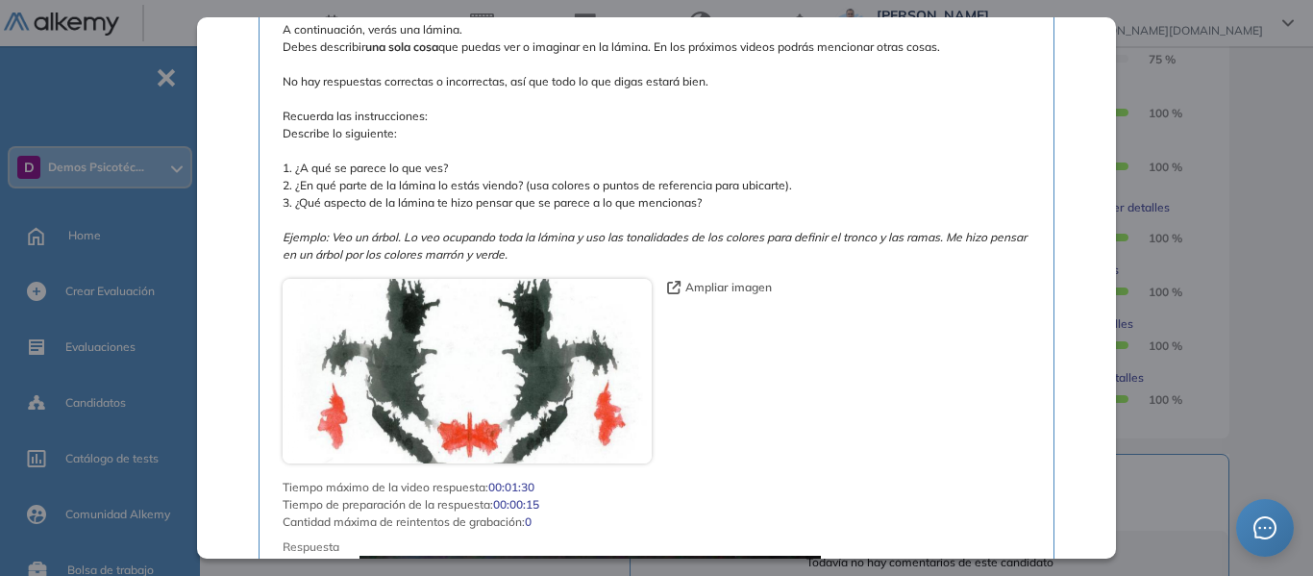
click at [1272, 177] on div "Inicio Alkymetrics Evaluaciones Dashboard Candidato Test de Zulliger Recursos H…" at bounding box center [760, 208] width 1105 height 1477
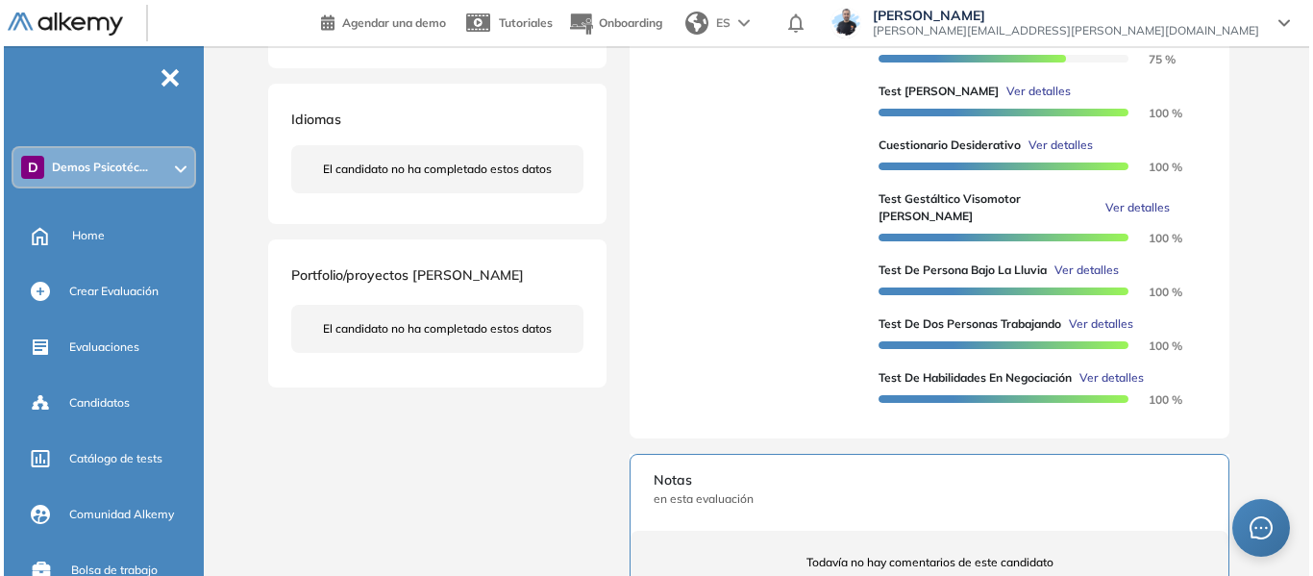
scroll to position [2726, 0]
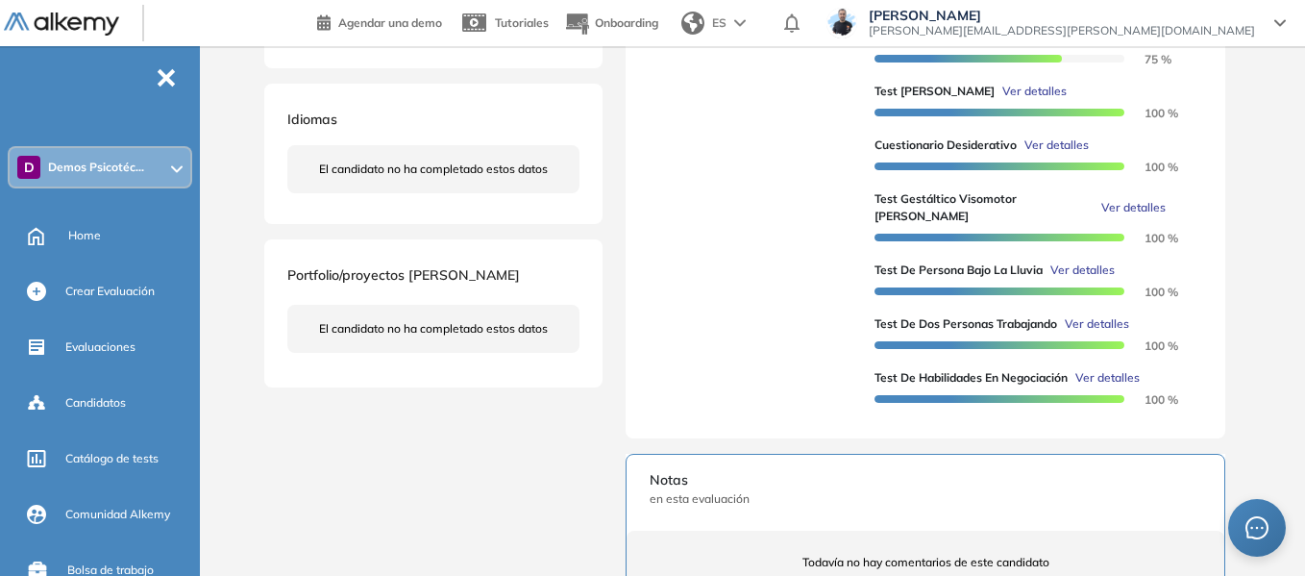
click at [1089, 266] on span "Ver detalles" at bounding box center [1082, 269] width 64 height 17
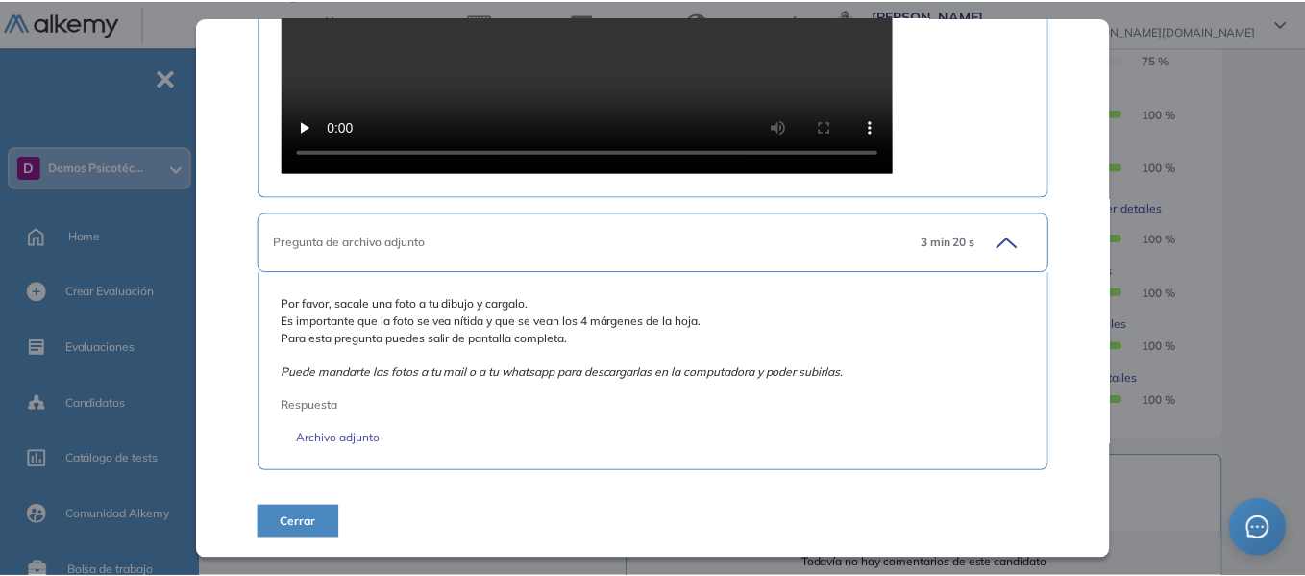
scroll to position [1555, 0]
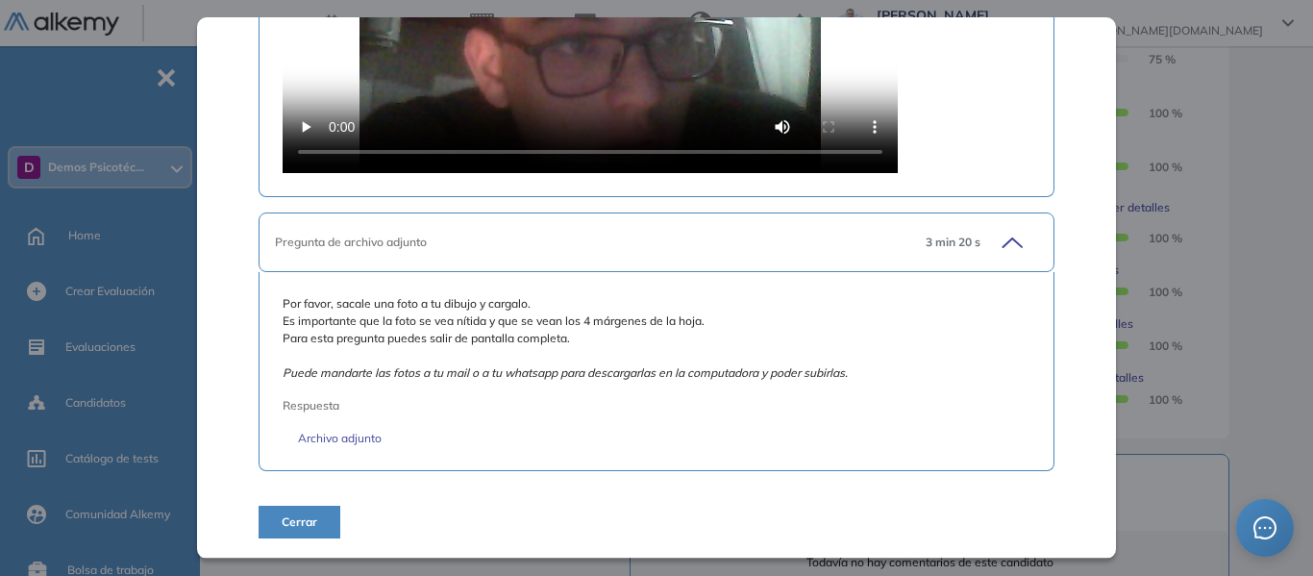
click at [1240, 213] on div "Test de Persona Bajo la Lluvia Recursos Humanos y Capacitación Intermedio Idiom…" at bounding box center [759, 204] width 999 height 1392
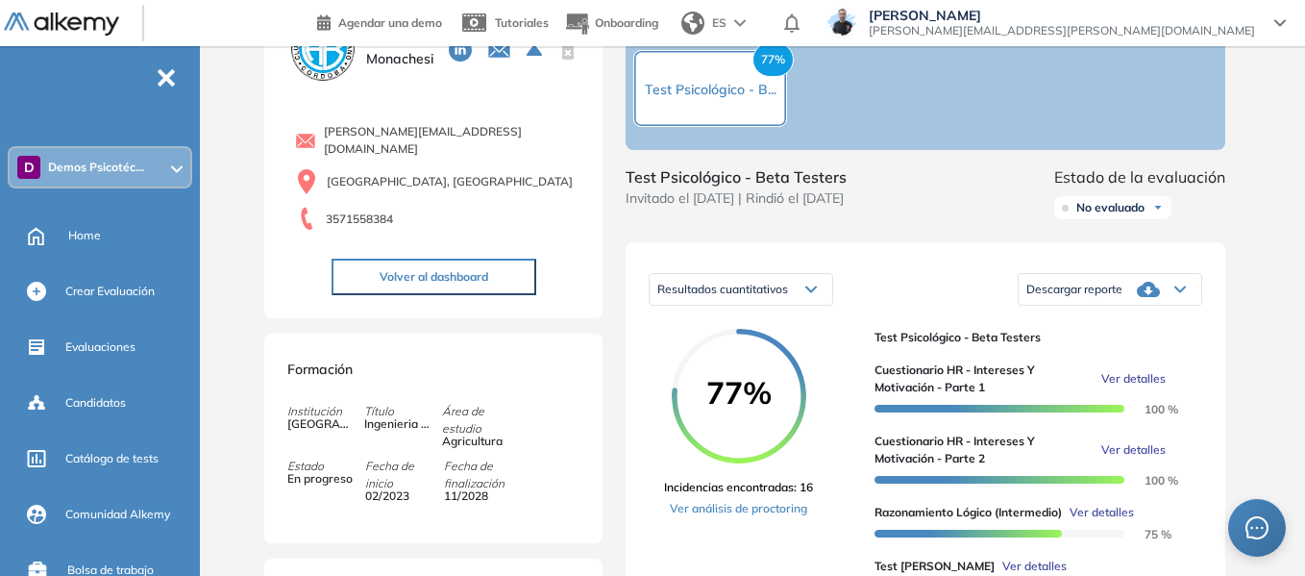
scroll to position [192, 0]
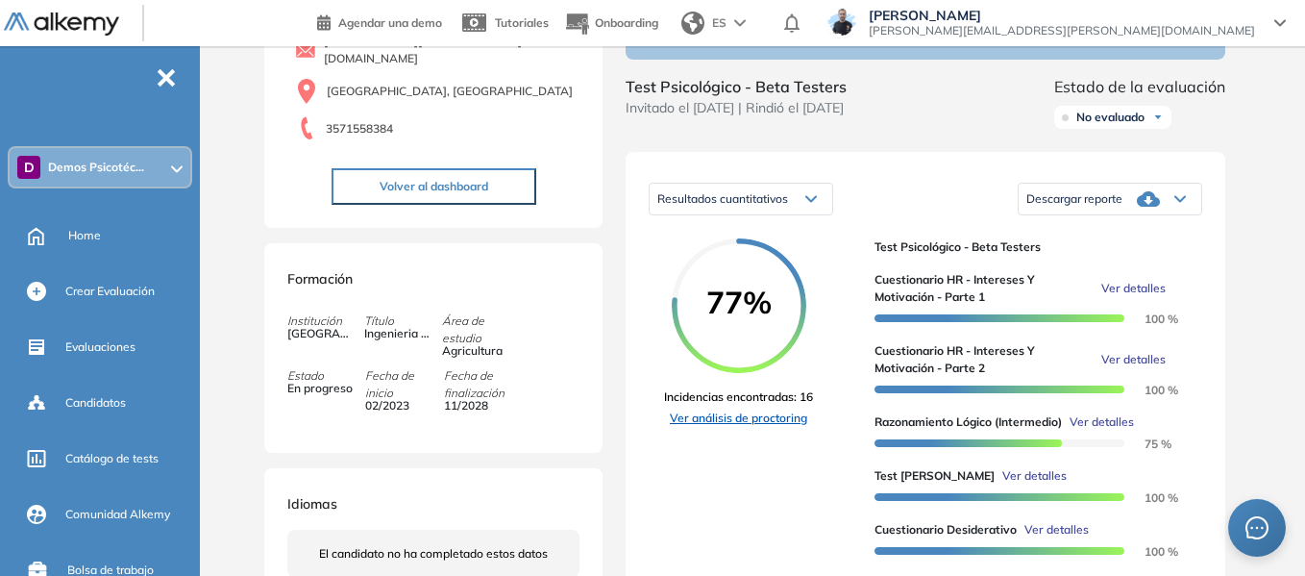
click at [749, 427] on link "Ver análisis de proctoring" at bounding box center [738, 417] width 149 height 17
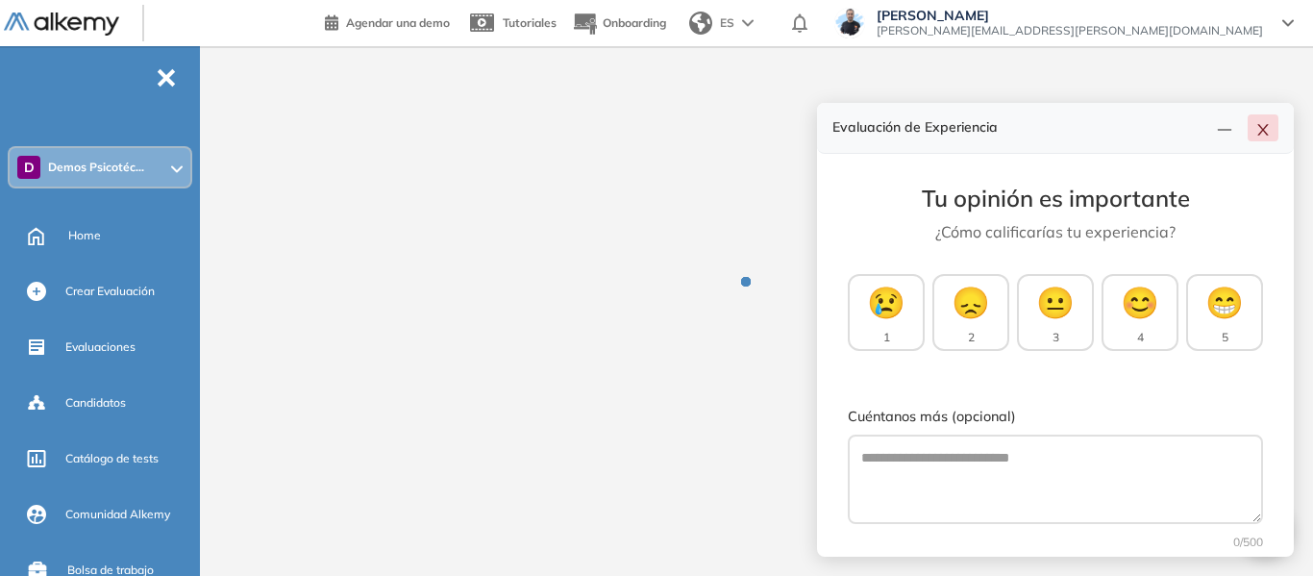
click at [1270, 133] on button "button" at bounding box center [1262, 127] width 31 height 27
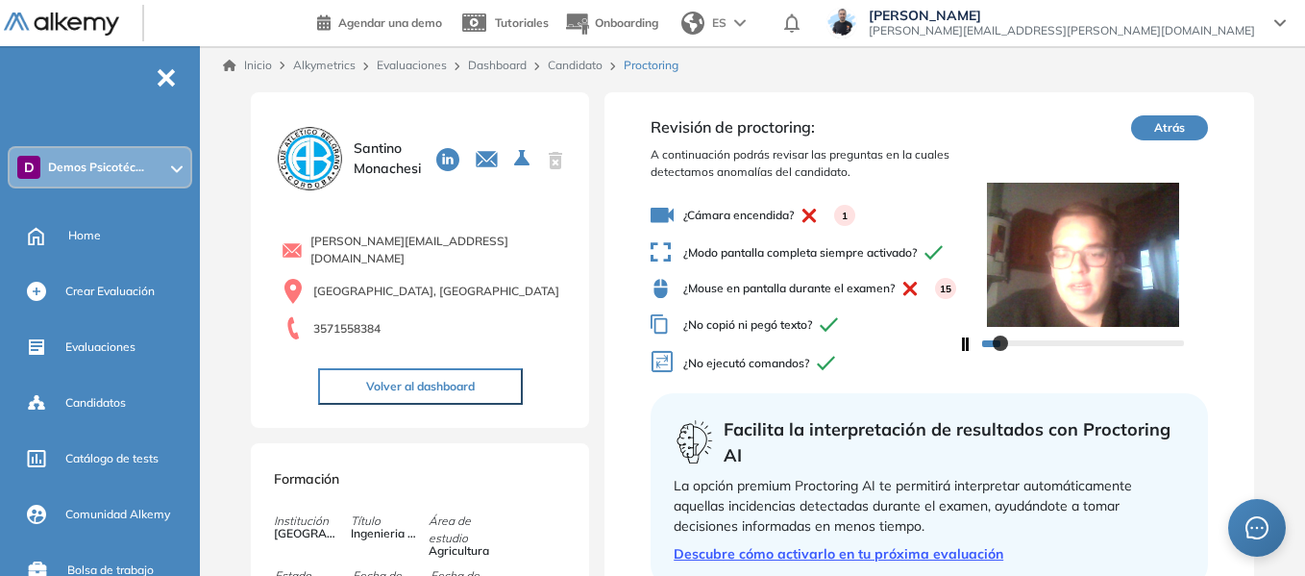
click at [585, 70] on link "Candidato" at bounding box center [575, 65] width 55 height 14
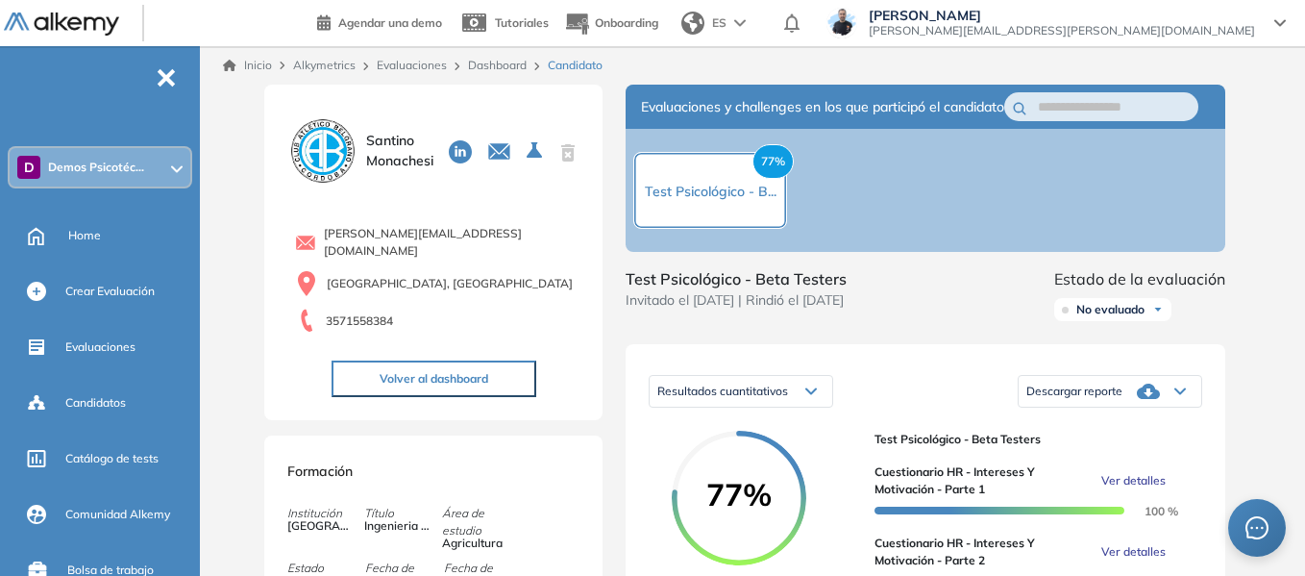
click at [184, 170] on div "D Demos Psicotéc..." at bounding box center [100, 167] width 181 height 38
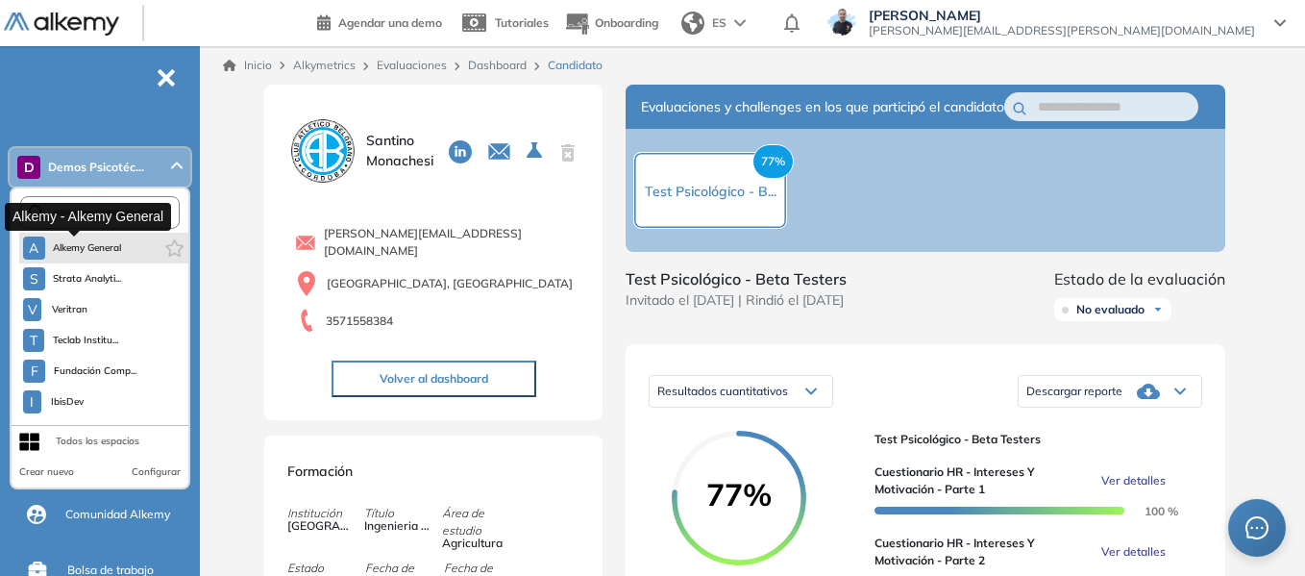
click at [93, 252] on span "Alkemy General" at bounding box center [87, 247] width 69 height 15
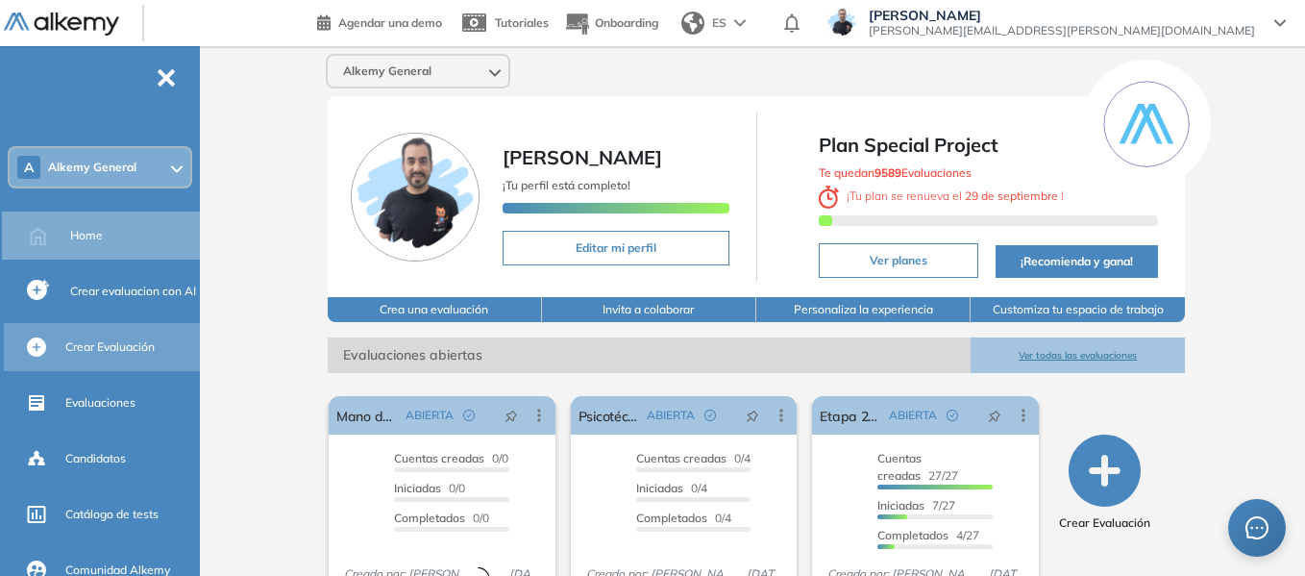
click at [138, 348] on span "Crear Evaluación" at bounding box center [109, 346] width 89 height 17
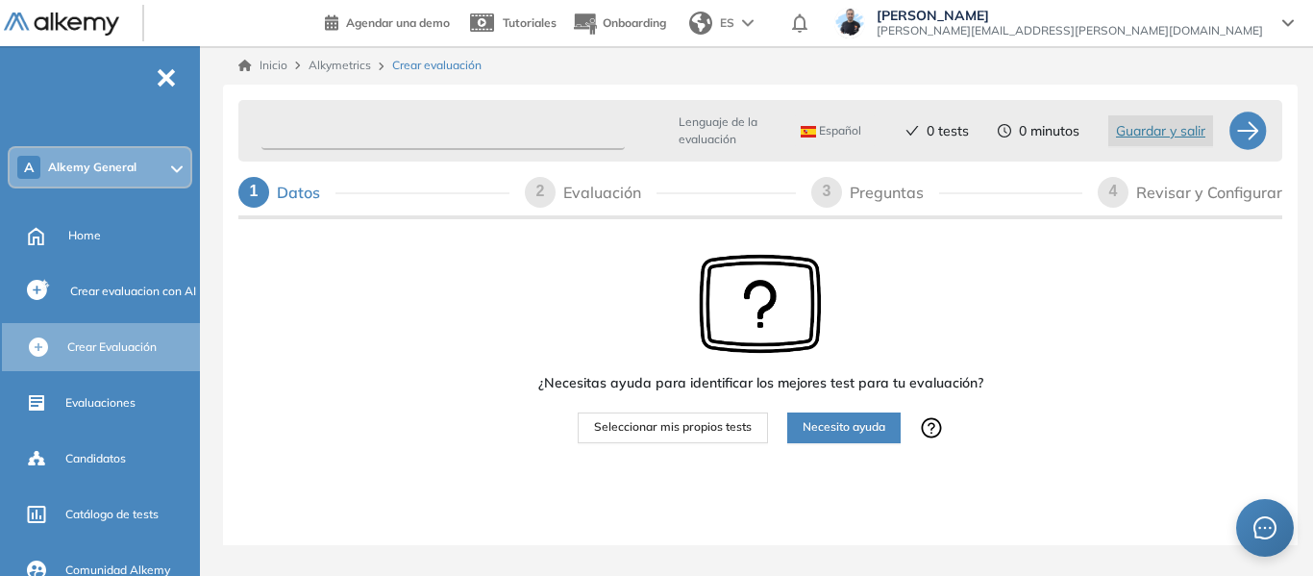
click at [321, 140] on input "text" at bounding box center [442, 130] width 363 height 37
type input "********"
click at [700, 436] on span "Seleccionar mis propios tests" at bounding box center [673, 427] width 158 height 18
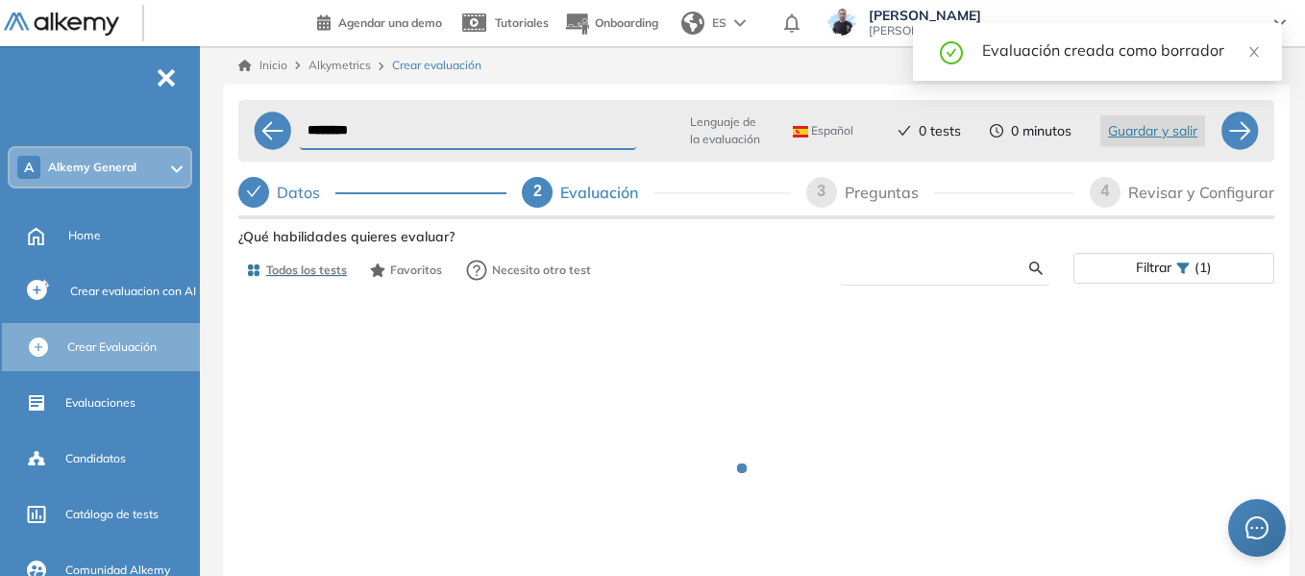
click at [896, 267] on input "text" at bounding box center [942, 267] width 174 height 17
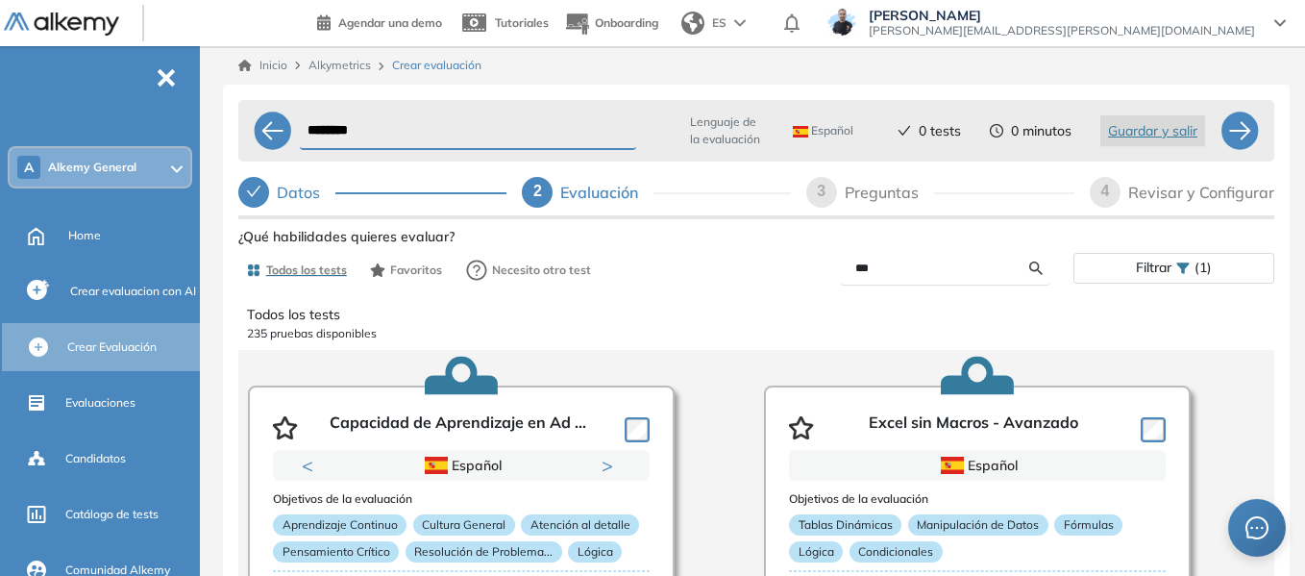
type input "***"
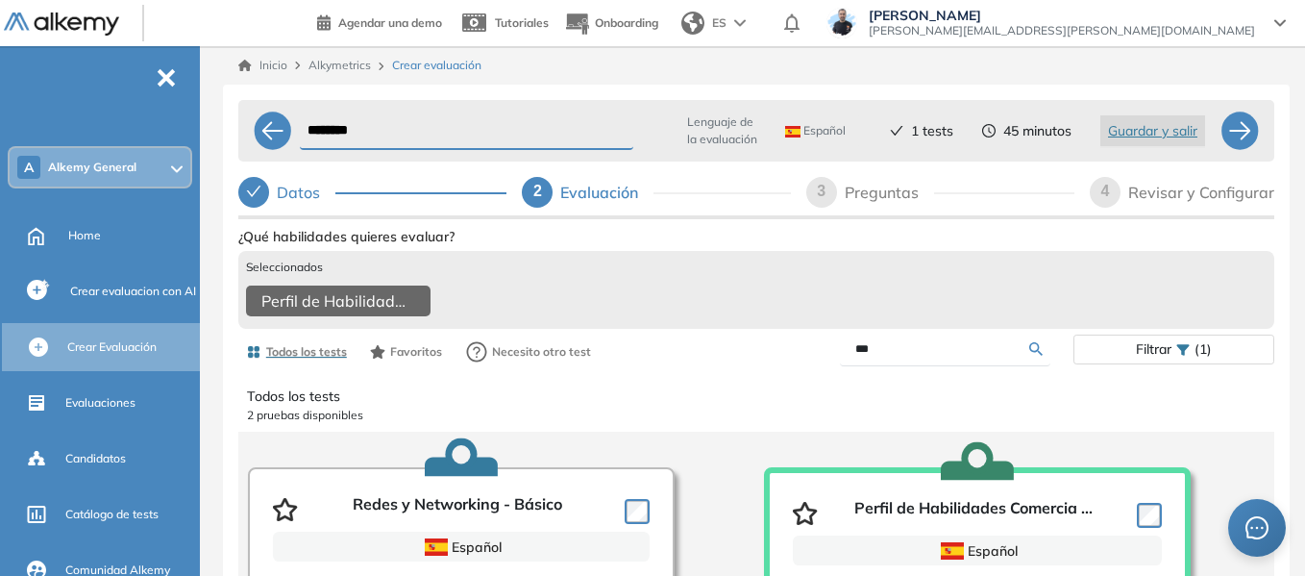
drag, startPoint x: 880, startPoint y: 361, endPoint x: 705, endPoint y: 364, distance: 174.9
click at [705, 364] on div "Todos los tests Favoritos Necesito otro test *** Filtrar (1)" at bounding box center [756, 351] width 1036 height 38
type input "****"
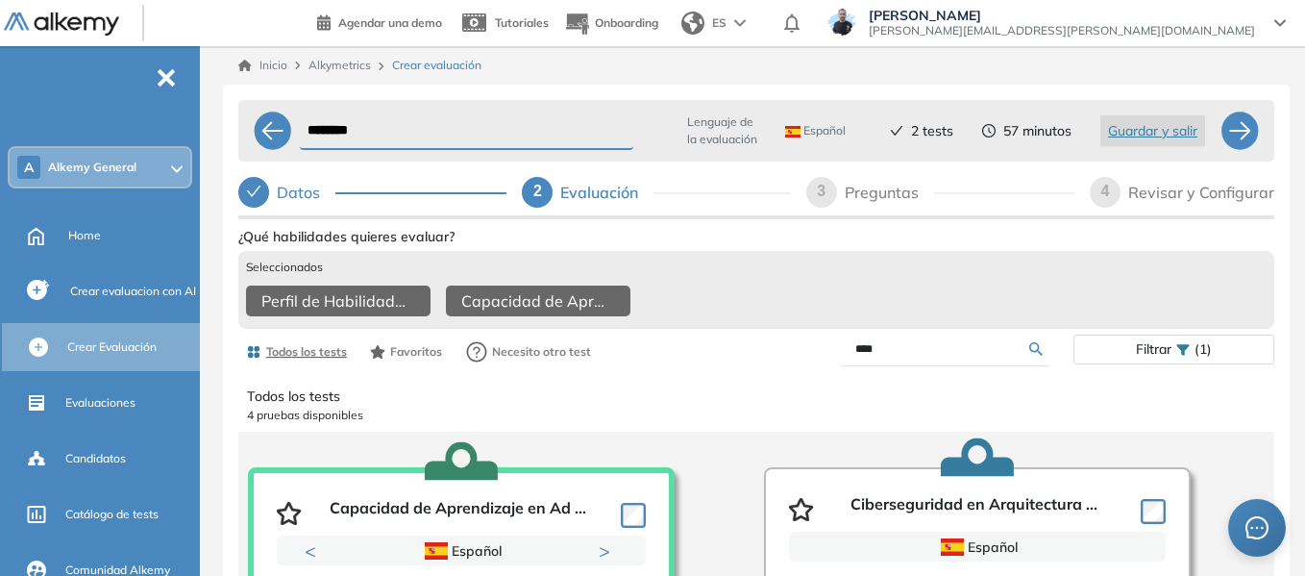
click at [929, 366] on form "****" at bounding box center [945, 349] width 210 height 34
drag, startPoint x: 922, startPoint y: 363, endPoint x: 649, endPoint y: 380, distance: 274.3
click at [649, 371] on div "Todos los tests Favoritos Necesito otro test **** Filtrar (1)" at bounding box center [756, 351] width 1036 height 38
type input "******"
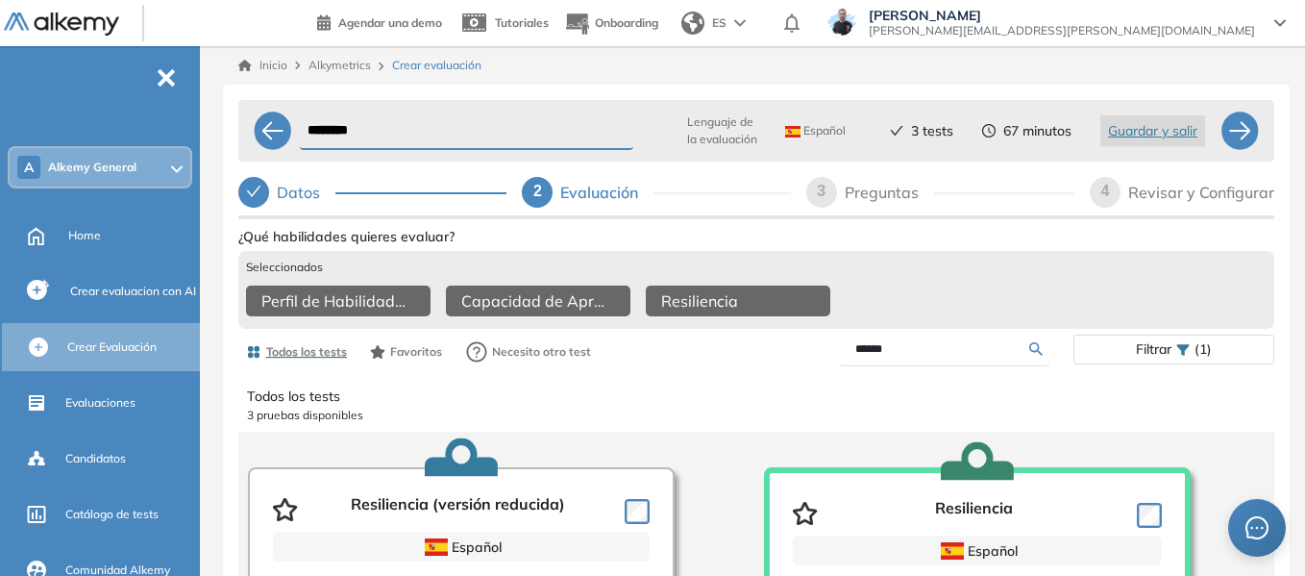
drag, startPoint x: 888, startPoint y: 363, endPoint x: 655, endPoint y: 400, distance: 235.4
click at [655, 400] on div "Ver preguntas de muestra Demo Experiencia Starter Validado undefined minutos Pr…" at bounding box center [756, 529] width 1036 height 612
type input "*******"
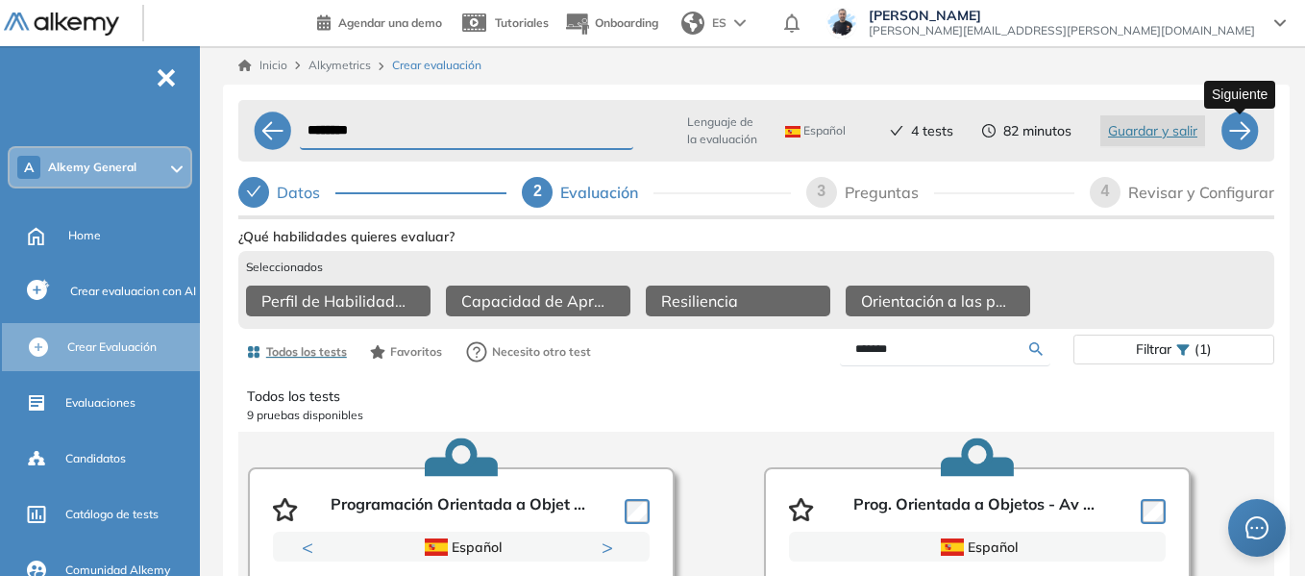
click at [1252, 144] on div at bounding box center [1239, 130] width 38 height 38
select select "*****"
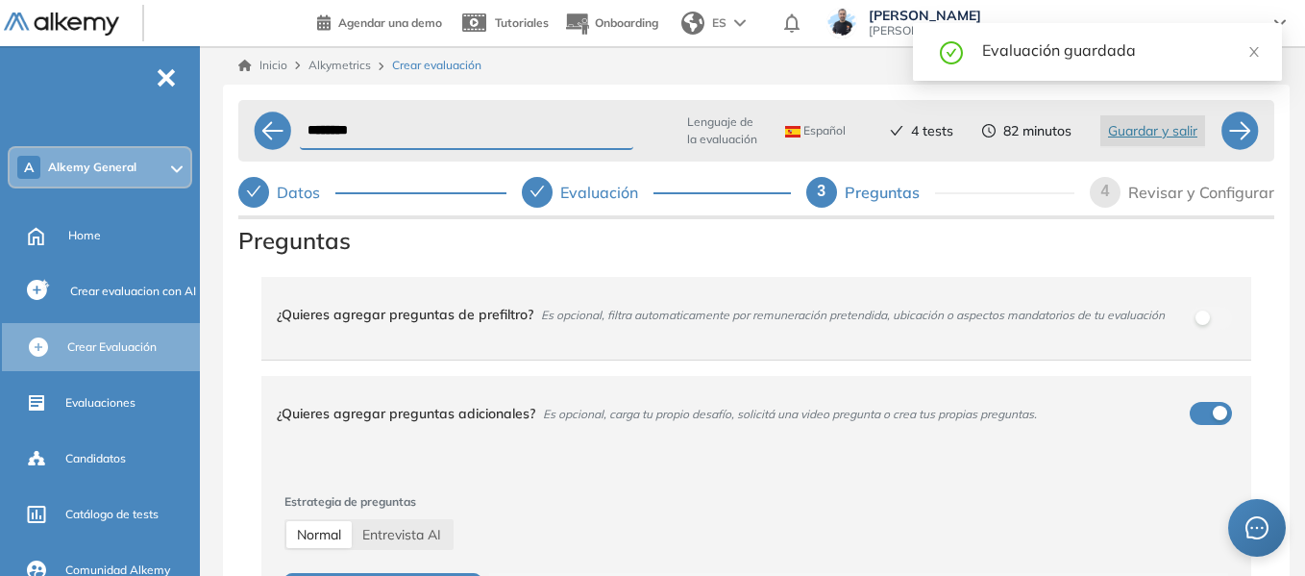
click at [218, 167] on div "Inicio Alkymetrics Crear evaluación ******** Lenguaje de la evaluación Español …" at bounding box center [756, 369] width 1097 height 646
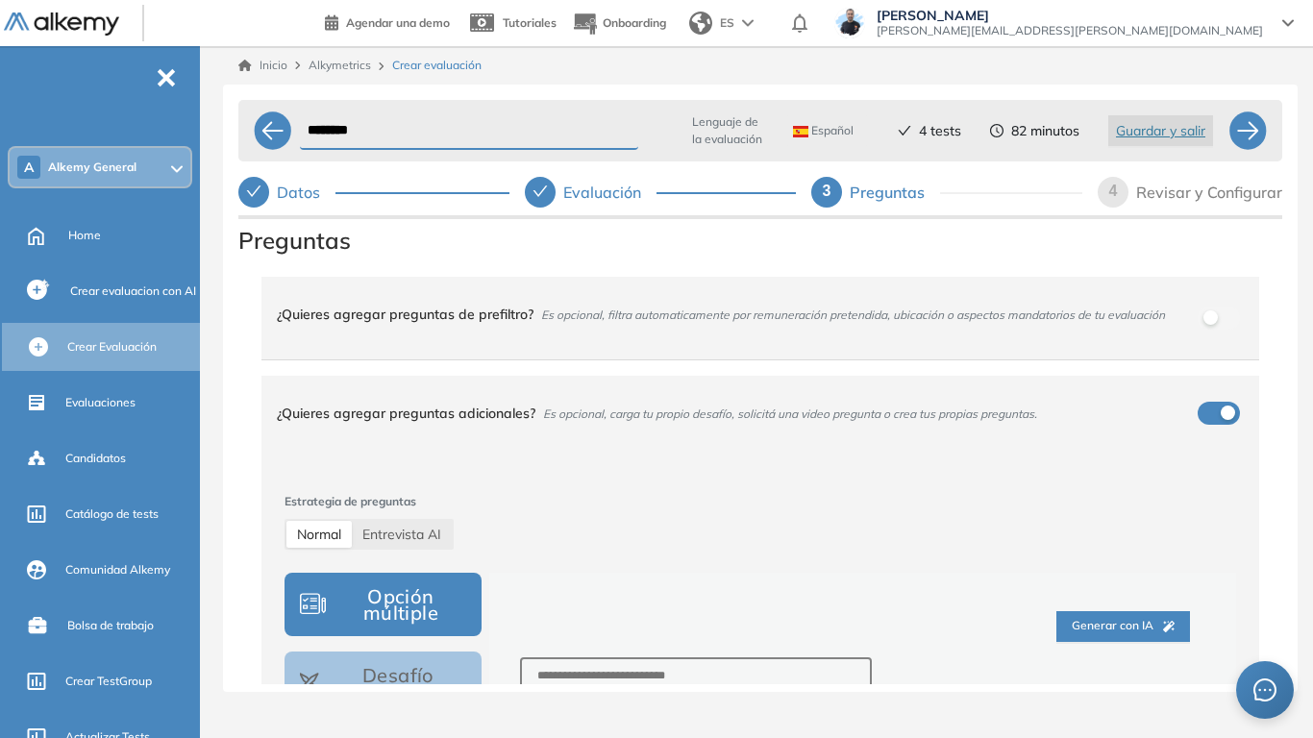
click at [233, 331] on div "******** Lenguaje de la evaluación Español Español Inglés Portugués 4 tests 82 …" at bounding box center [760, 388] width 1074 height 607
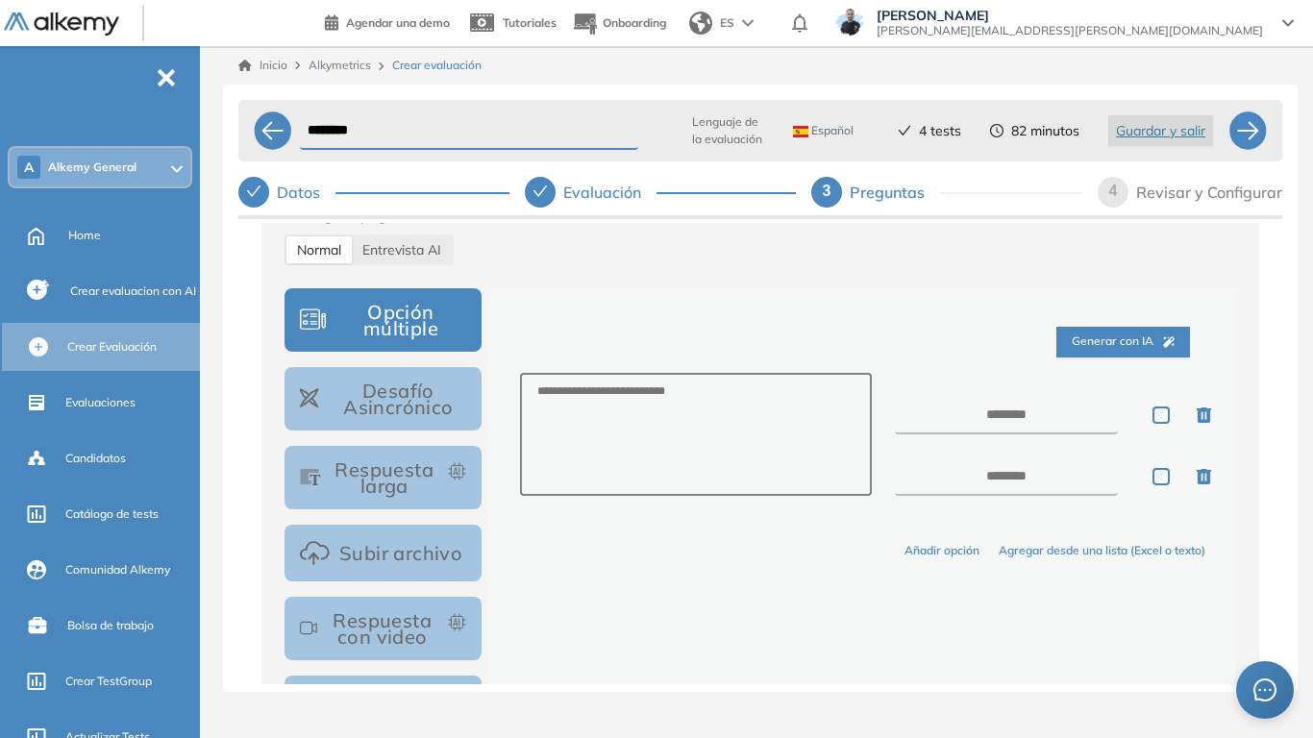
scroll to position [288, 0]
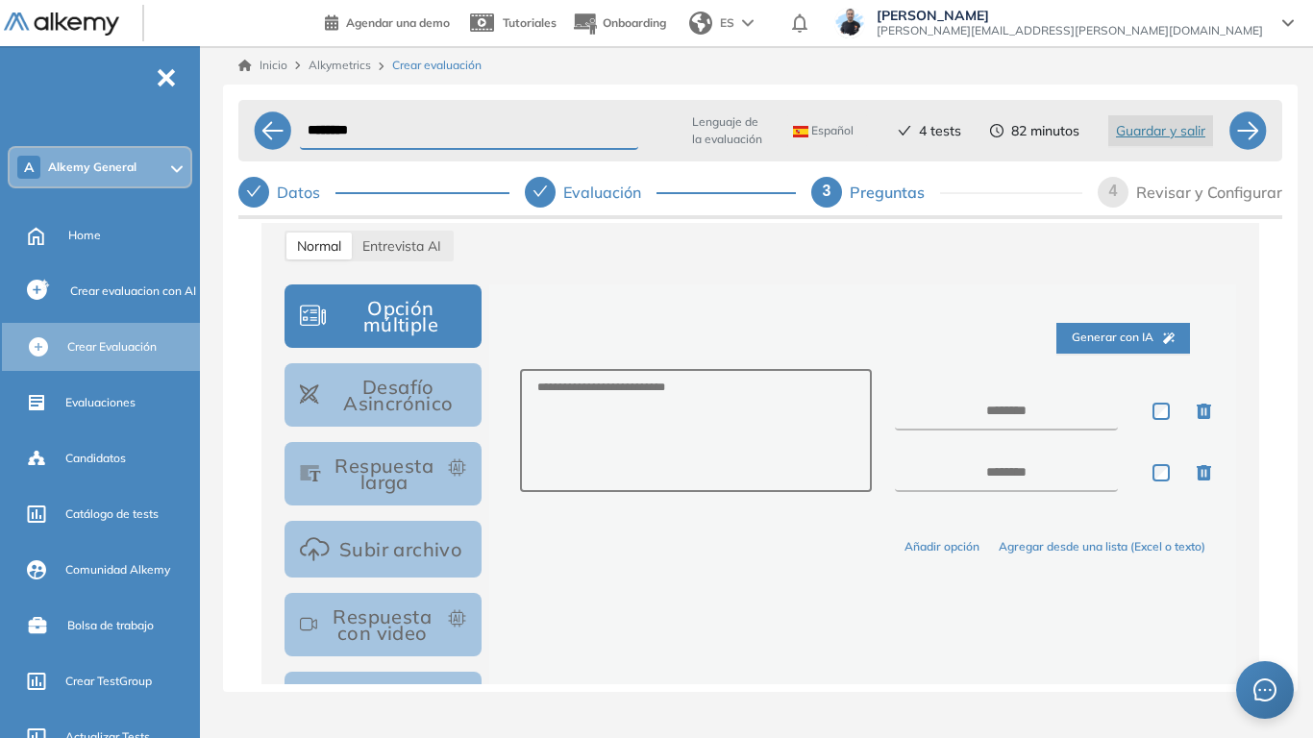
click at [428, 307] on button "Opción múltiple" at bounding box center [382, 315] width 197 height 63
click at [429, 465] on button "Respuesta larga" at bounding box center [382, 473] width 197 height 63
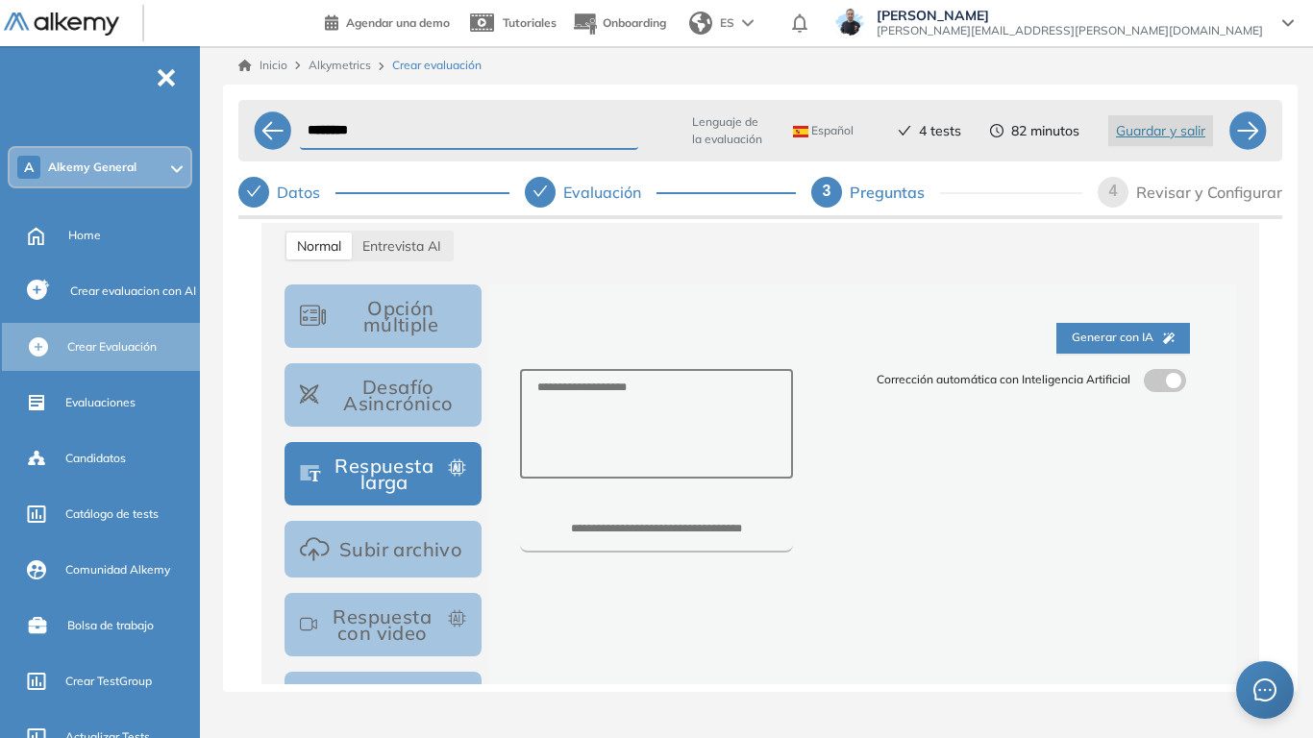
click at [427, 568] on button "Subir archivo" at bounding box center [382, 549] width 197 height 57
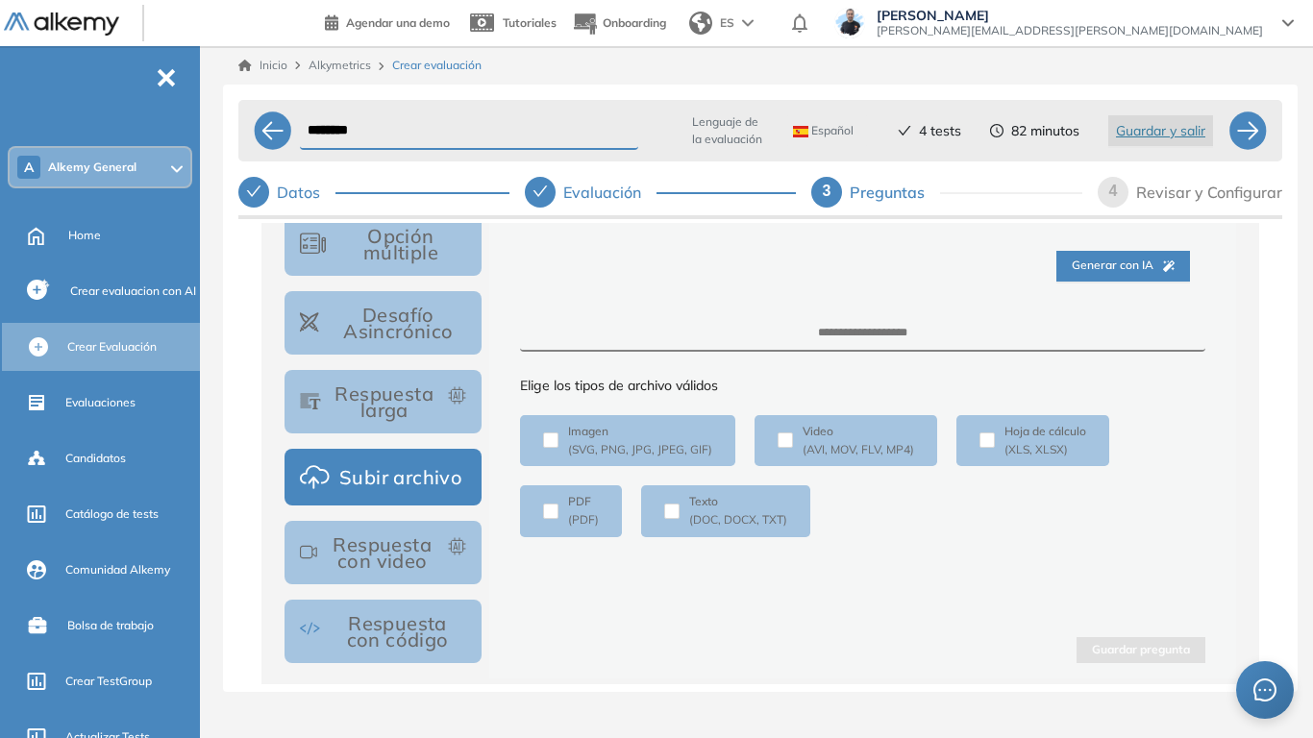
scroll to position [480, 0]
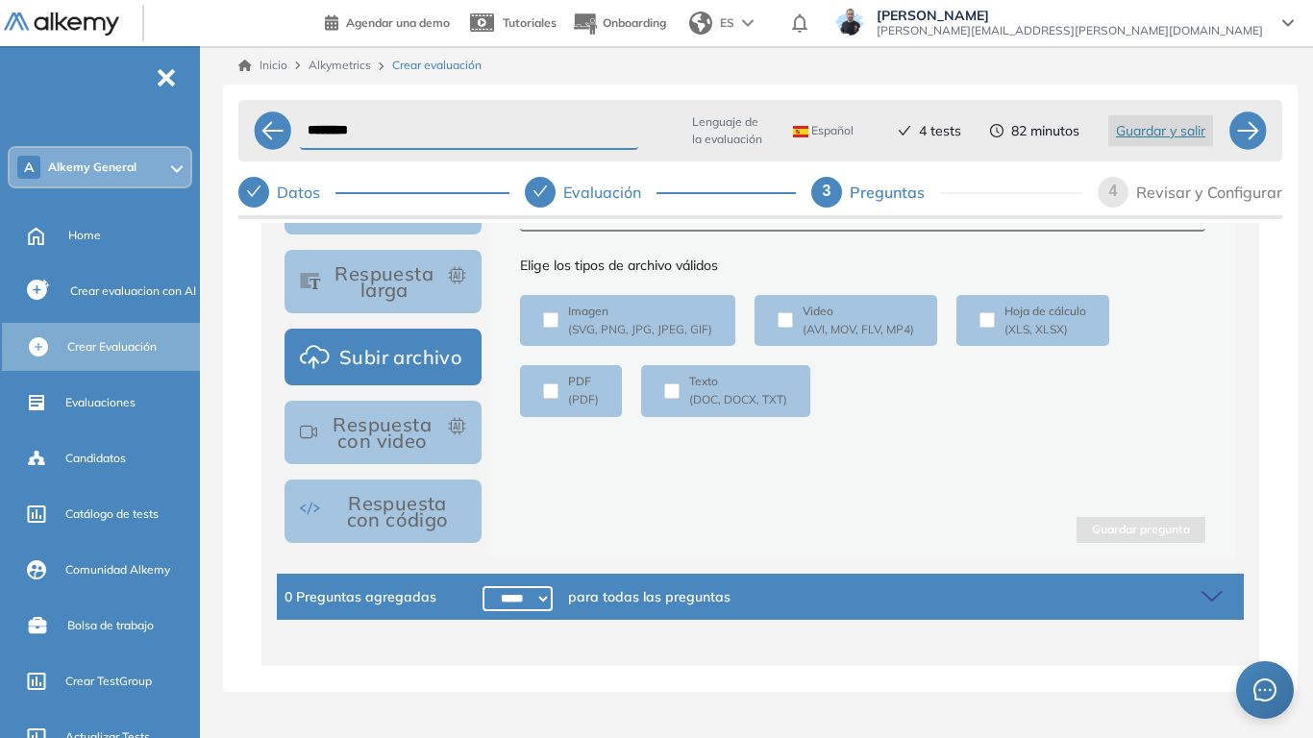
click at [418, 423] on button "Respuesta con video" at bounding box center [382, 432] width 197 height 63
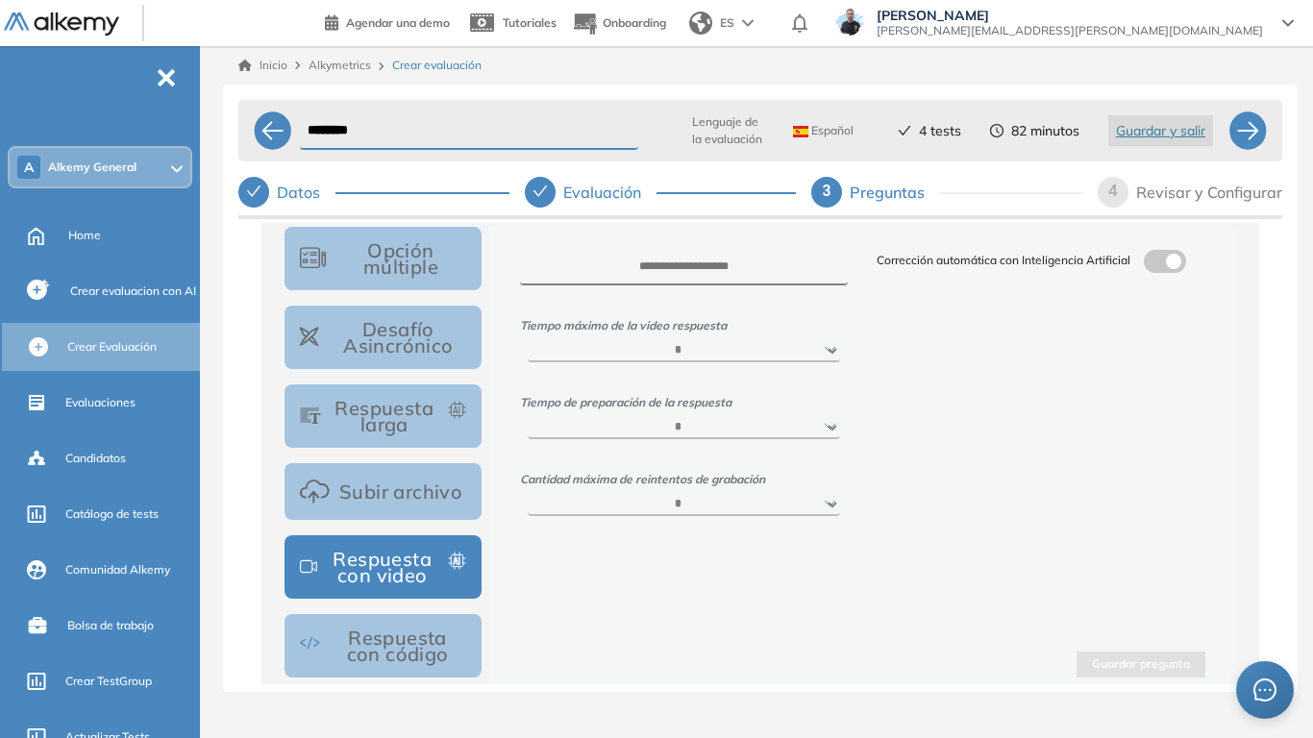
scroll to position [288, 0]
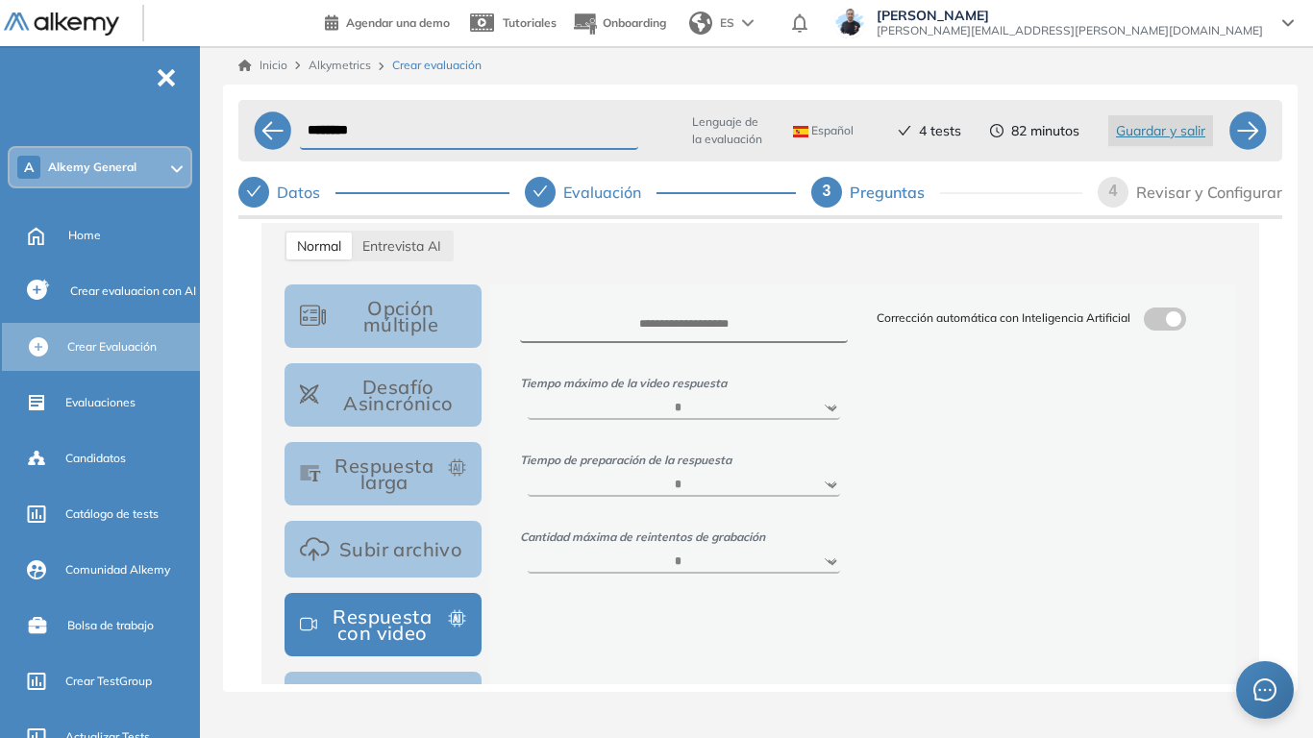
click at [410, 395] on button "Desafío Asincrónico" at bounding box center [382, 394] width 197 height 63
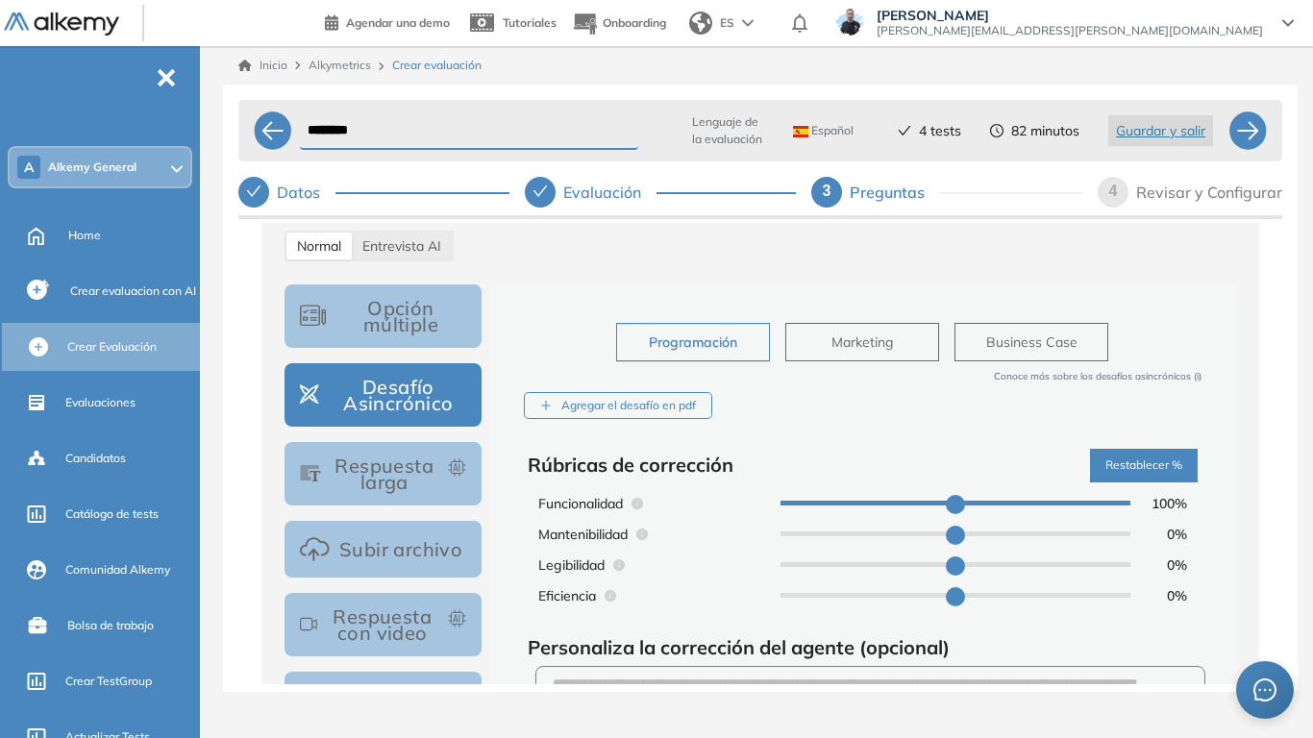
click at [442, 468] on button "Respuesta larga" at bounding box center [382, 473] width 197 height 63
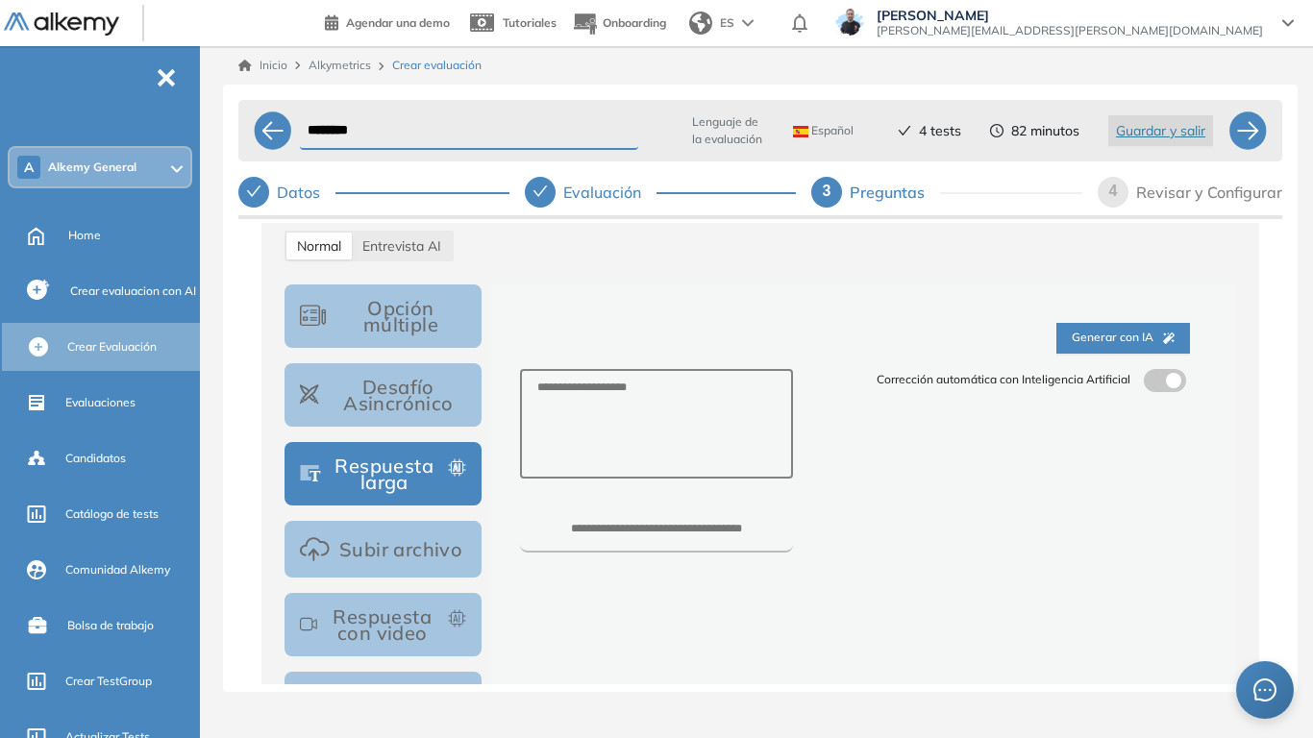
click at [1167, 376] on label at bounding box center [1164, 380] width 42 height 23
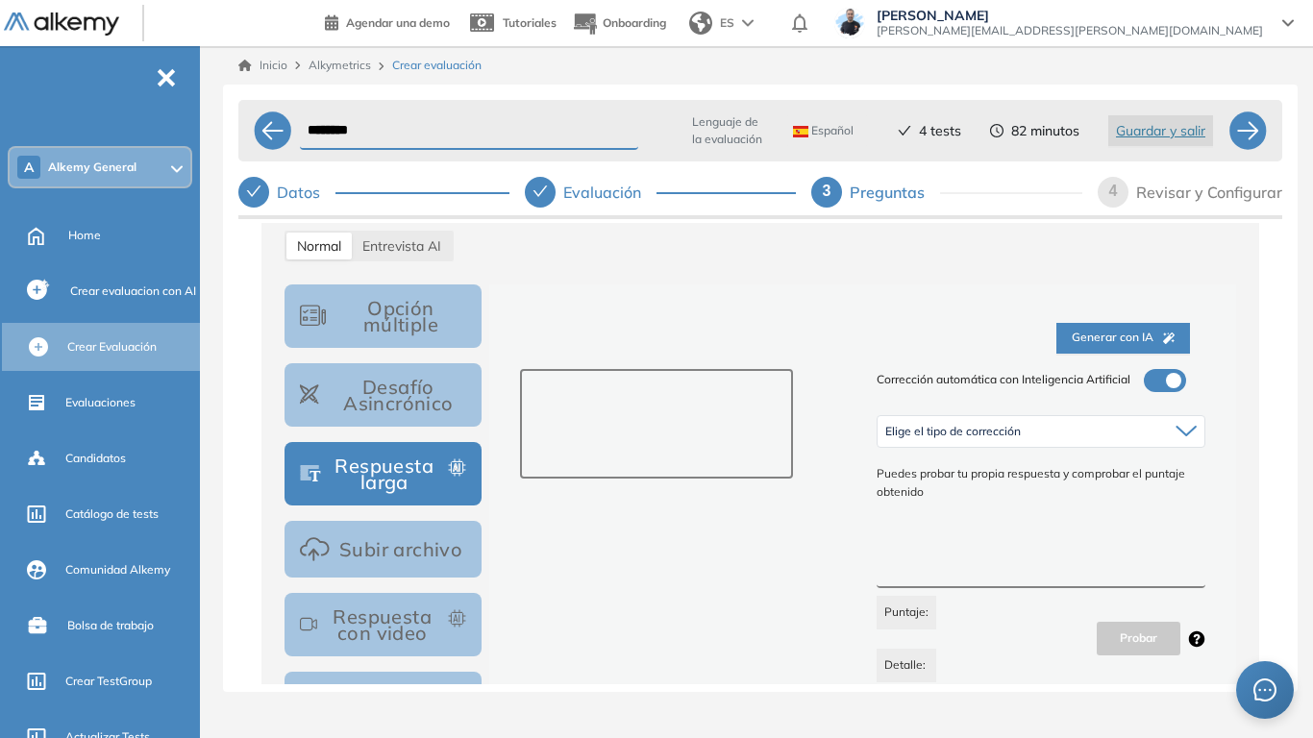
click at [718, 406] on textarea at bounding box center [657, 424] width 274 height 110
click at [926, 530] on textarea at bounding box center [1040, 553] width 329 height 72
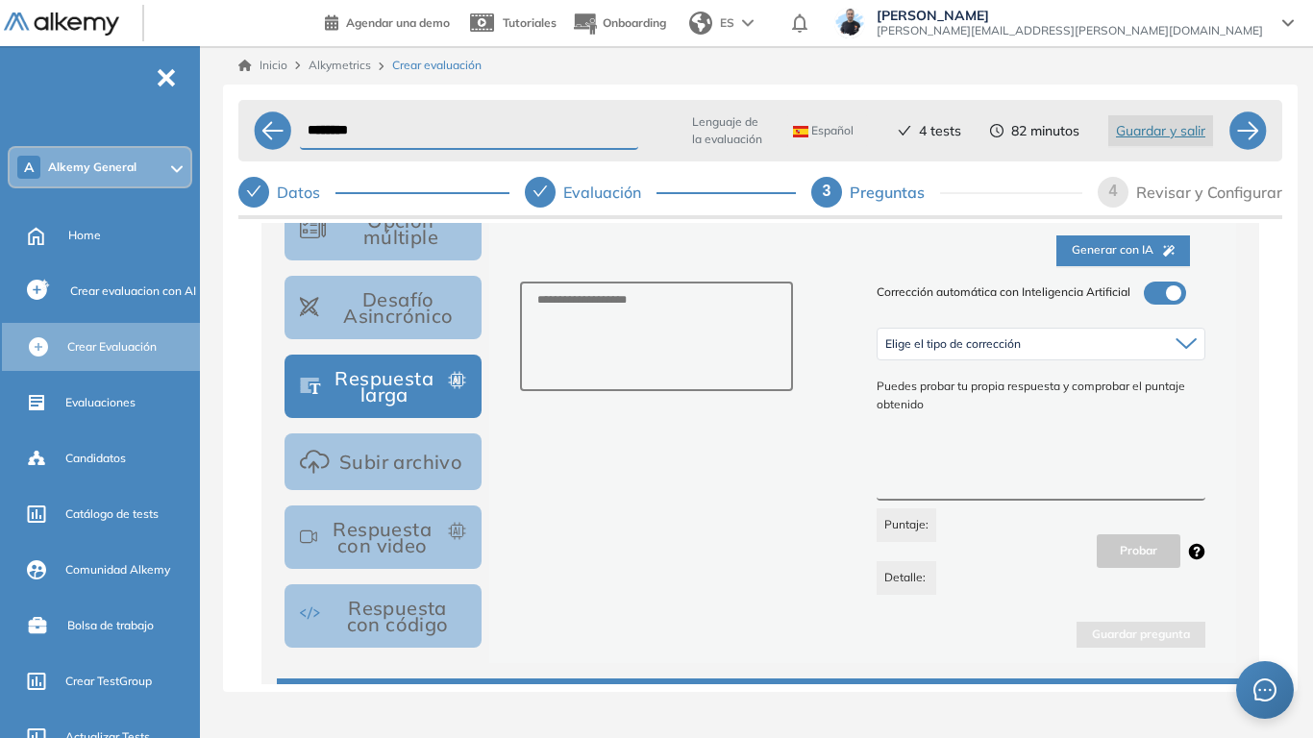
scroll to position [384, 0]
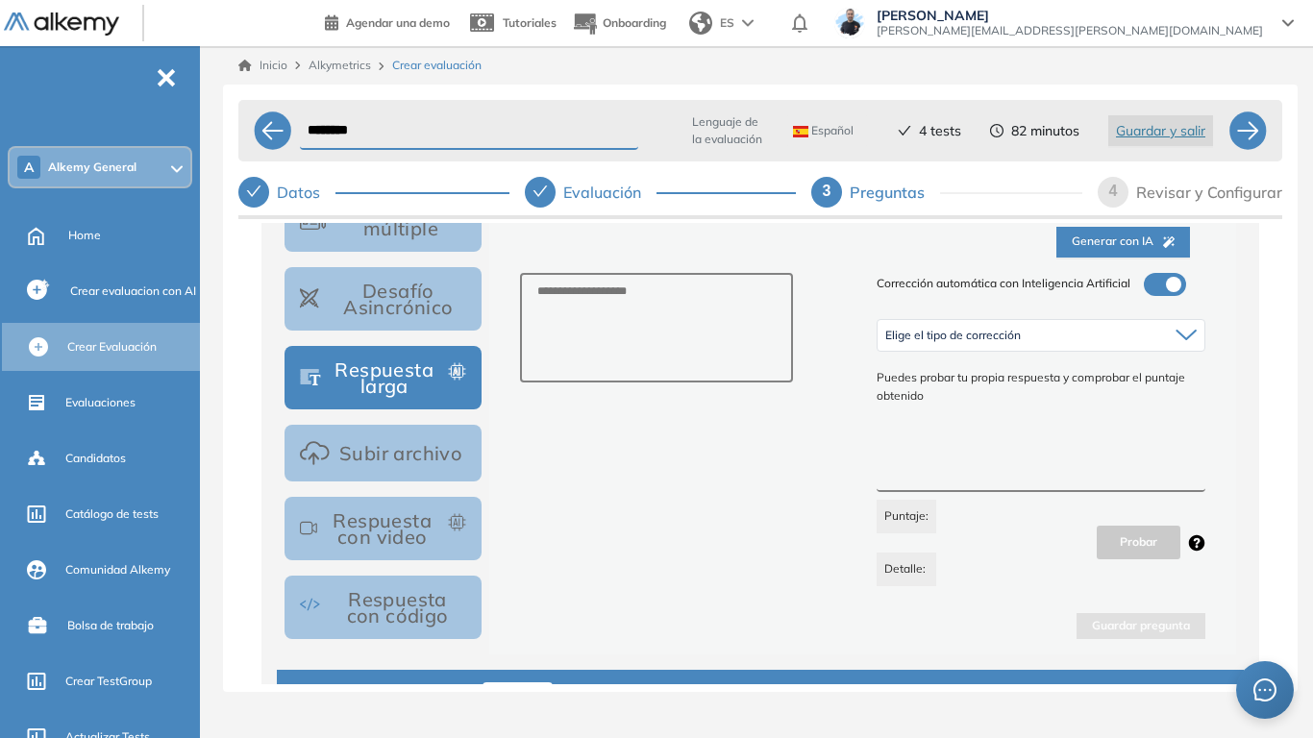
click at [430, 536] on button "Respuesta con video" at bounding box center [382, 528] width 197 height 63
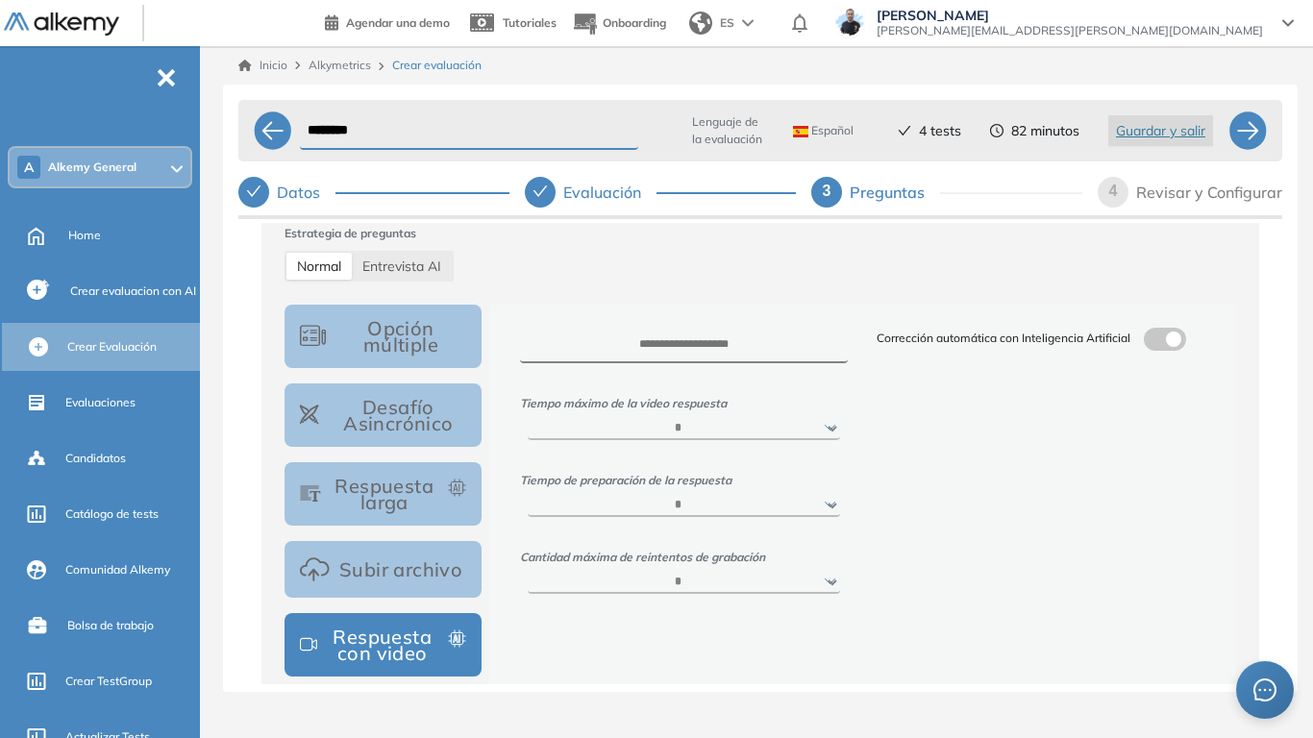
scroll to position [288, 0]
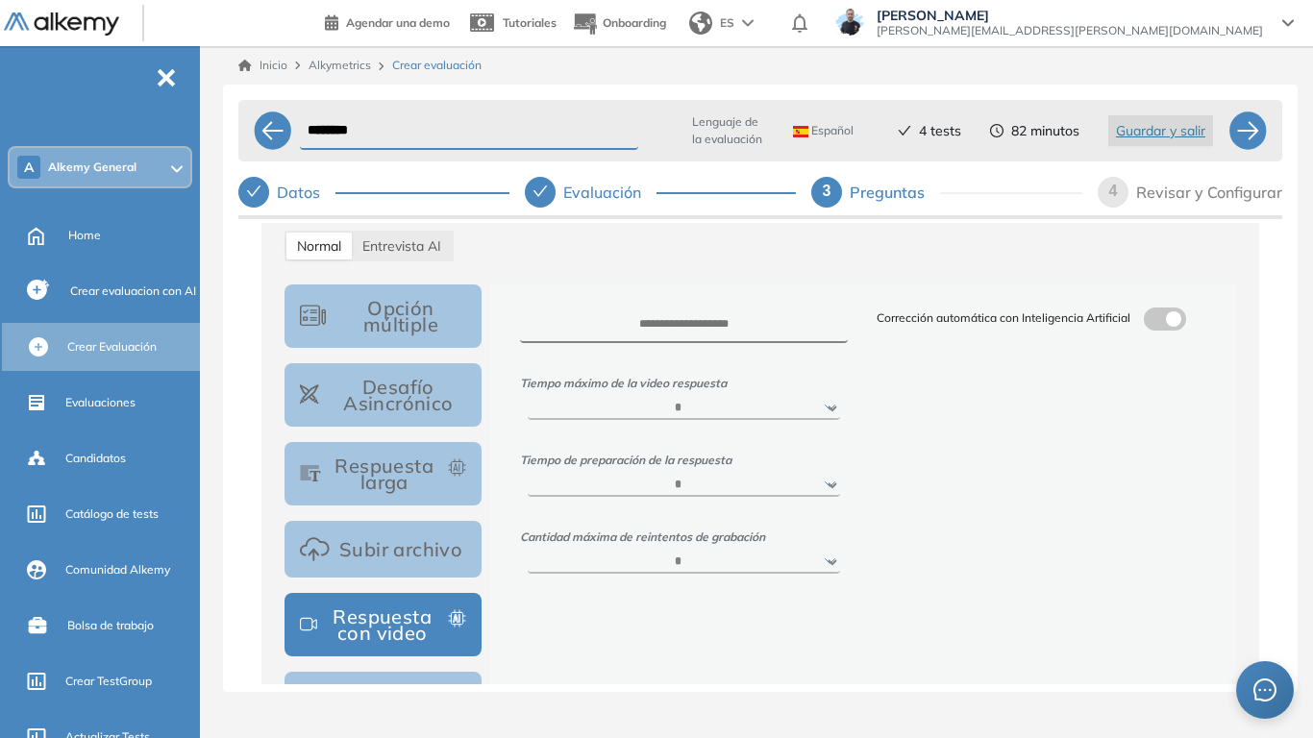
click at [1181, 330] on div at bounding box center [1165, 318] width 50 height 23
click at [1172, 322] on label at bounding box center [1164, 318] width 42 height 23
click at [987, 456] on textarea at bounding box center [1040, 461] width 329 height 72
click at [1162, 324] on label at bounding box center [1164, 318] width 42 height 23
click at [429, 241] on span "Entrevista AI" at bounding box center [401, 245] width 79 height 17
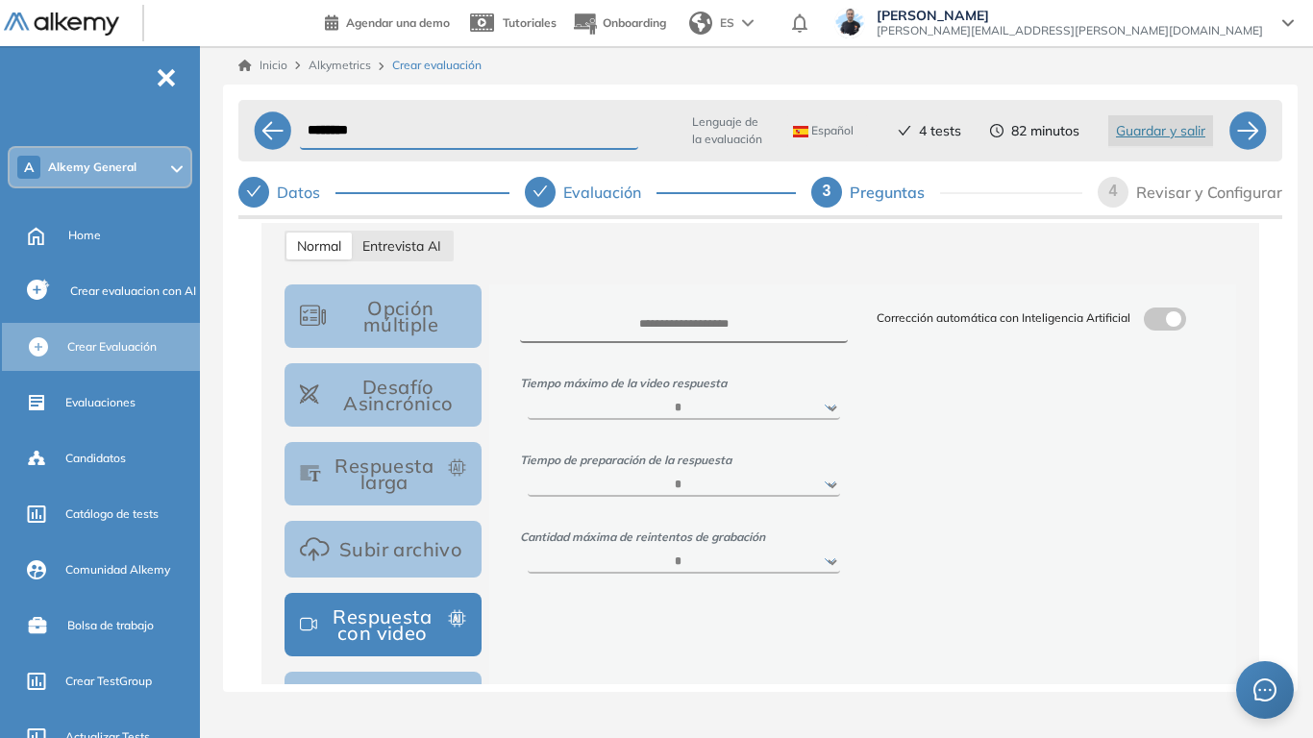
select select "***"
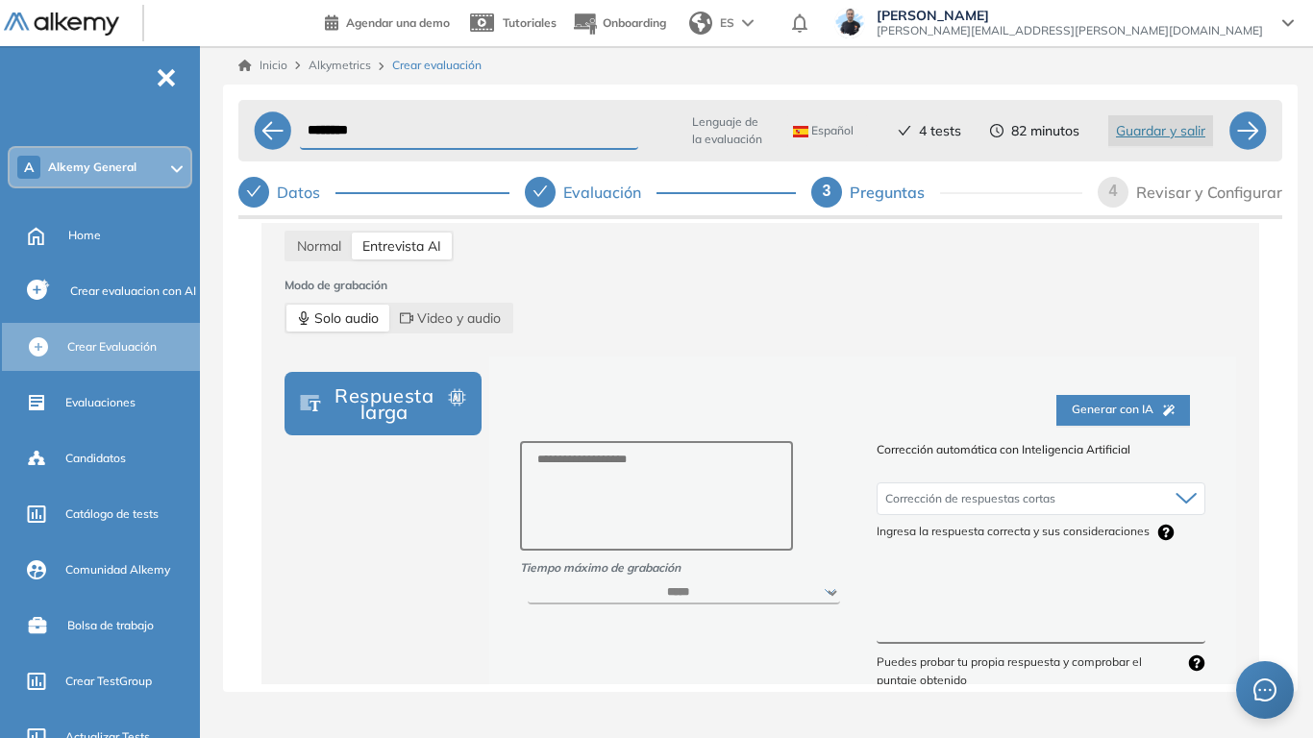
click at [953, 575] on textarea at bounding box center [1040, 609] width 329 height 72
click at [674, 480] on textarea at bounding box center [657, 496] width 274 height 110
click at [331, 256] on div "Normal" at bounding box center [318, 246] width 65 height 27
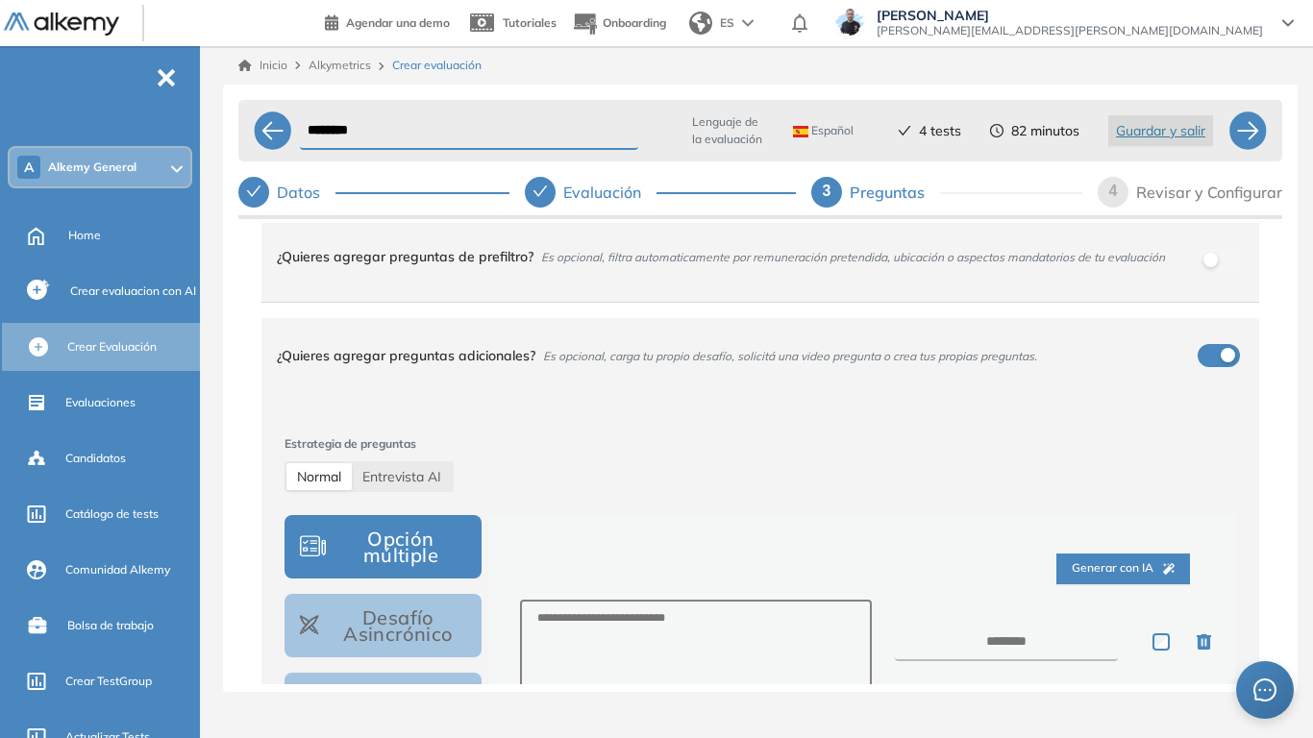
scroll to position [0, 0]
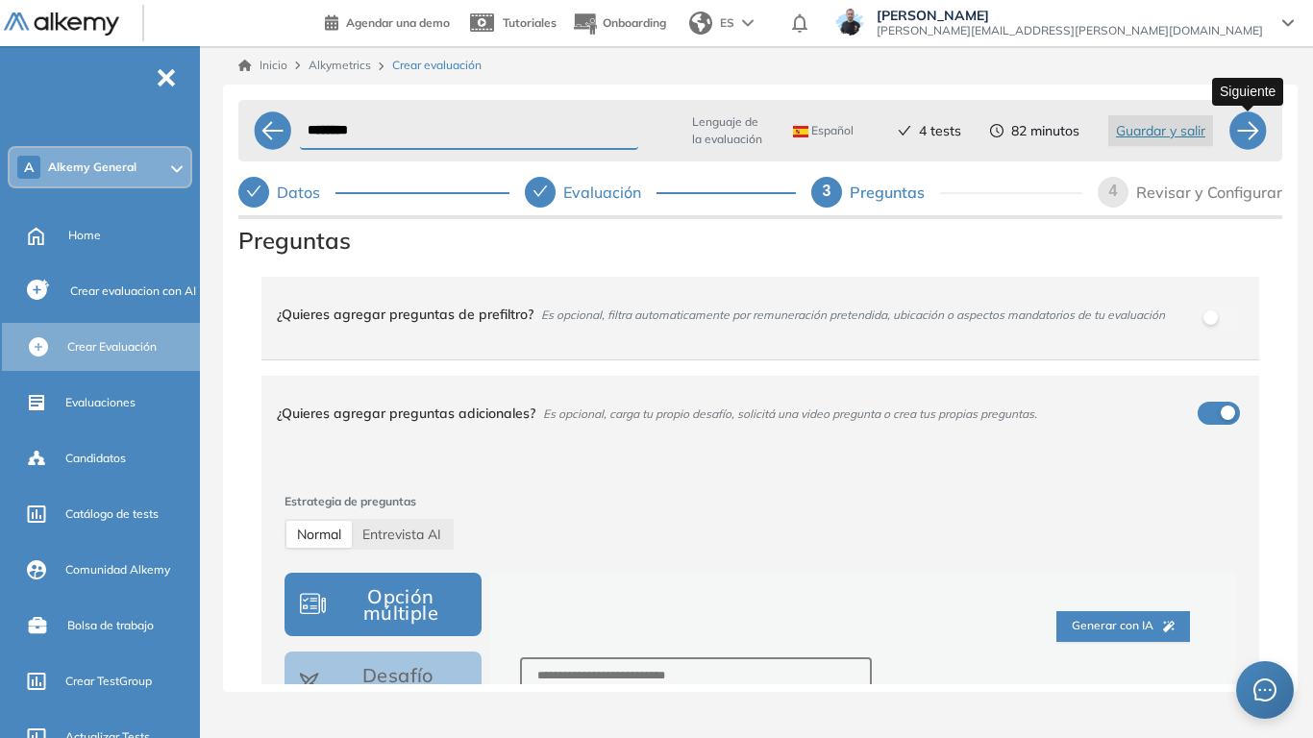
click at [1237, 135] on div at bounding box center [1247, 130] width 38 height 38
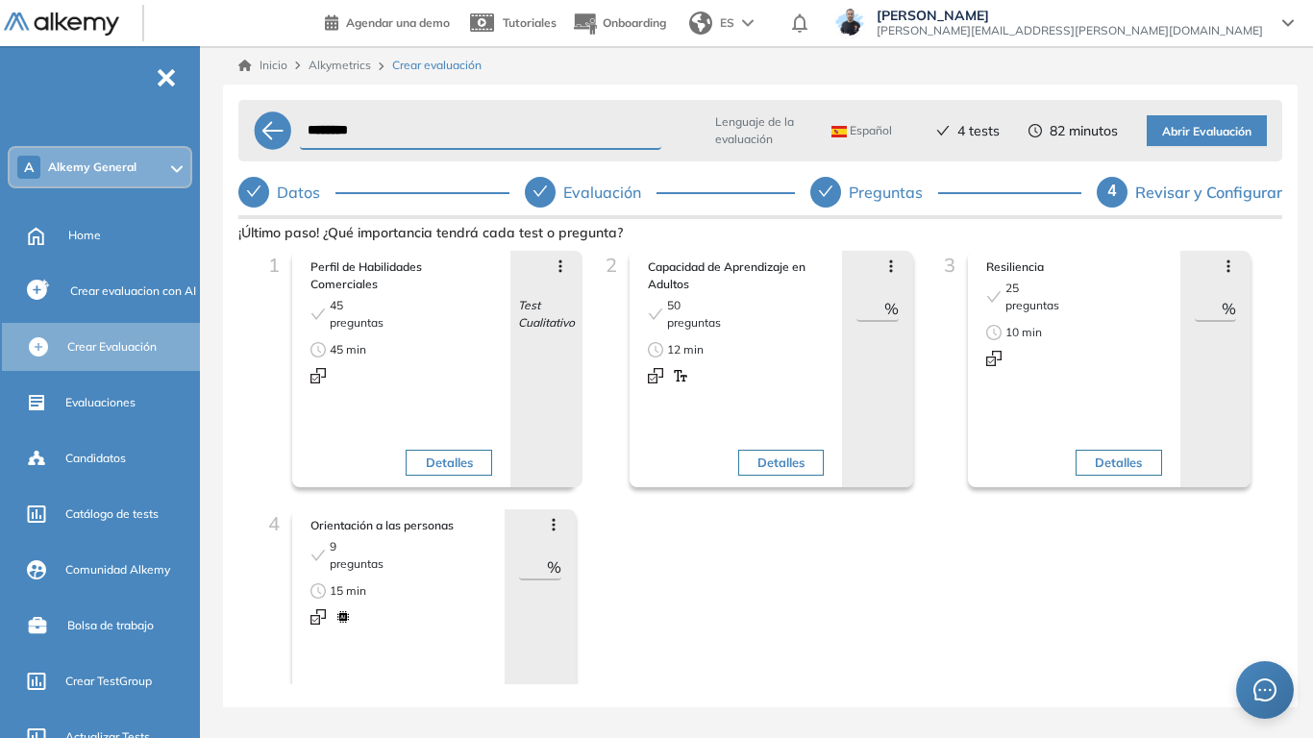
click at [876, 186] on div "Preguntas" at bounding box center [892, 192] width 89 height 31
select select "*****"
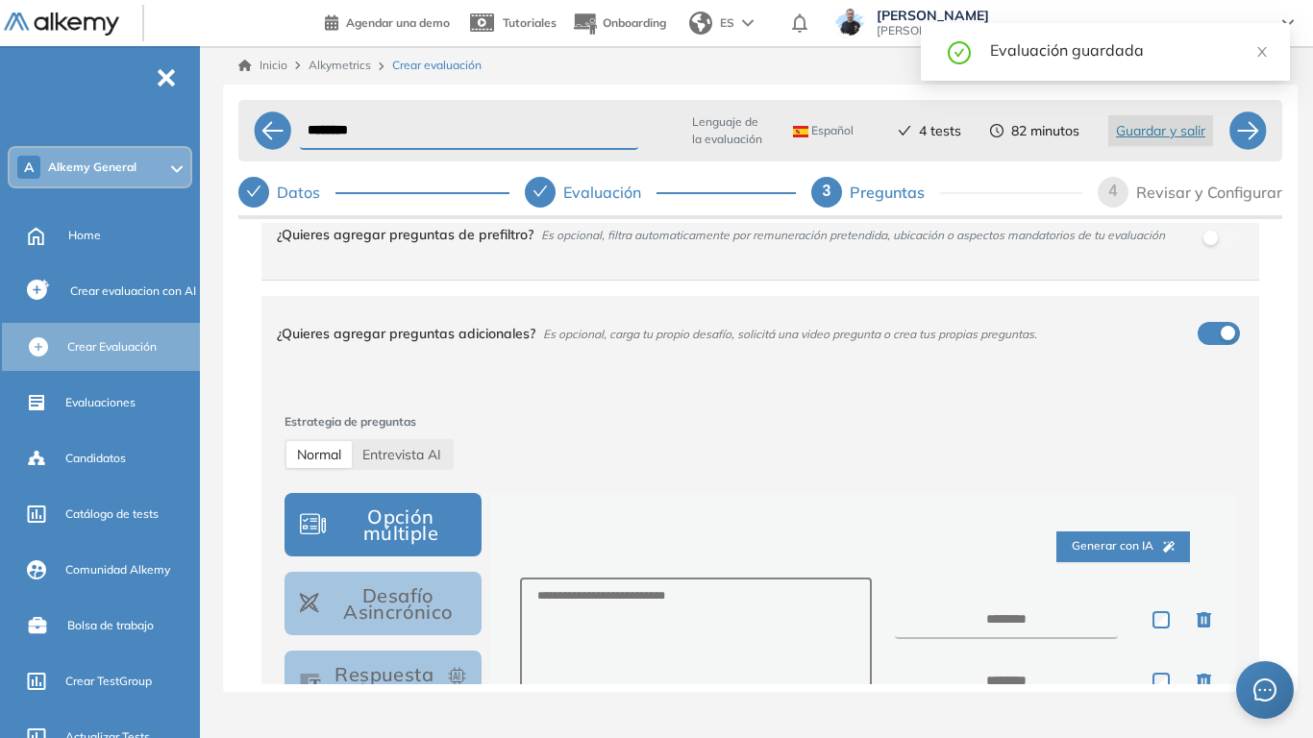
scroll to position [288, 0]
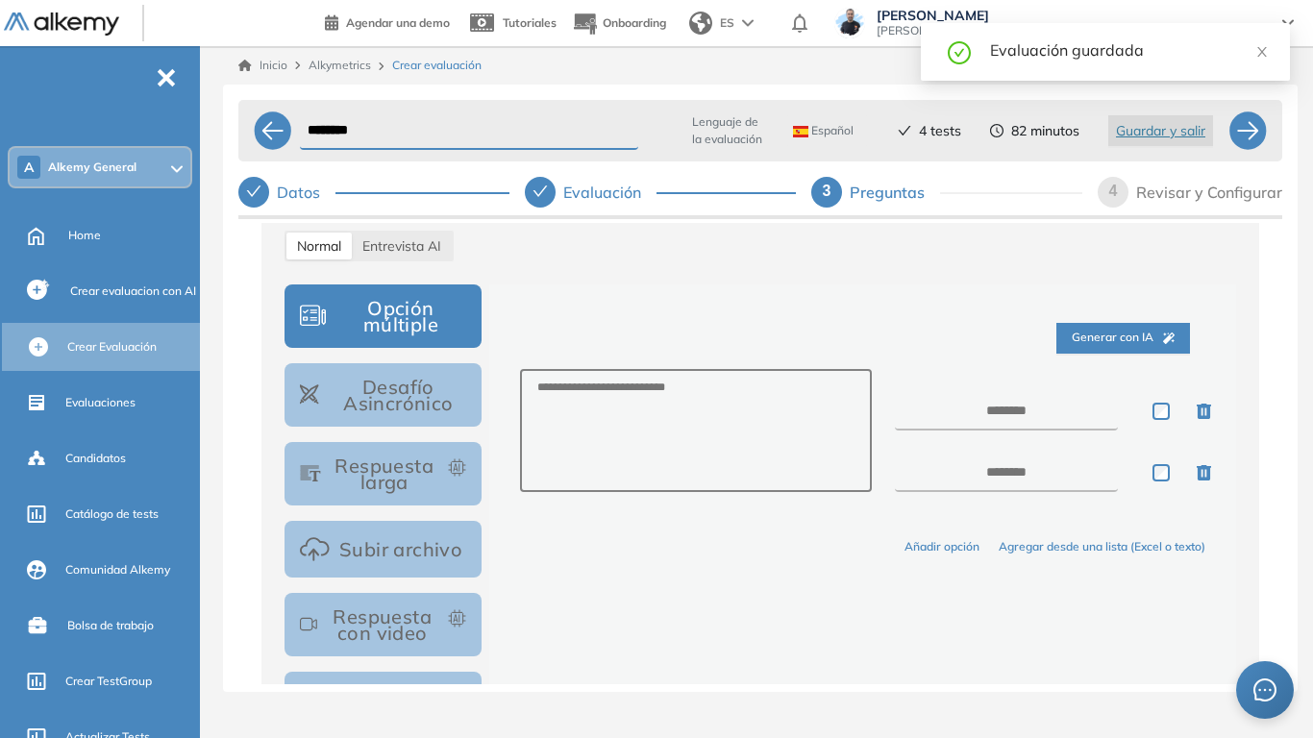
click at [436, 392] on button "Desafío Asincrónico" at bounding box center [382, 394] width 197 height 63
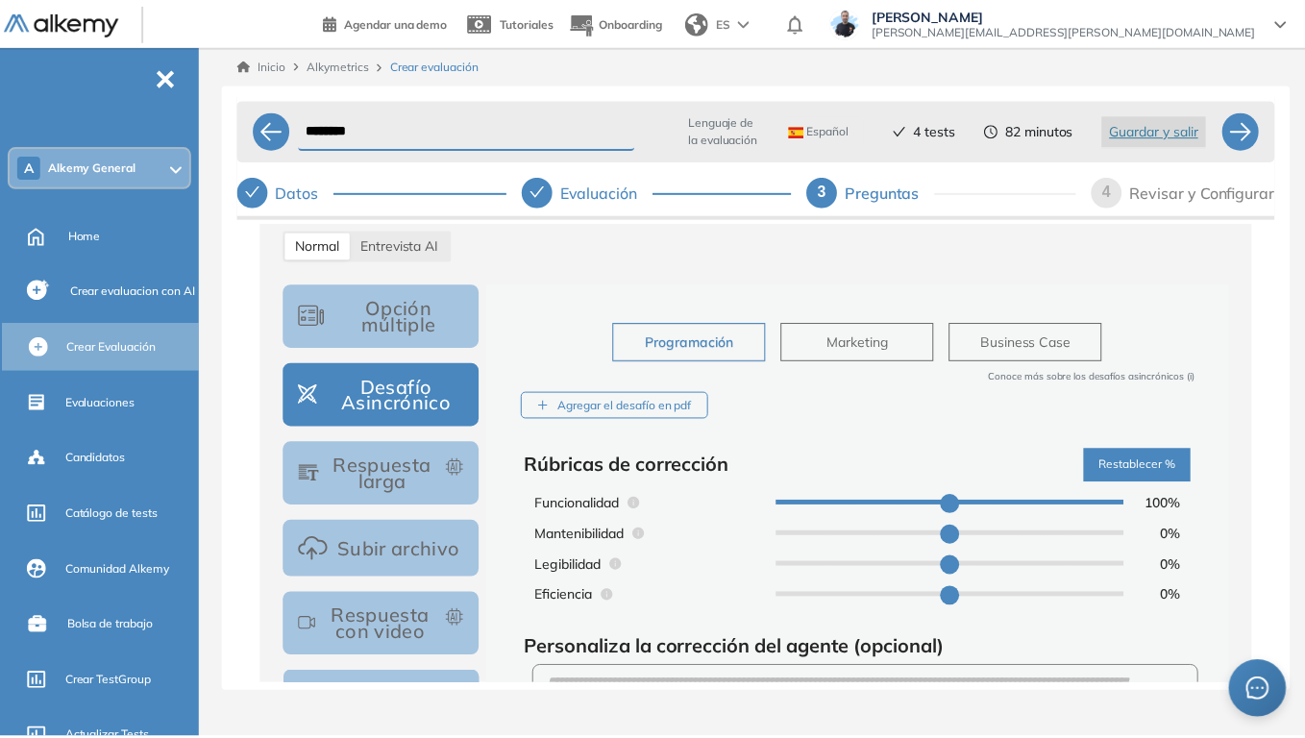
scroll to position [192, 0]
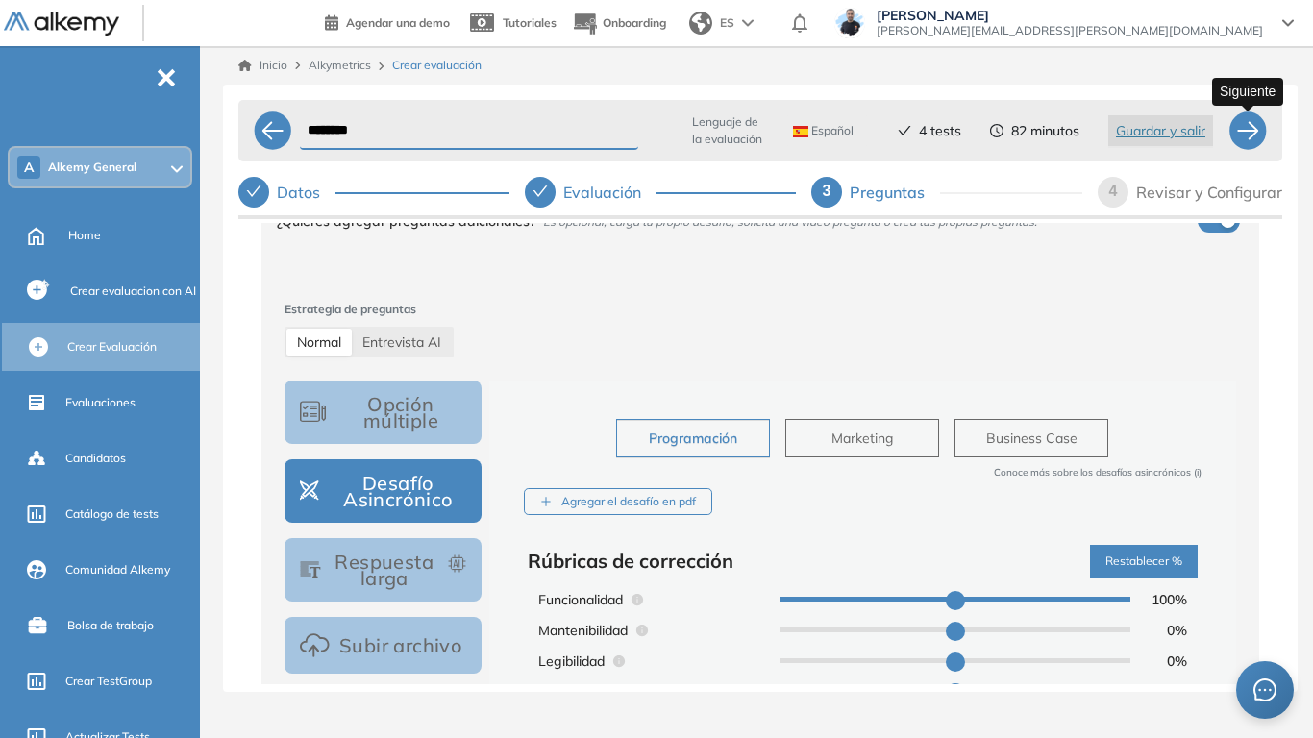
click at [1240, 127] on div at bounding box center [1247, 130] width 38 height 38
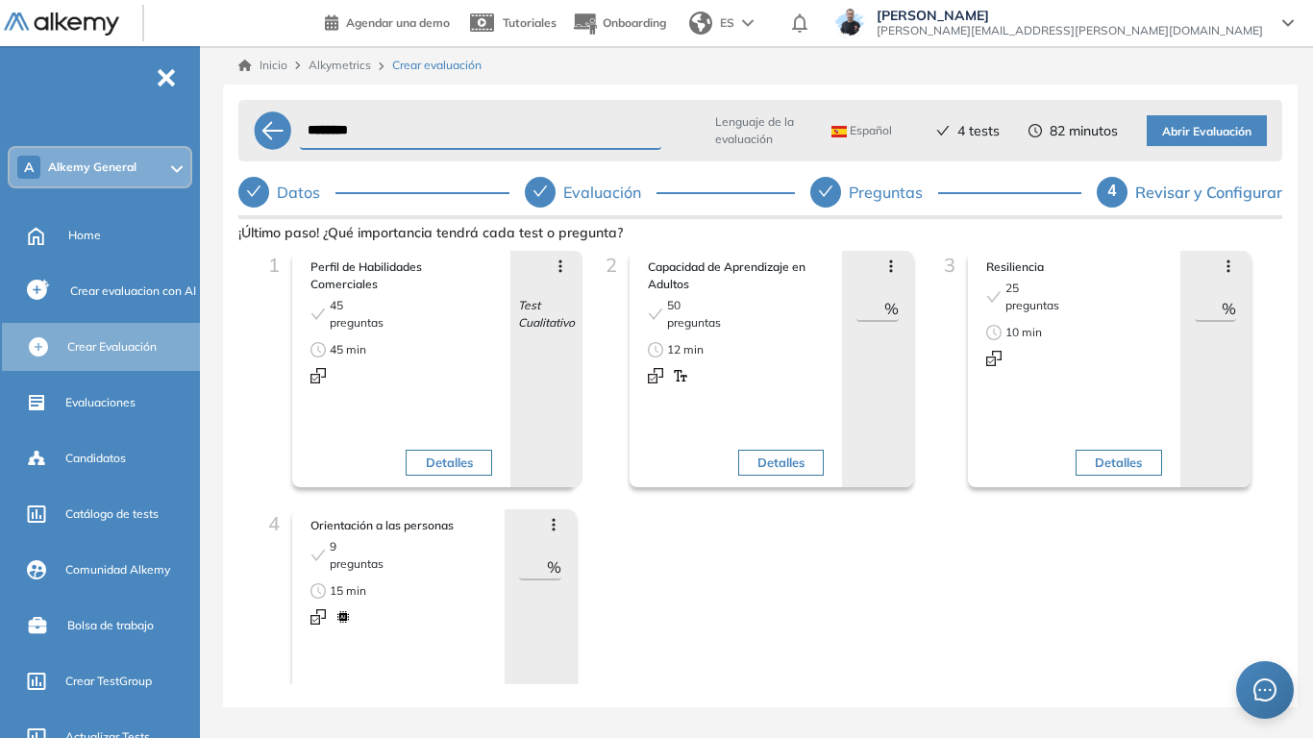
click at [1207, 137] on span "Abrir Evaluación" at bounding box center [1206, 132] width 89 height 18
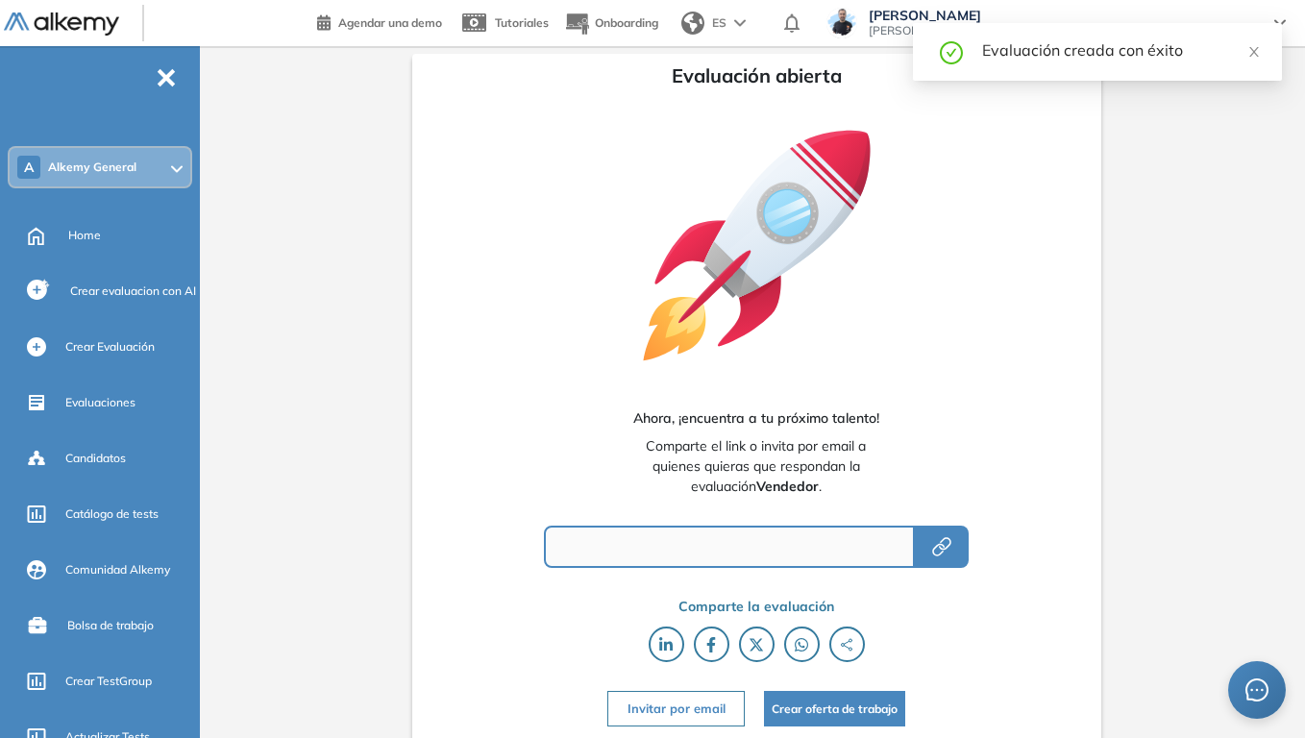
type input "**********"
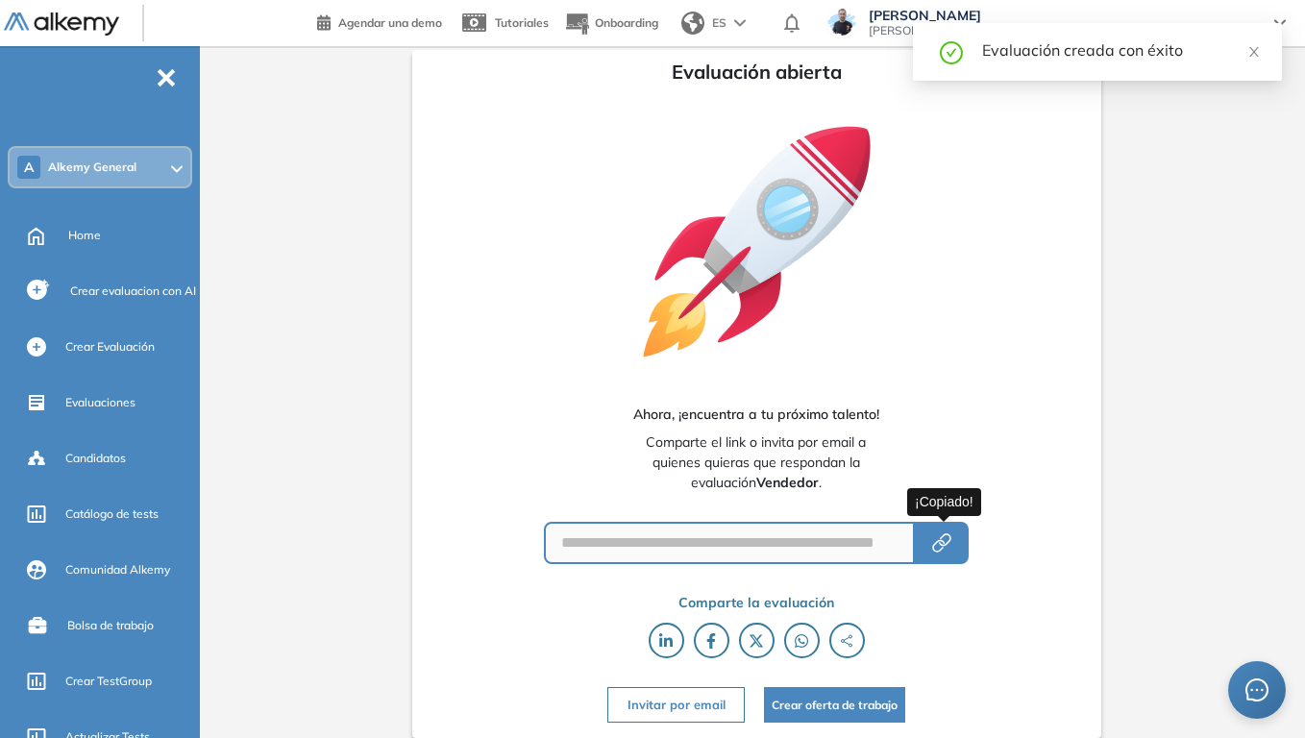
click at [966, 547] on button "button" at bounding box center [942, 543] width 54 height 42
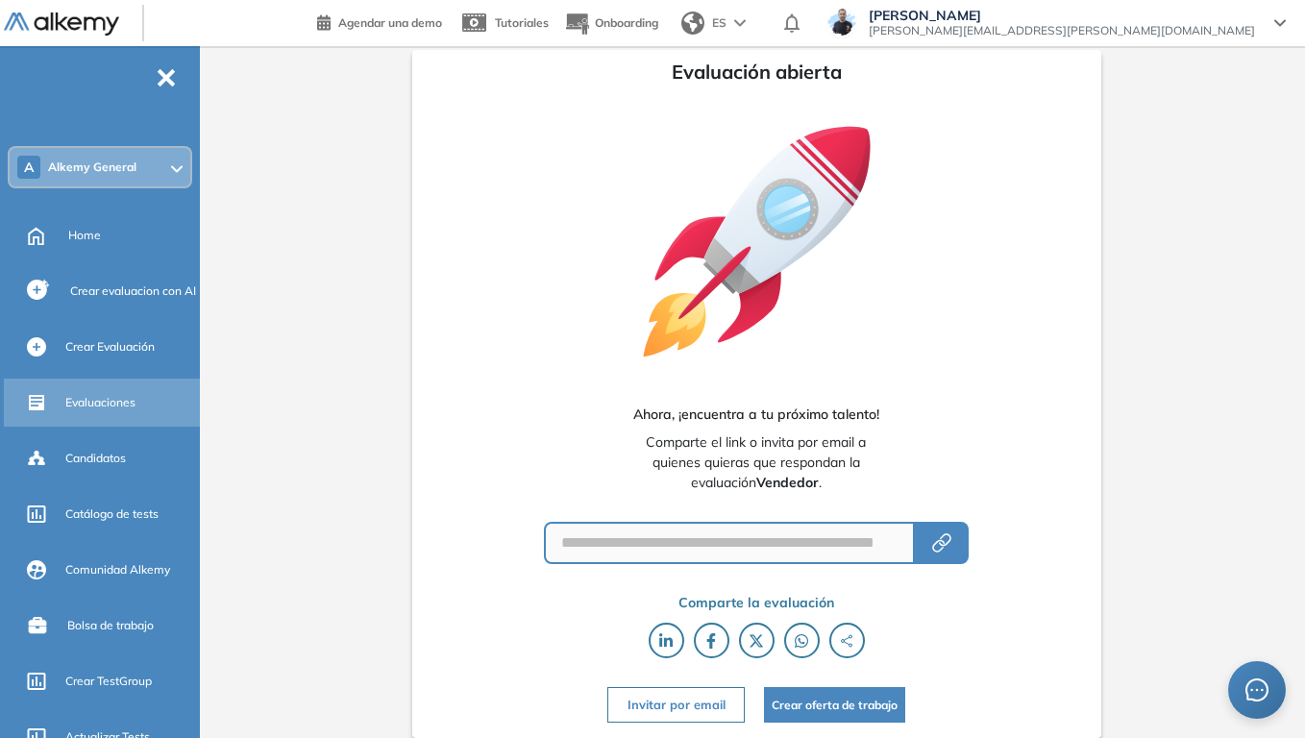
click at [91, 405] on span "Evaluaciones" at bounding box center [100, 402] width 70 height 17
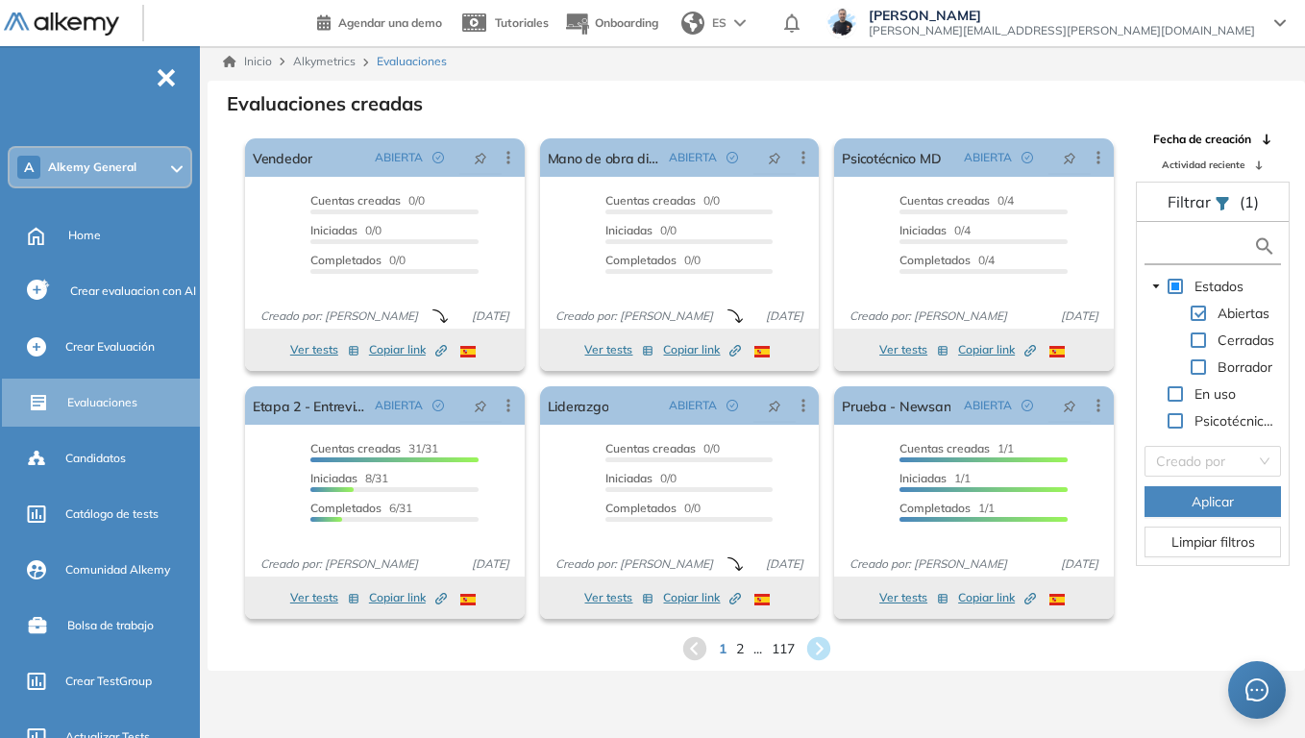
click at [1199, 239] on input "text" at bounding box center [1201, 246] width 104 height 20
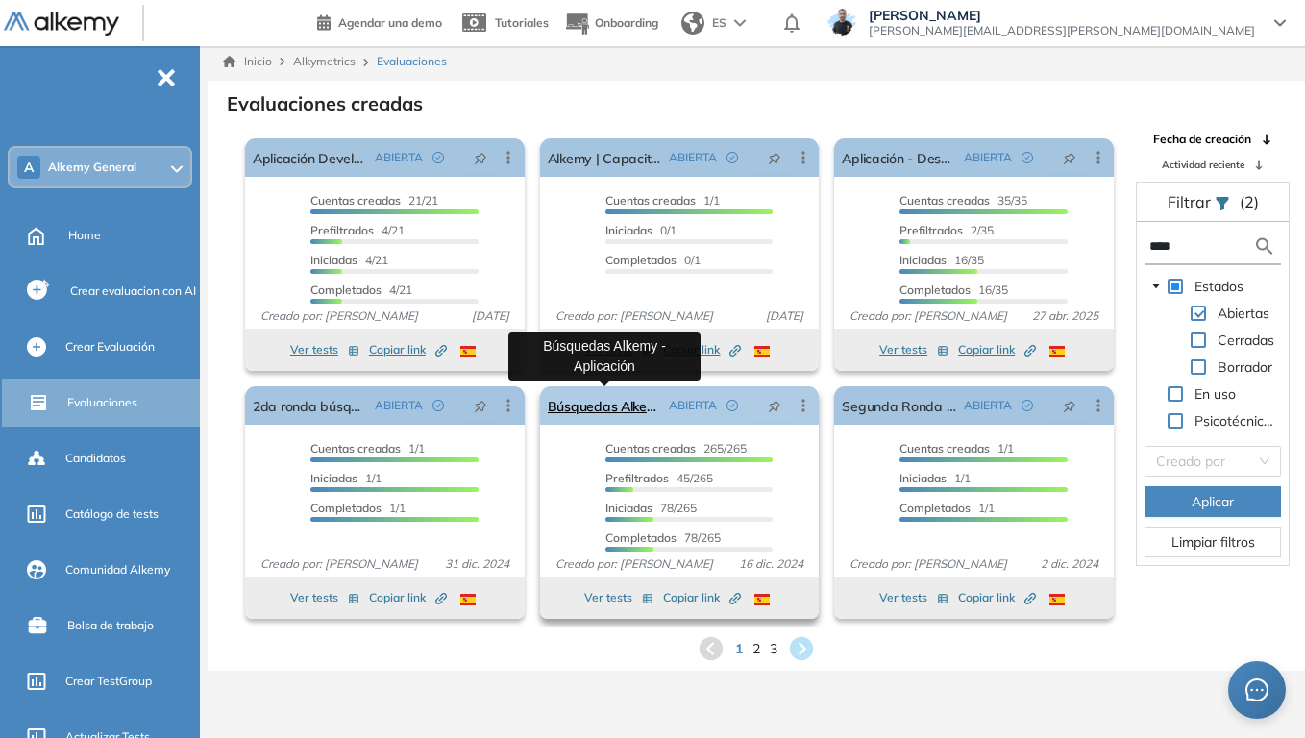
type input "****"
click at [640, 414] on link "Búsquedas Alkemy - Aplicación" at bounding box center [605, 405] width 114 height 38
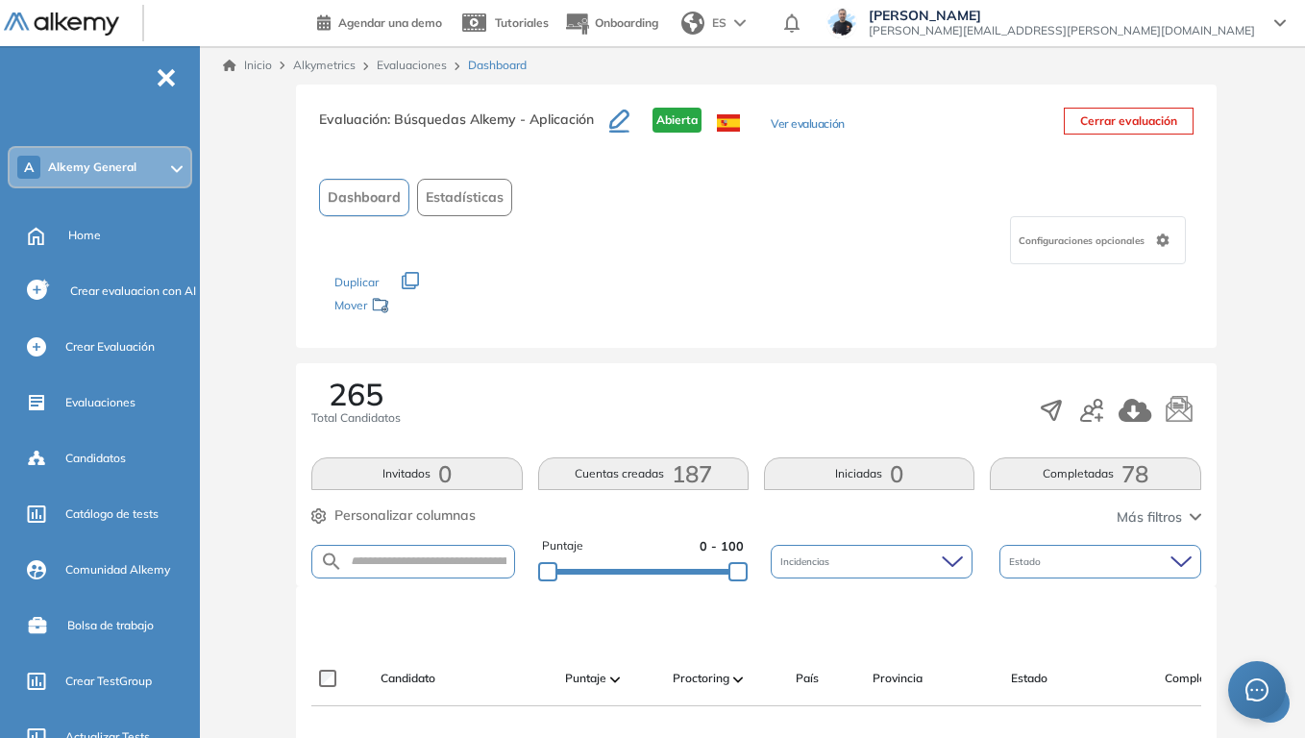
scroll to position [192, 0]
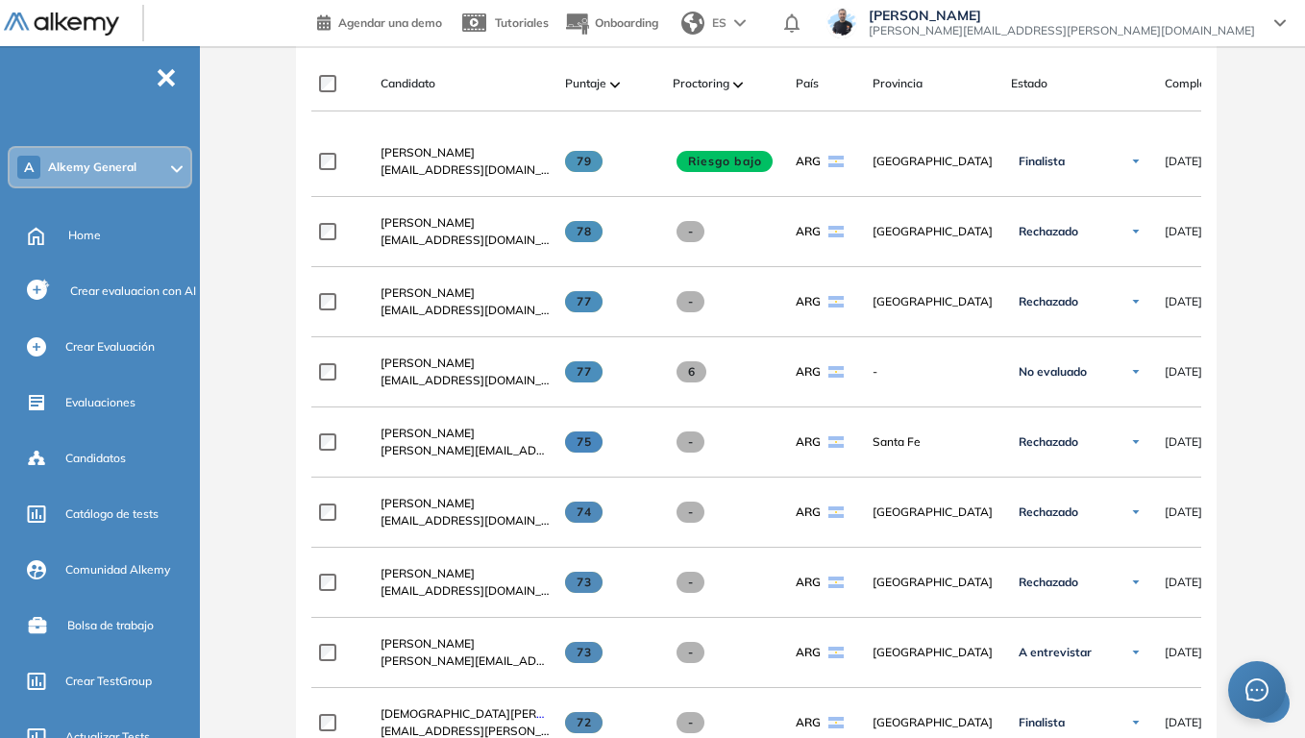
scroll to position [480, 0]
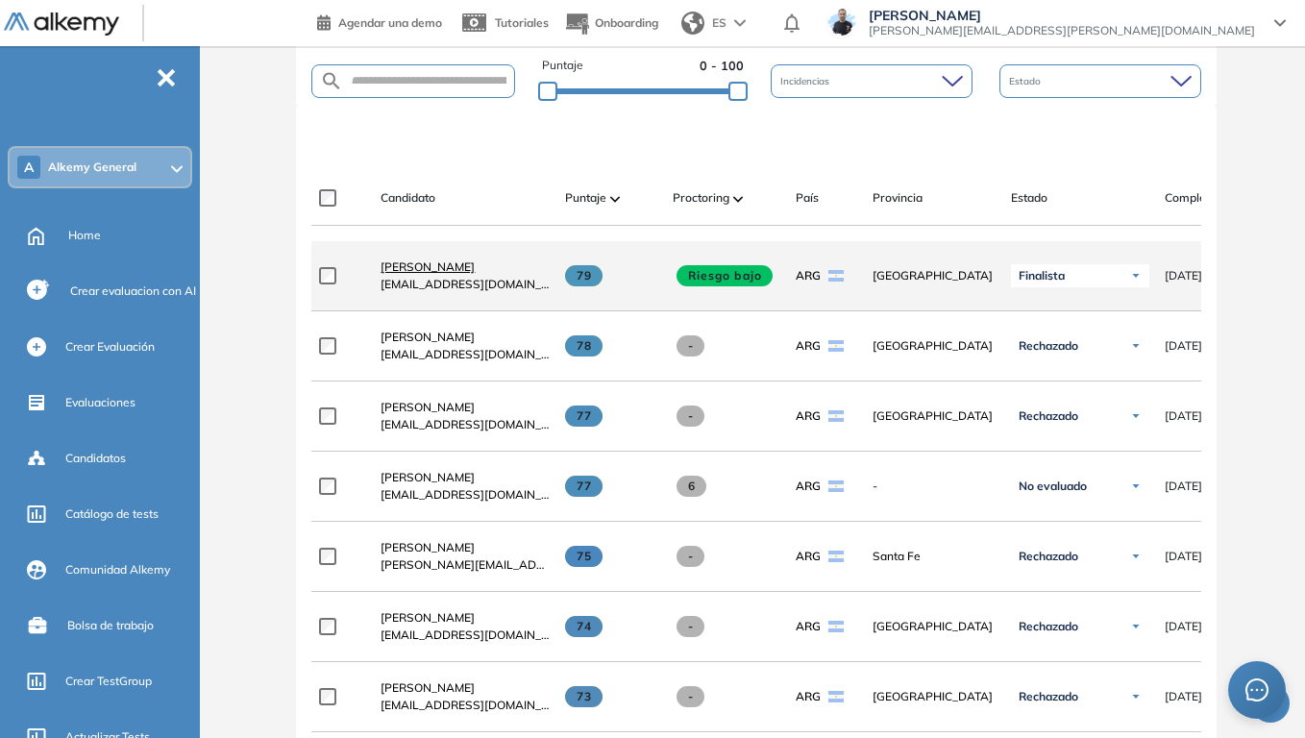
click at [436, 272] on span "[PERSON_NAME]" at bounding box center [427, 266] width 94 height 14
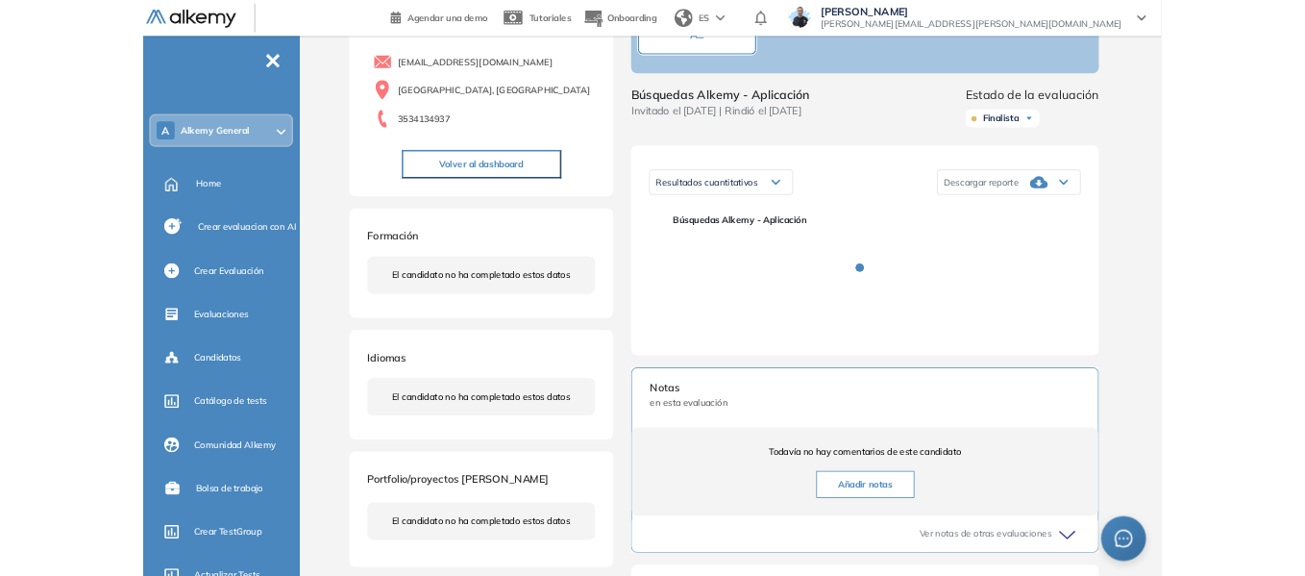
scroll to position [192, 0]
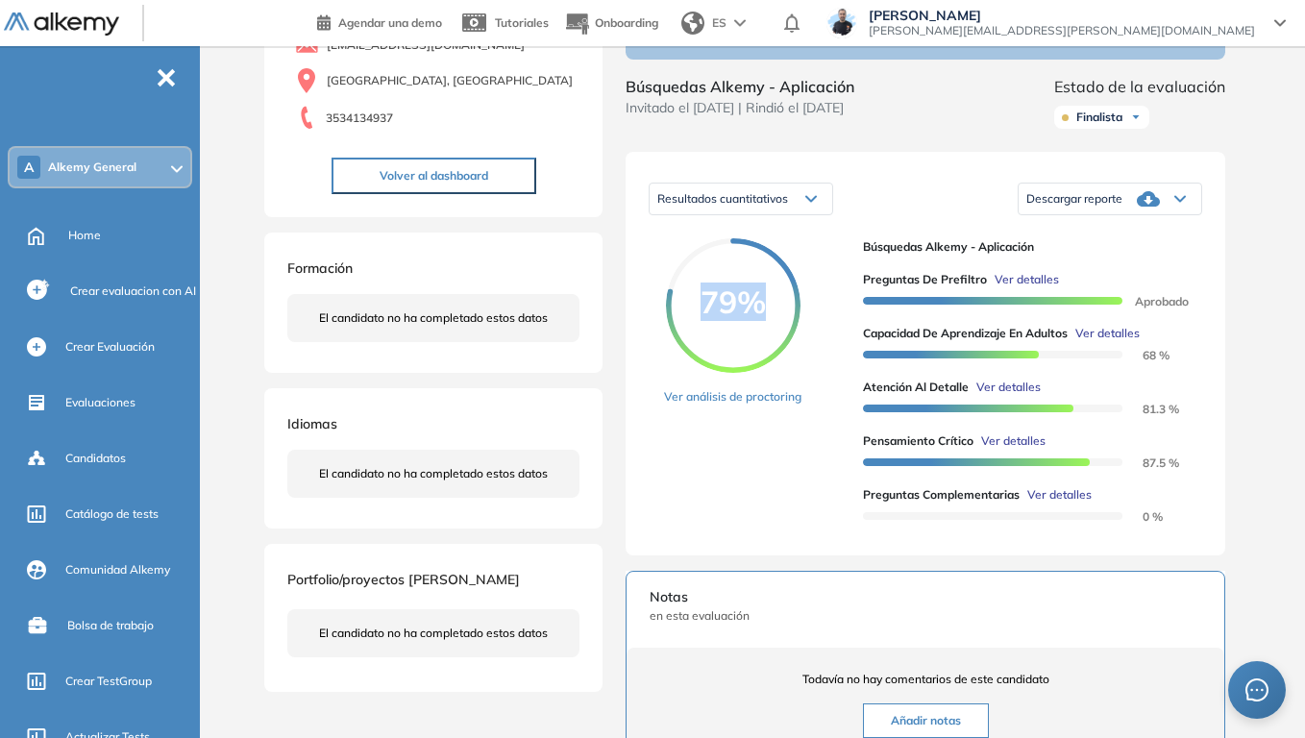
drag, startPoint x: 704, startPoint y: 322, endPoint x: 762, endPoint y: 326, distance: 57.8
click at [762, 317] on span "79%" at bounding box center [733, 301] width 135 height 31
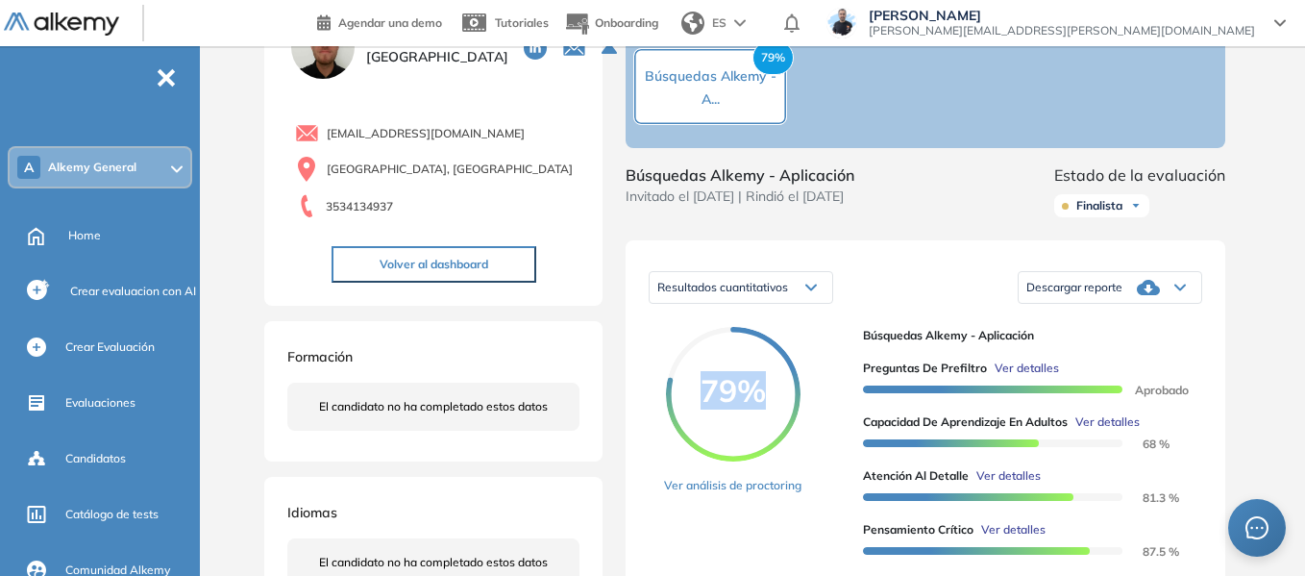
scroll to position [0, 0]
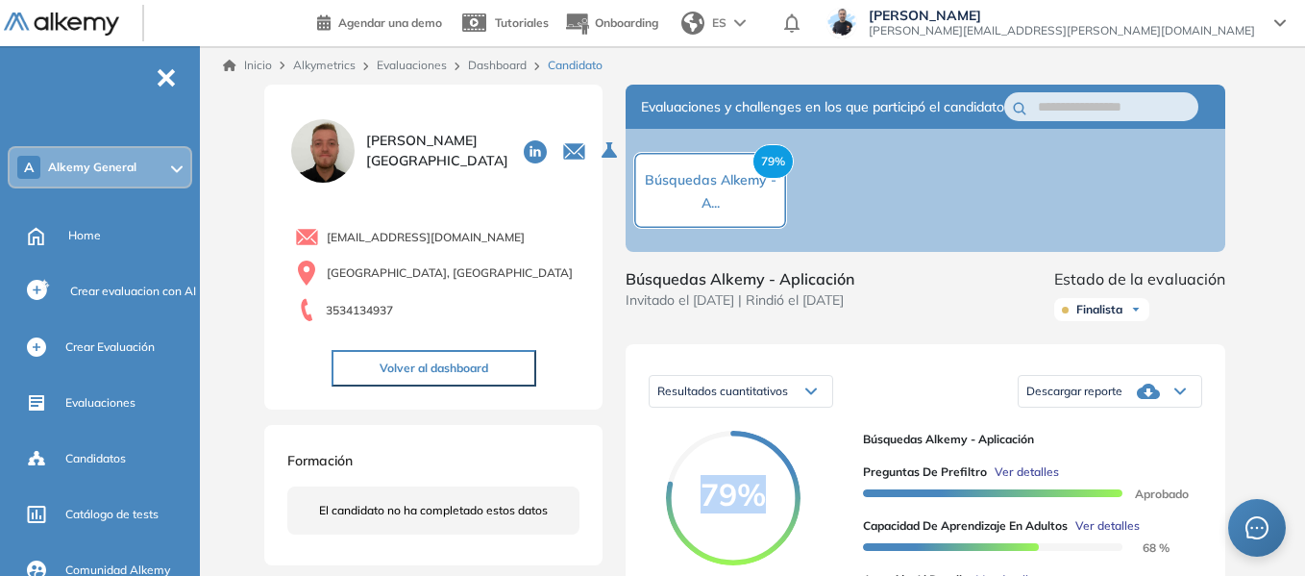
click at [491, 66] on link "Dashboard" at bounding box center [497, 65] width 59 height 14
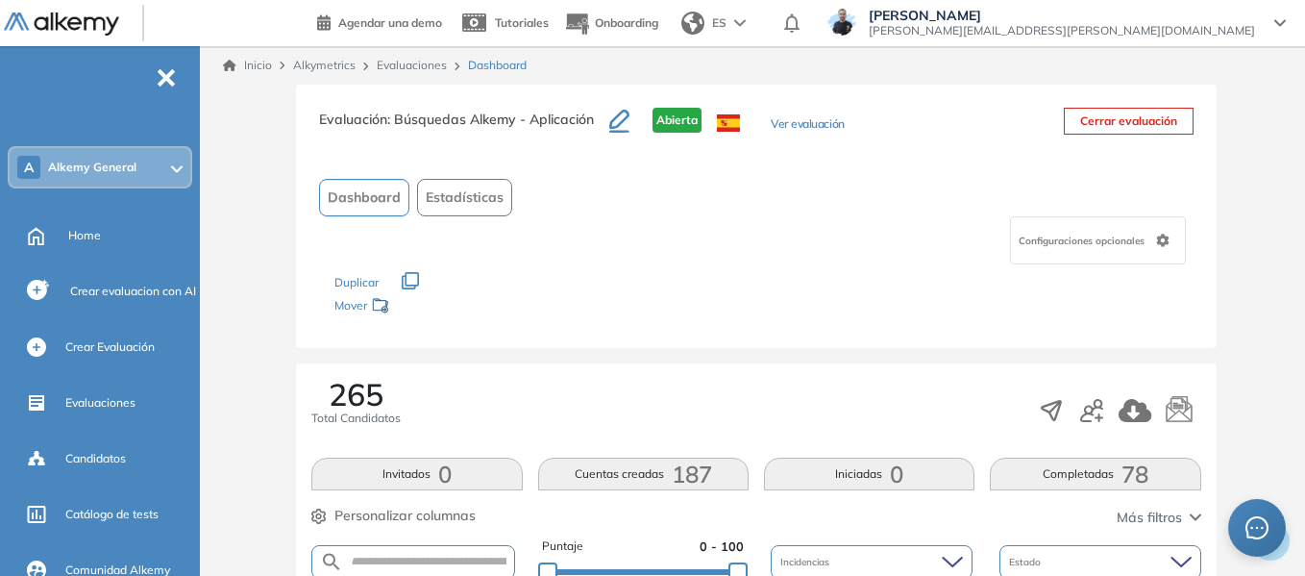
click at [78, 164] on span "Alkemy General" at bounding box center [92, 167] width 88 height 15
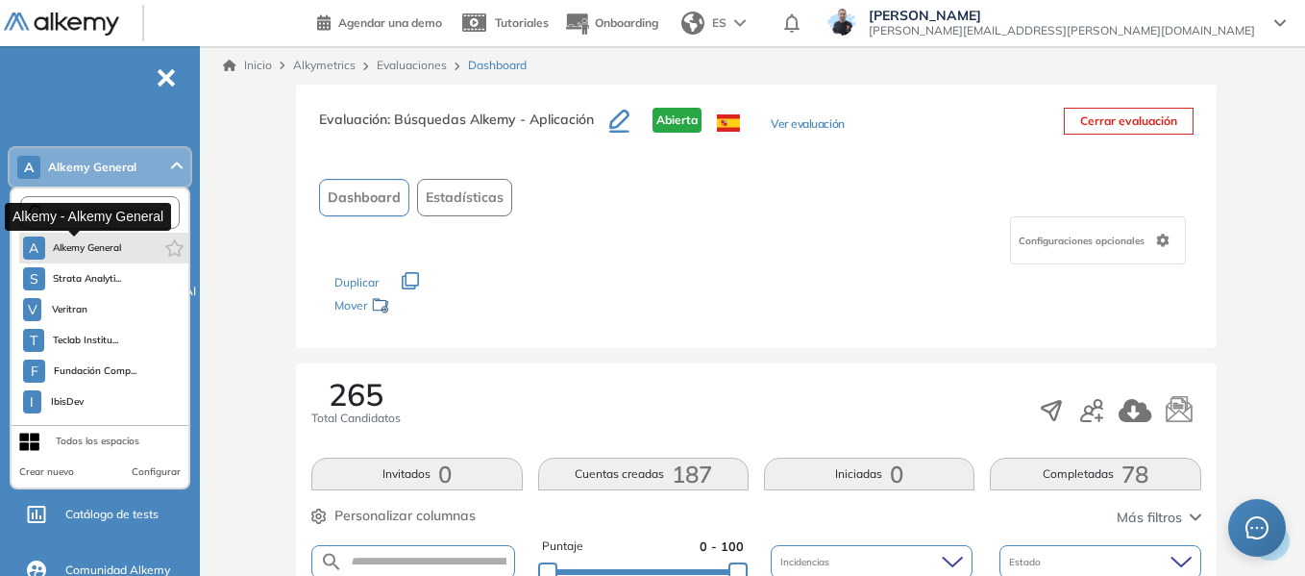
click at [106, 239] on button "A Alkemy General" at bounding box center [72, 247] width 99 height 23
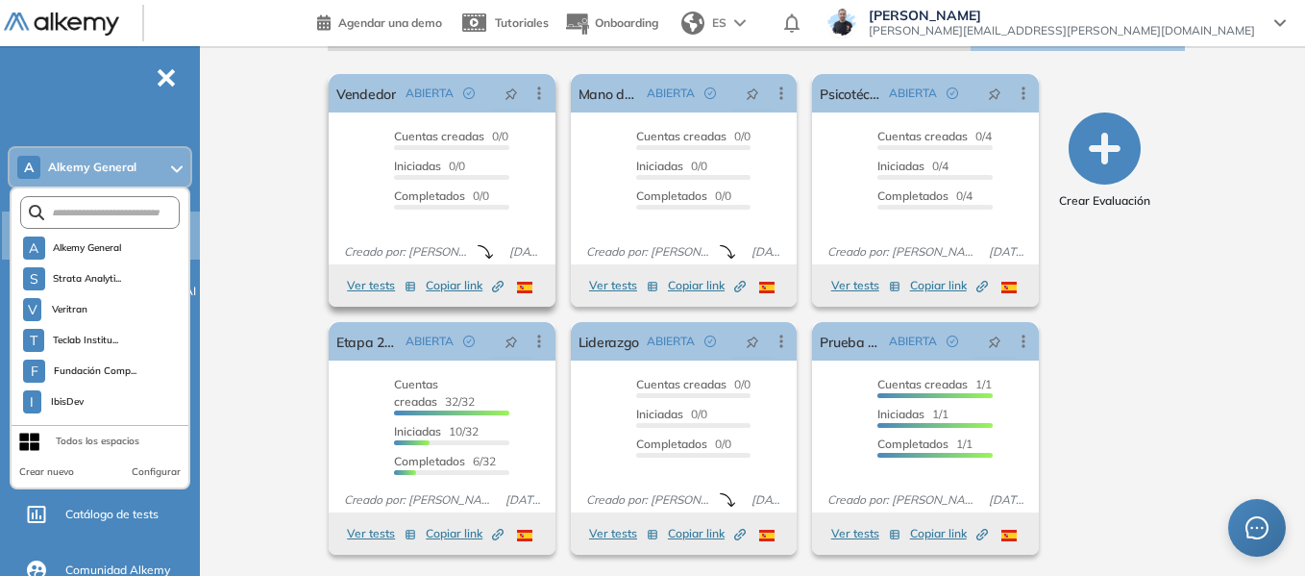
scroll to position [324, 0]
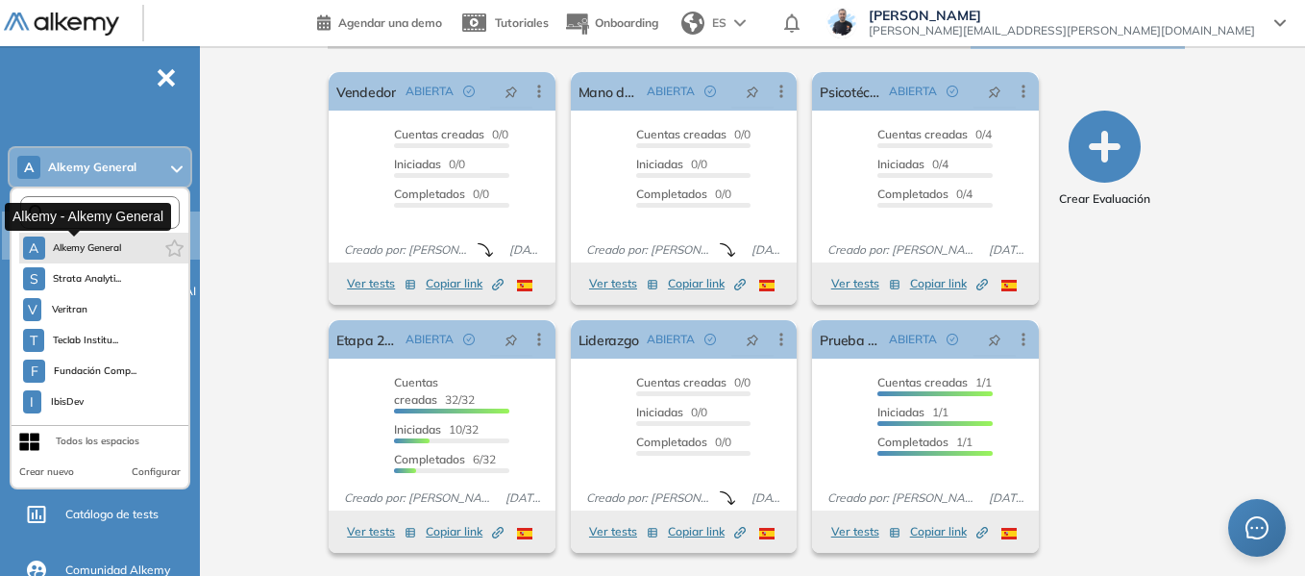
click at [76, 245] on span "Alkemy General" at bounding box center [87, 247] width 69 height 15
click at [113, 214] on div "Alkemy - Alkemy General" at bounding box center [88, 217] width 166 height 28
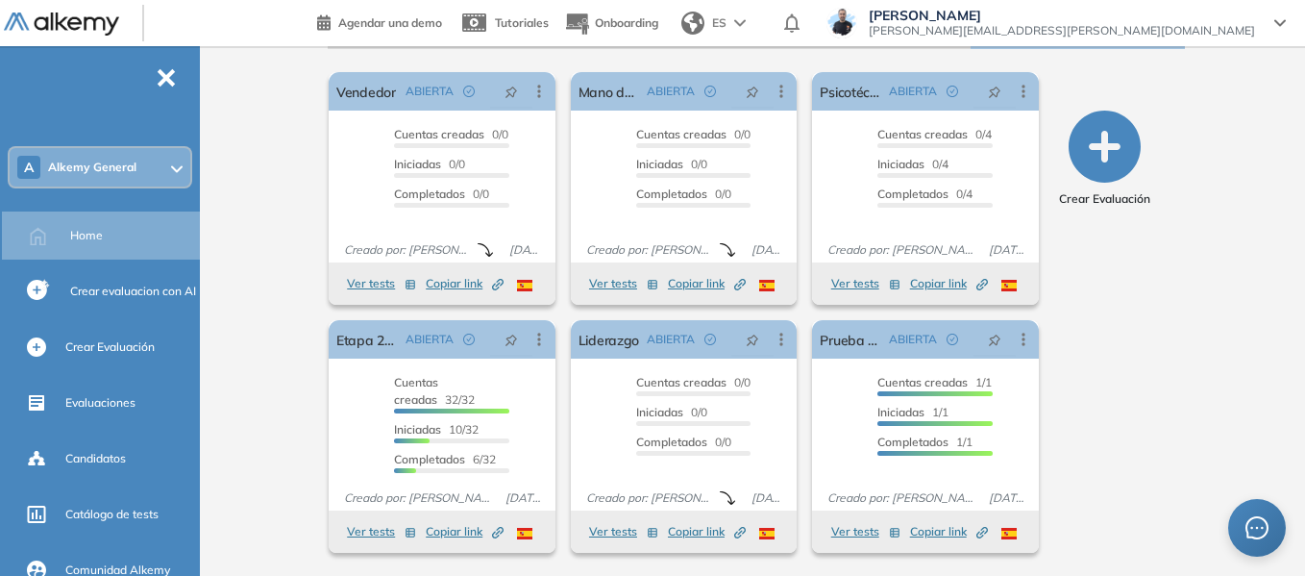
click at [128, 165] on span "Alkemy General" at bounding box center [92, 167] width 88 height 15
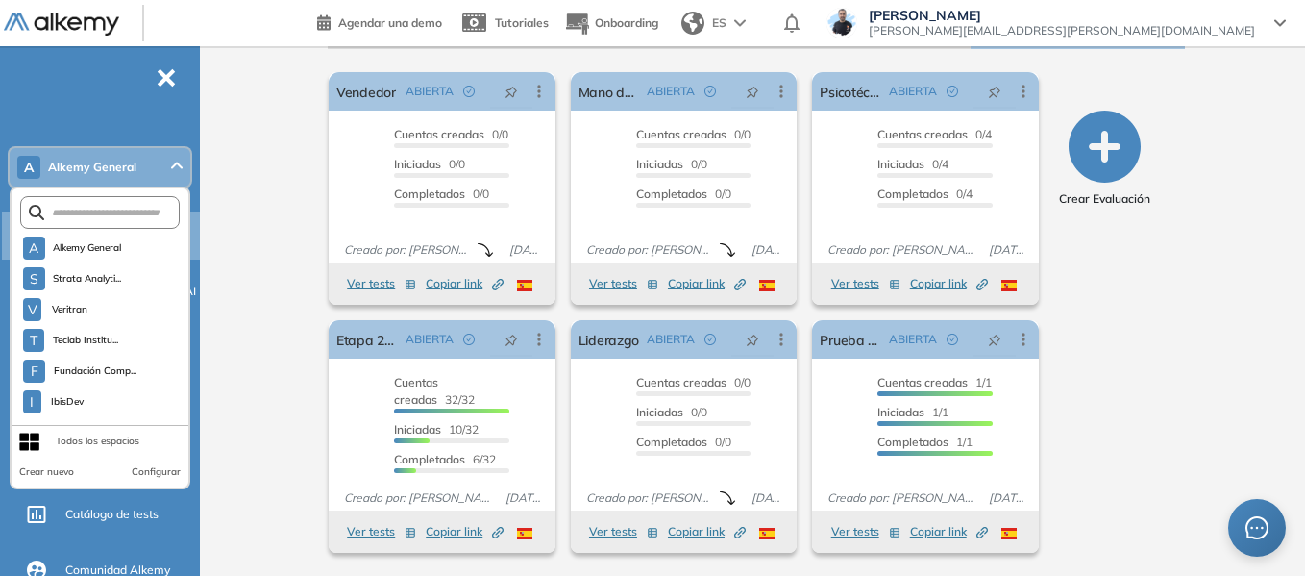
click at [121, 222] on form at bounding box center [100, 212] width 160 height 33
click at [118, 210] on input "text" at bounding box center [104, 213] width 120 height 14
type input "*"
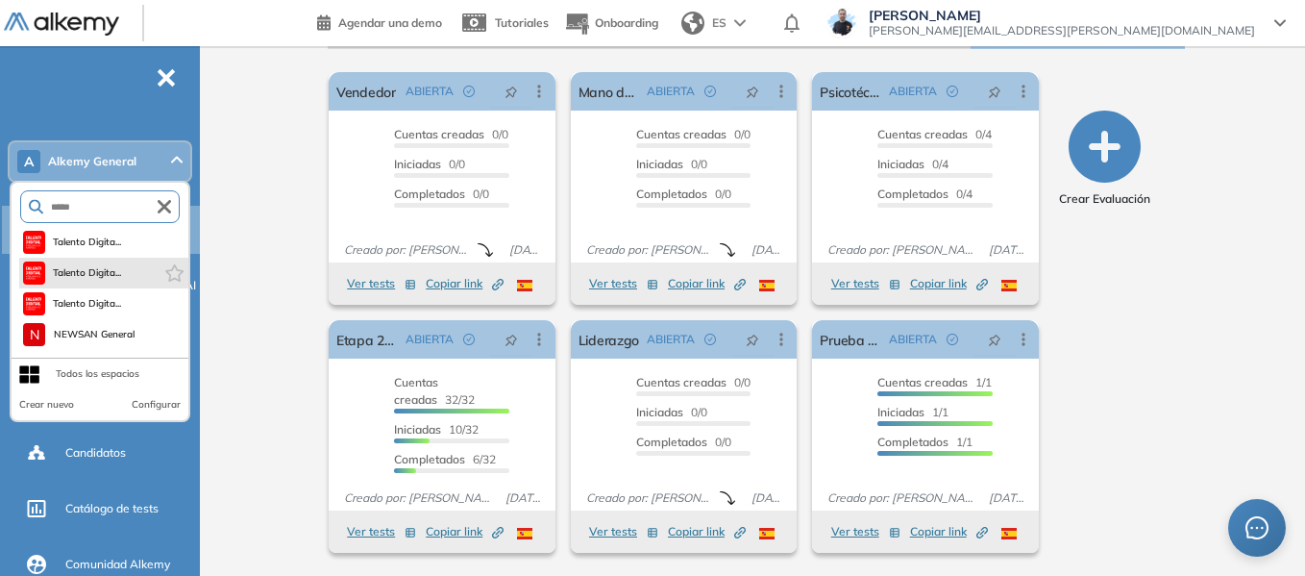
scroll to position [0, 0]
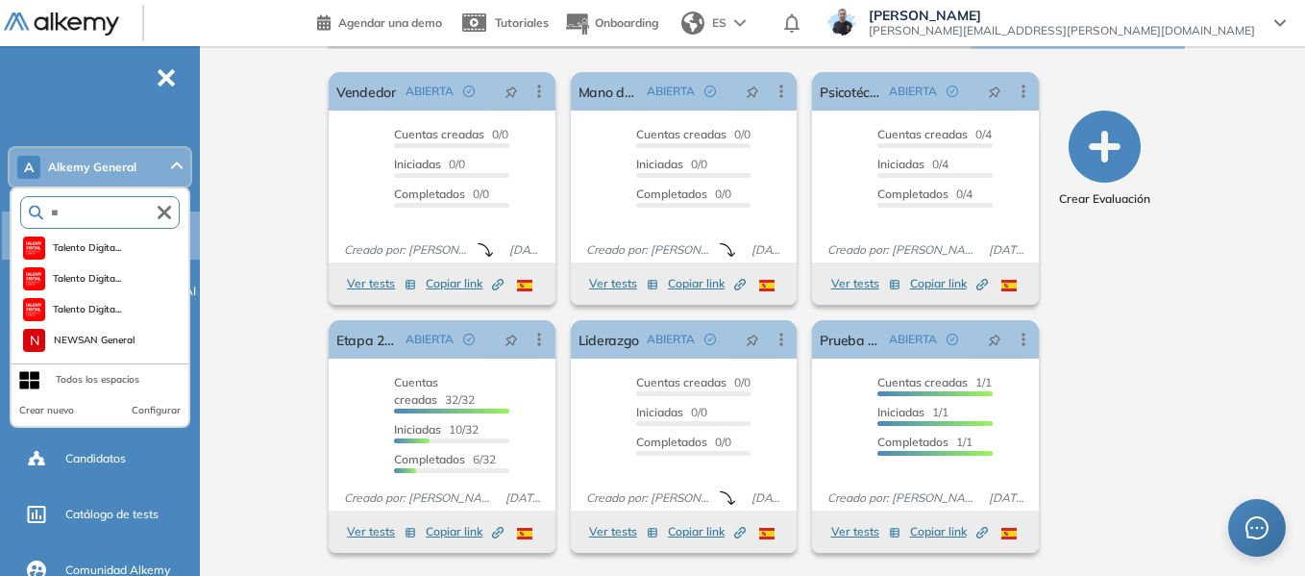
type input "*"
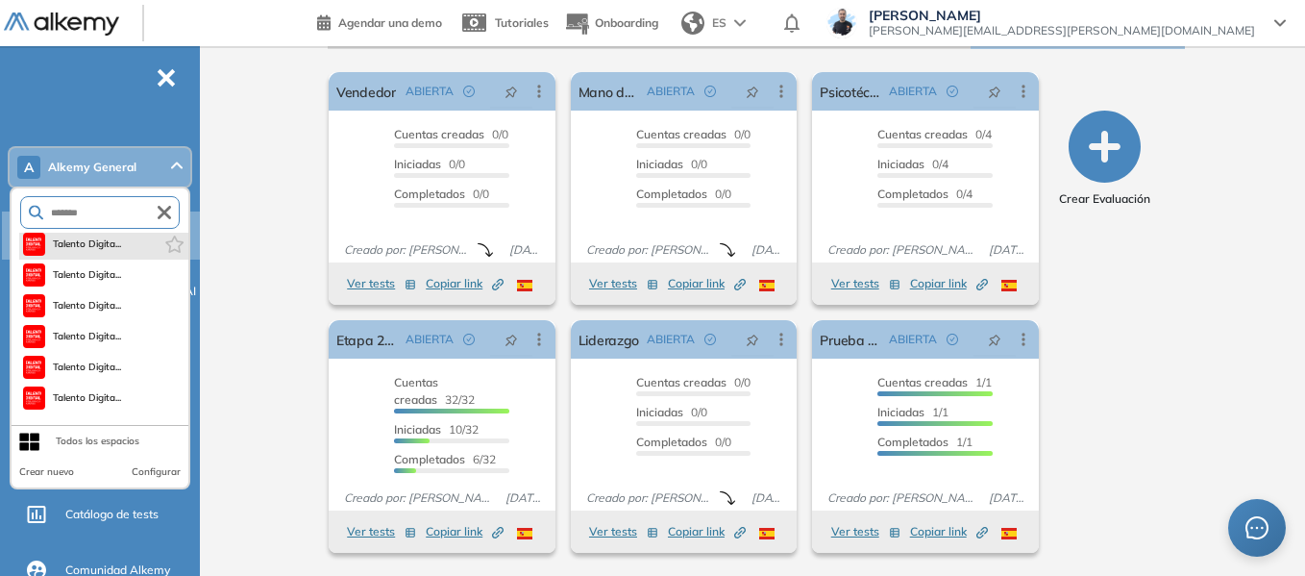
scroll to position [181, 0]
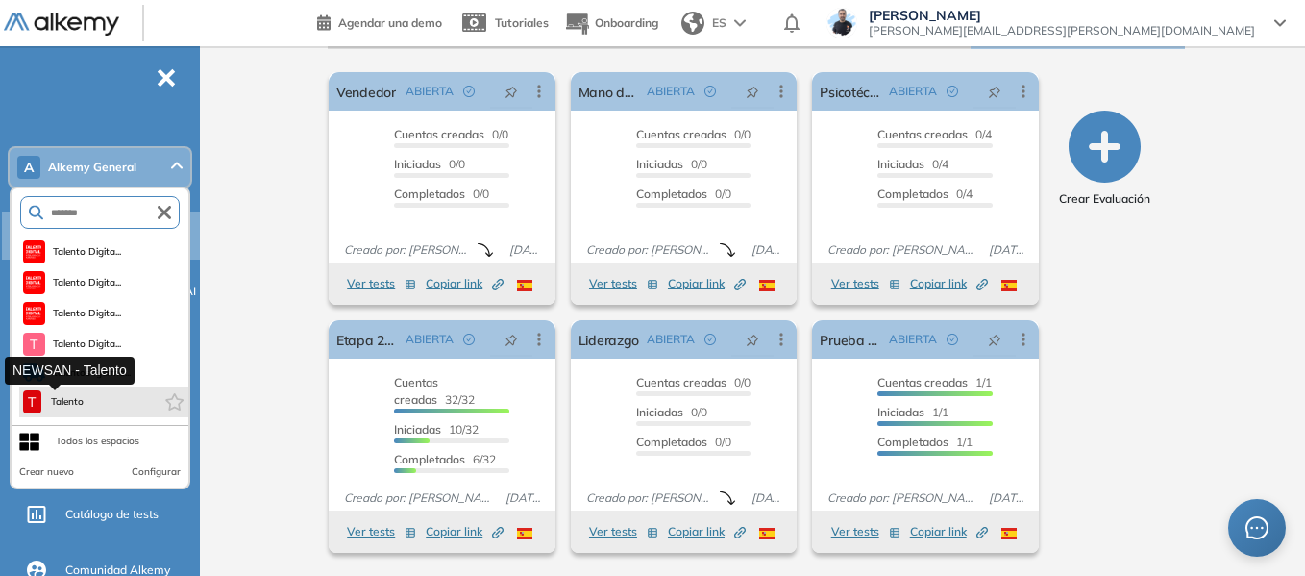
type input "*******"
click at [80, 402] on span "Talento" at bounding box center [67, 401] width 37 height 15
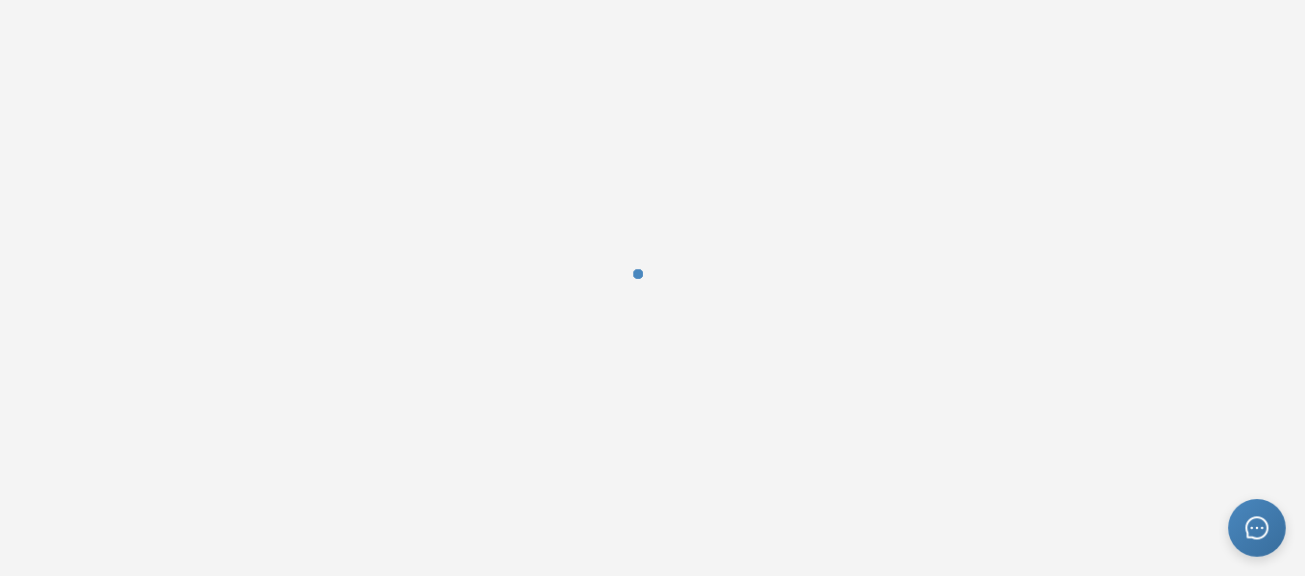
scroll to position [0, 0]
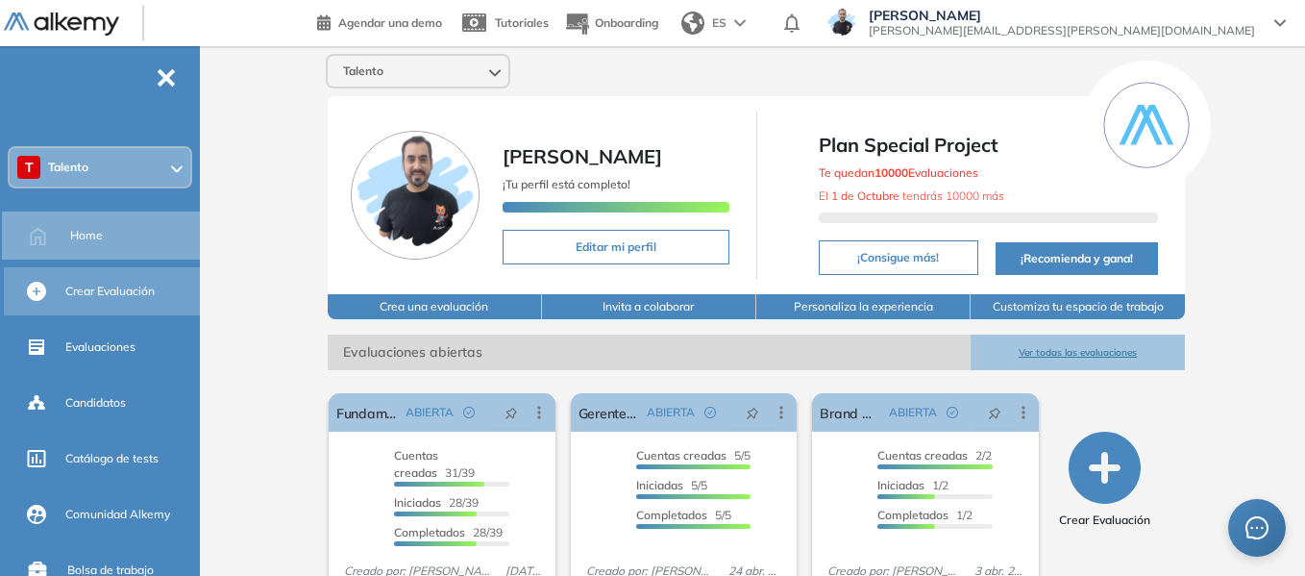
click at [110, 291] on span "Crear Evaluación" at bounding box center [109, 290] width 89 height 17
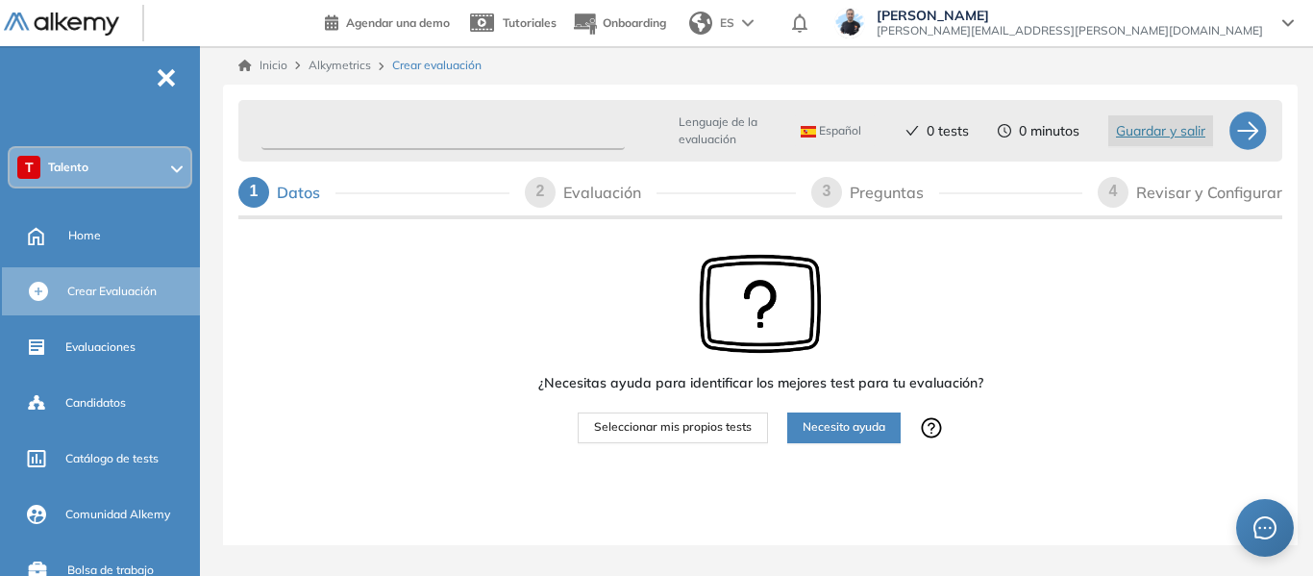
click at [425, 135] on input "text" at bounding box center [442, 130] width 363 height 37
paste input "**********"
type input "**********"
click at [707, 423] on span "Seleccionar mis propios tests" at bounding box center [673, 427] width 158 height 18
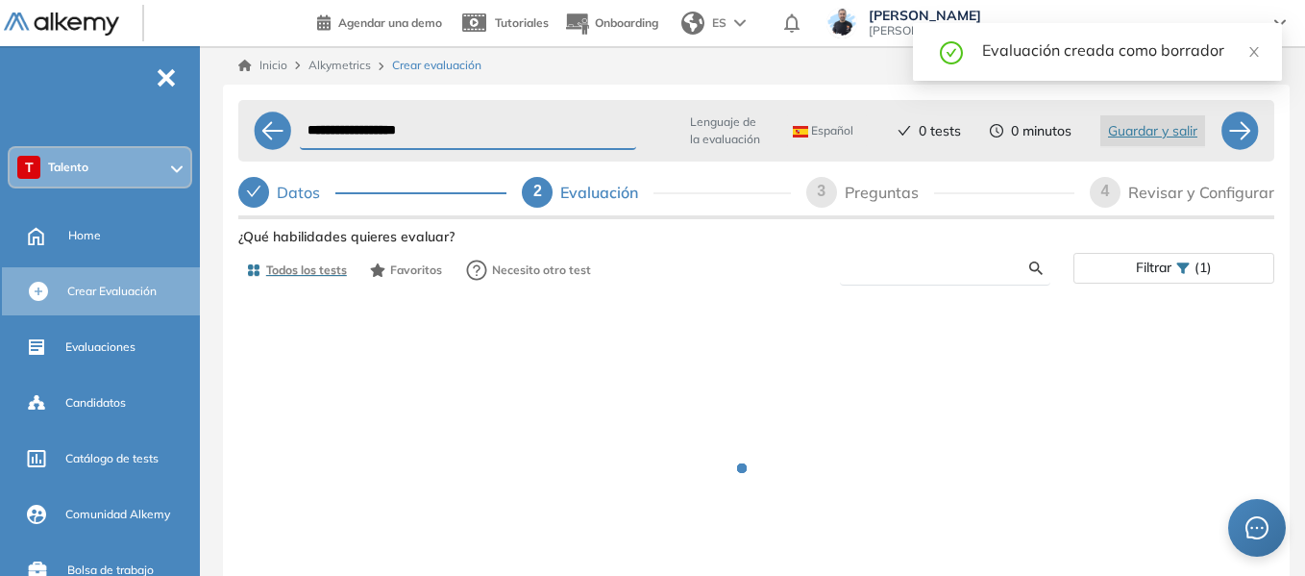
click at [907, 264] on input "text" at bounding box center [942, 267] width 174 height 17
paste input "**********"
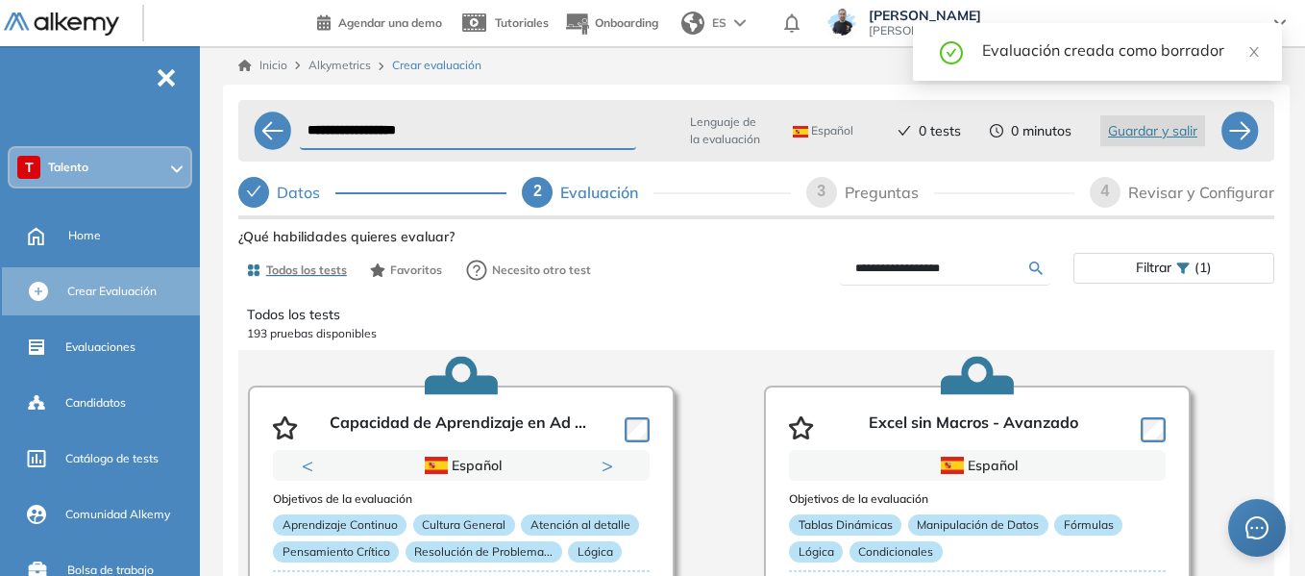
type input "**********"
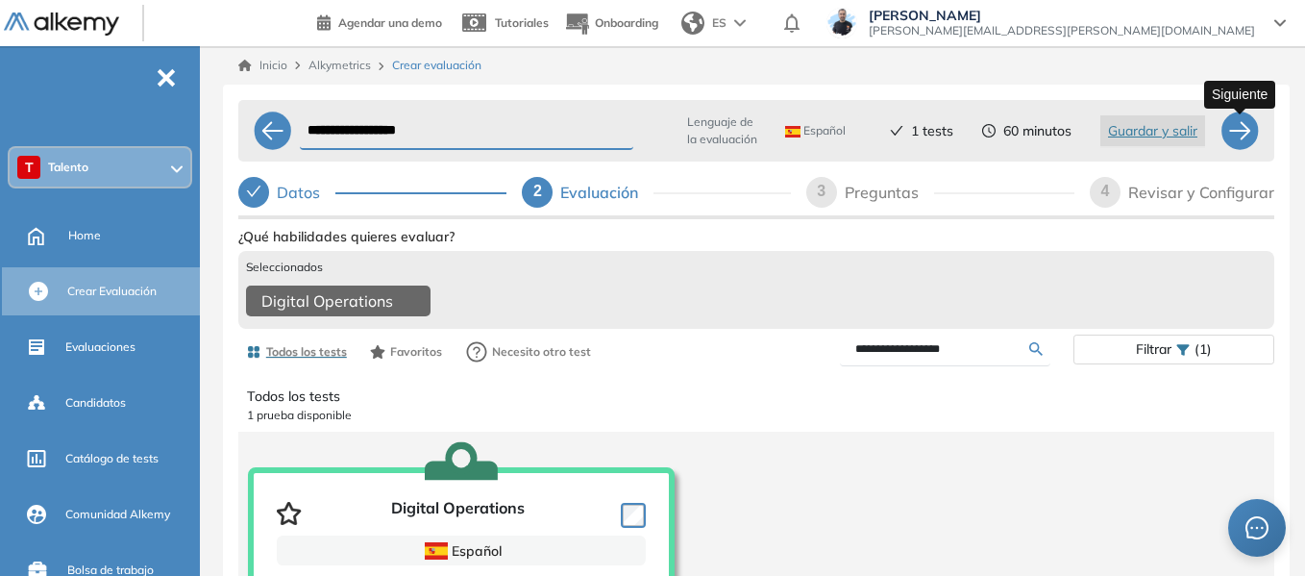
click at [1244, 144] on div at bounding box center [1239, 130] width 38 height 38
select select "*****"
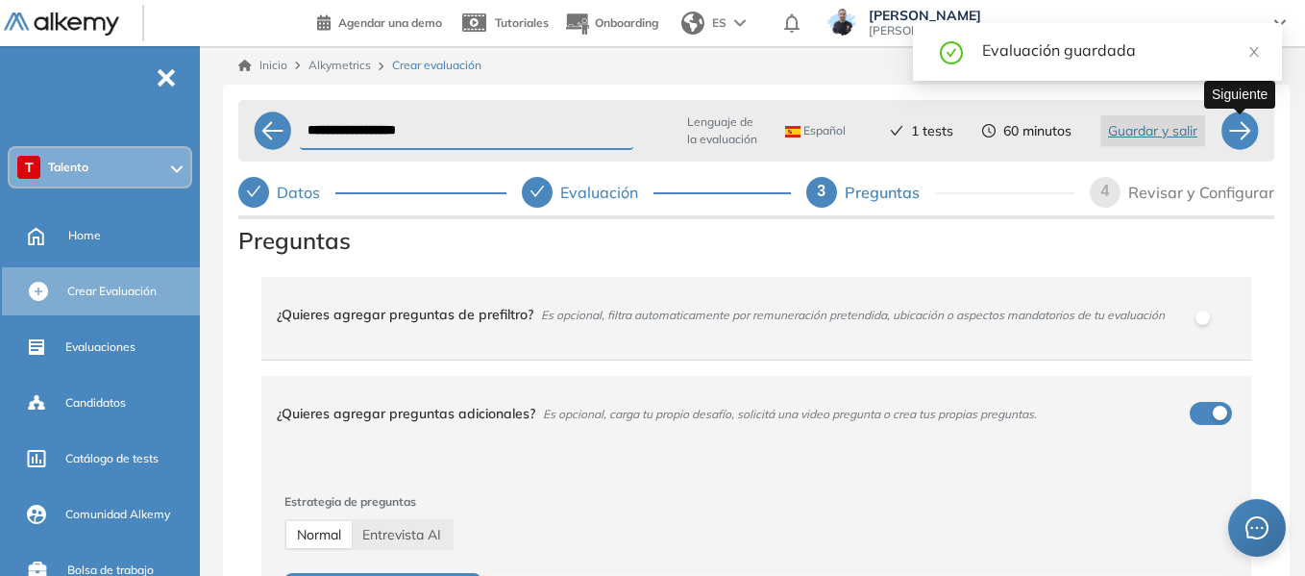
click at [1244, 144] on div at bounding box center [1239, 130] width 38 height 38
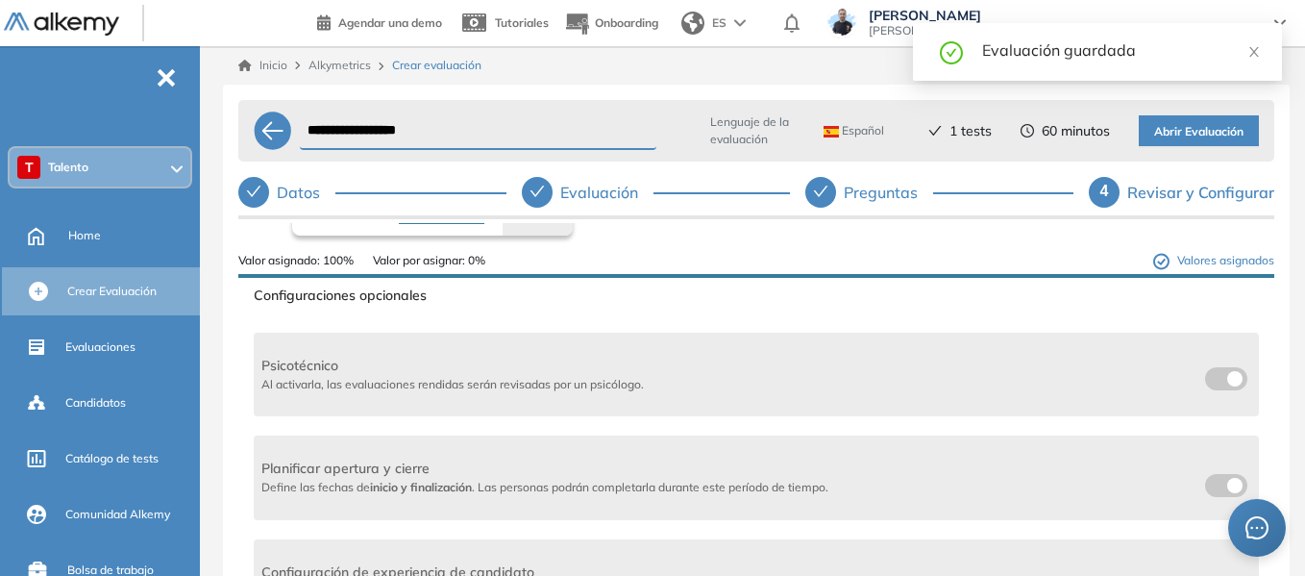
scroll to position [192, 0]
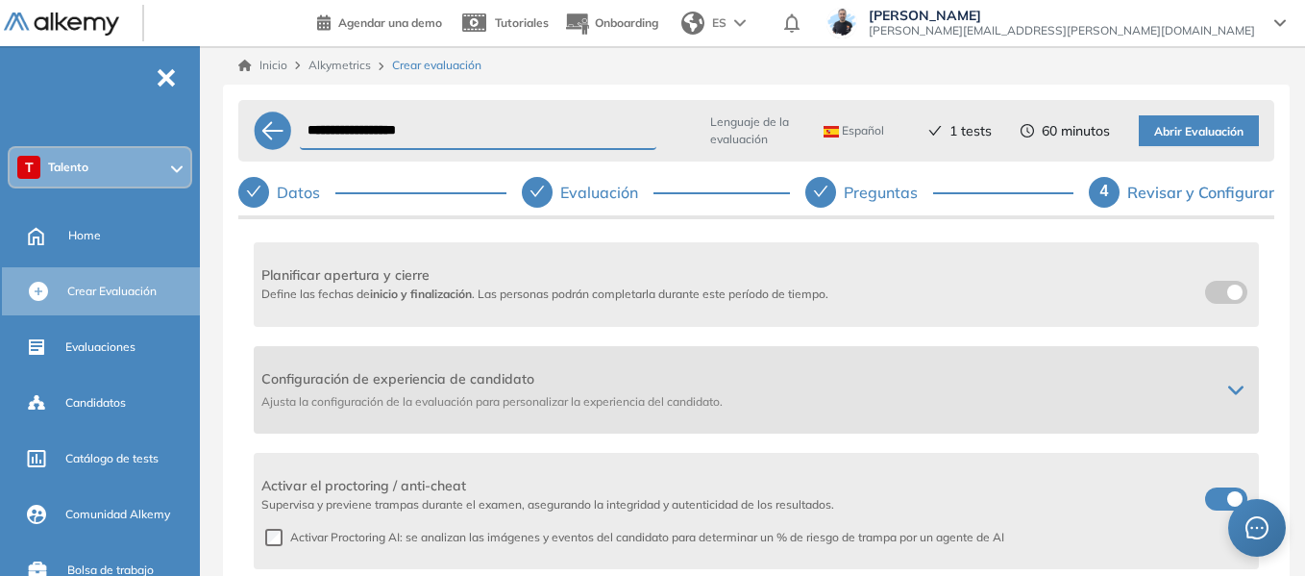
click at [1223, 374] on div "Configuración de experiencia de candidato Ajusta la configuración de la evaluac…" at bounding box center [756, 389] width 1005 height 87
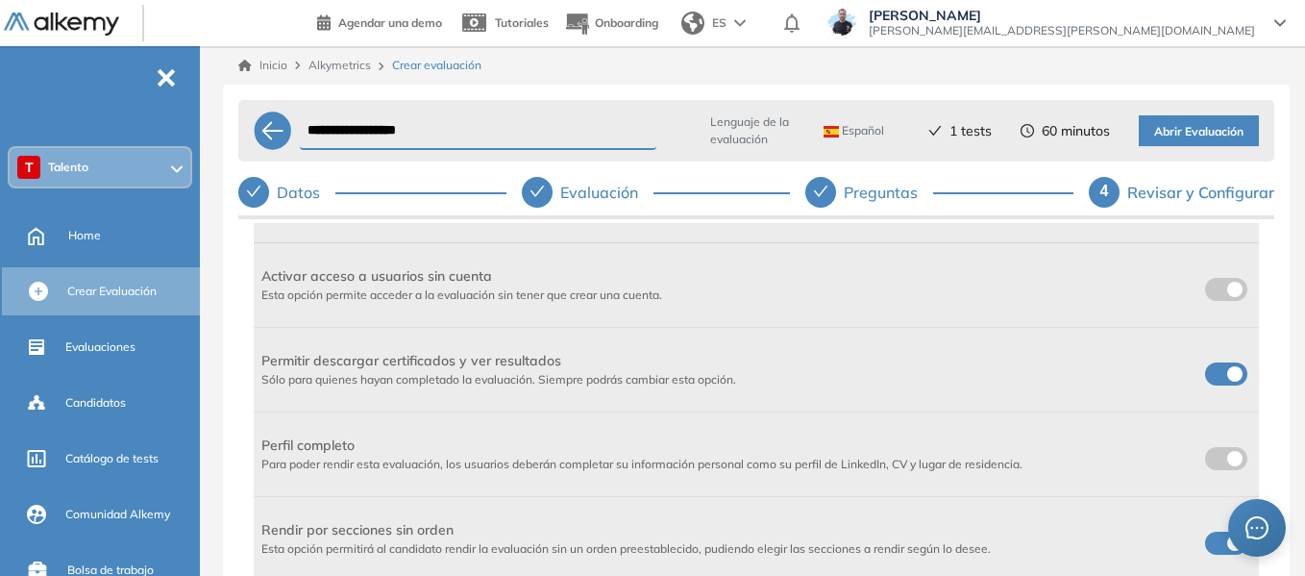
scroll to position [577, 0]
click at [1209, 290] on span at bounding box center [1212, 284] width 15 height 15
drag, startPoint x: 1217, startPoint y: 374, endPoint x: 1078, endPoint y: 326, distance: 147.4
click at [1216, 374] on label at bounding box center [1226, 372] width 42 height 23
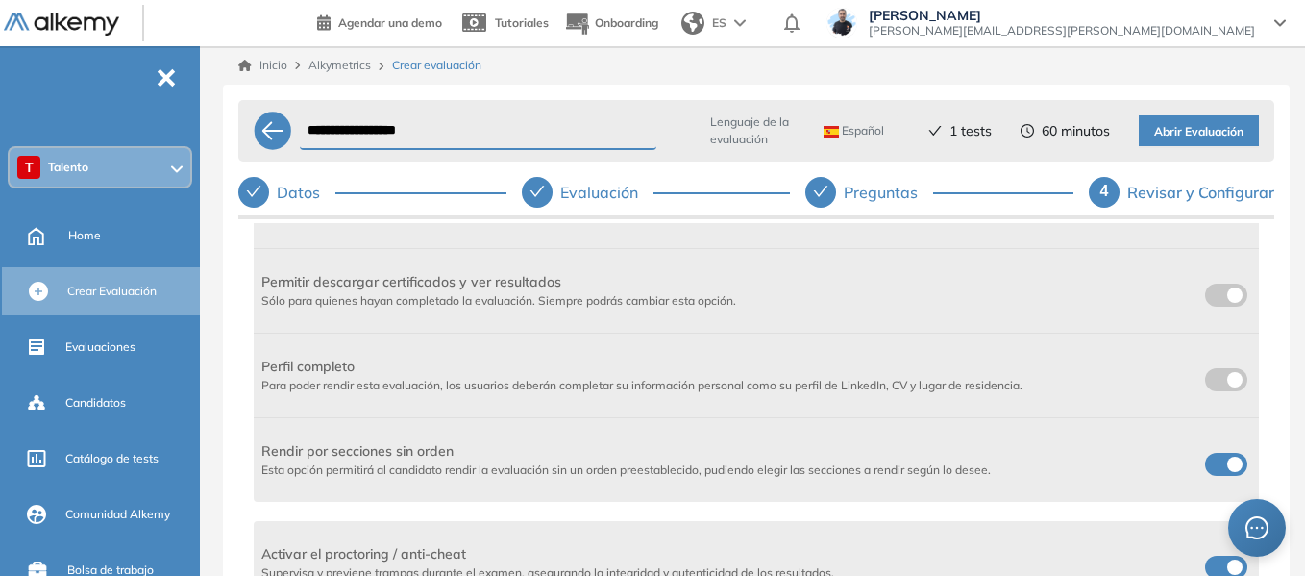
scroll to position [814, 0]
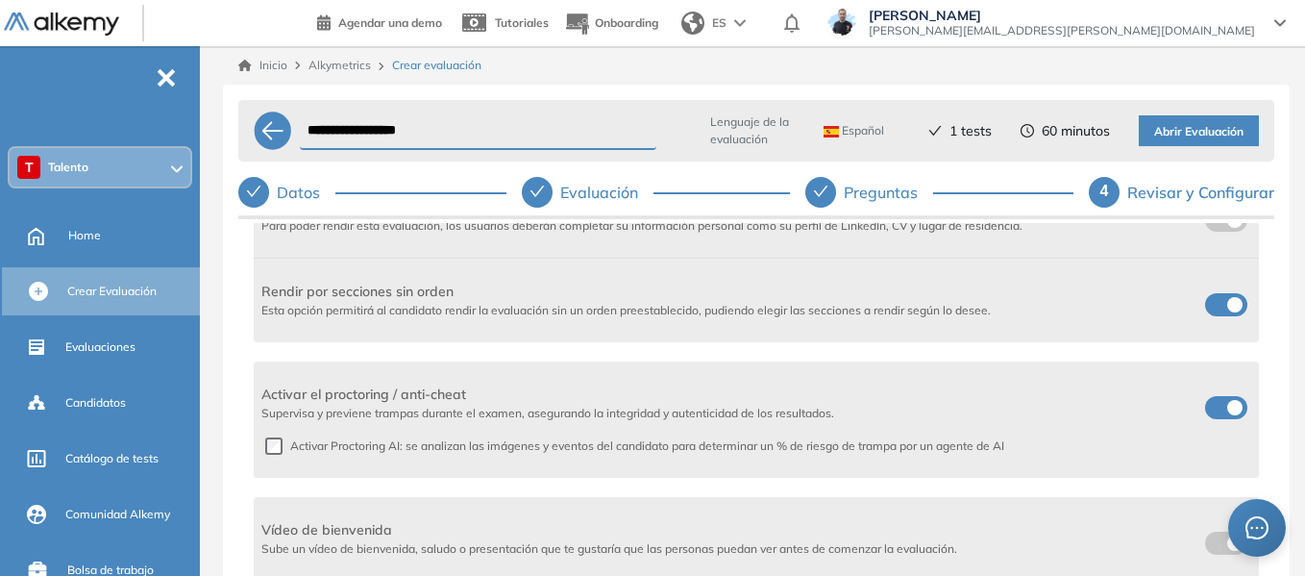
click at [1195, 138] on span "Abrir Evaluación" at bounding box center [1198, 132] width 89 height 18
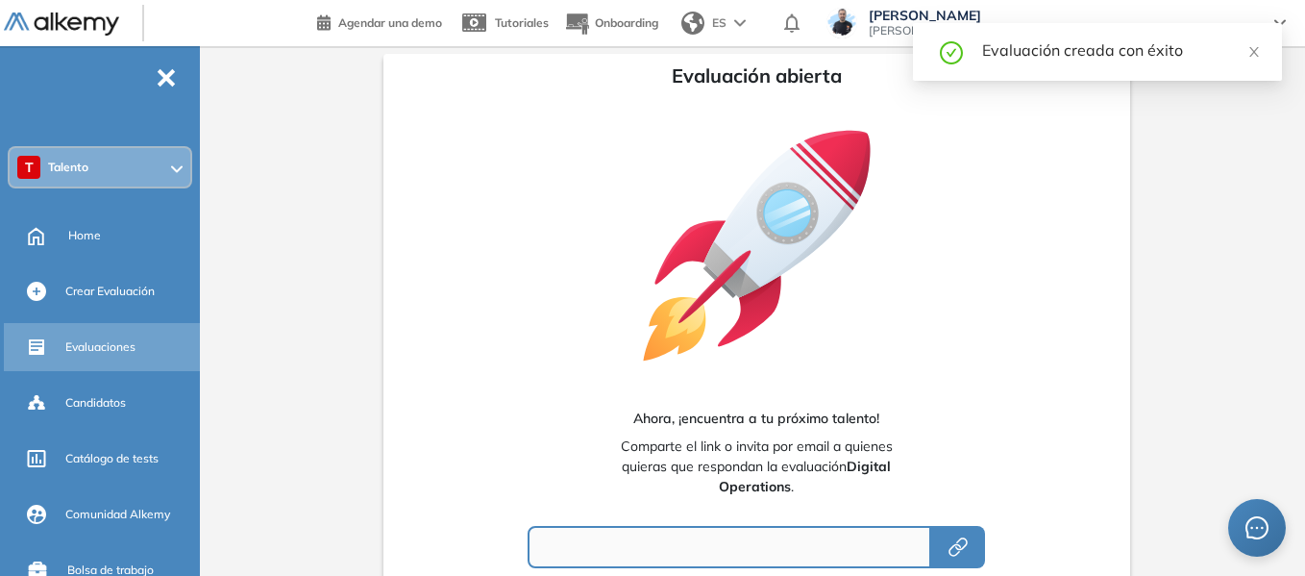
type input "**********"
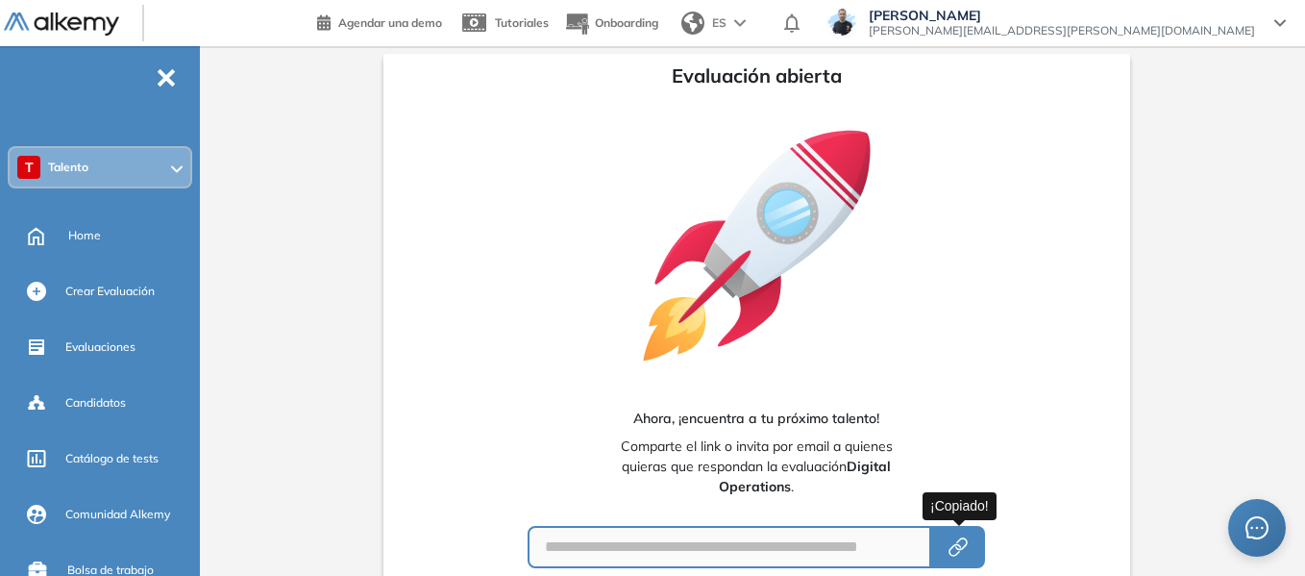
click at [946, 547] on button "button" at bounding box center [958, 547] width 54 height 42
click at [84, 170] on span "Talento" at bounding box center [68, 167] width 40 height 15
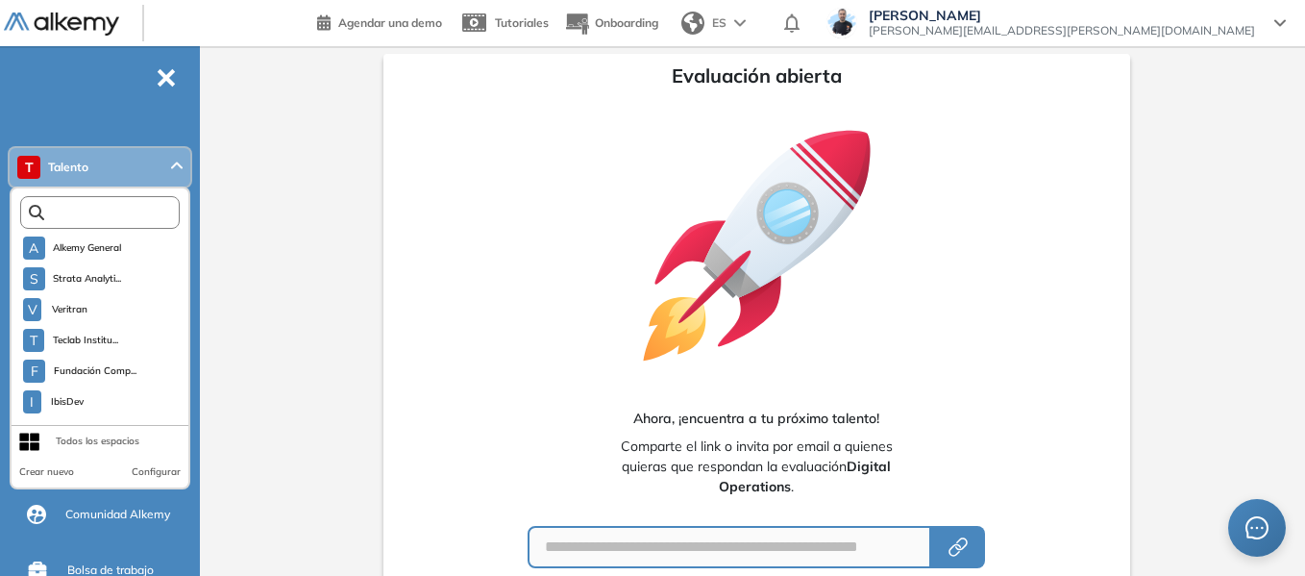
click at [80, 211] on input "text" at bounding box center [104, 213] width 120 height 14
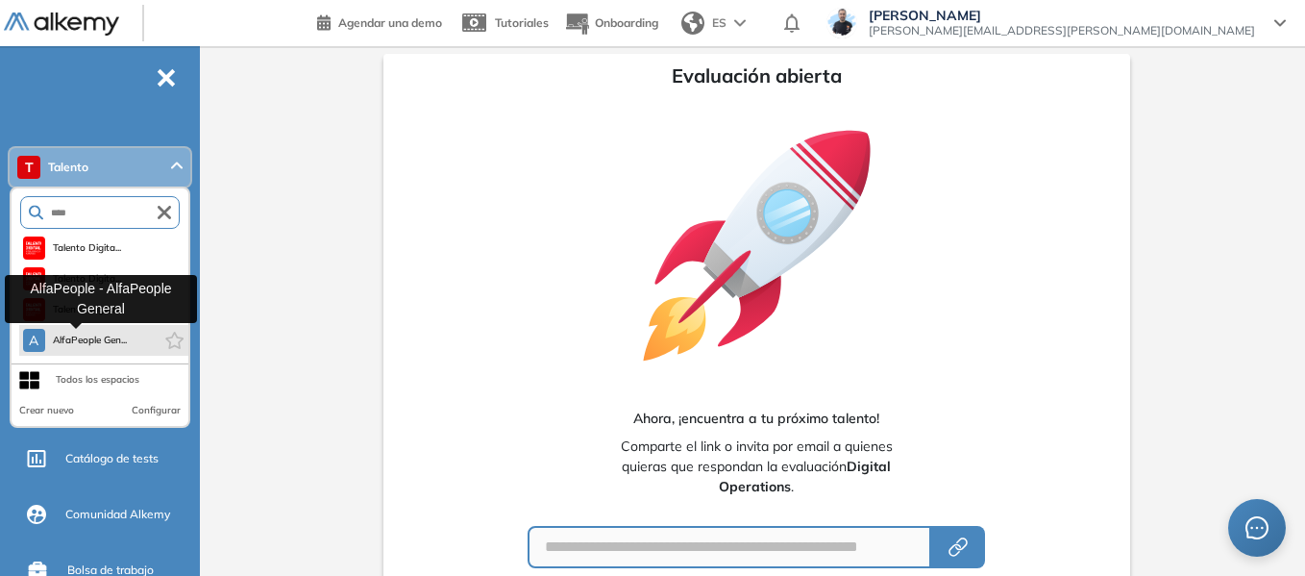
type input "****"
click at [73, 342] on span "AlfaPeople Gen..." at bounding box center [90, 339] width 75 height 15
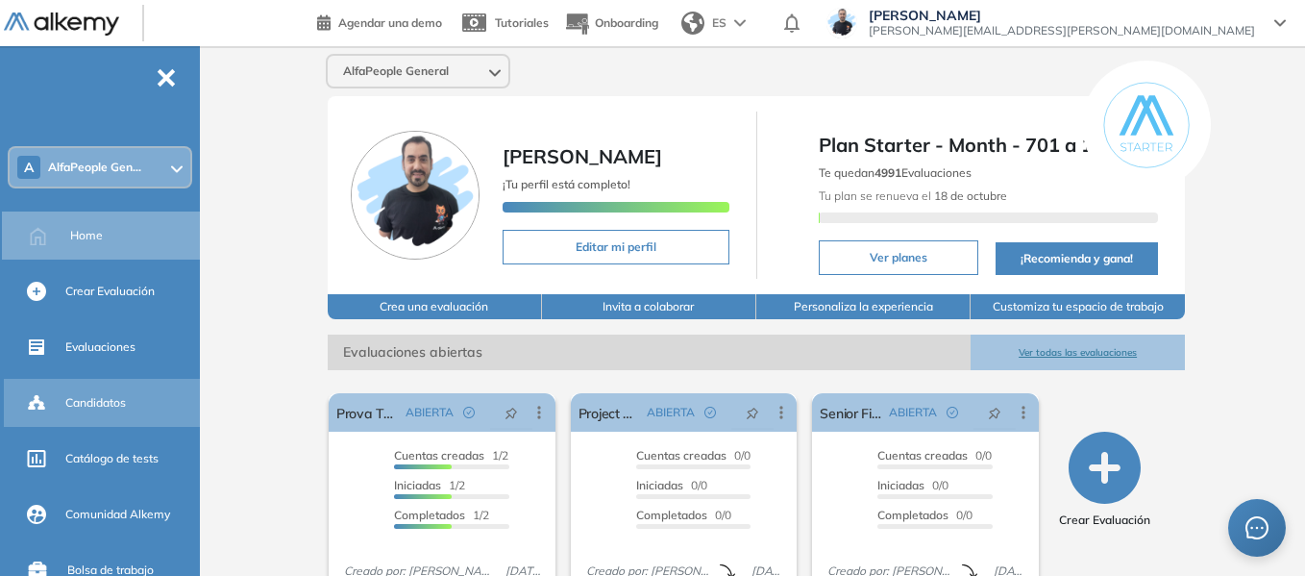
click at [92, 407] on span "Candidatos" at bounding box center [95, 402] width 61 height 17
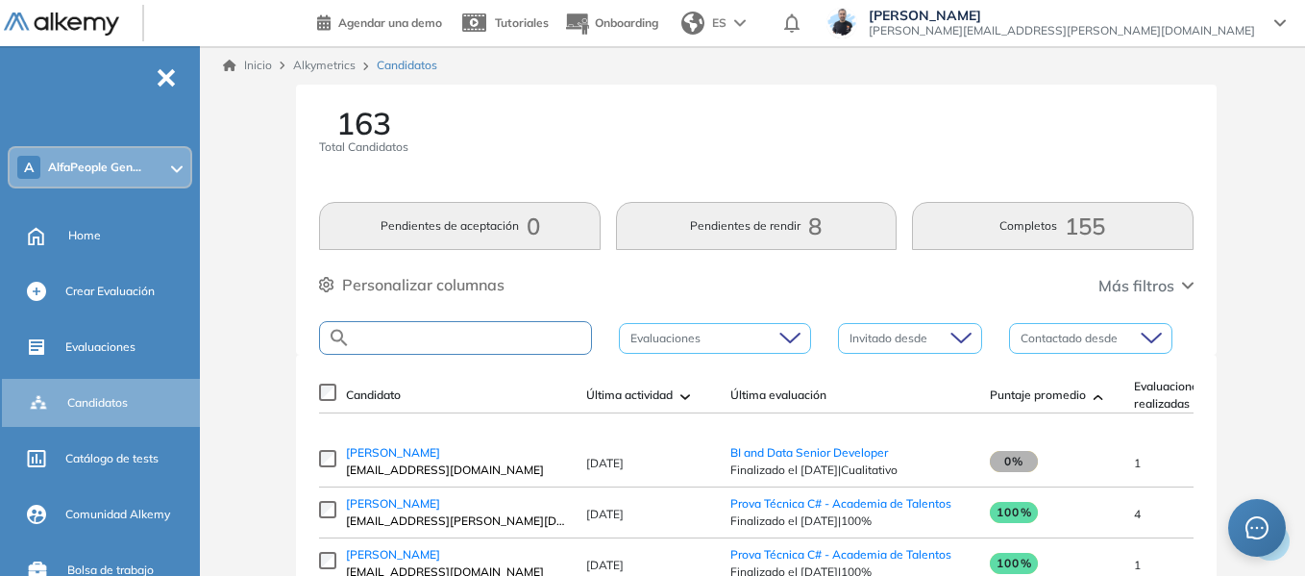
click at [428, 338] on input "text" at bounding box center [471, 338] width 240 height 14
paste input "**********"
type input "**********"
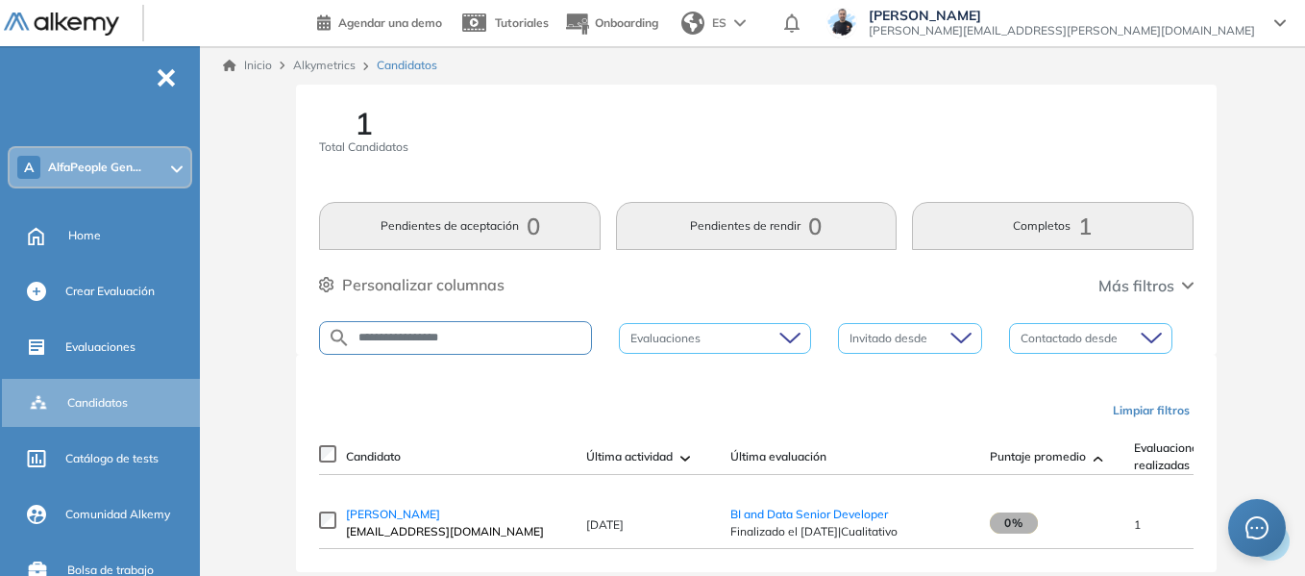
scroll to position [50, 0]
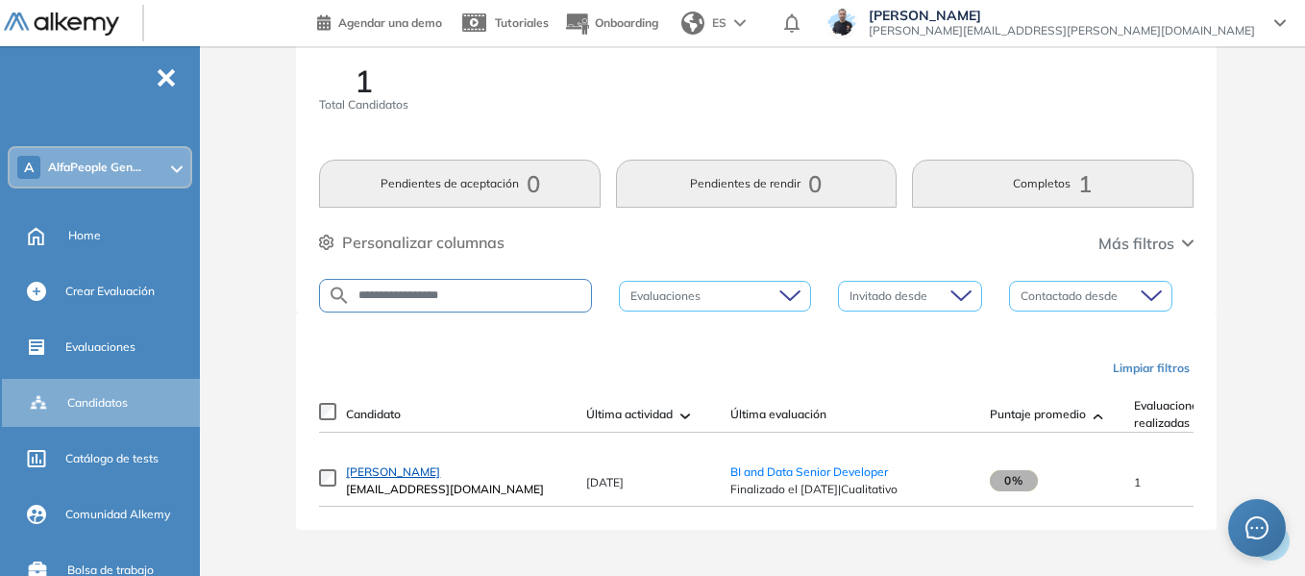
click at [411, 473] on span "[PERSON_NAME]" at bounding box center [393, 471] width 94 height 14
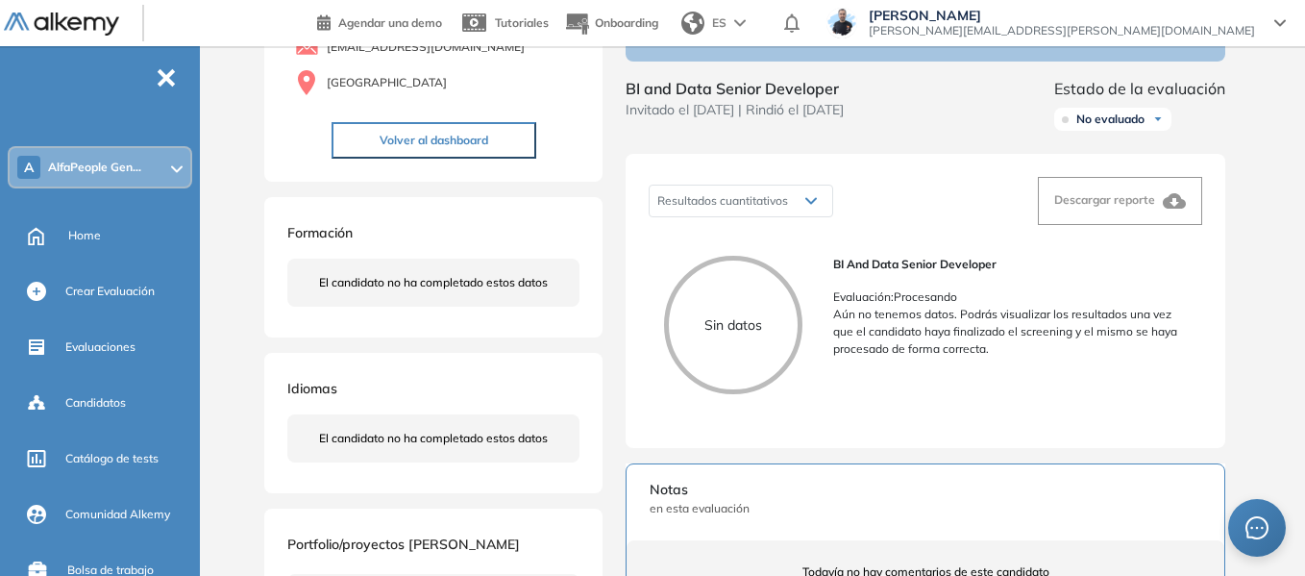
scroll to position [192, 0]
